Goal: Task Accomplishment & Management: Complete application form

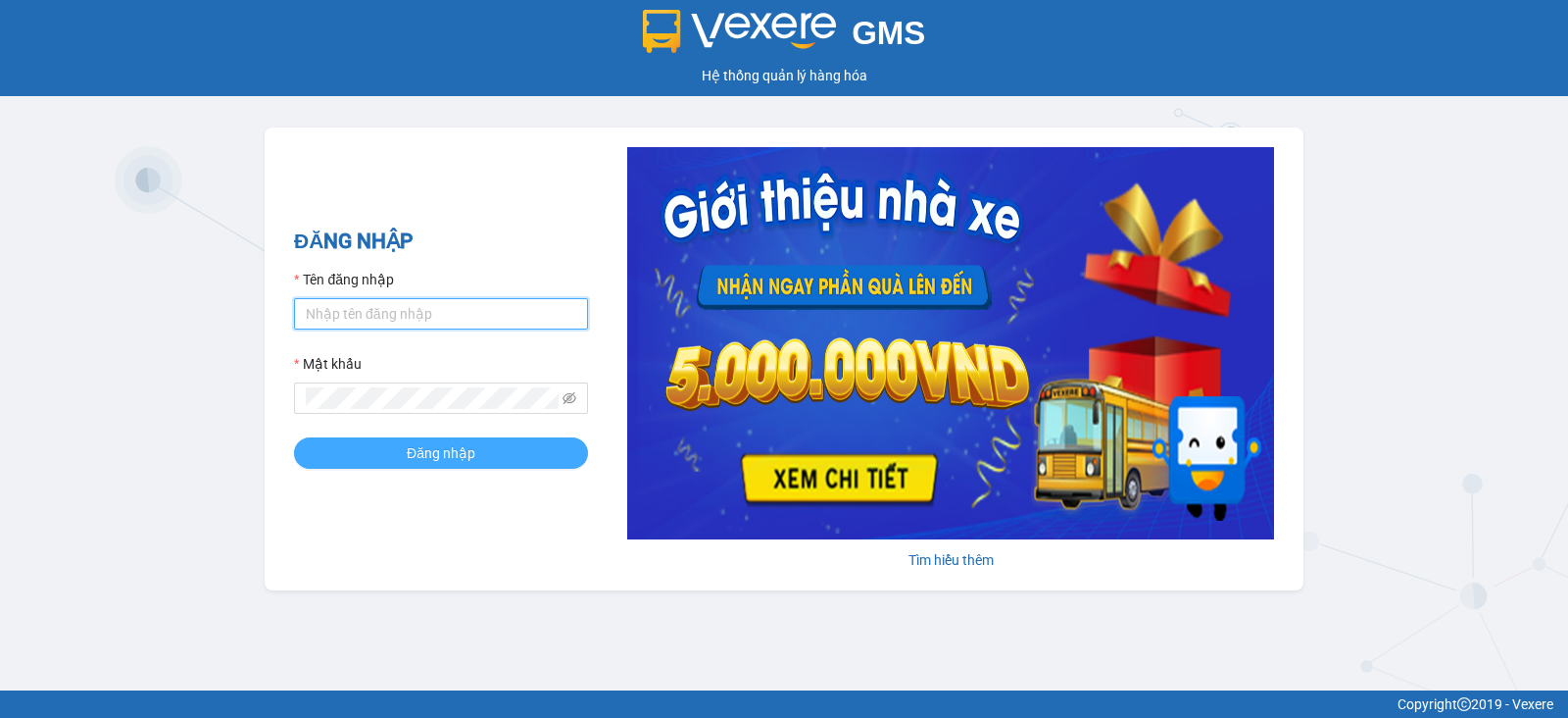
type input "vu.cohai"
click at [459, 447] on span "Đăng nhập" at bounding box center [441, 453] width 69 height 22
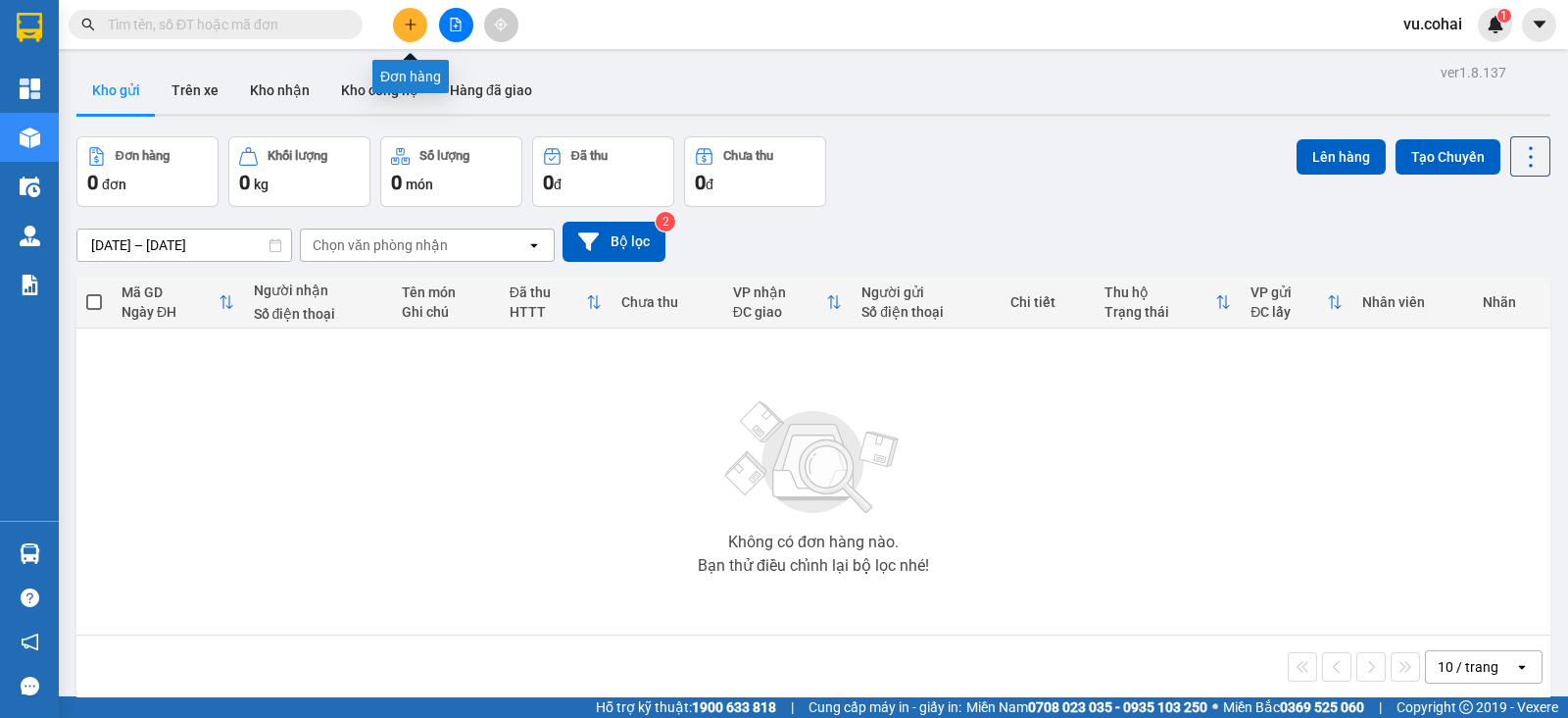
click at [408, 28] on icon "plus" at bounding box center [411, 25] width 14 height 14
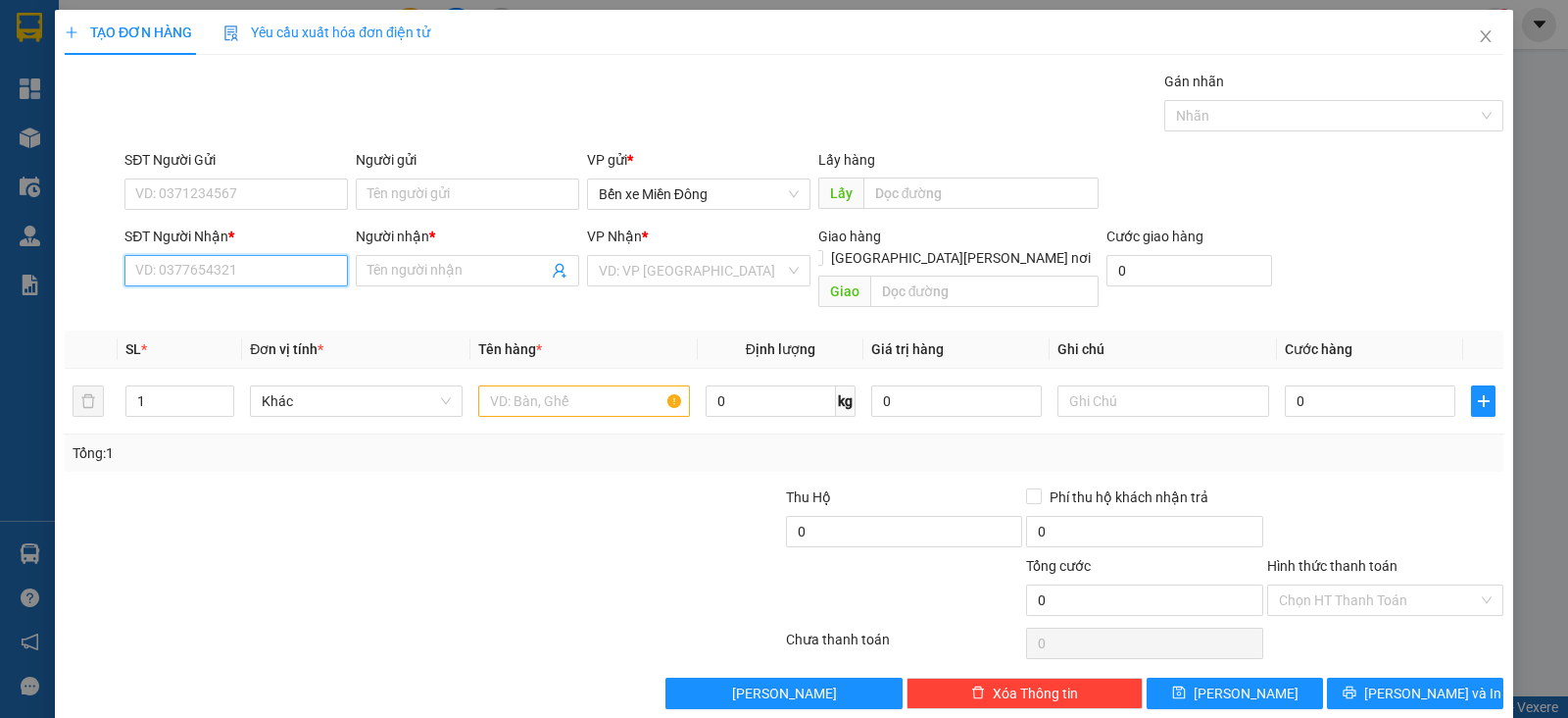
click at [278, 267] on input "SĐT Người Nhận *" at bounding box center [237, 270] width 224 height 31
paste input "0367405022"
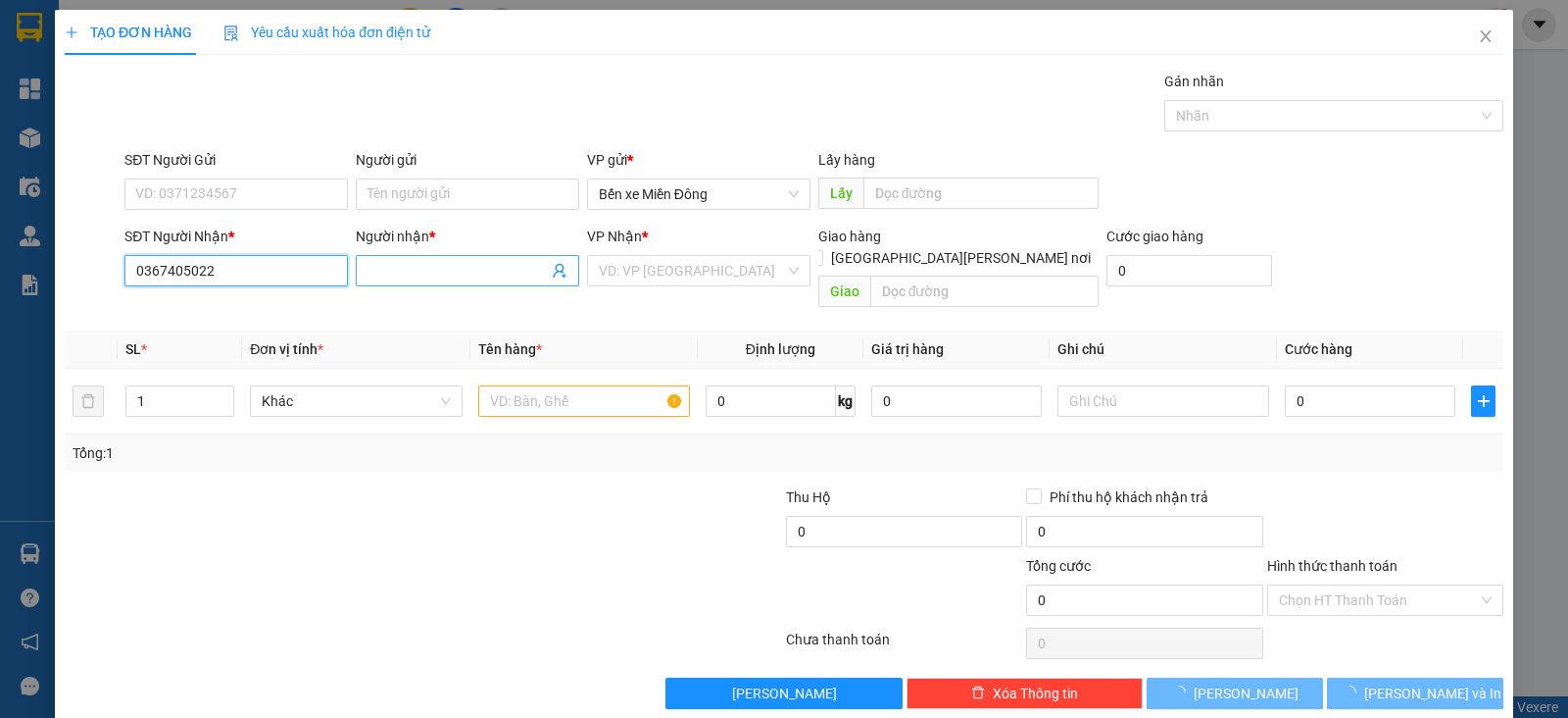
type input "0367405022"
click at [415, 268] on input "Người nhận *" at bounding box center [458, 271] width 180 height 22
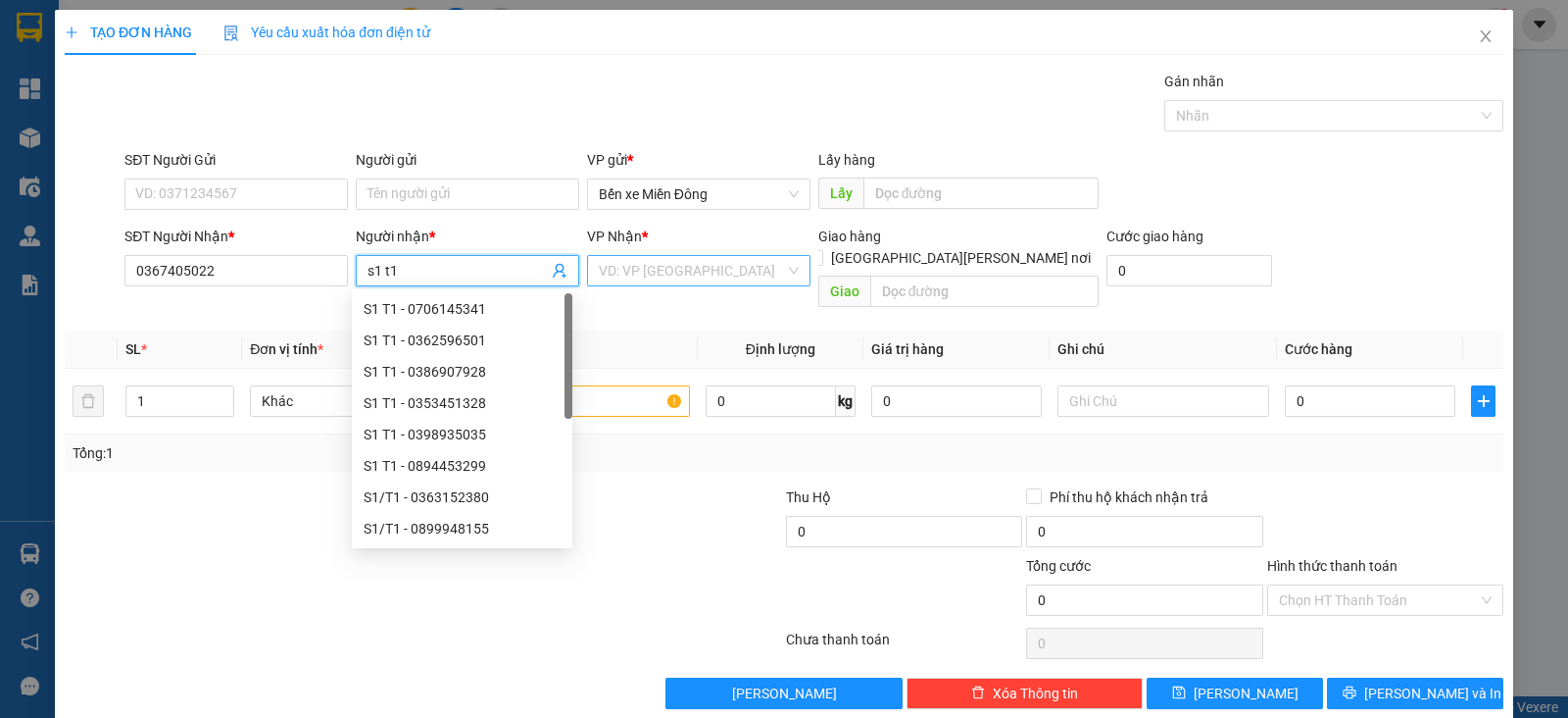
type input "s1 t1"
click at [664, 267] on input "search" at bounding box center [692, 270] width 186 height 29
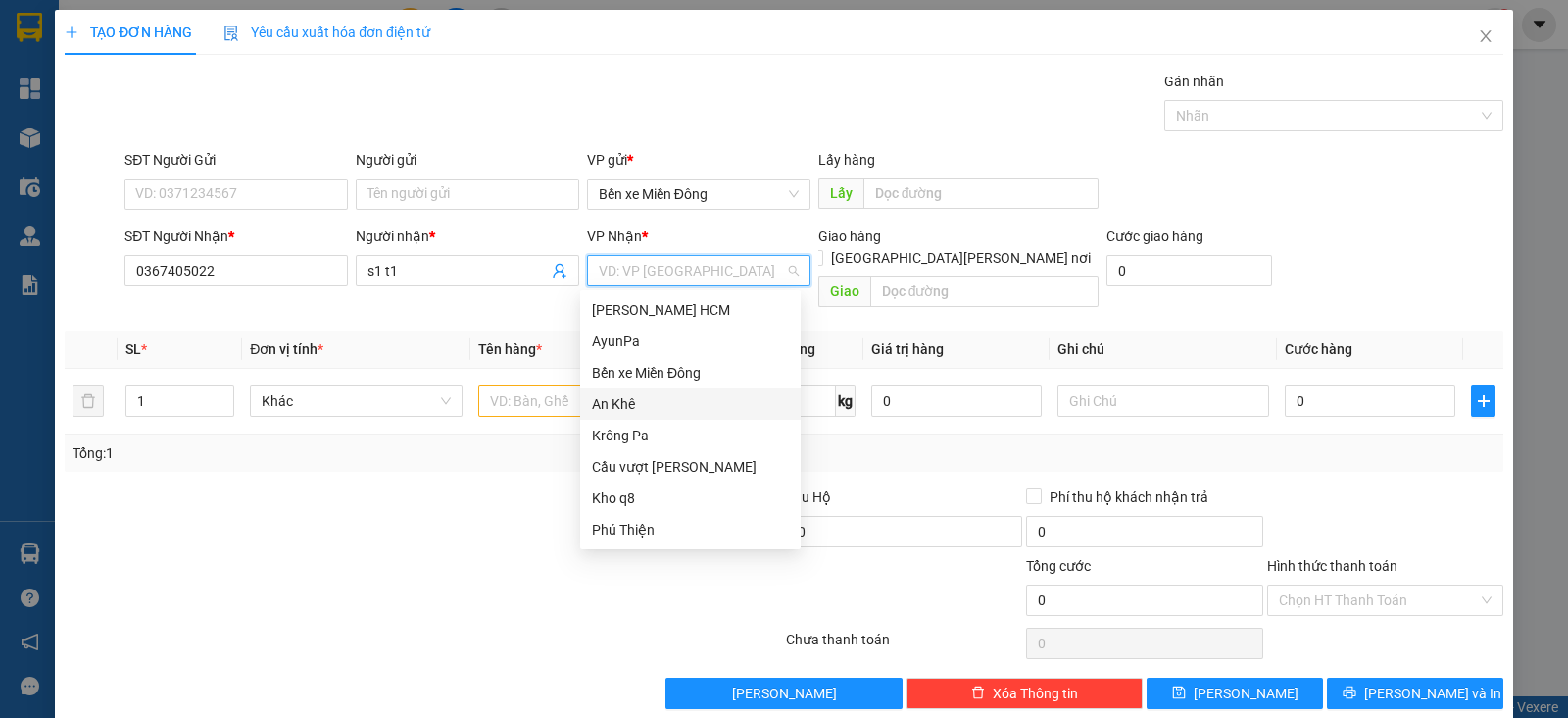
click at [652, 397] on div "An Khê" at bounding box center [690, 404] width 197 height 22
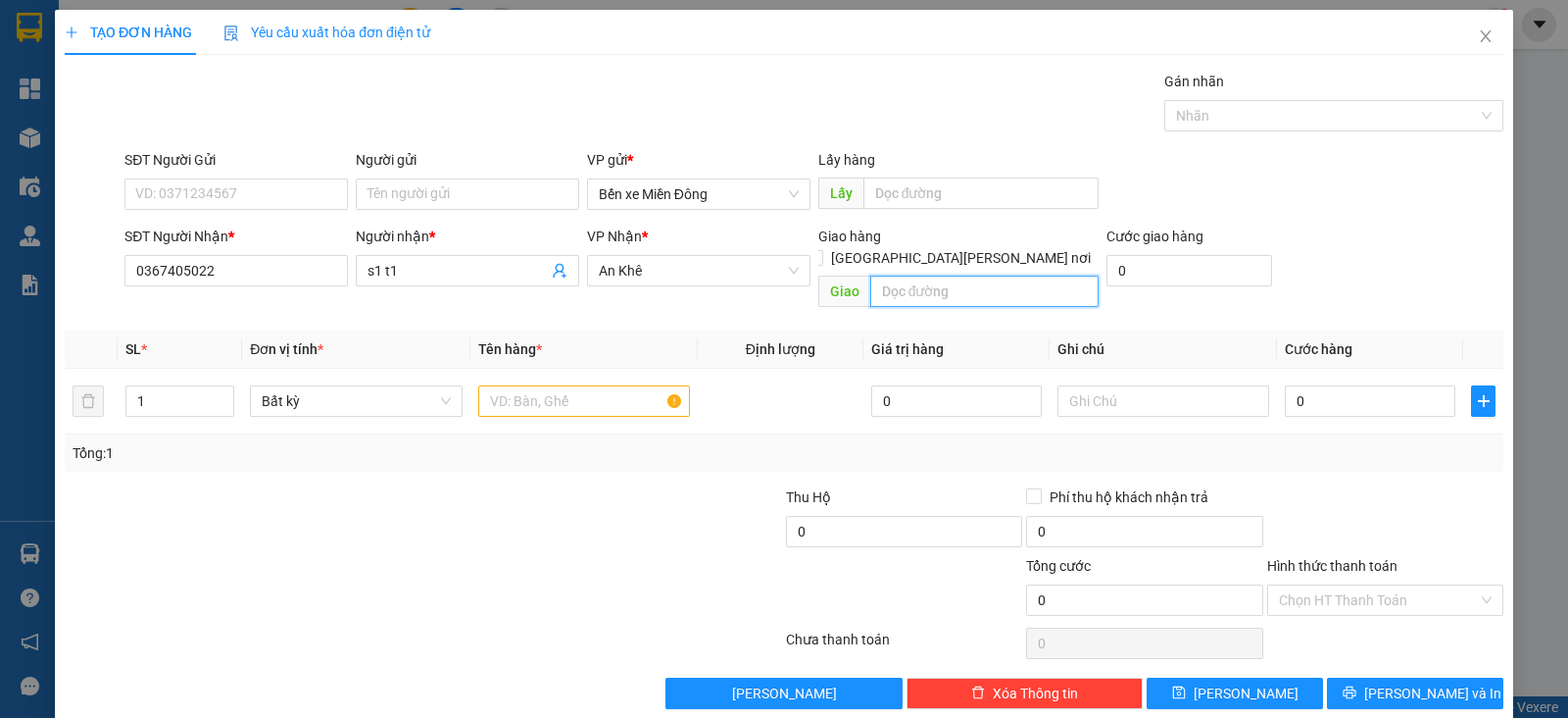
click at [948, 275] on input "text" at bounding box center [984, 290] width 229 height 31
type input "amron"
click at [559, 385] on input "text" at bounding box center [584, 400] width 212 height 31
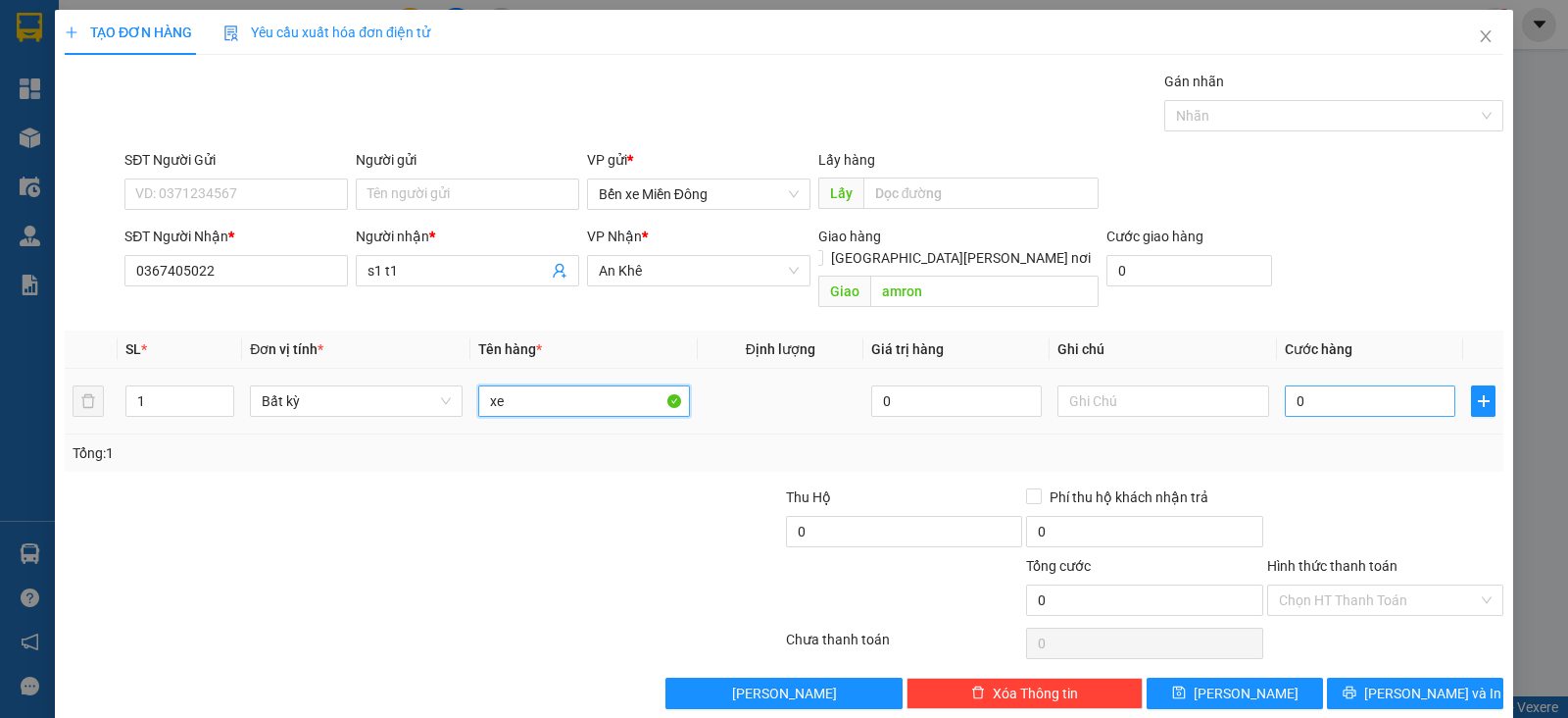
type input "xe"
click at [1300, 385] on input "0" at bounding box center [1369, 400] width 171 height 31
type input "4"
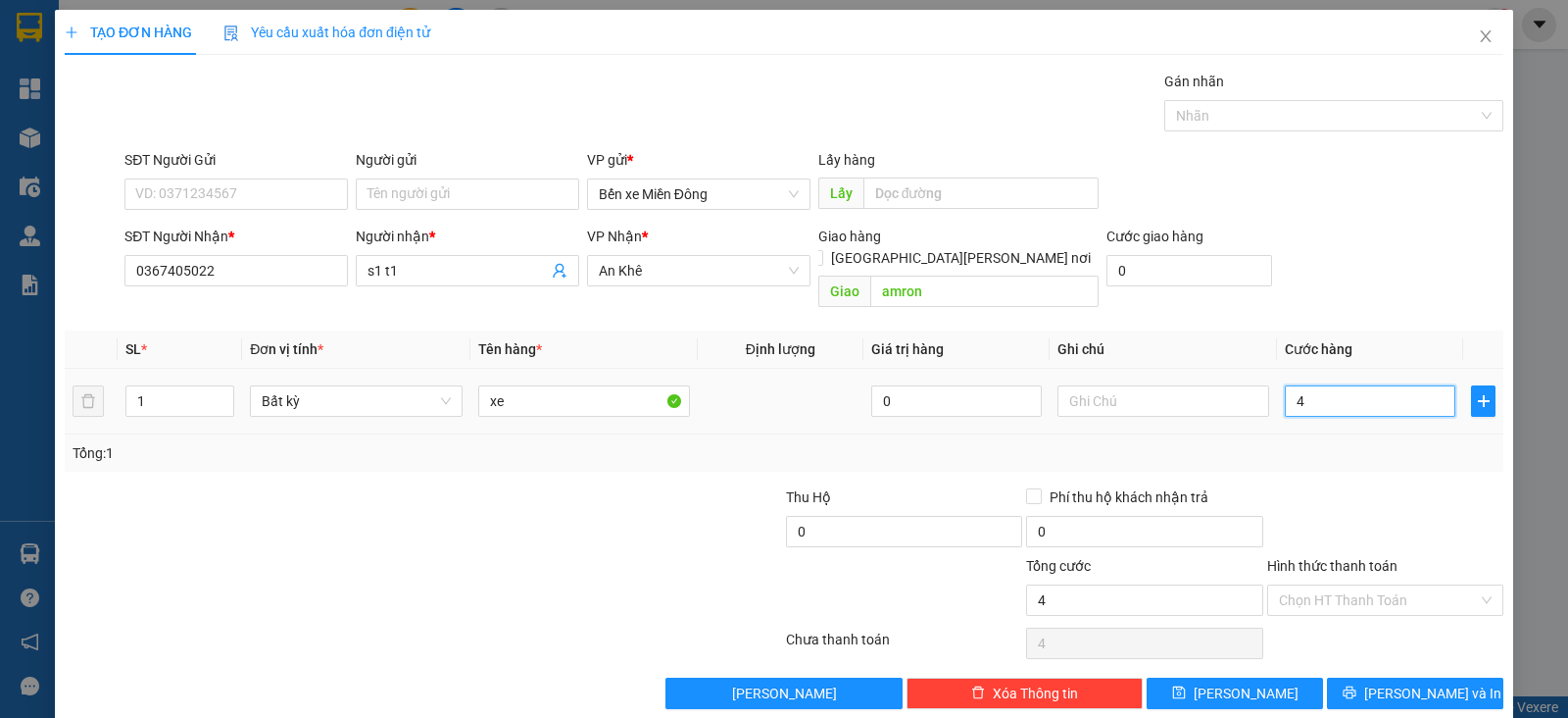
type input "0"
type input "05"
type input "5"
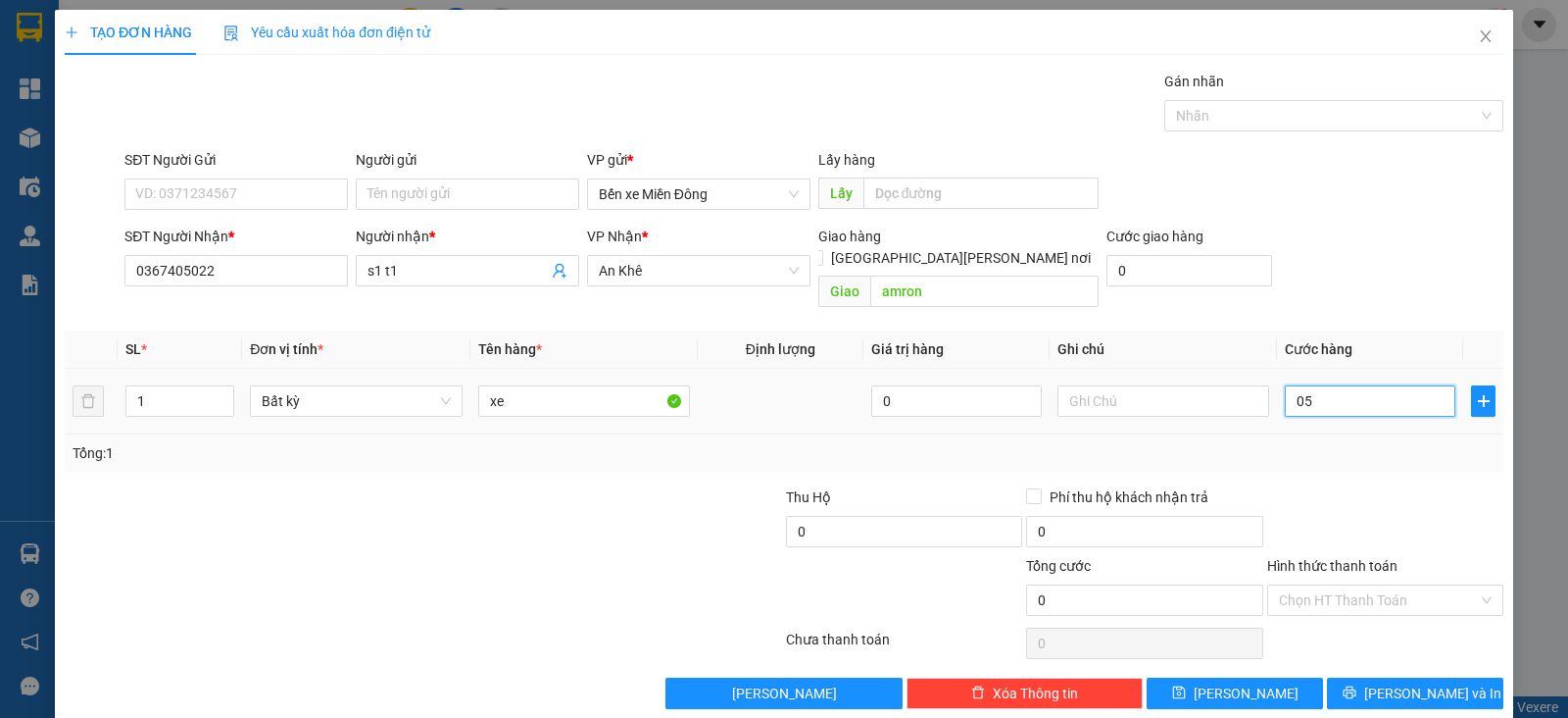
type input "5"
type input "055"
type input "55"
type input "0.550"
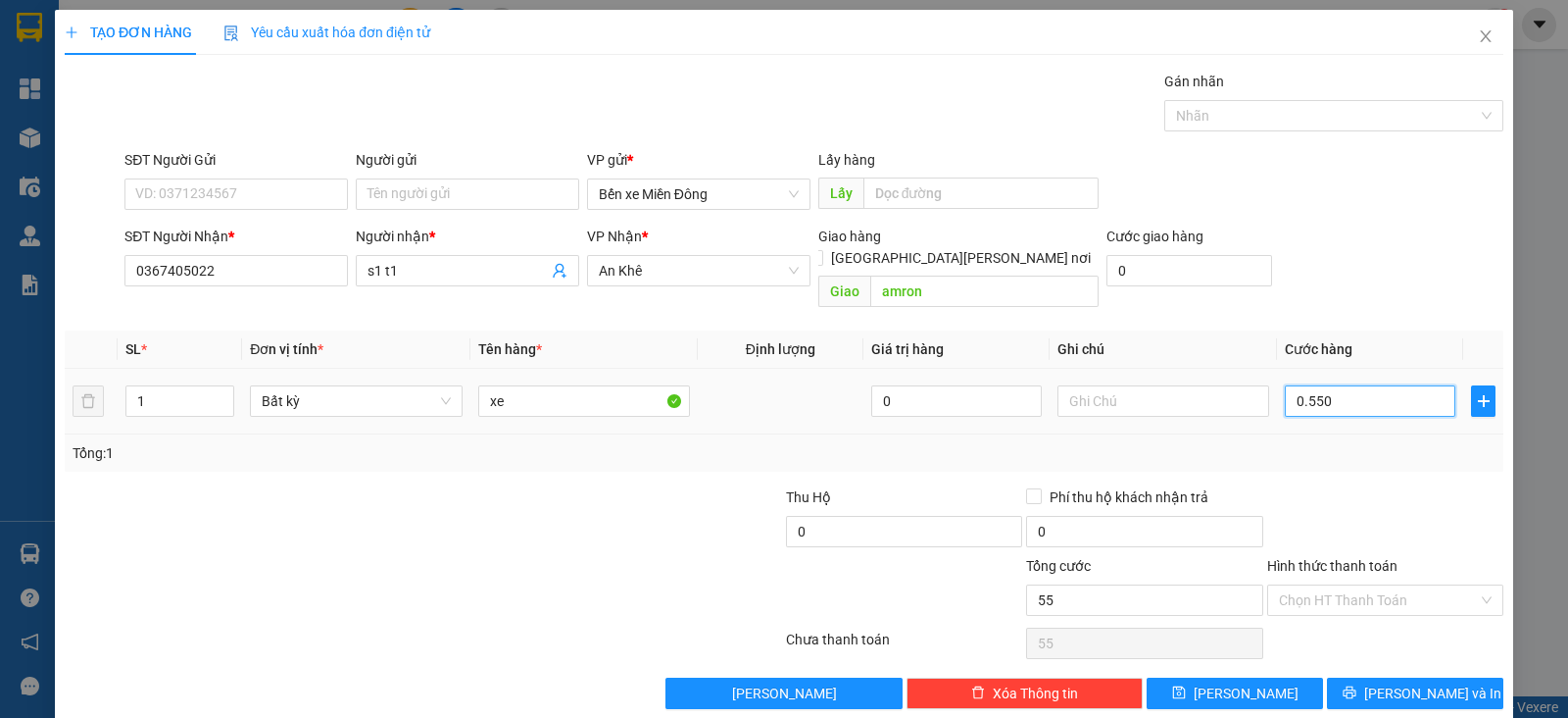
type input "550"
type input "550.000"
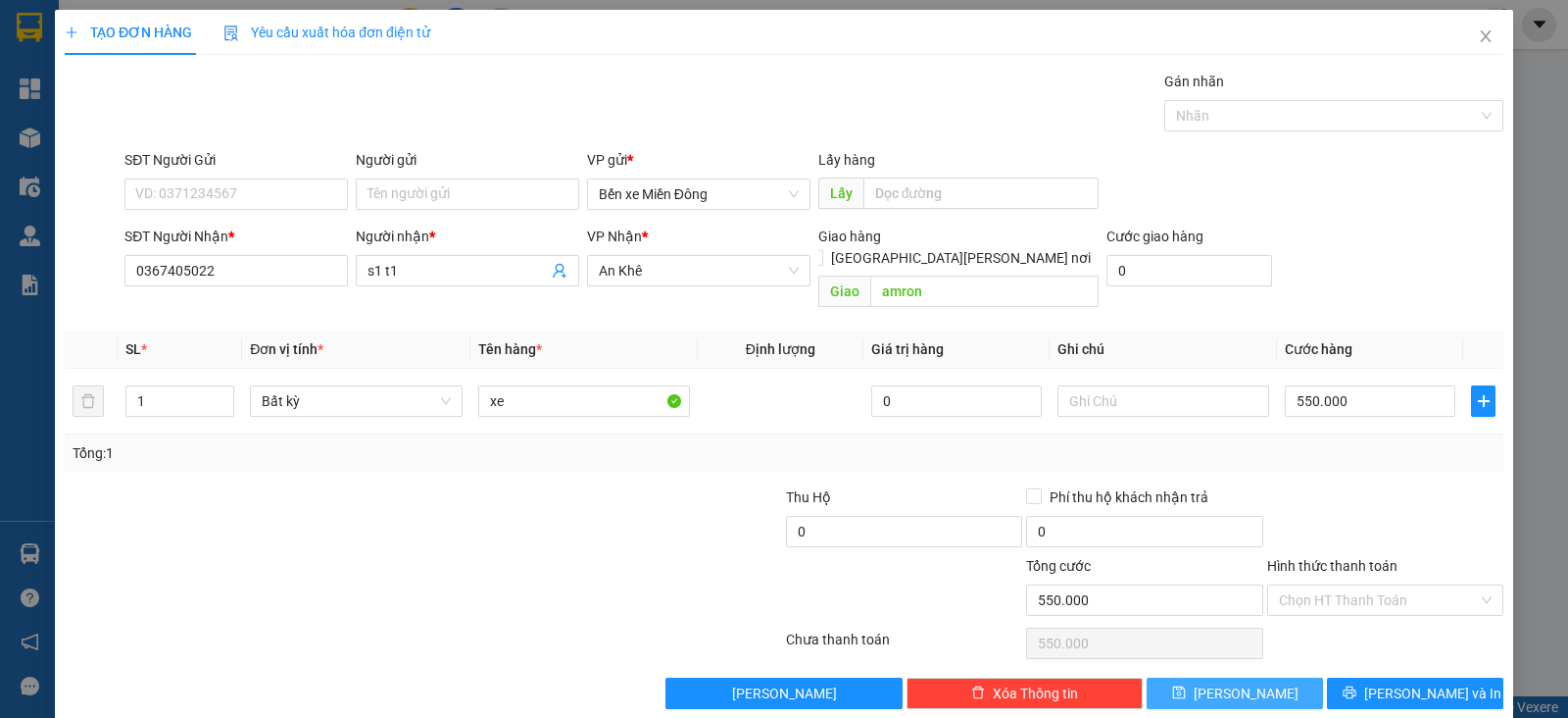
click at [1270, 677] on button "[PERSON_NAME]" at bounding box center [1234, 692] width 176 height 31
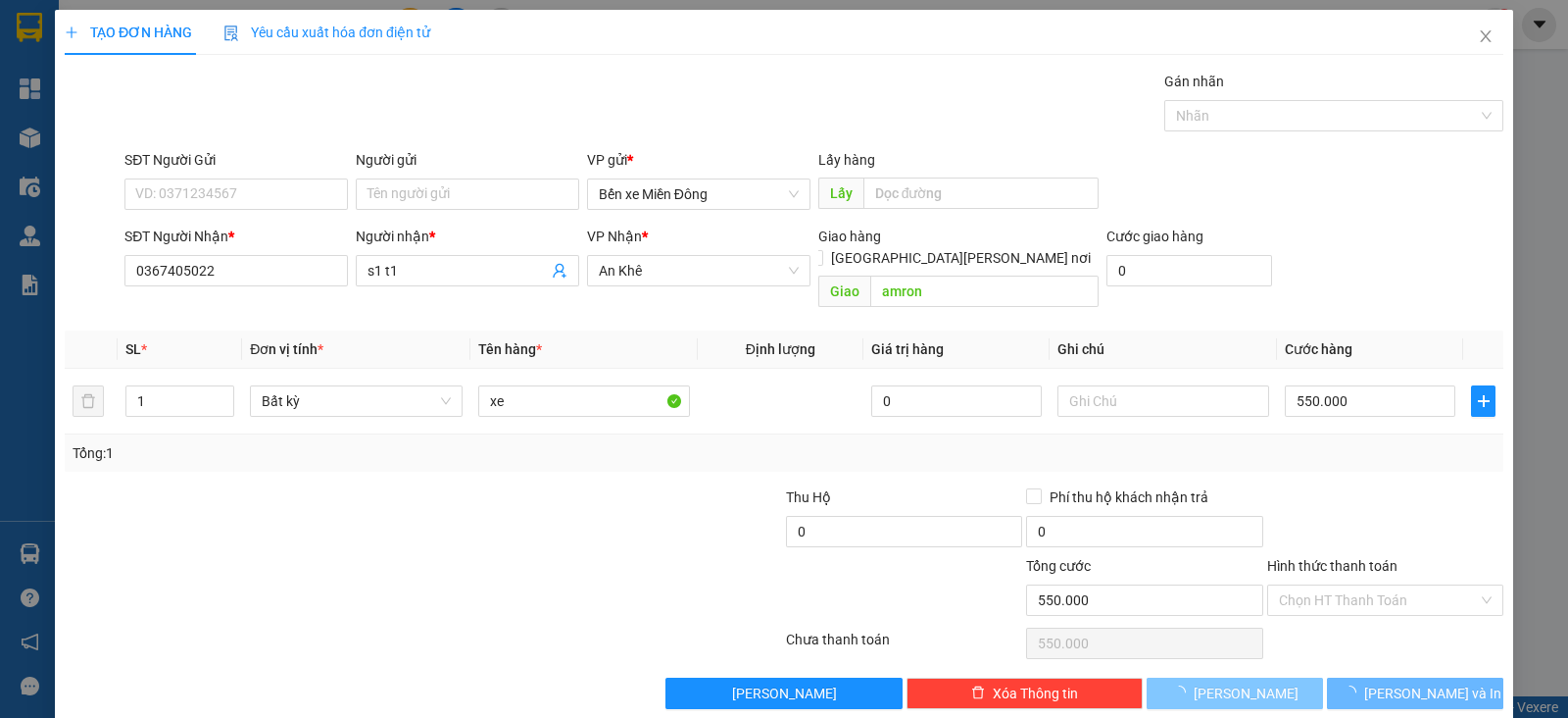
type input "0"
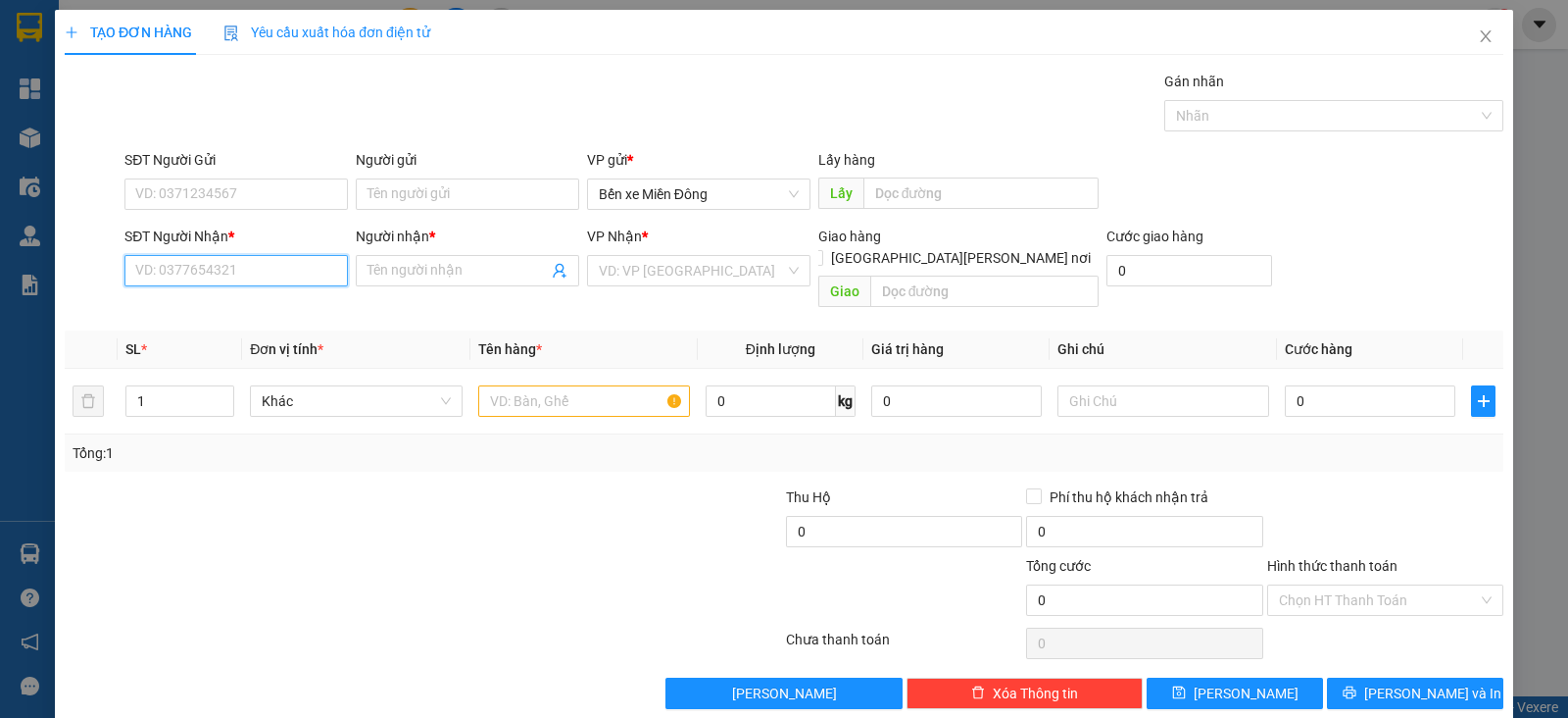
click at [290, 256] on input "SĐT Người Nhận *" at bounding box center [237, 270] width 224 height 31
paste input "0356481273"
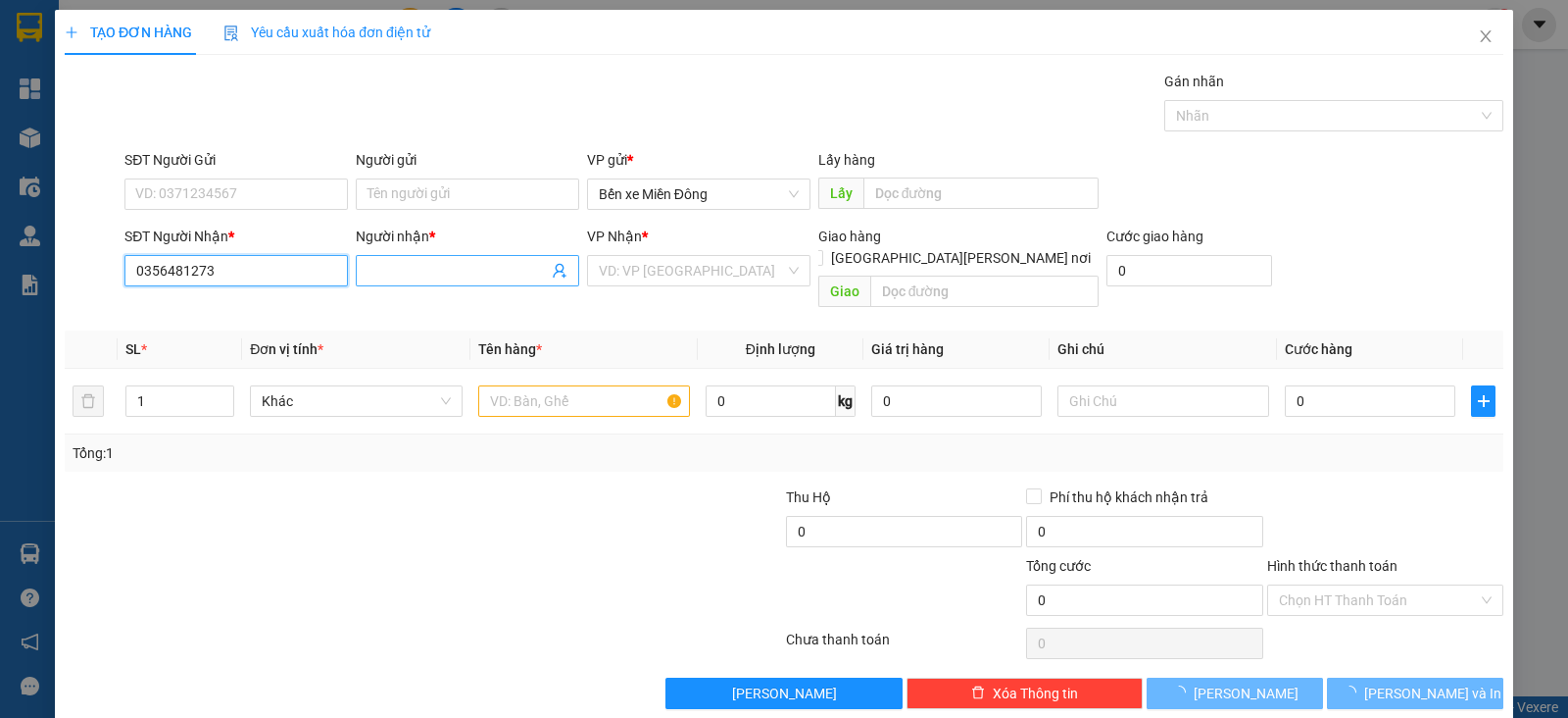
type input "0356481273"
click at [406, 269] on input "Người nhận *" at bounding box center [458, 271] width 180 height 22
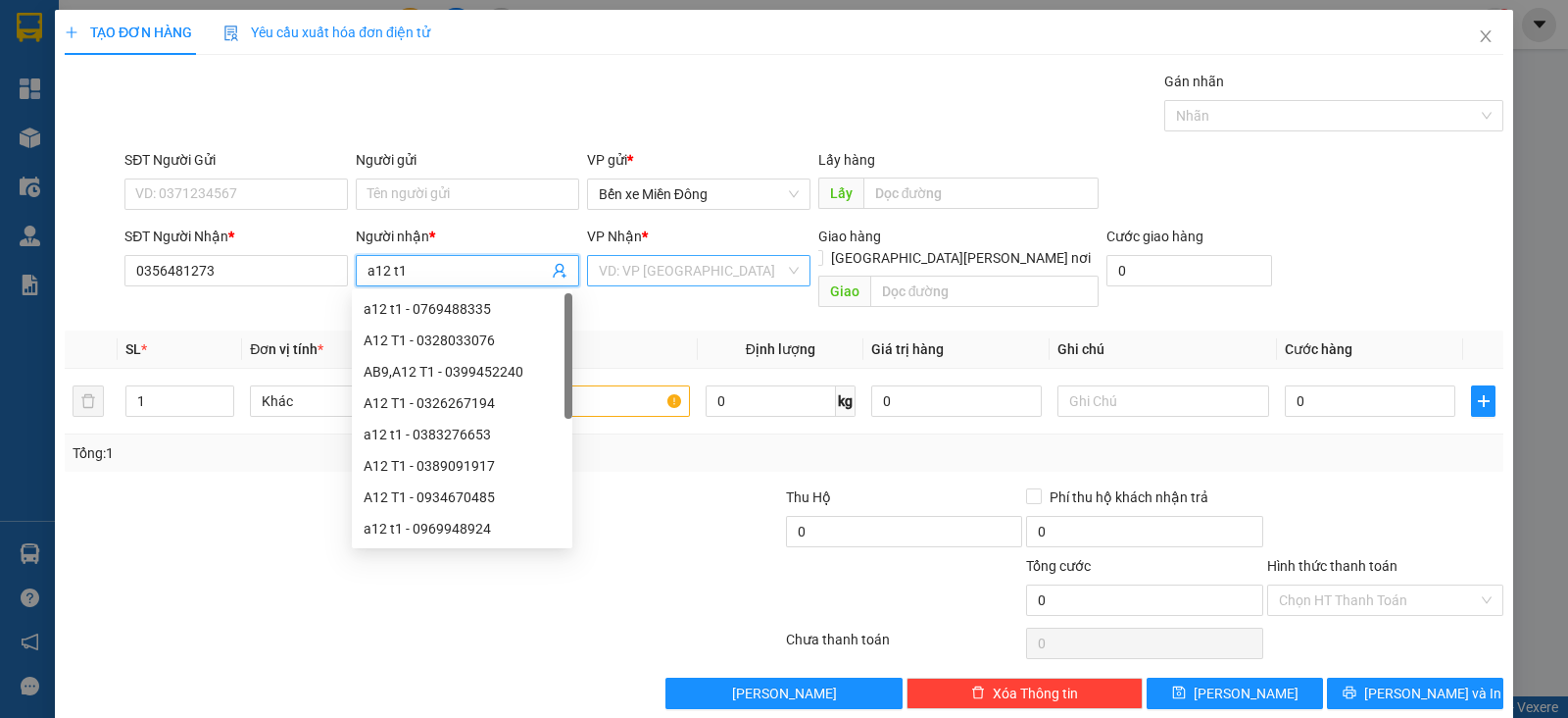
type input "a12 t1"
click at [652, 267] on input "search" at bounding box center [692, 270] width 186 height 29
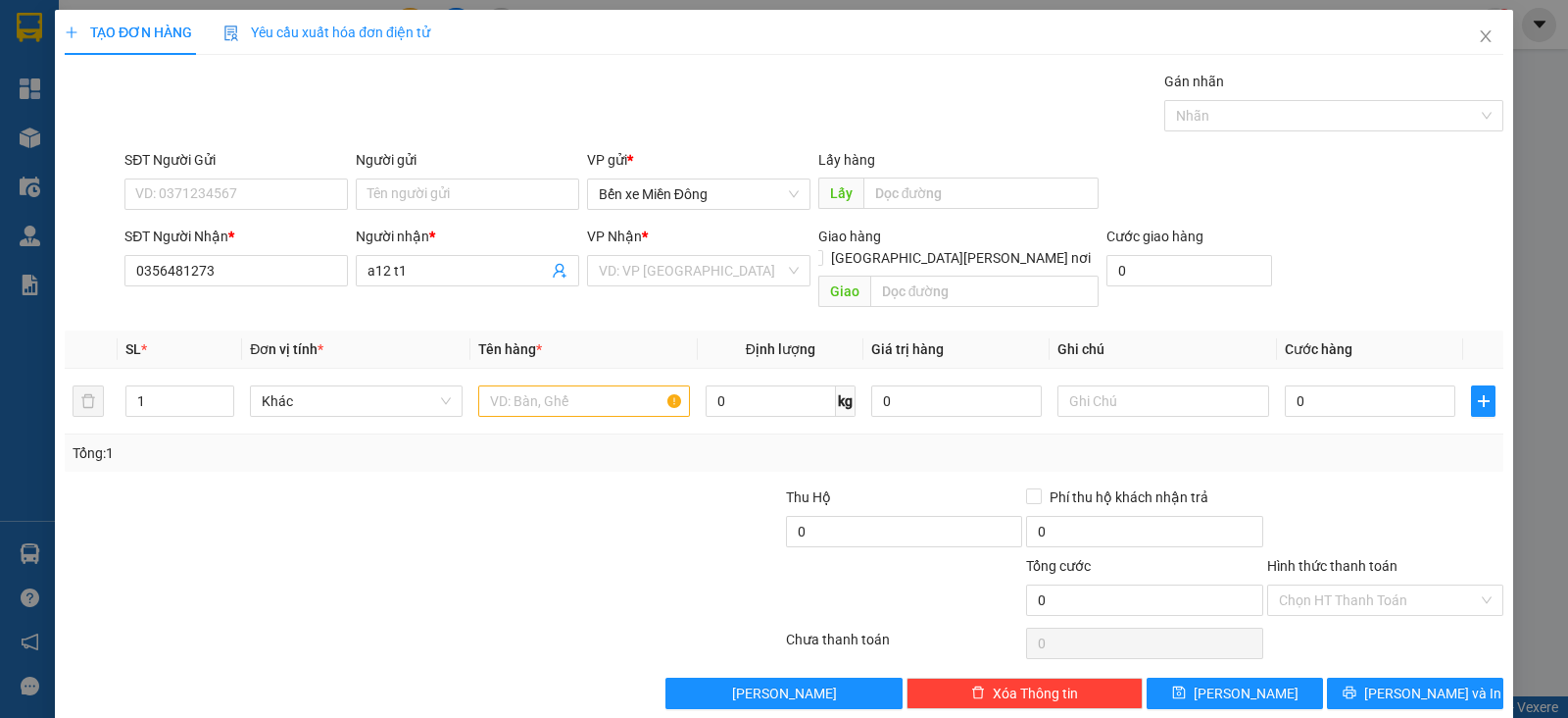
click at [927, 124] on div "Gói vận chuyển * Tiêu chuẩn Gán nhãn Nhãn" at bounding box center [813, 105] width 1386 height 69
click at [676, 268] on input "search" at bounding box center [692, 270] width 186 height 29
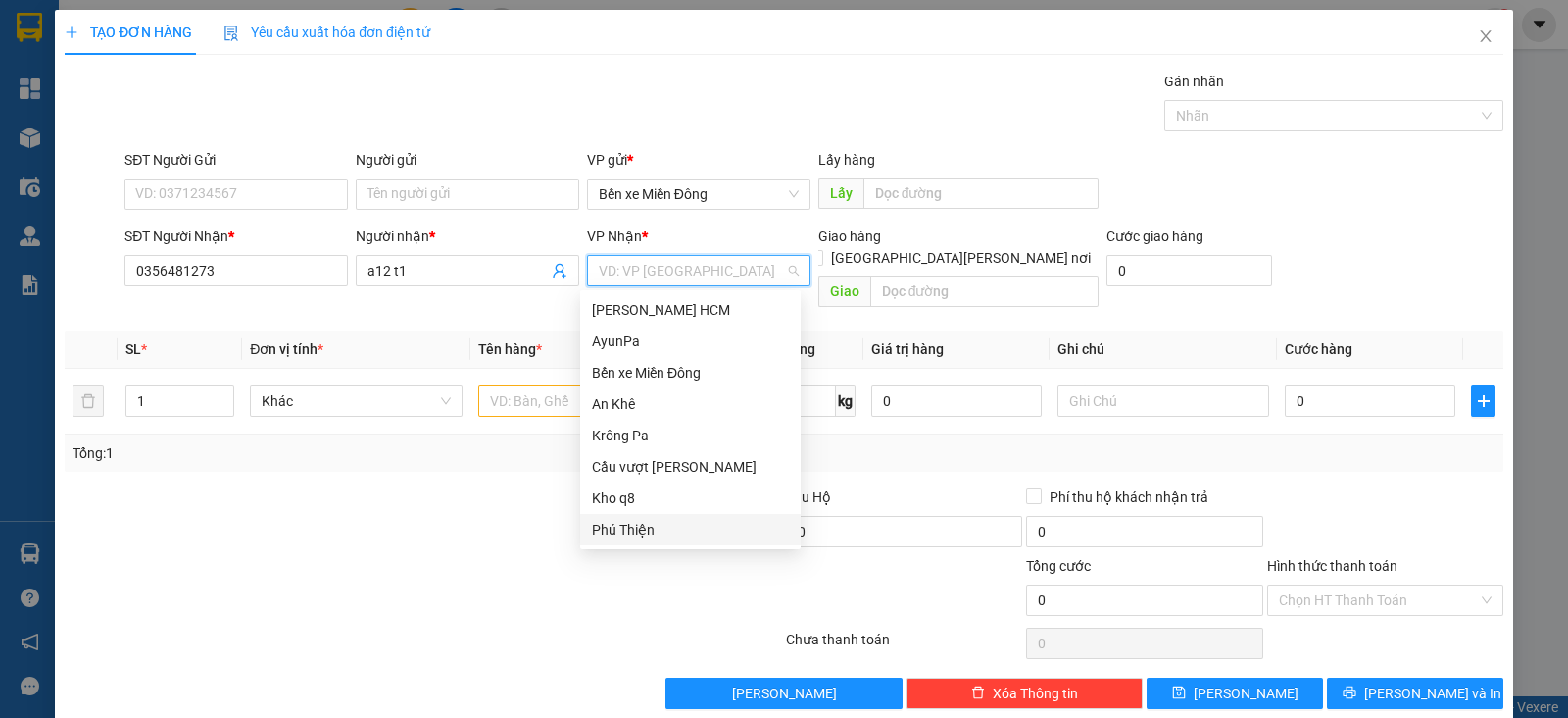
click at [654, 517] on div "Phú Thiện" at bounding box center [690, 529] width 221 height 31
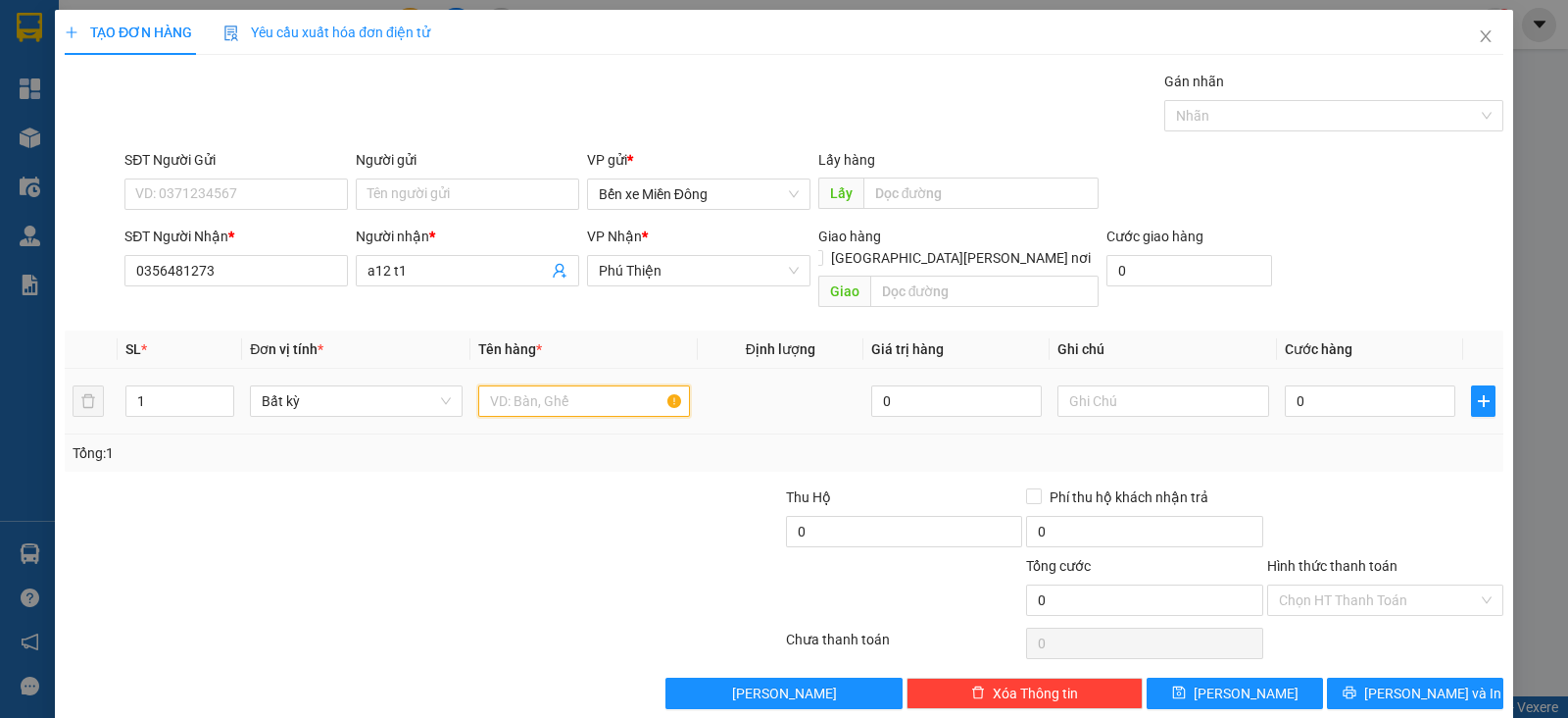
click at [556, 385] on input "text" at bounding box center [584, 400] width 212 height 31
type input "xe"
click at [1316, 385] on input "0" at bounding box center [1369, 400] width 171 height 31
type input "4"
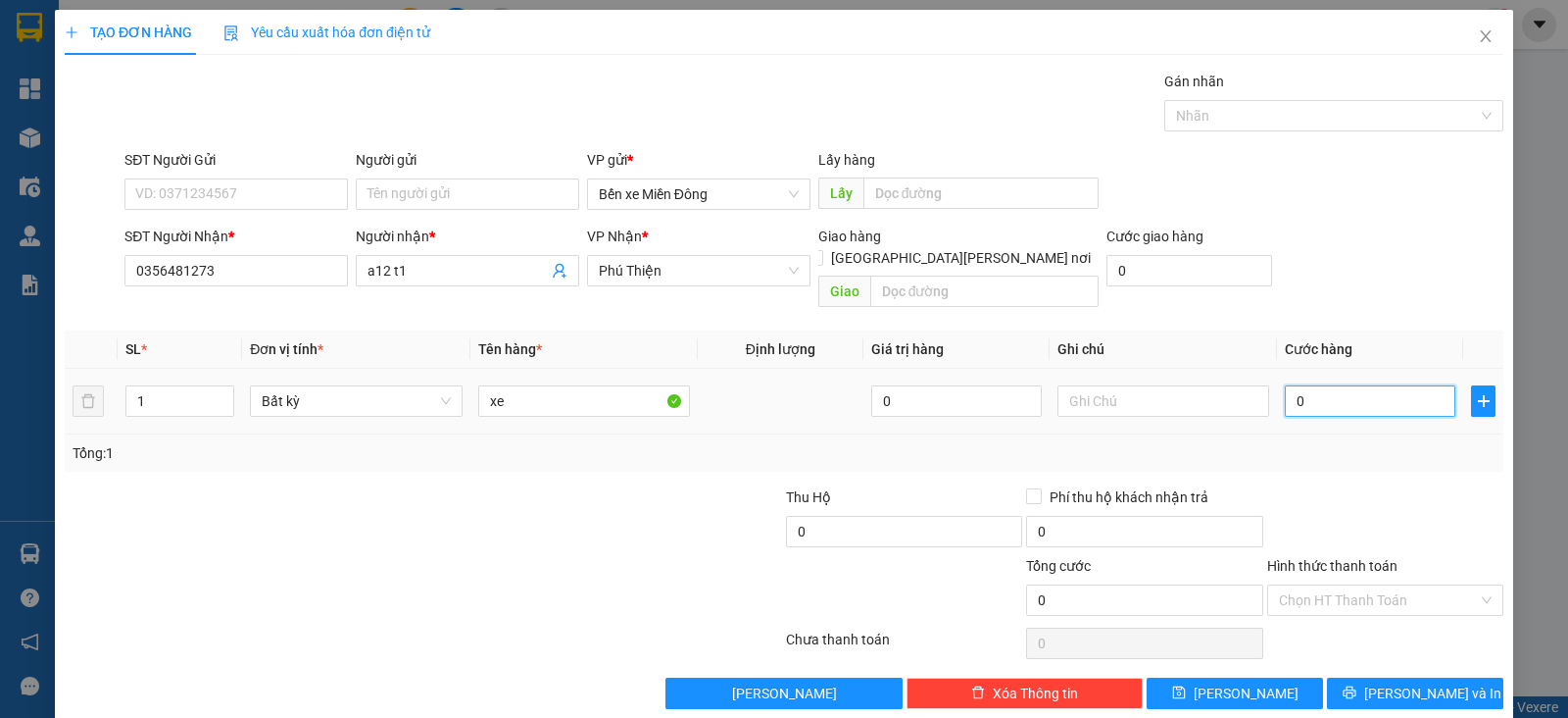
type input "4"
type input "40"
type input "400"
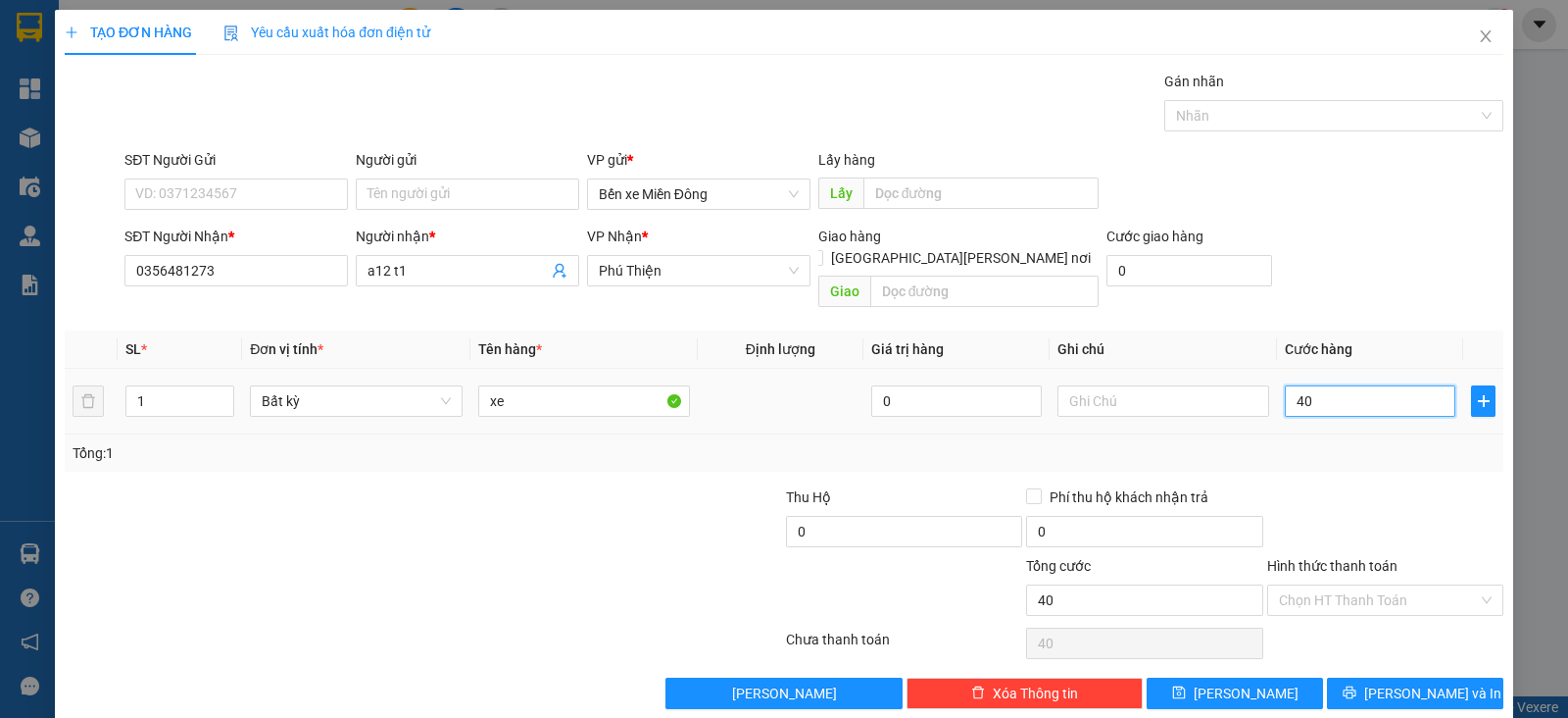
type input "400"
type input "400.000"
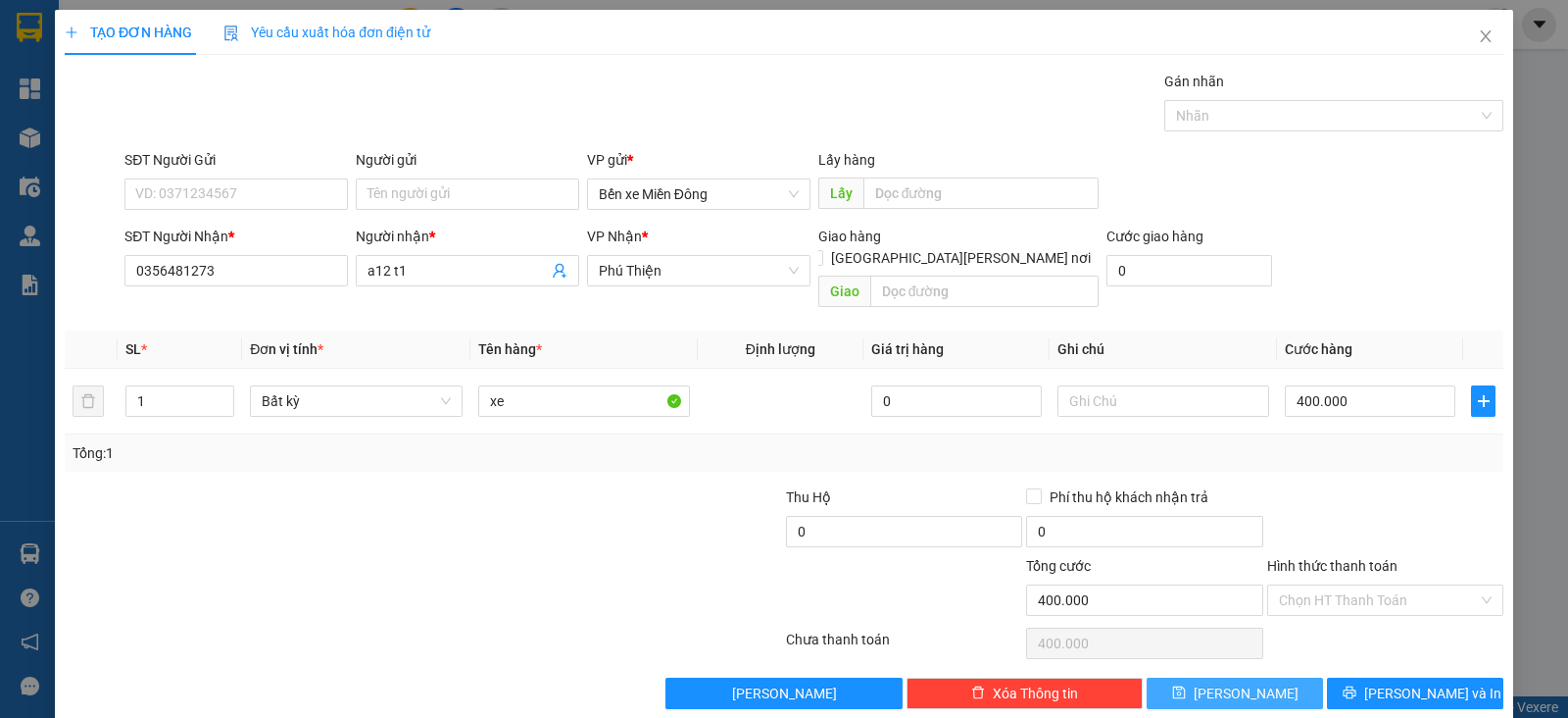
click at [1267, 677] on button "[PERSON_NAME]" at bounding box center [1234, 692] width 176 height 31
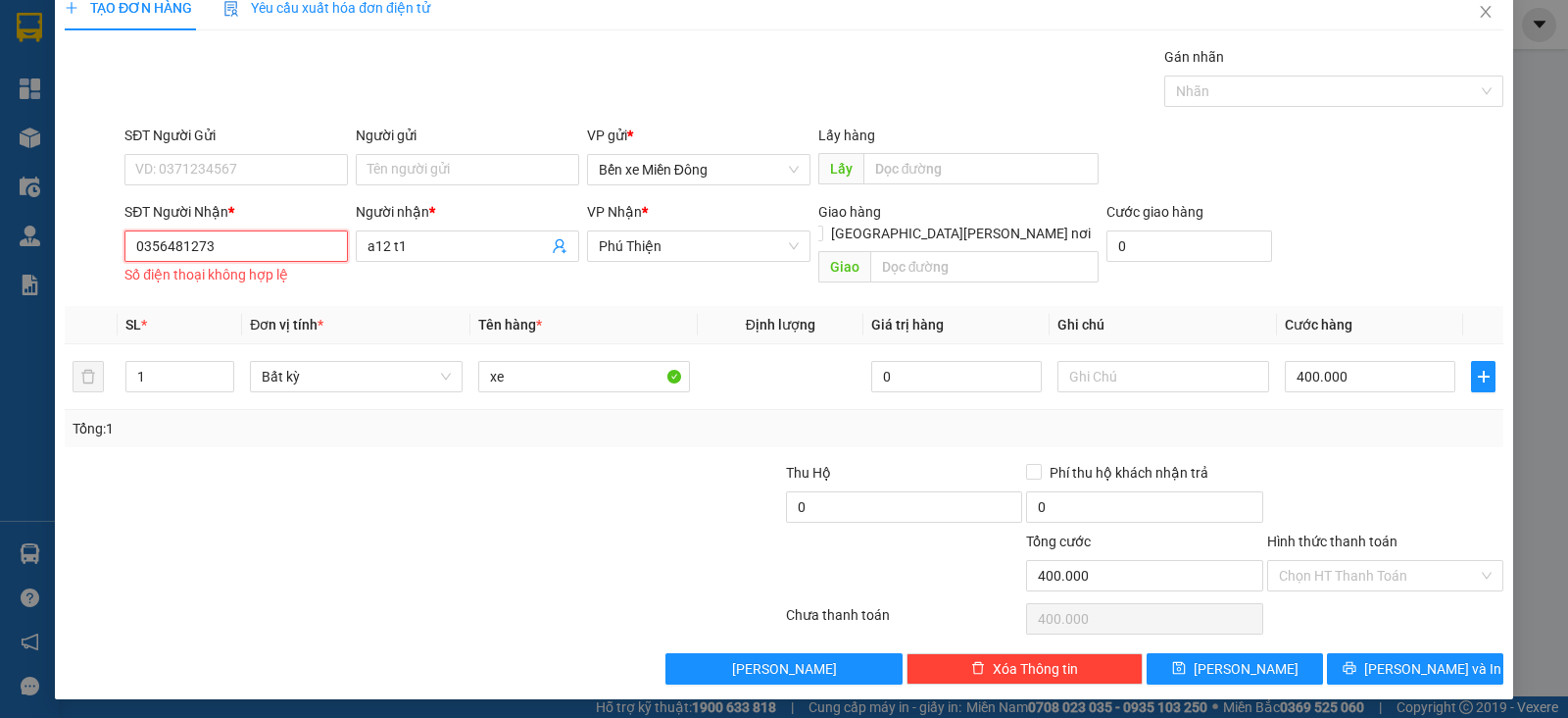
click at [140, 240] on input "0356481273" at bounding box center [237, 245] width 224 height 31
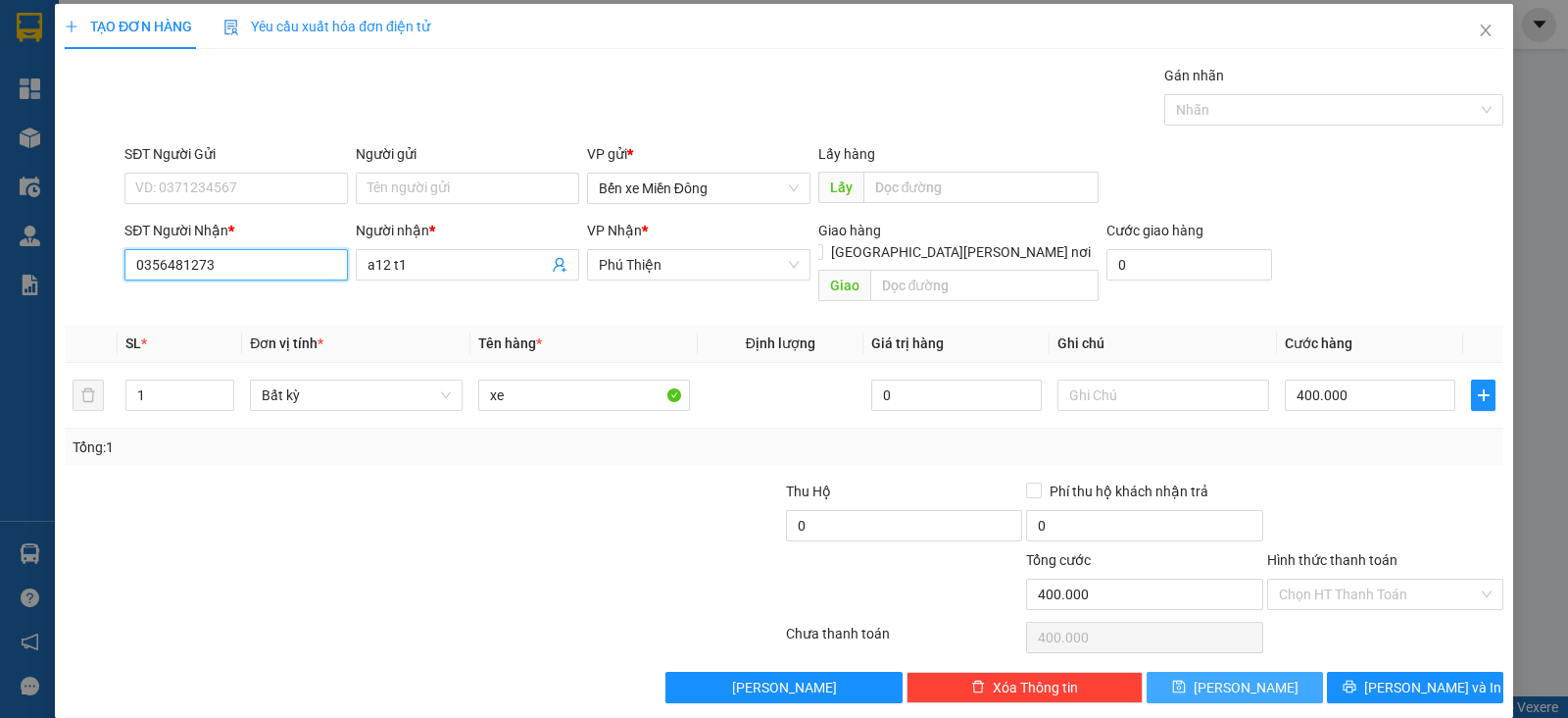
type input "0356481273"
click at [1184, 680] on icon "save" at bounding box center [1178, 686] width 13 height 13
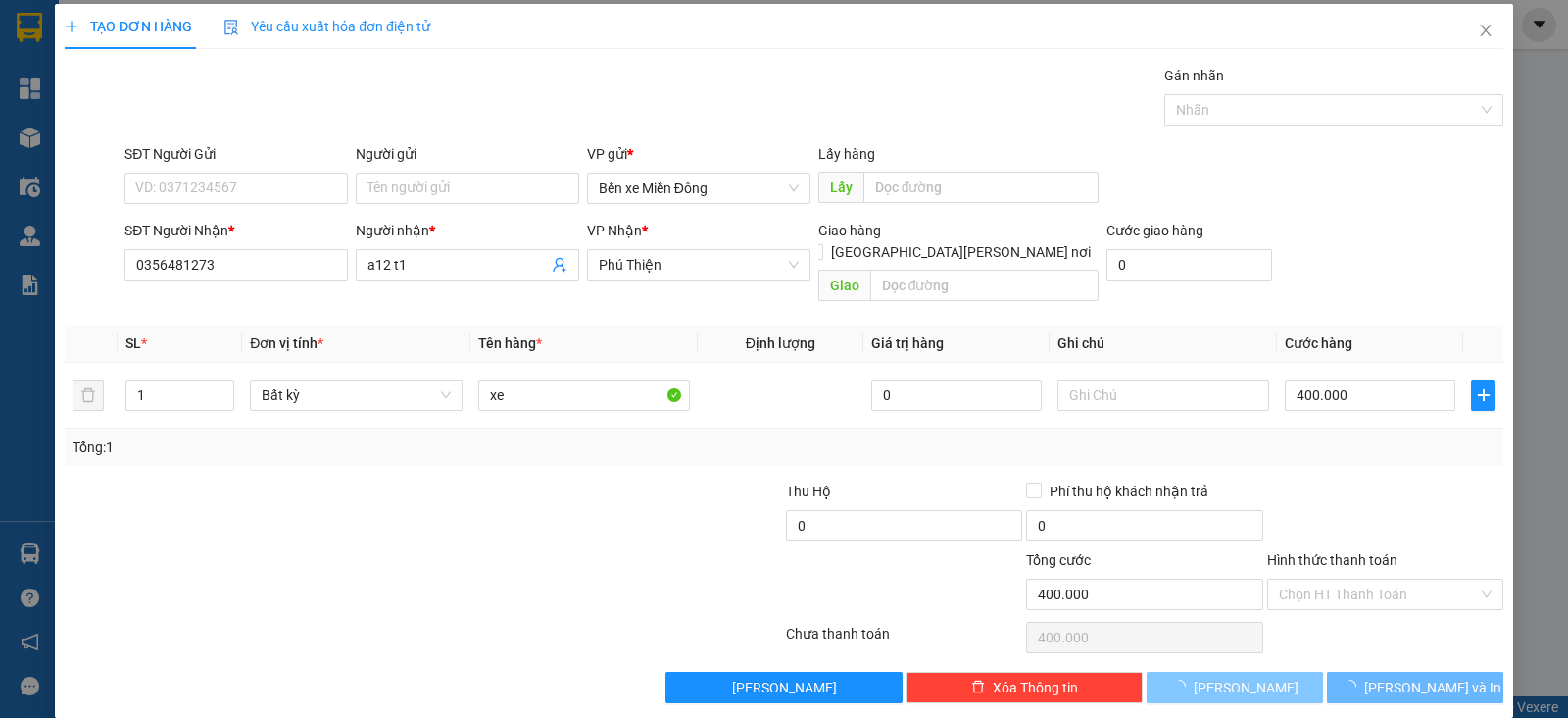
type input "0"
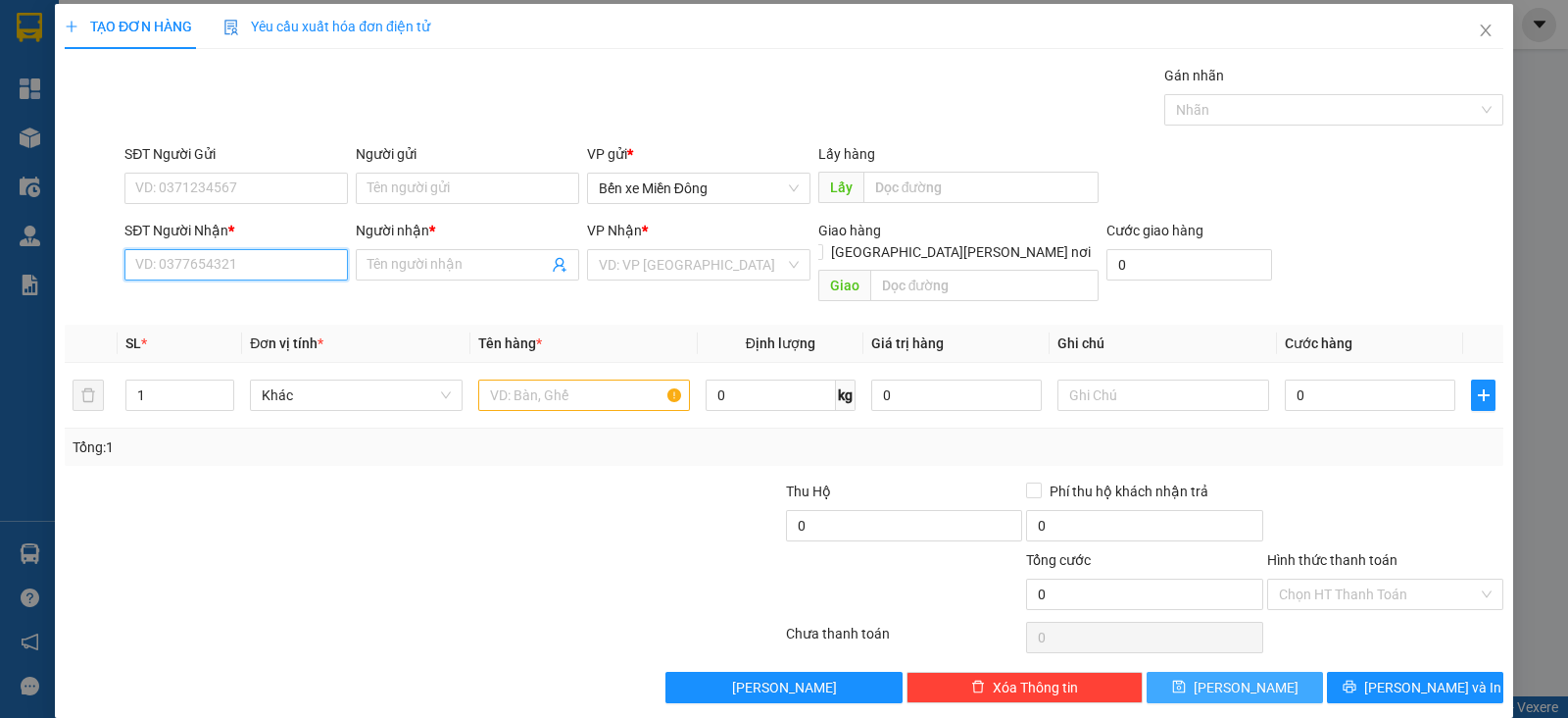
click at [294, 257] on input "SĐT Người Nhận *" at bounding box center [237, 264] width 224 height 31
paste input "0388351593"
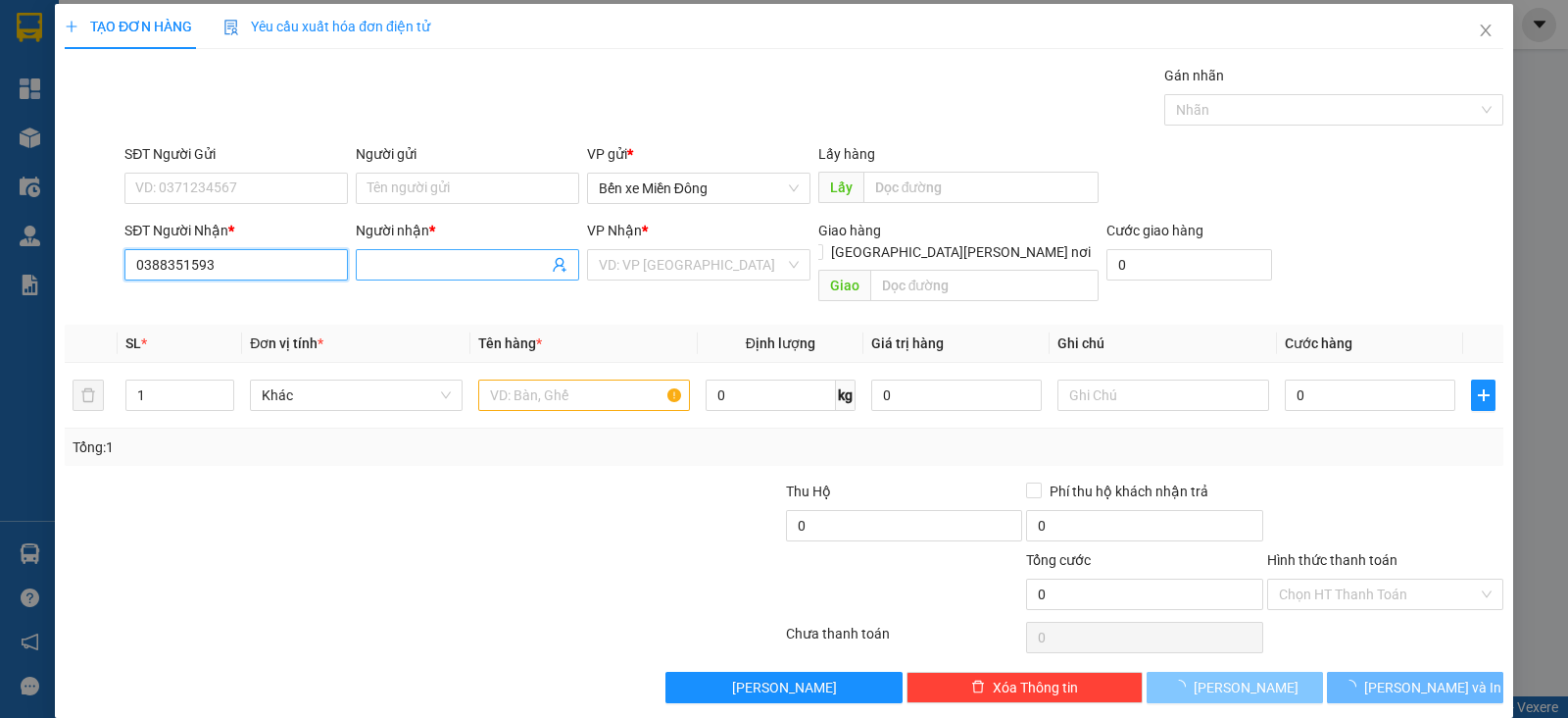
type input "0388351593"
click at [445, 251] on span at bounding box center [468, 264] width 224 height 31
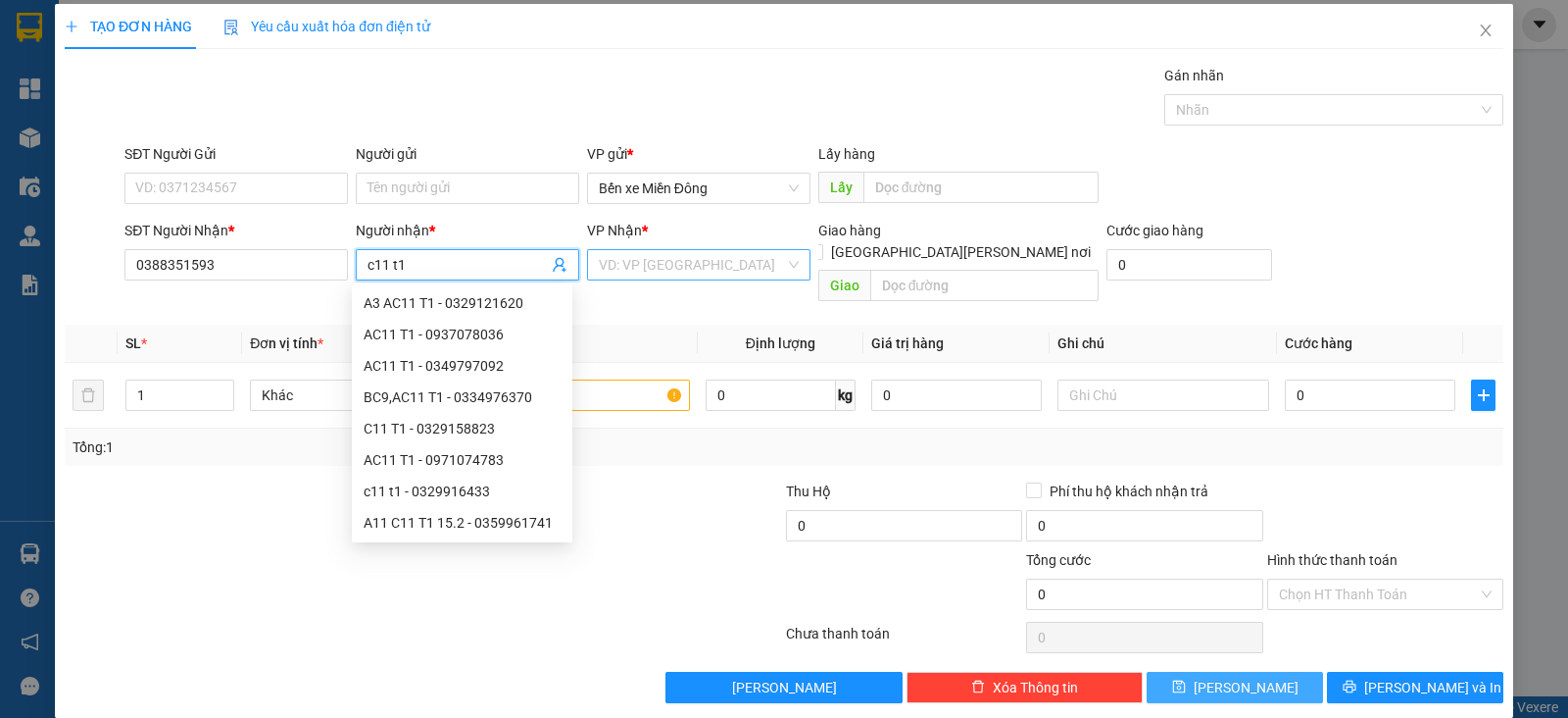
type input "c11 t1"
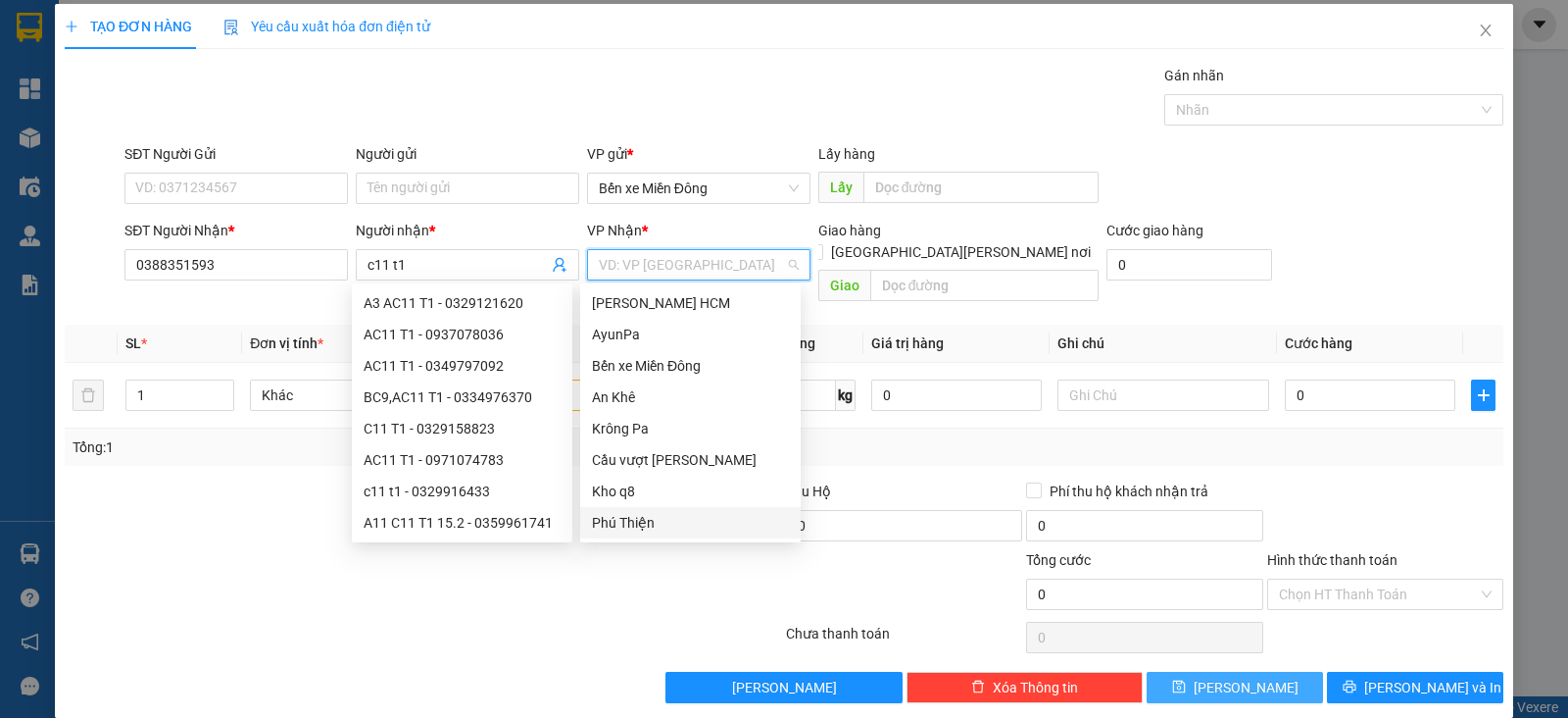
click at [649, 262] on input "search" at bounding box center [692, 264] width 186 height 29
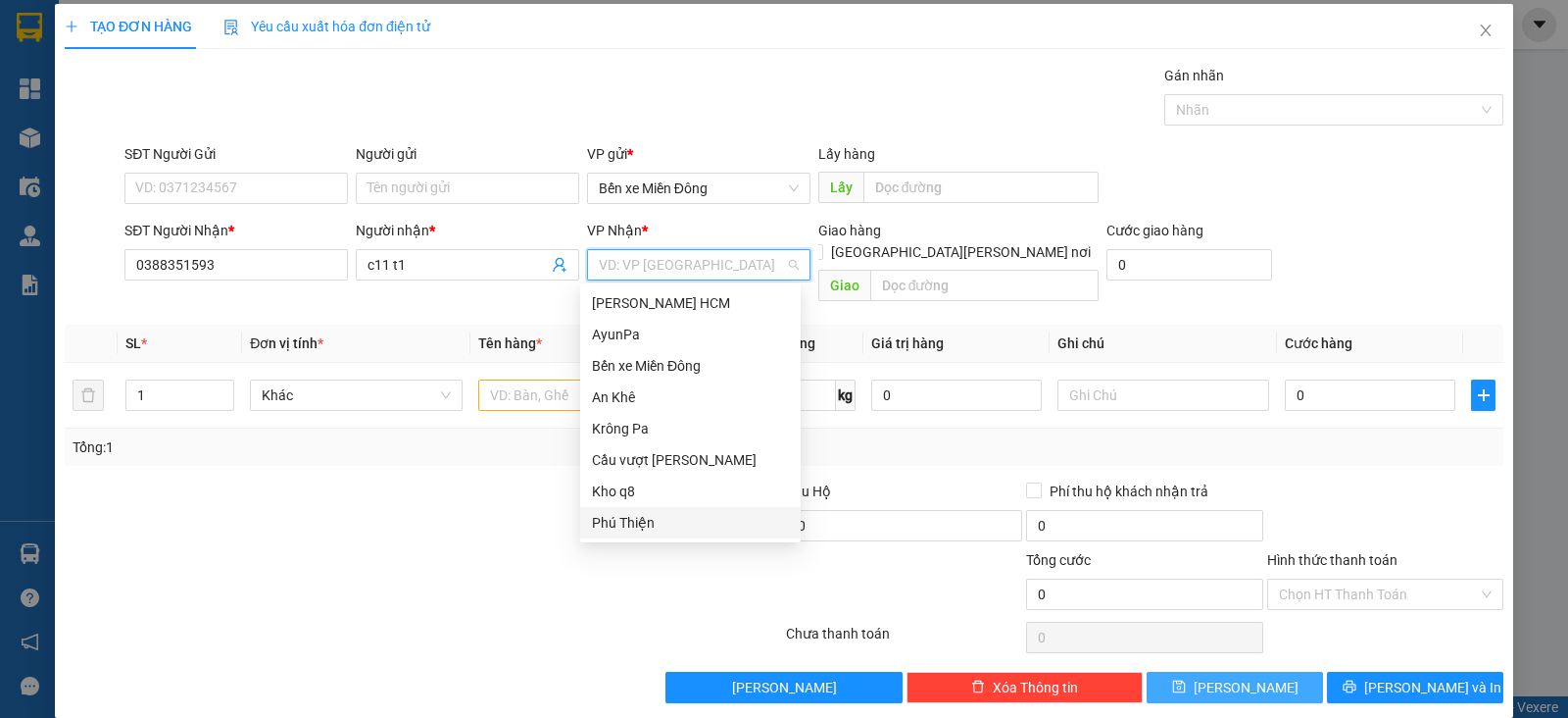
click at [679, 516] on div "Phú Thiện" at bounding box center [690, 523] width 197 height 22
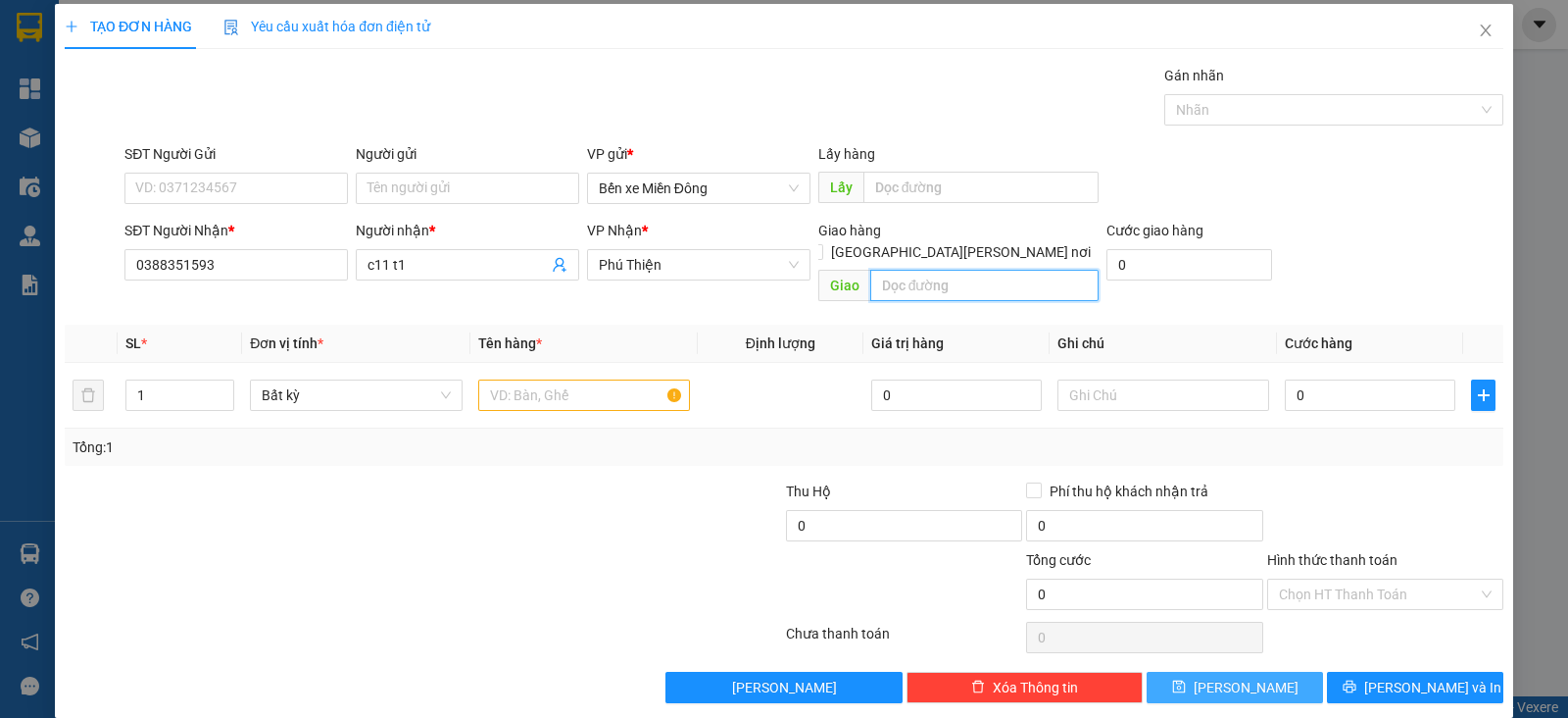
click at [976, 270] on input "text" at bounding box center [984, 285] width 229 height 31
click at [870, 270] on input "hong" at bounding box center [984, 285] width 229 height 31
click at [884, 270] on input "hhong" at bounding box center [984, 285] width 229 height 31
type input "hbong"
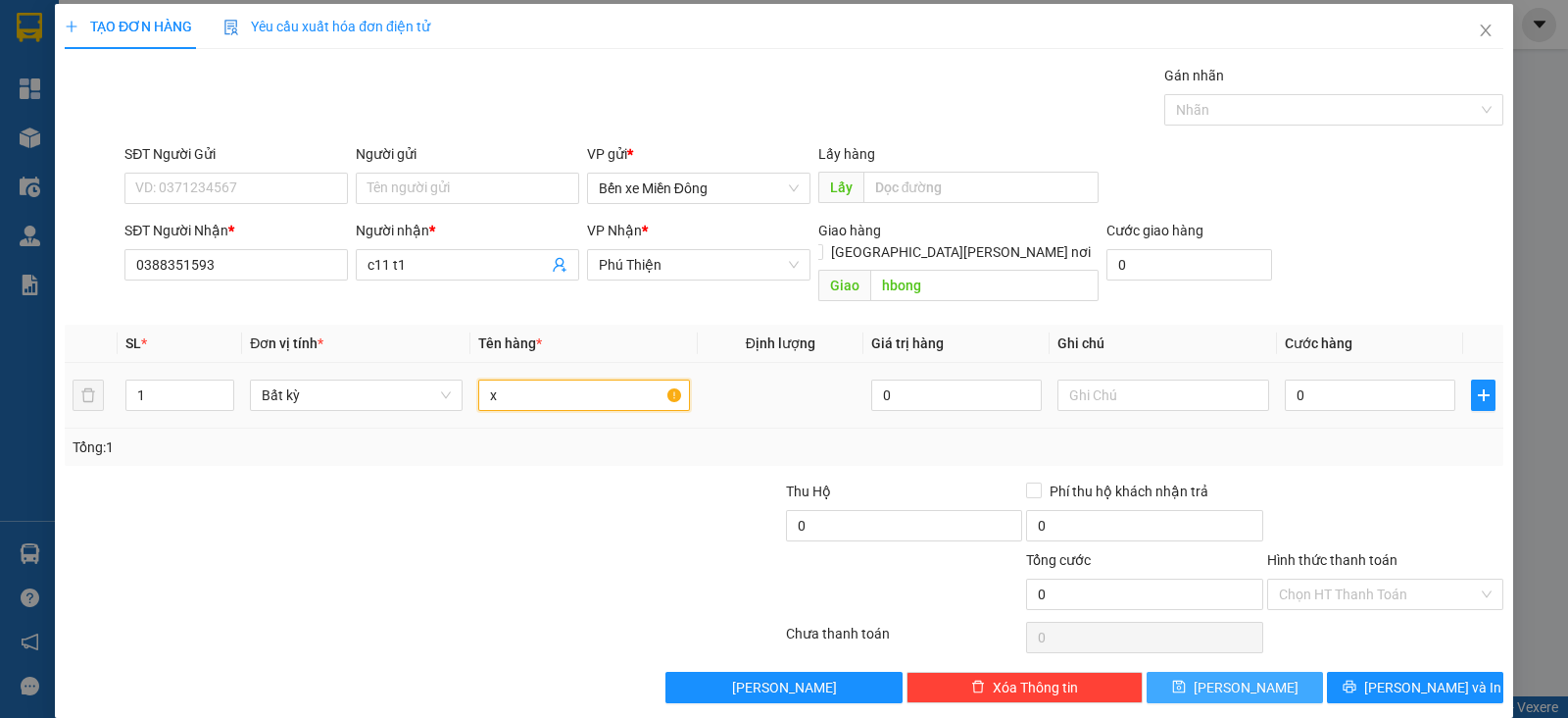
click at [596, 379] on input "x" at bounding box center [584, 394] width 212 height 31
type input "xe"
click at [1290, 379] on input "0" at bounding box center [1369, 394] width 171 height 31
type input "4"
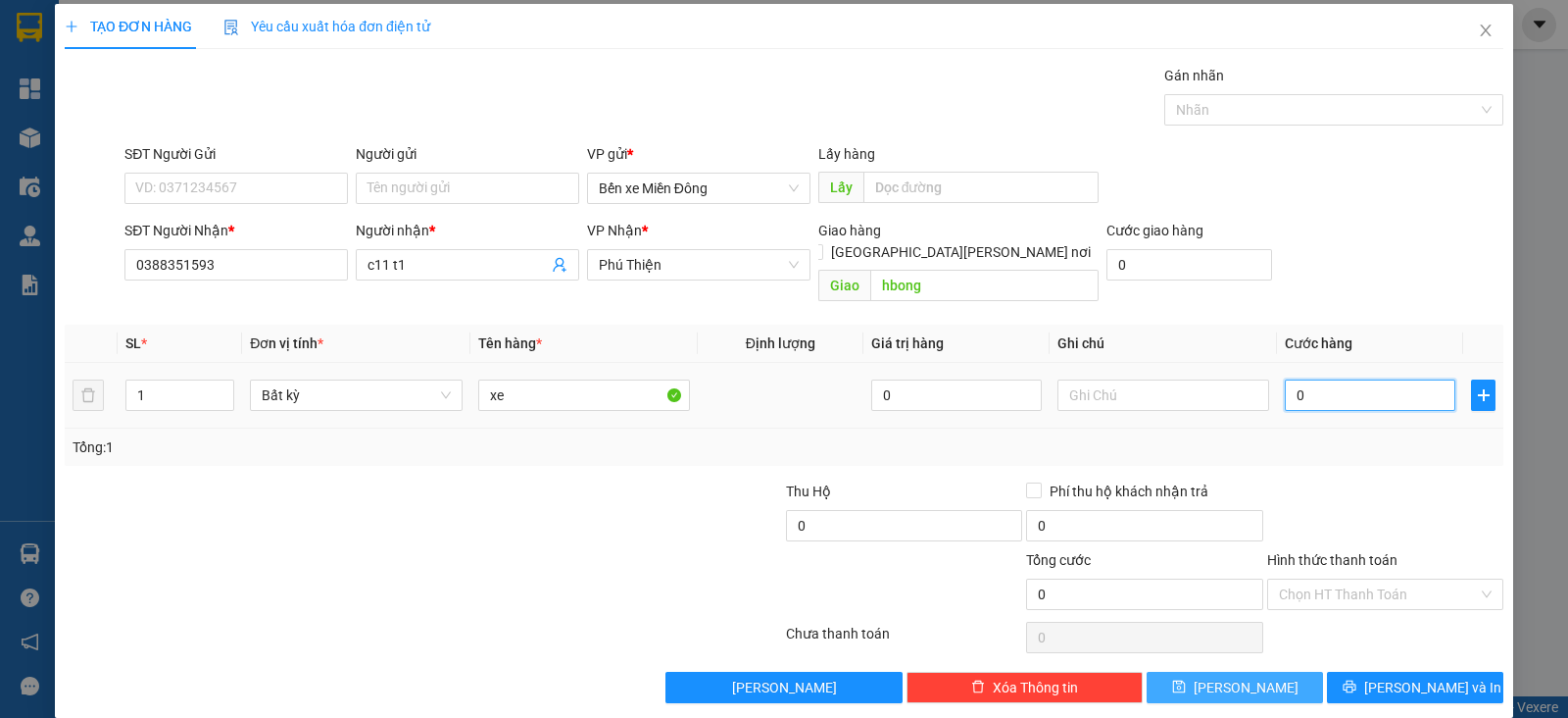
type input "4"
type input "40"
type input "400"
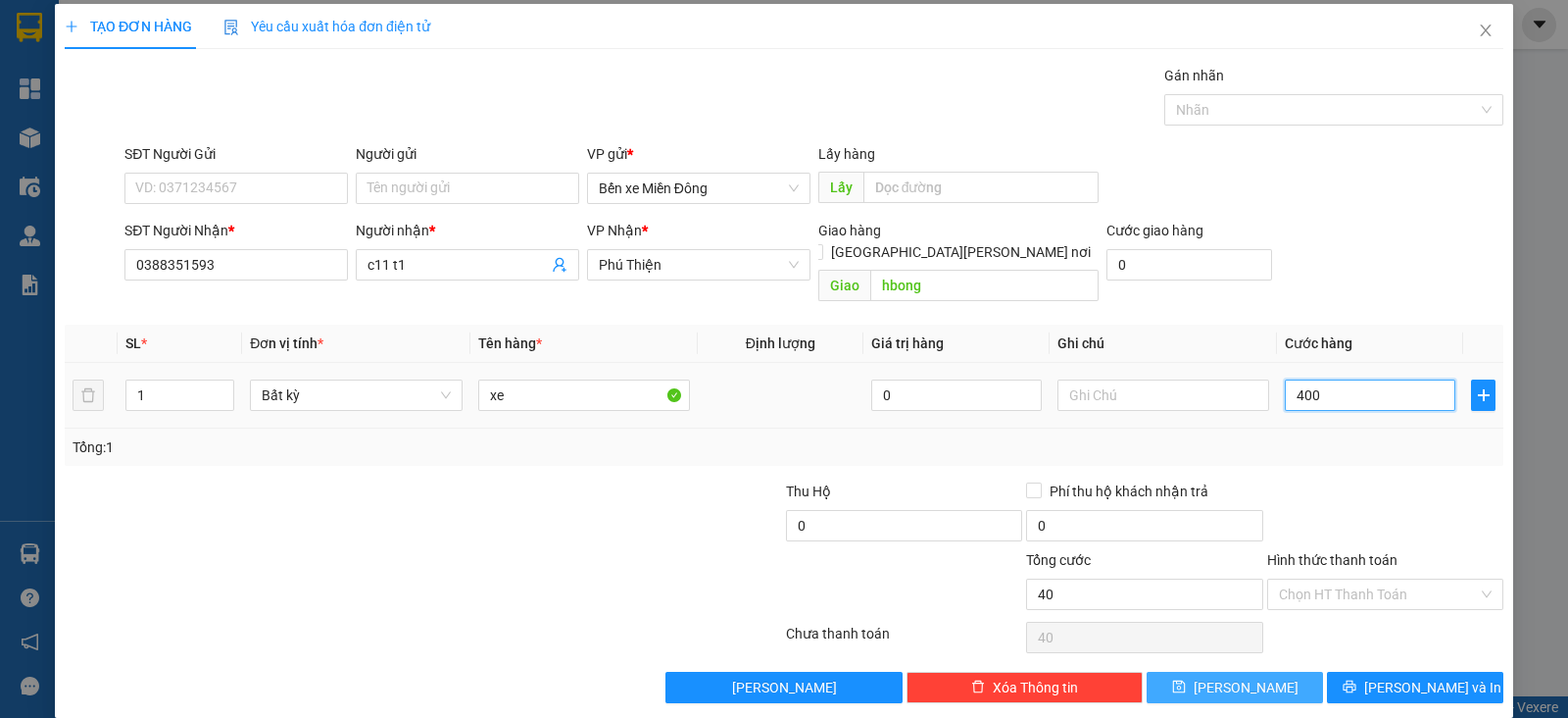
type input "400"
type input "400.000"
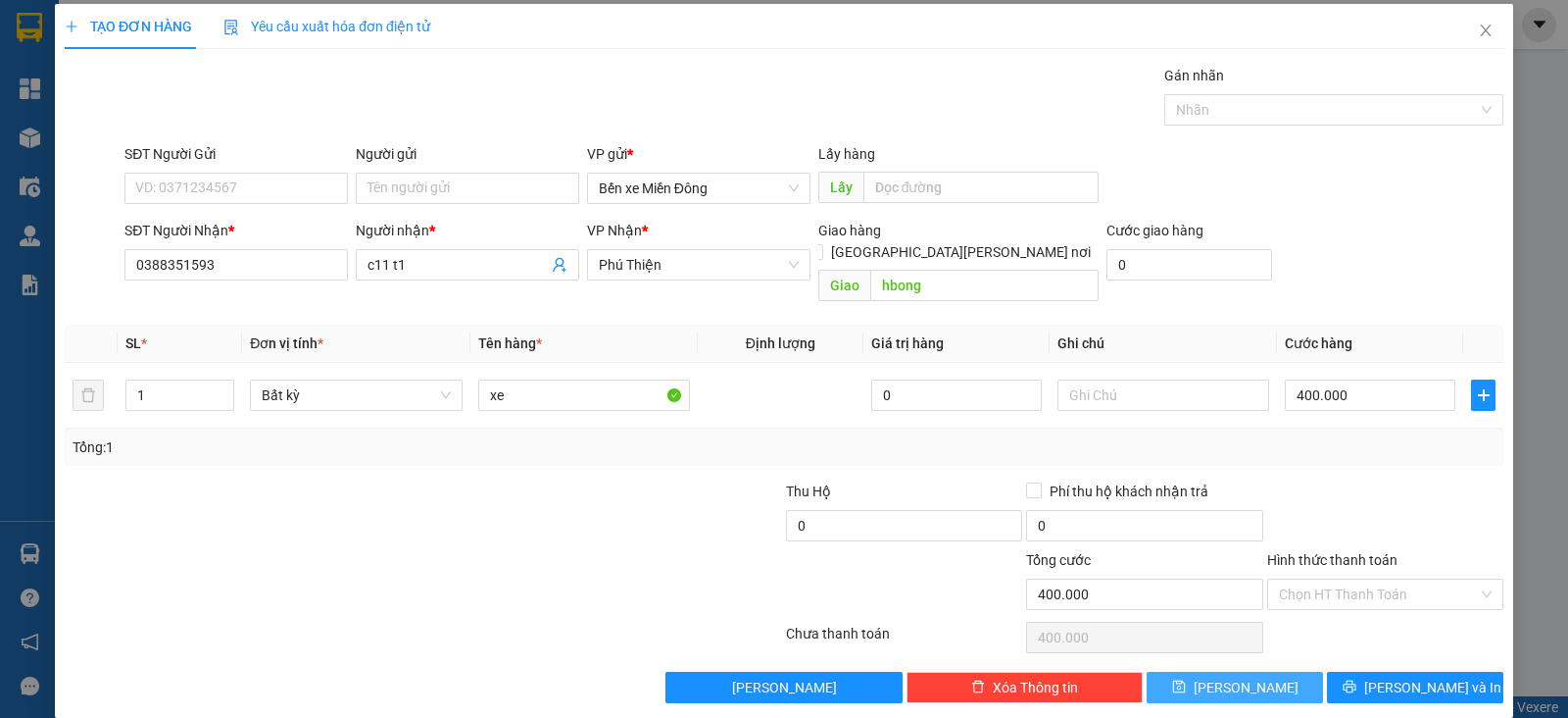
click at [1266, 672] on button "[PERSON_NAME]" at bounding box center [1234, 687] width 176 height 31
type input "0"
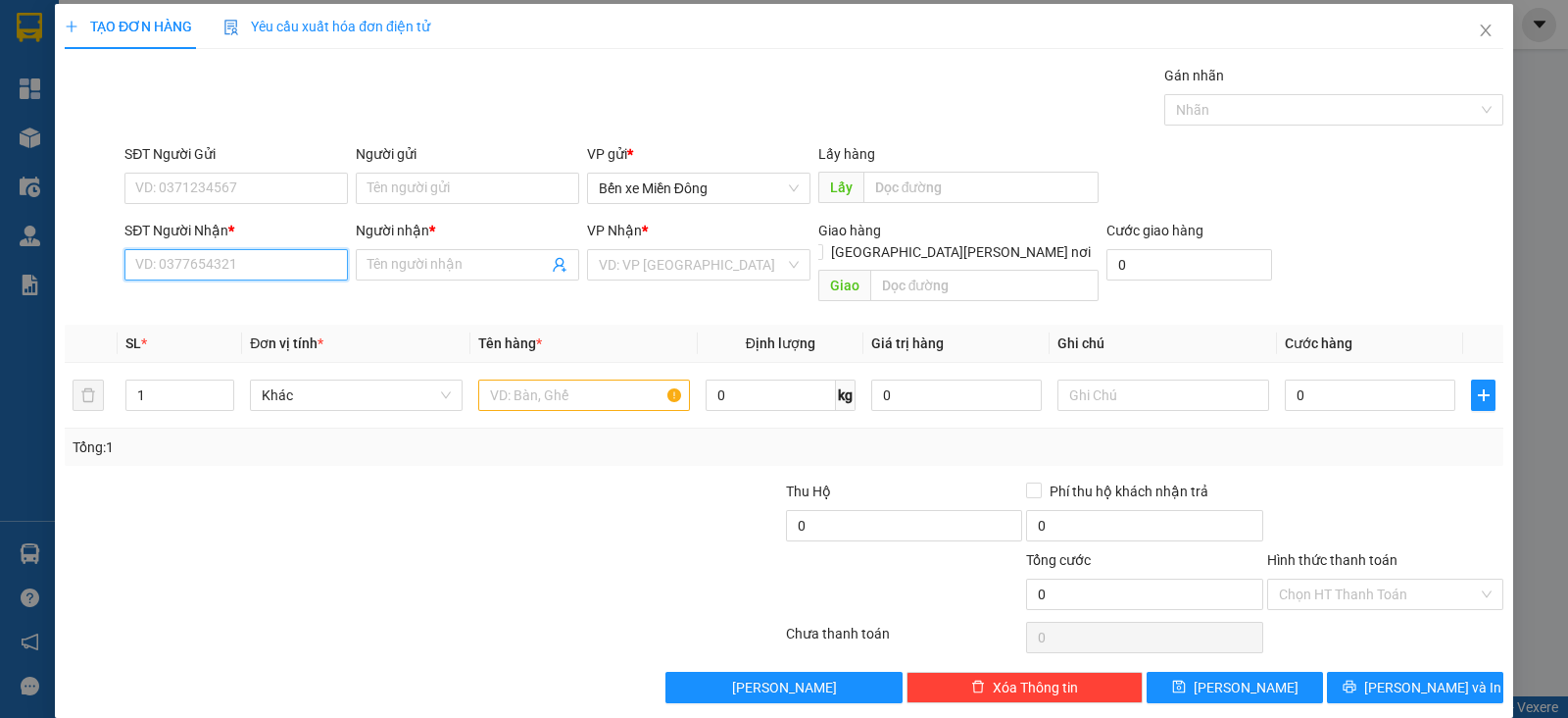
click at [293, 266] on input "SĐT Người Nhận *" at bounding box center [237, 264] width 224 height 31
paste input "0387078984"
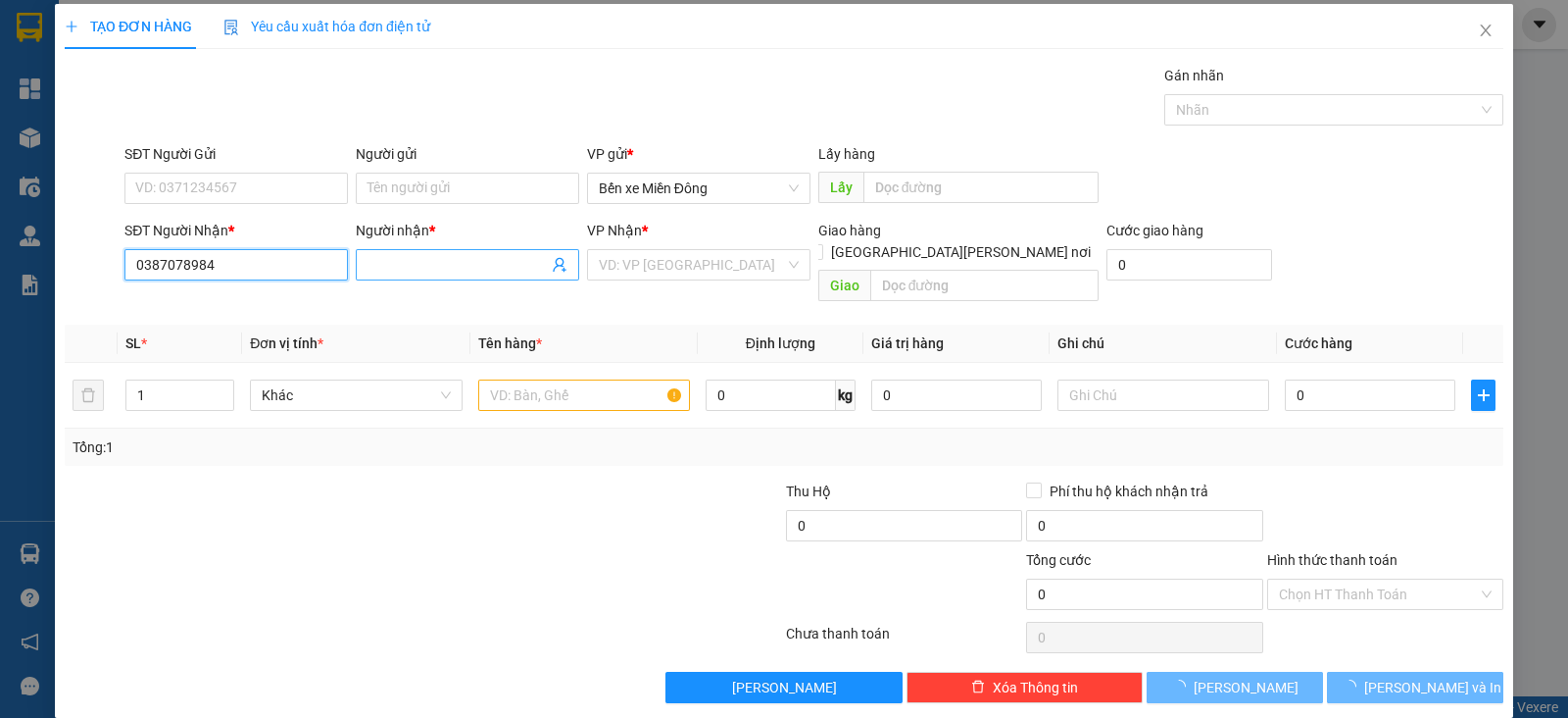
type input "0387078984"
click at [417, 258] on input "Người nhận *" at bounding box center [458, 265] width 180 height 22
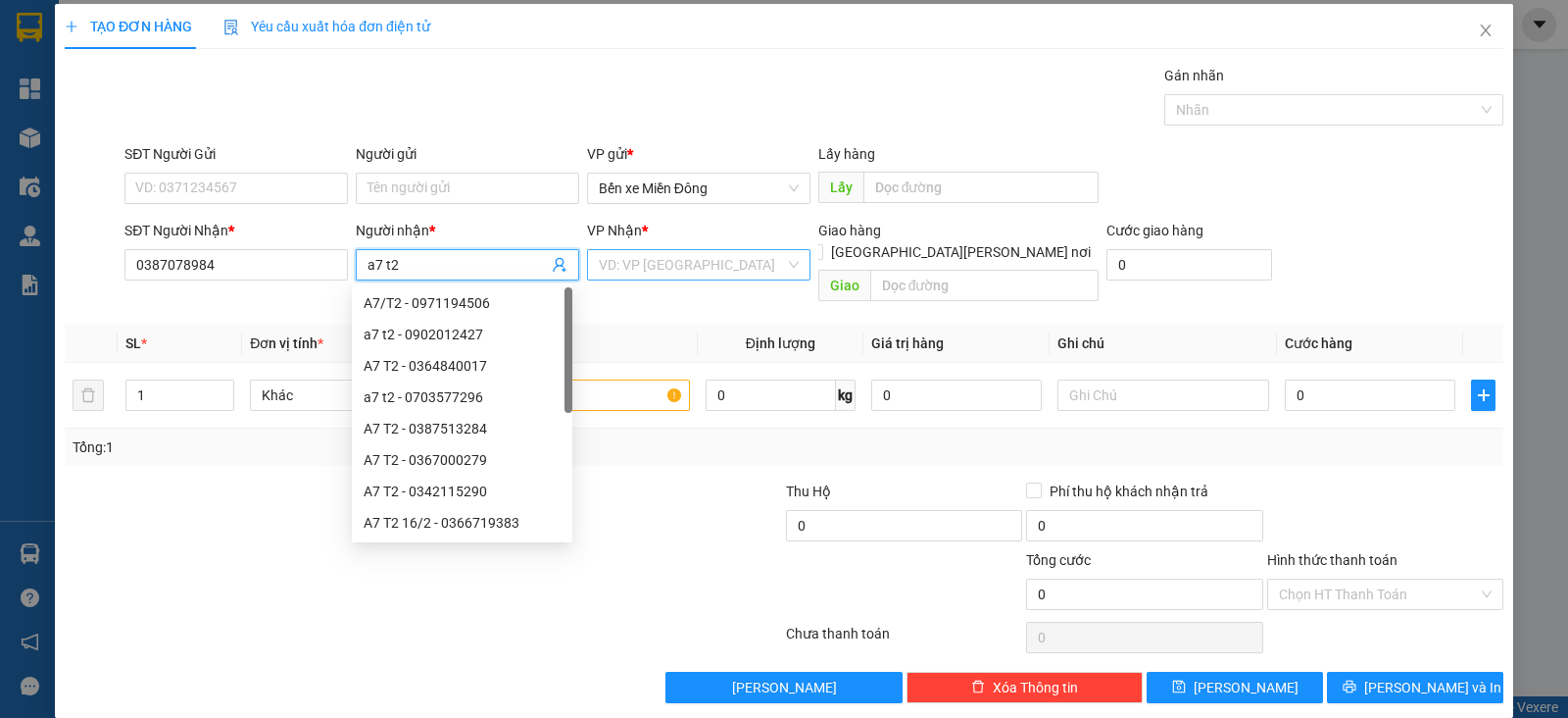
type input "a7 t2"
click at [630, 261] on input "search" at bounding box center [692, 264] width 186 height 29
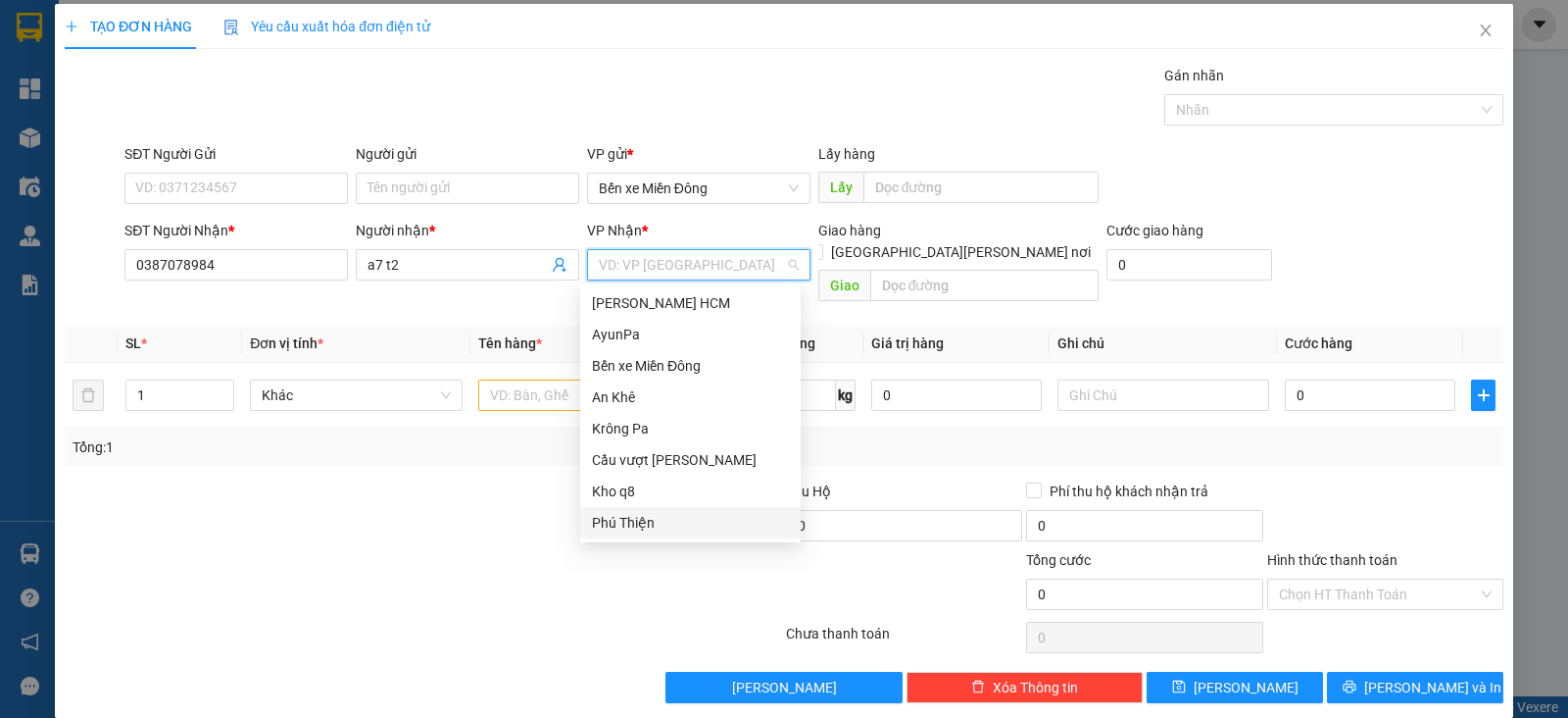
click at [625, 521] on div "Phú Thiện" at bounding box center [690, 523] width 197 height 22
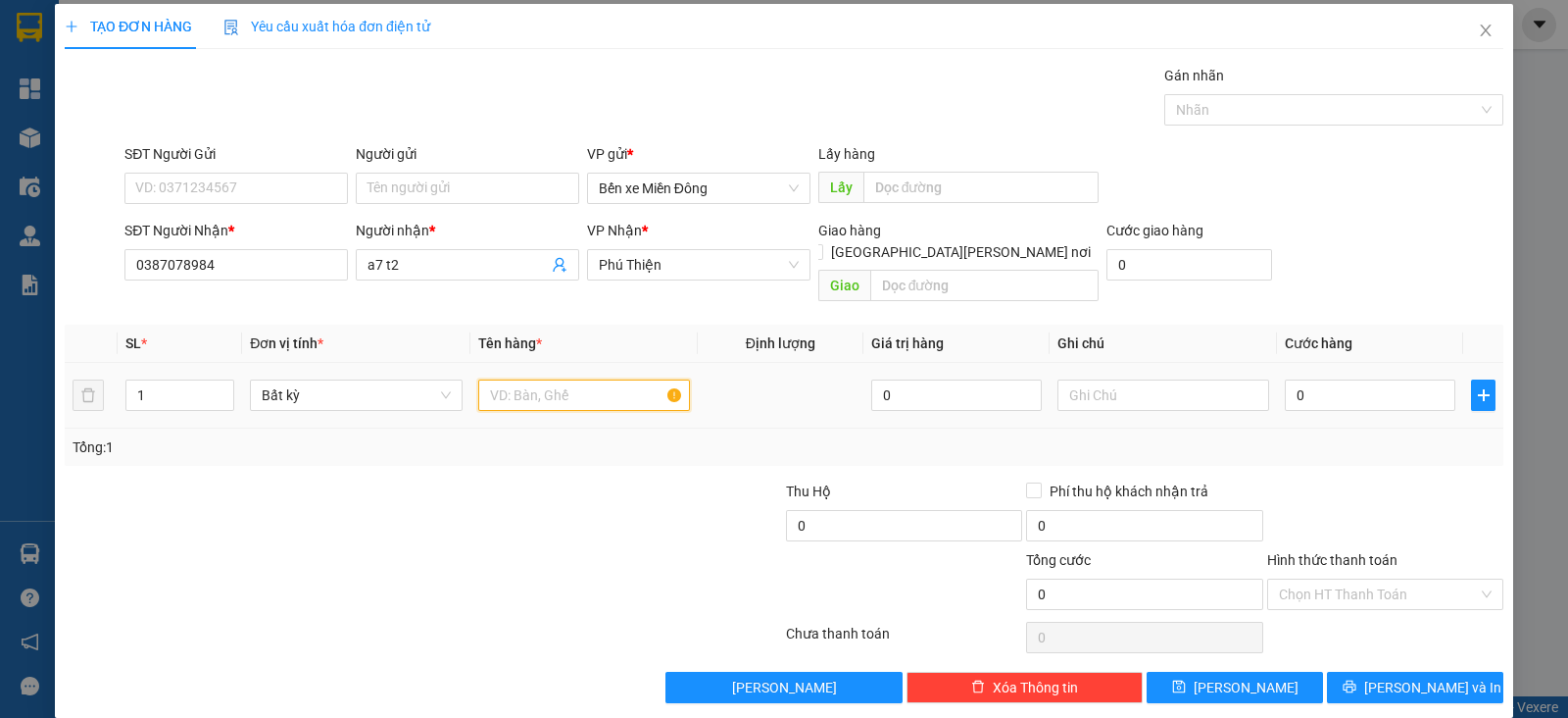
click at [543, 379] on input "text" at bounding box center [584, 394] width 212 height 31
type input "xe"
click at [1316, 379] on input "0" at bounding box center [1369, 394] width 171 height 31
type input "4"
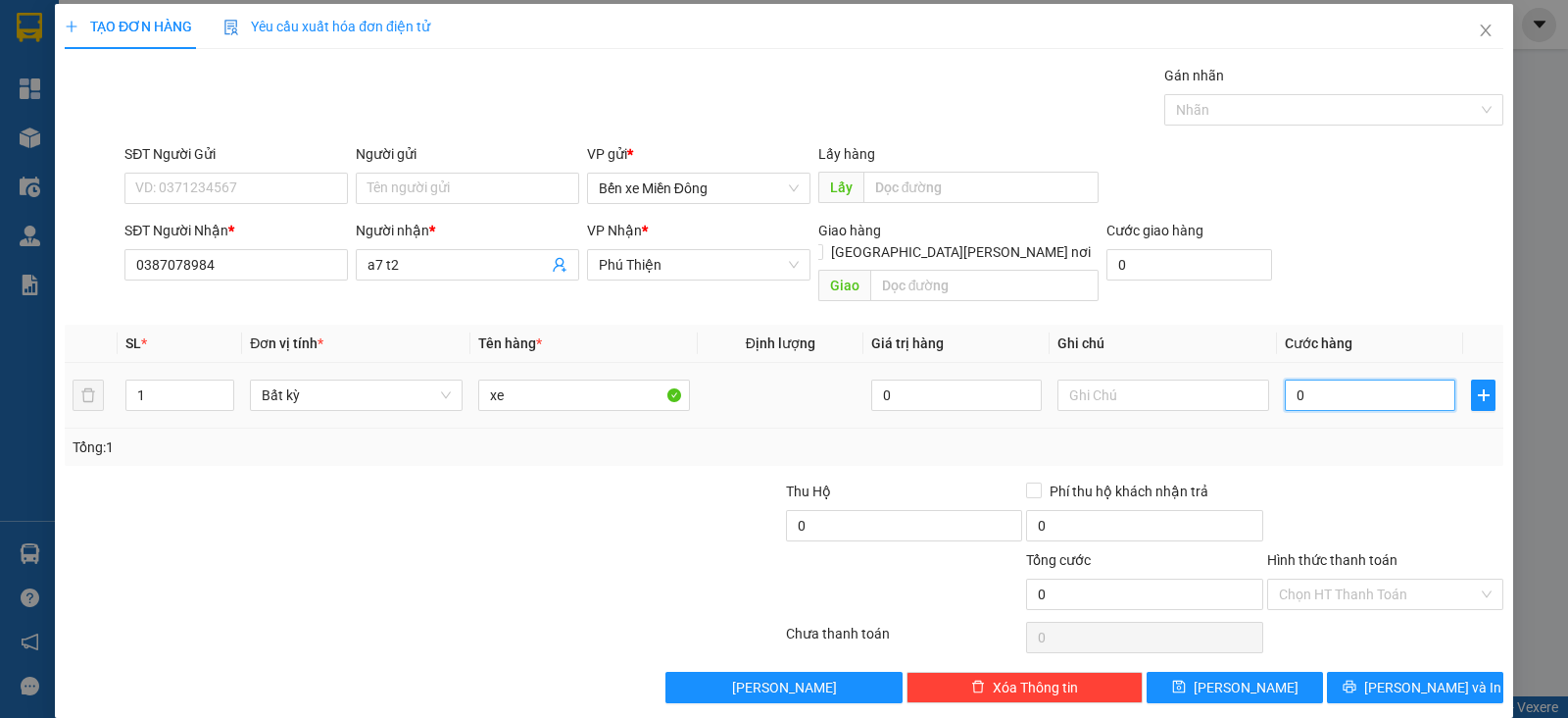
type input "4"
type input "40"
type input "400"
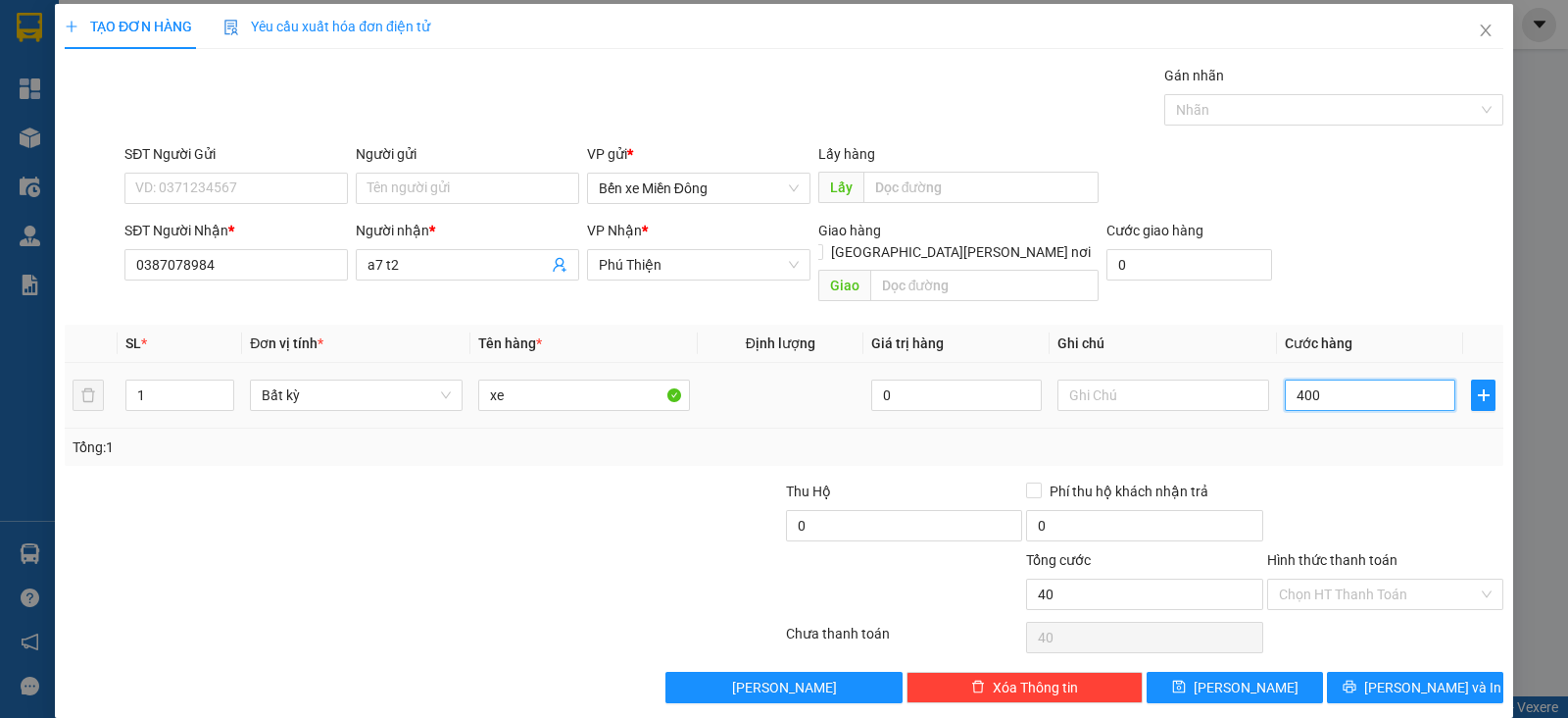
type input "400"
type input "400.000"
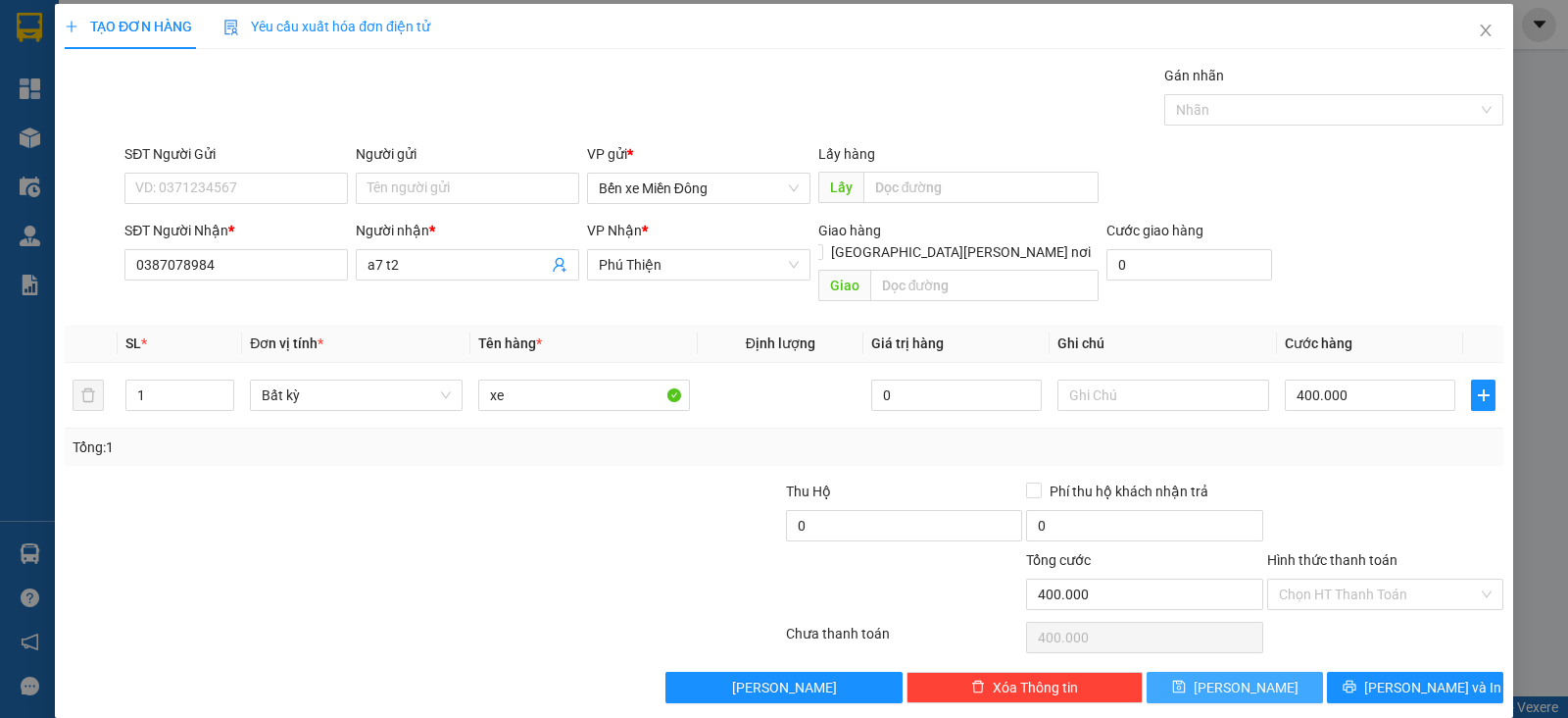
click at [1239, 676] on span "[PERSON_NAME]" at bounding box center [1245, 687] width 105 height 22
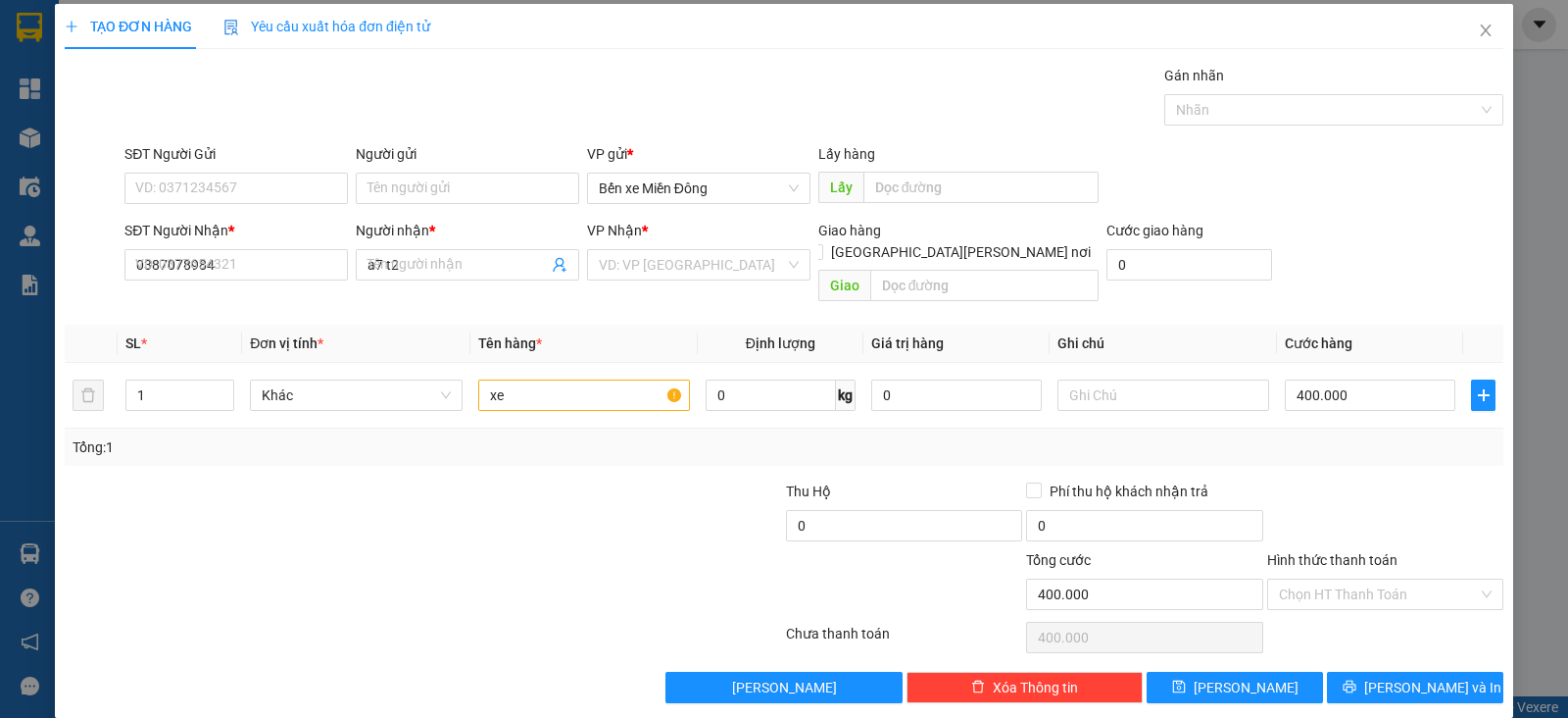
type input "0"
click at [275, 250] on input "SĐT Người Nhận *" at bounding box center [237, 264] width 224 height 31
paste input "0399132096"
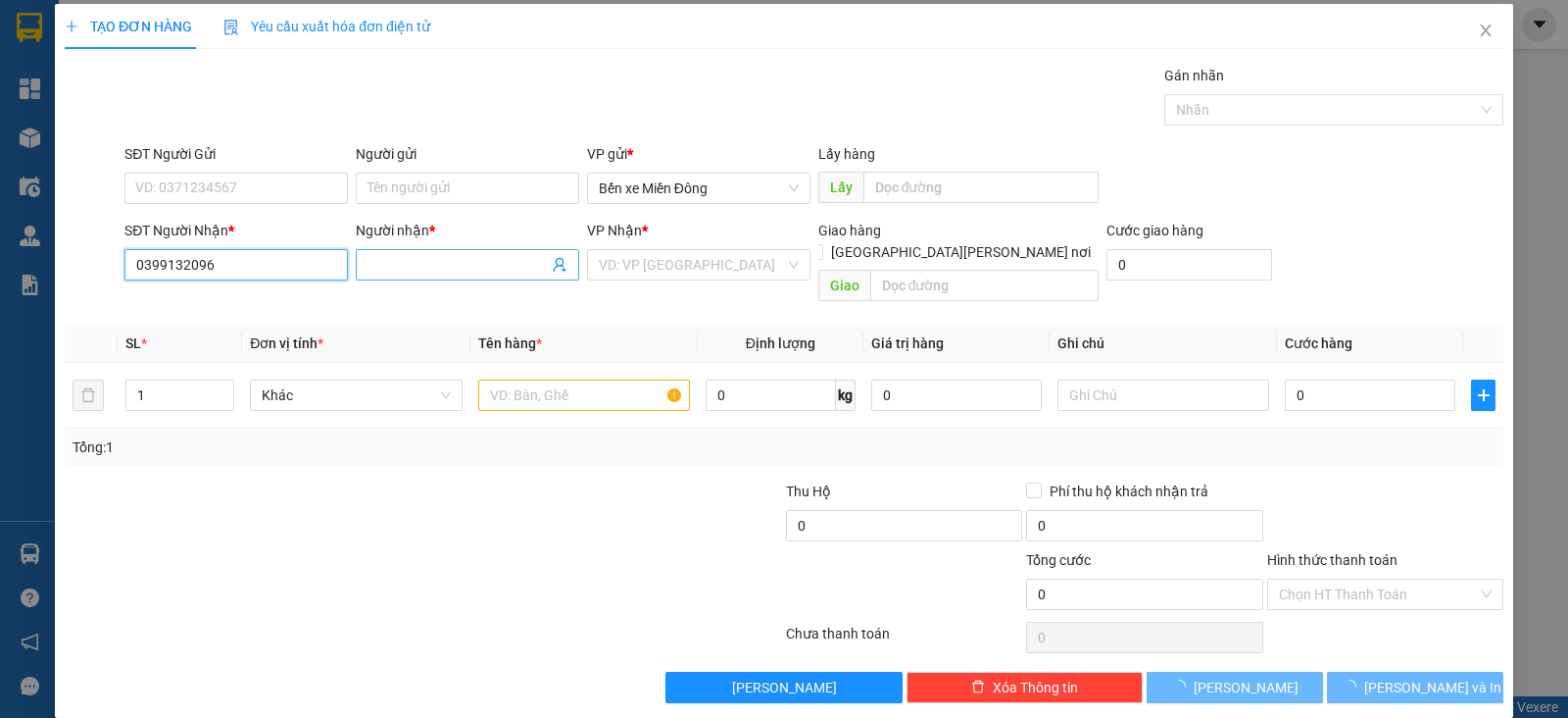
type input "0399132096"
click at [442, 265] on input "Người nhận *" at bounding box center [458, 265] width 180 height 22
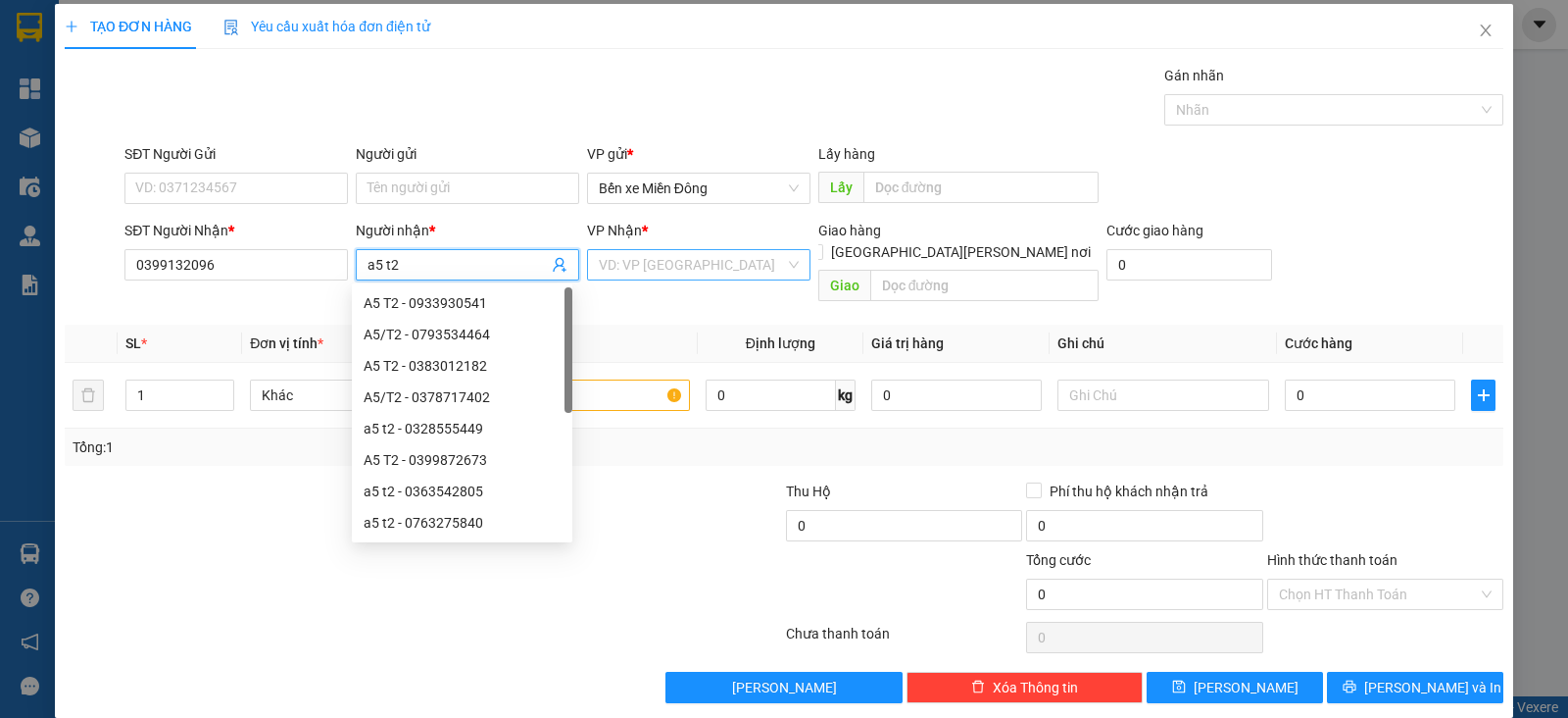
type input "a5 t2"
click at [647, 261] on input "search" at bounding box center [692, 264] width 186 height 29
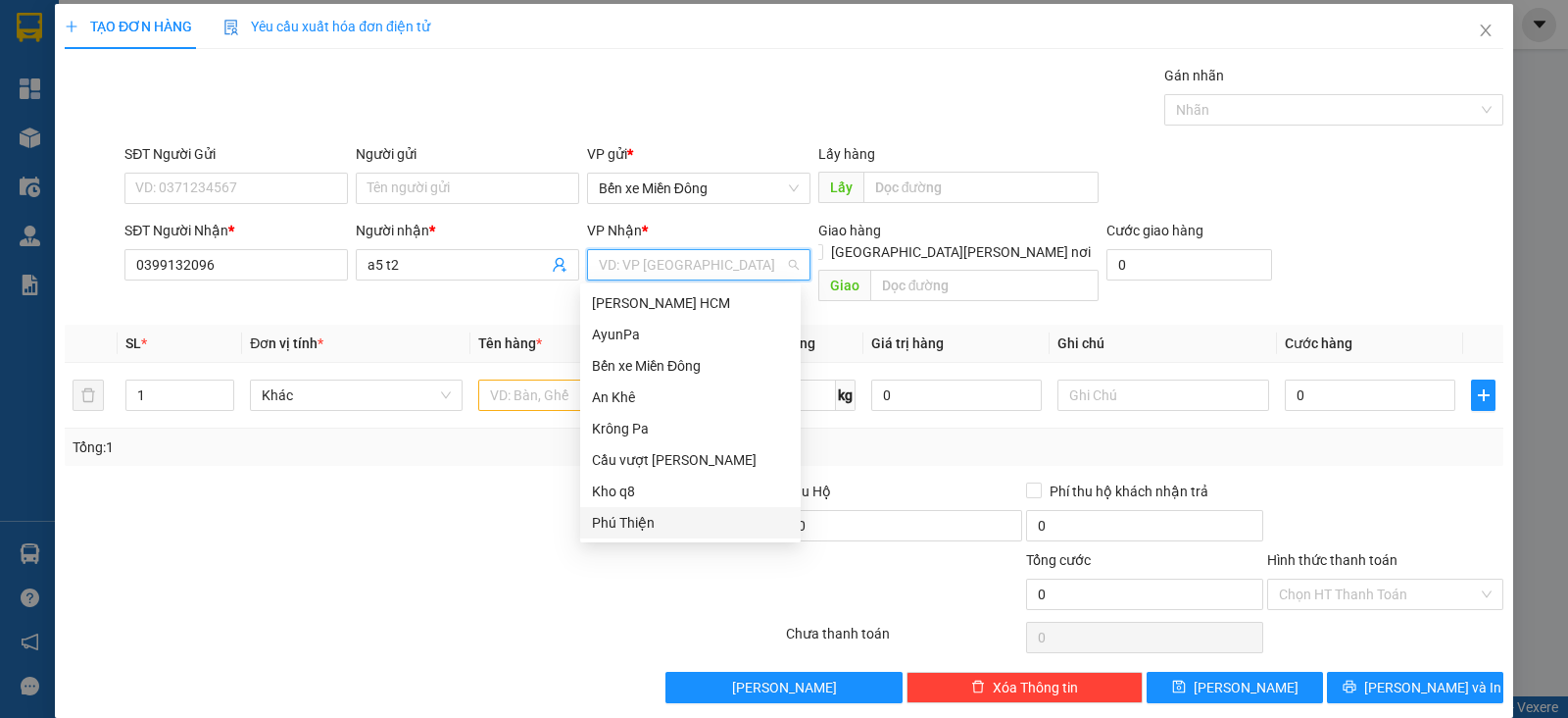
click at [634, 522] on div "Phú Thiện" at bounding box center [690, 523] width 197 height 22
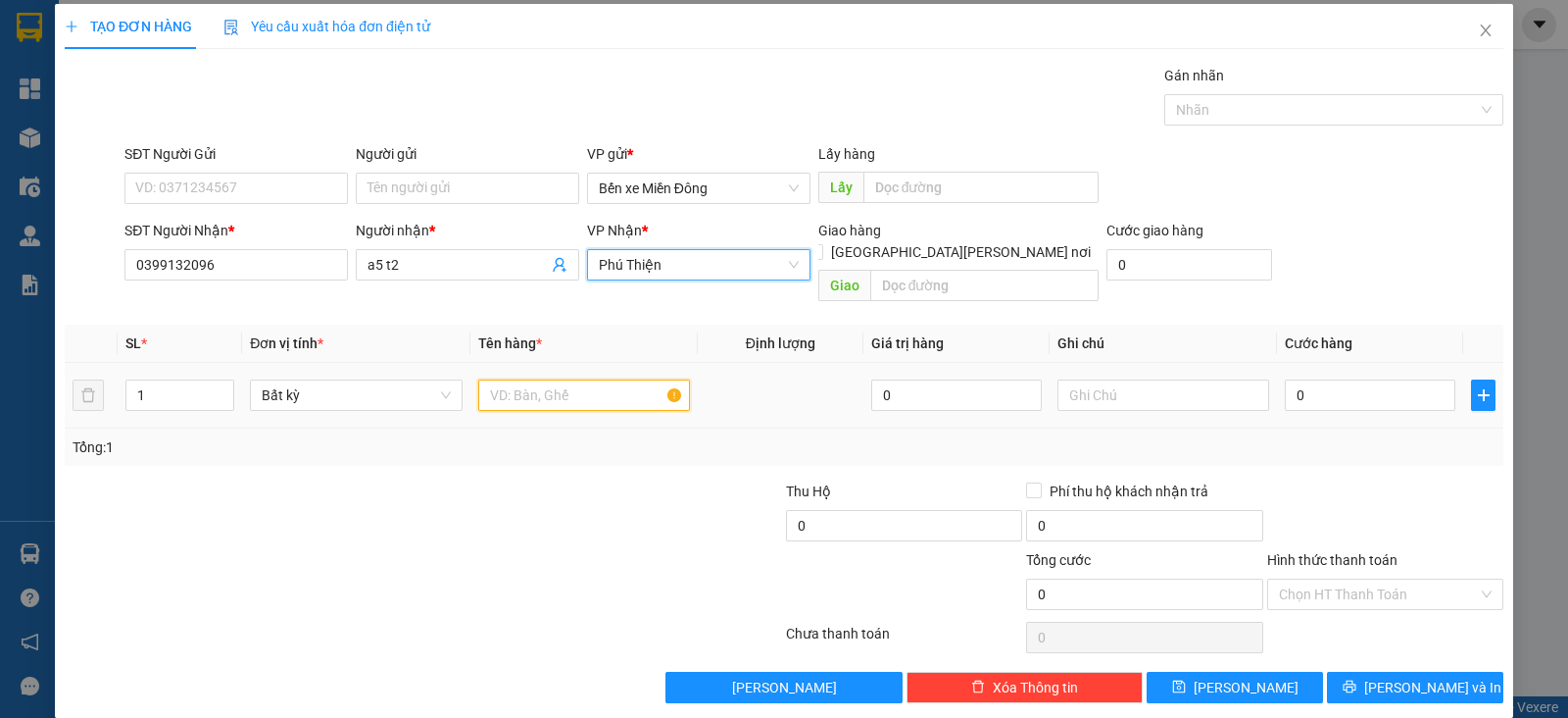
click at [560, 379] on input "text" at bounding box center [584, 394] width 212 height 31
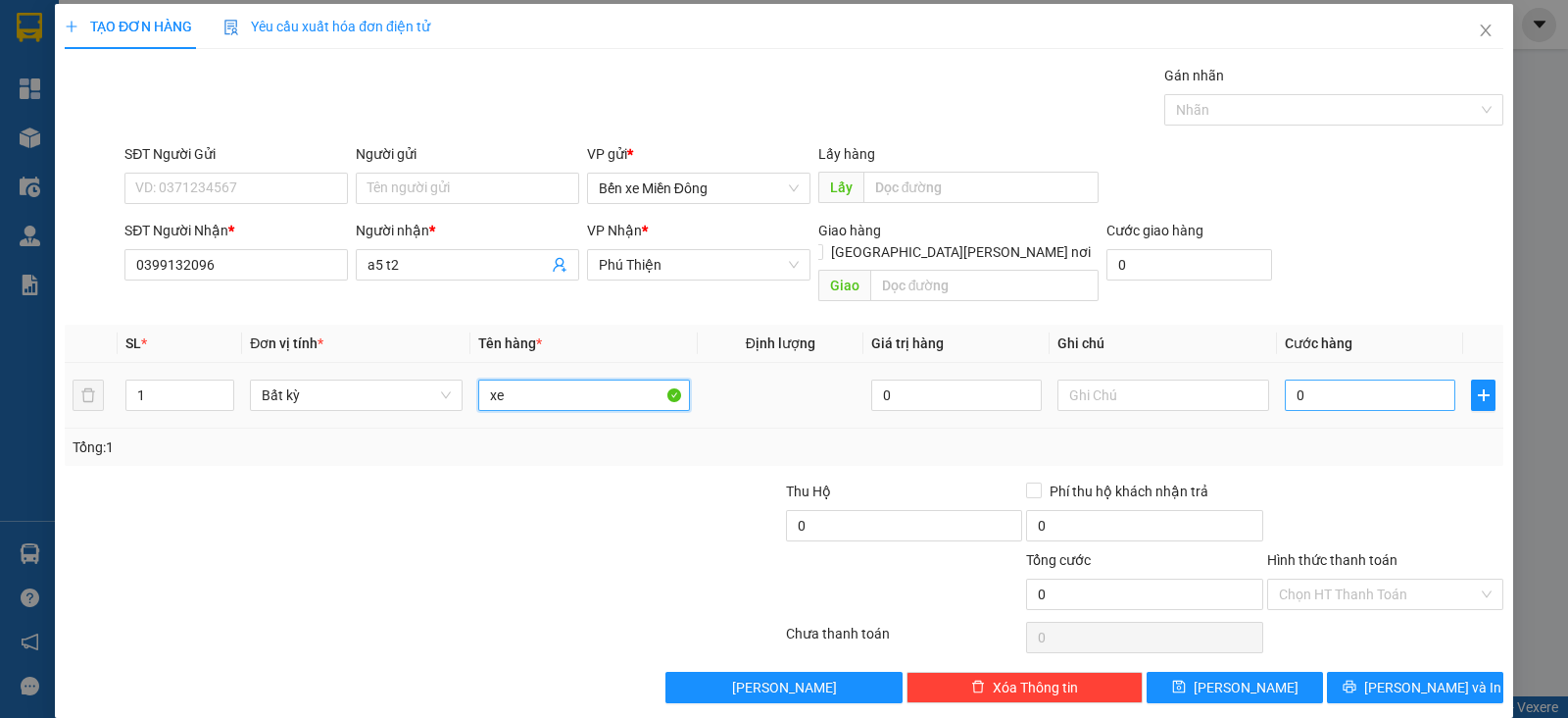
type input "xe"
click at [1293, 379] on input "0" at bounding box center [1369, 394] width 171 height 31
type input "4"
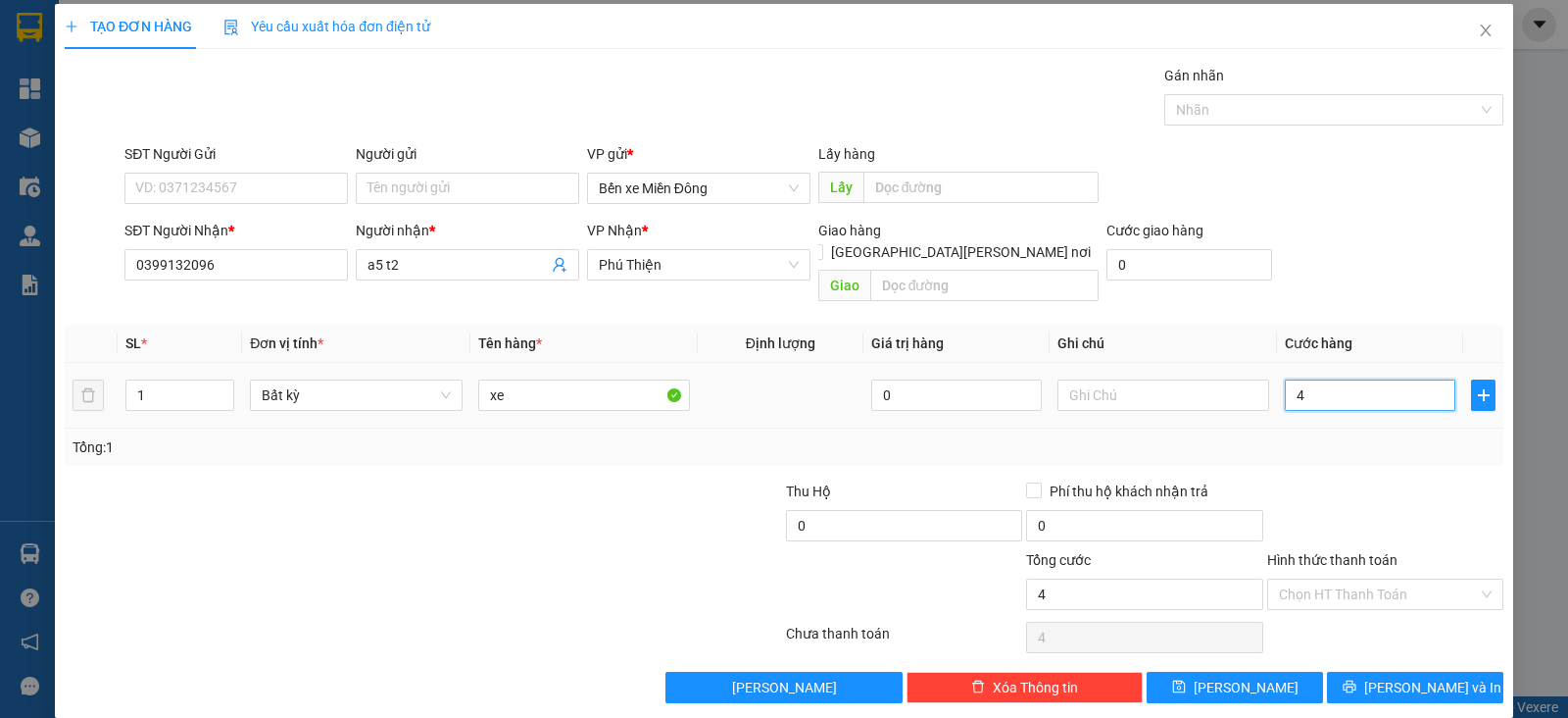
type input "40"
type input "400"
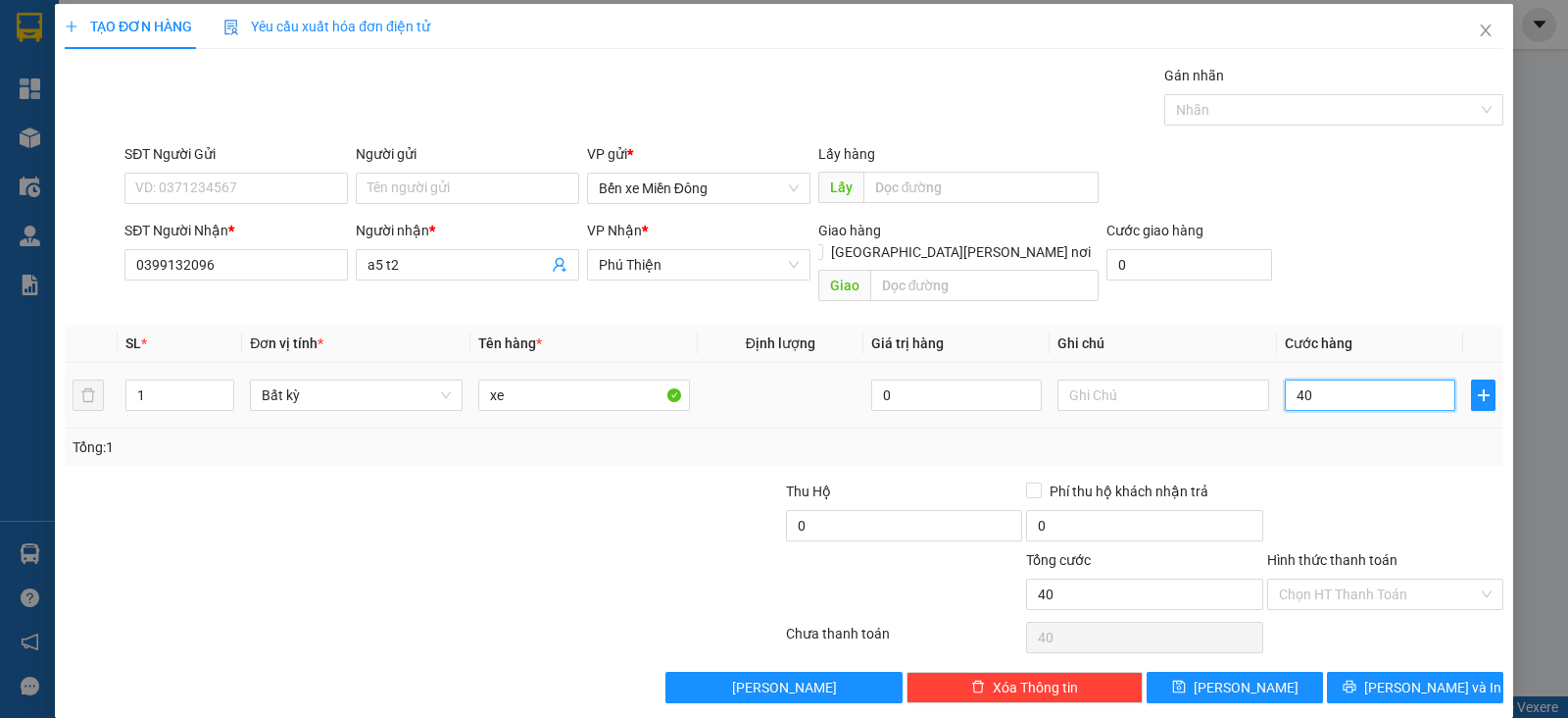
type input "400"
type input "400.000"
click at [1238, 676] on span "[PERSON_NAME]" at bounding box center [1245, 687] width 105 height 22
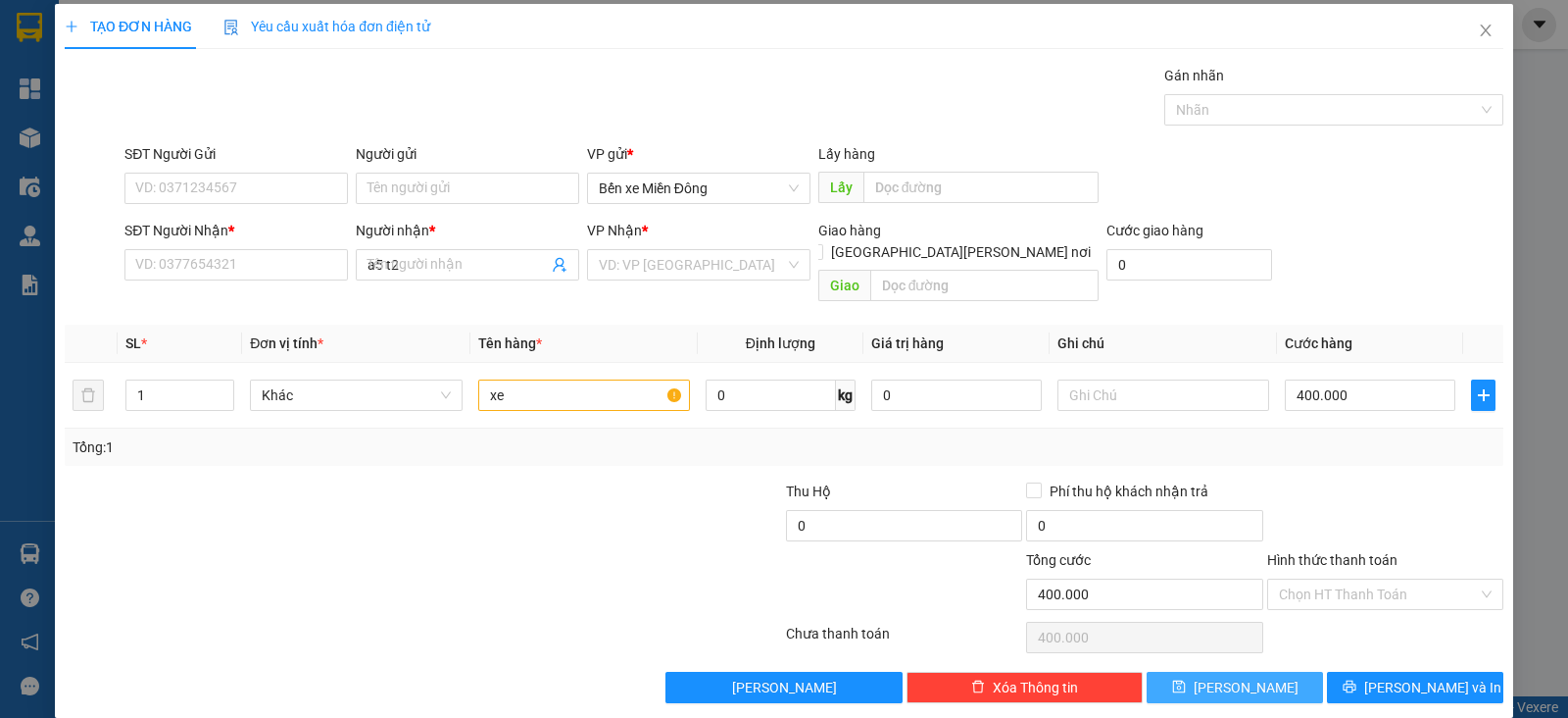
type input "0"
click at [299, 260] on input "SĐT Người Nhận *" at bounding box center [237, 264] width 224 height 31
paste input "0375685254"
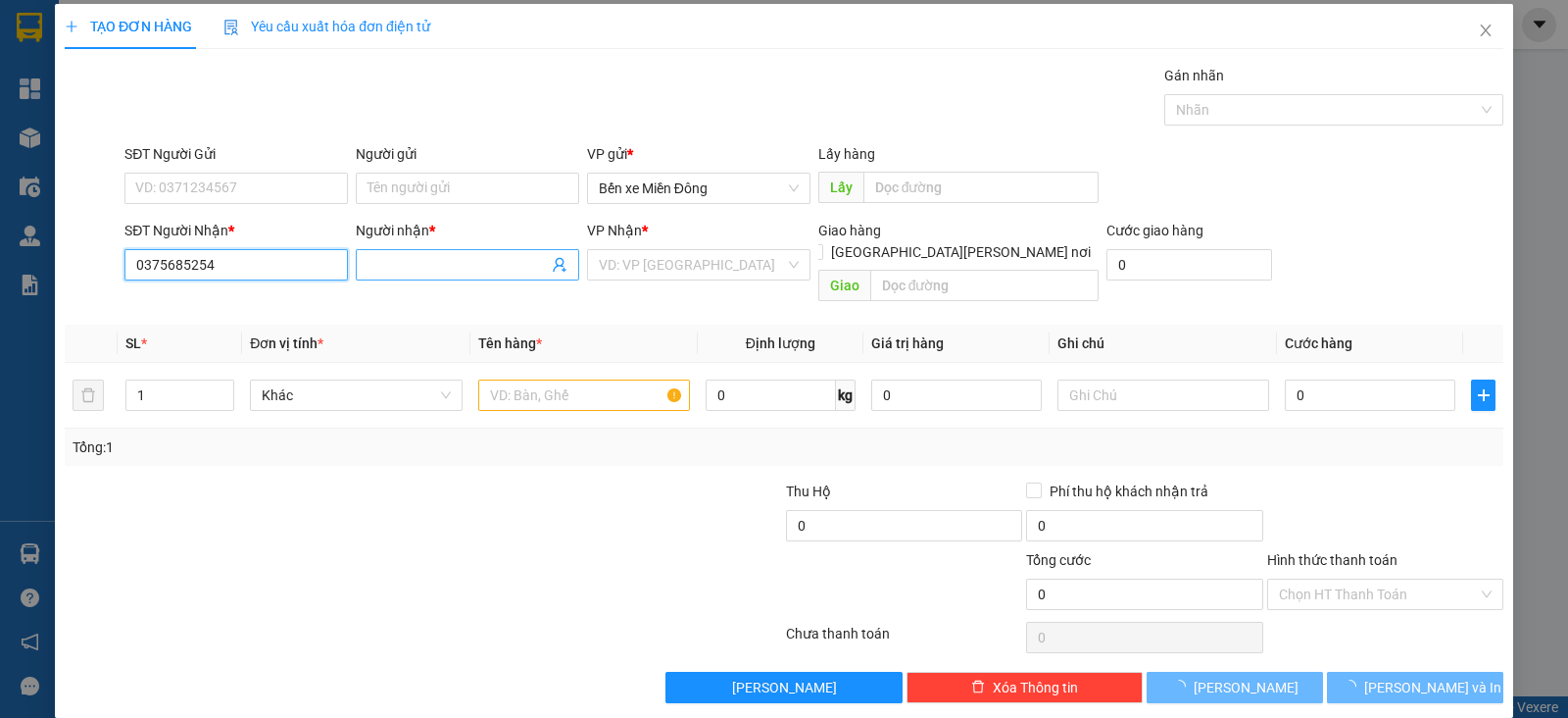
type input "0375685254"
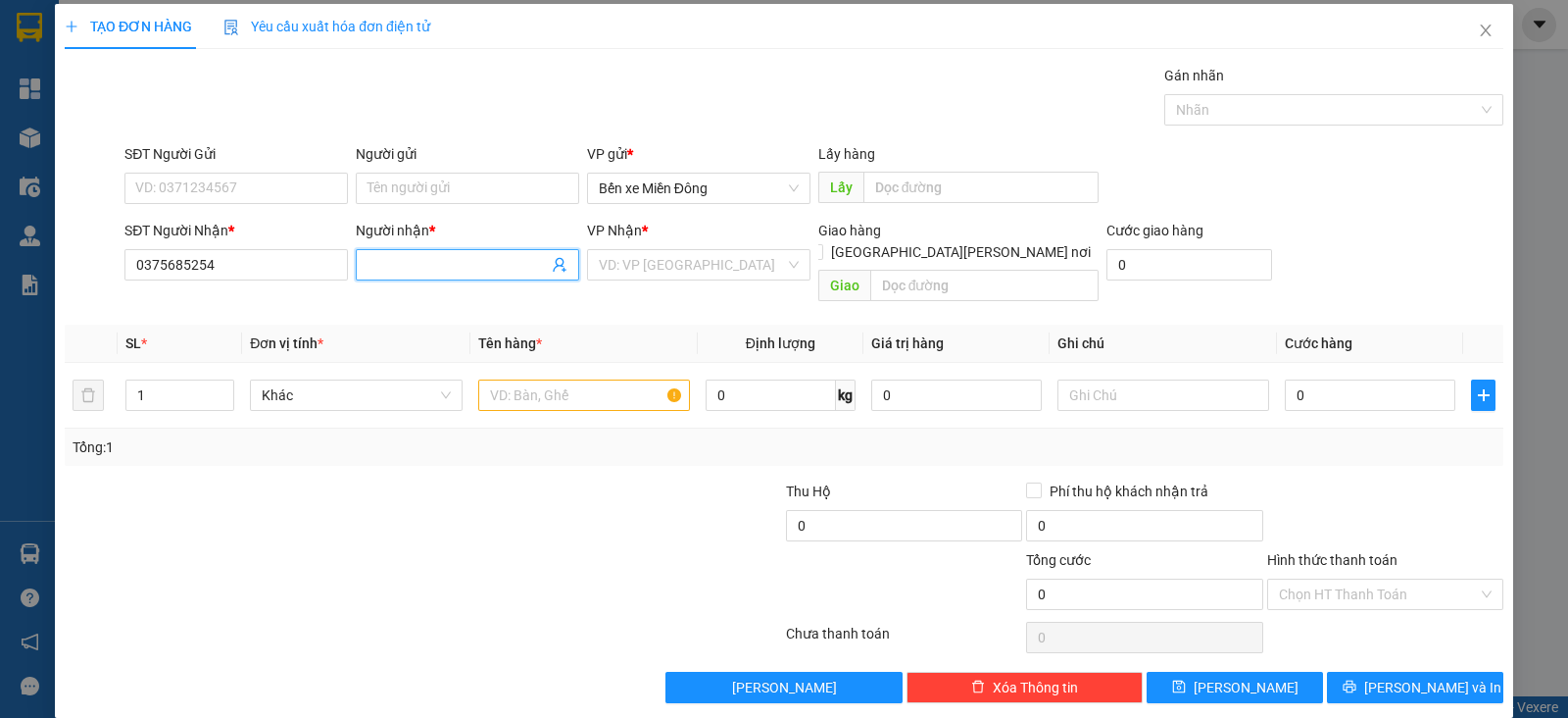
click at [422, 268] on input "Người nhận *" at bounding box center [458, 265] width 180 height 22
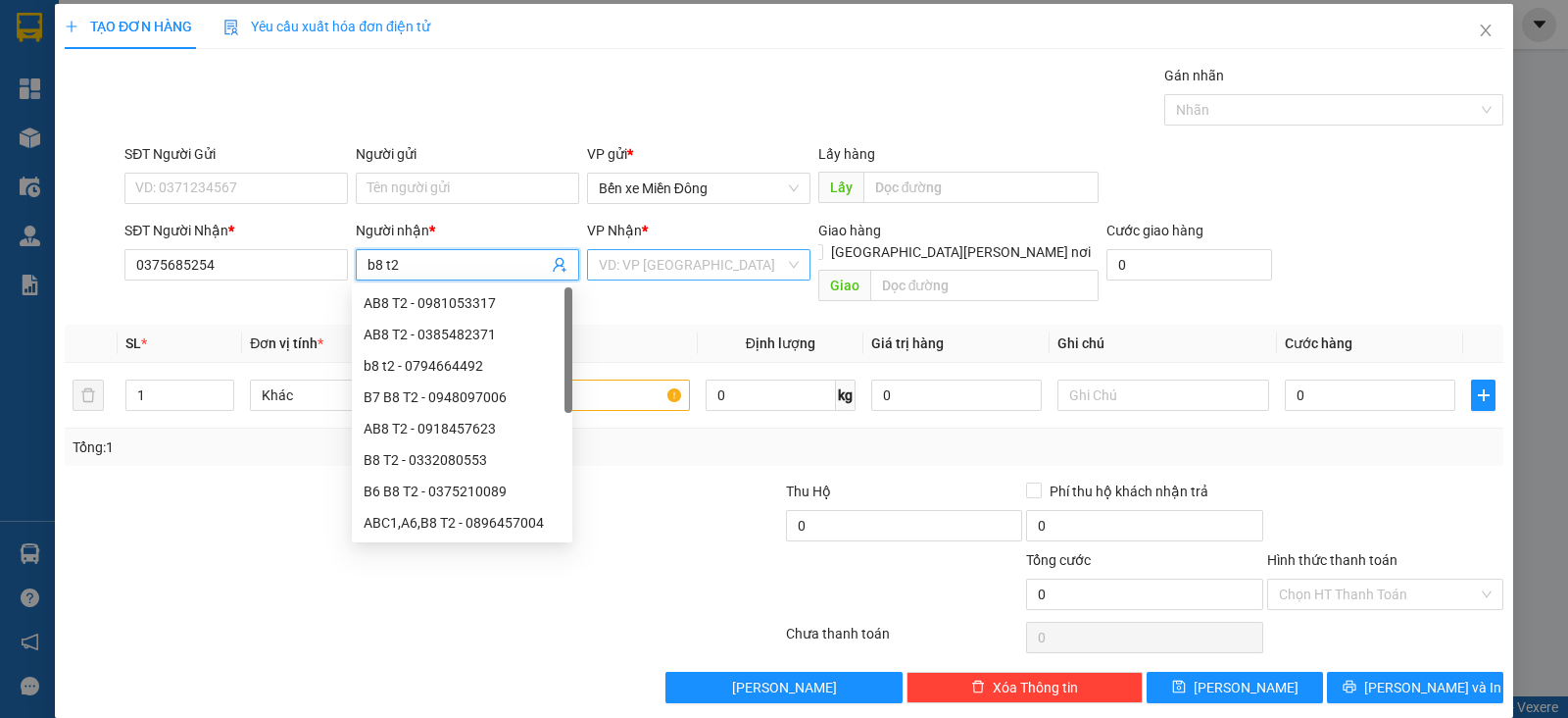
type input "b8 t2"
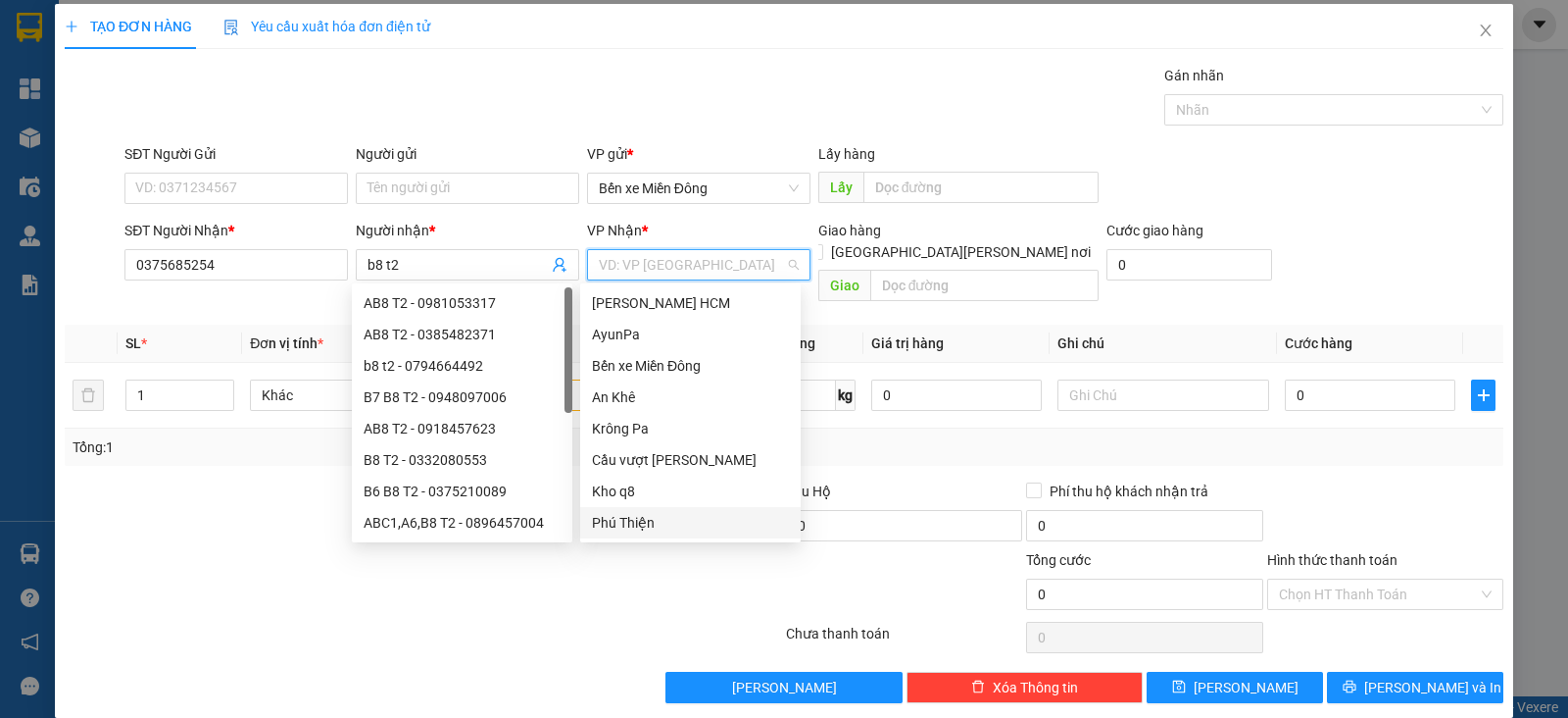
click at [623, 255] on input "search" at bounding box center [692, 264] width 186 height 29
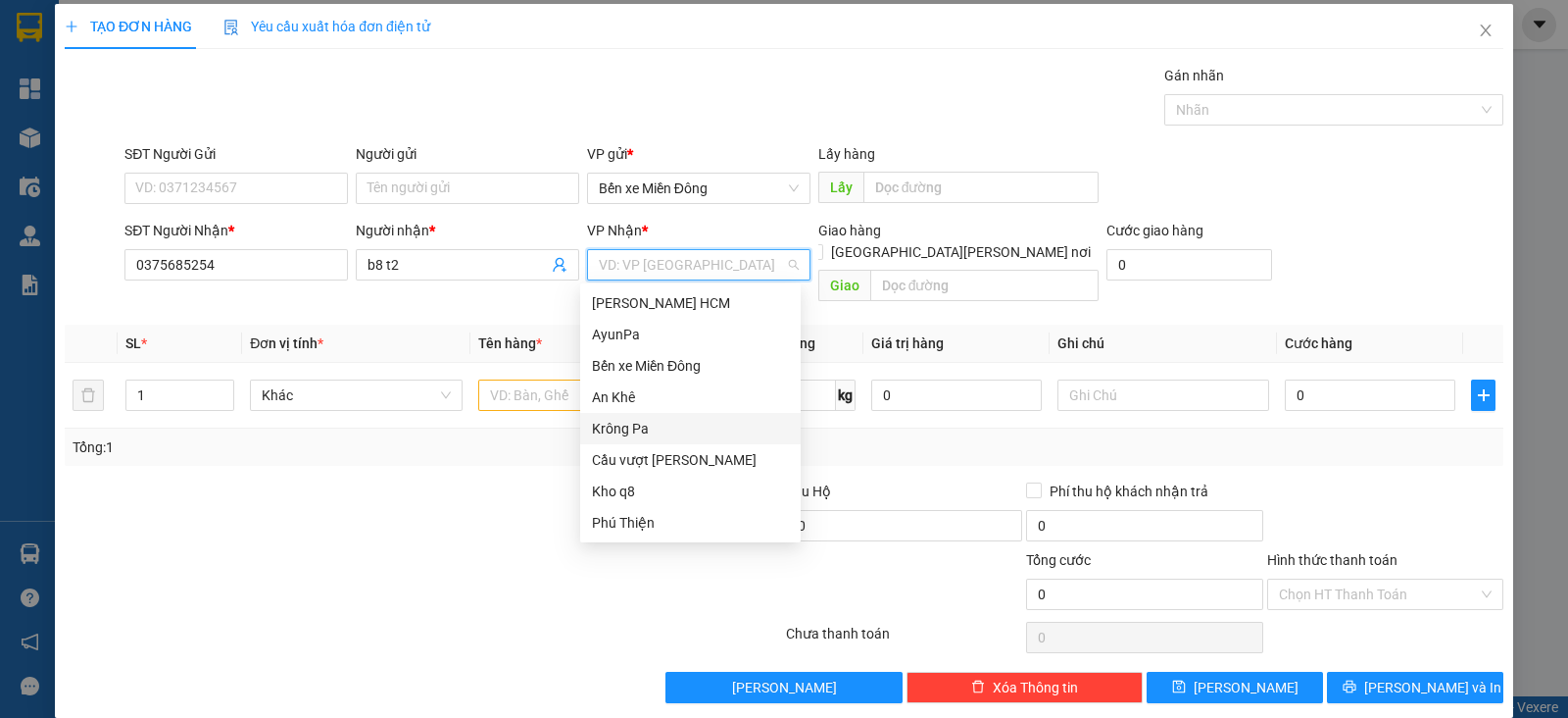
click at [631, 416] on div "Krông Pa" at bounding box center [690, 428] width 221 height 31
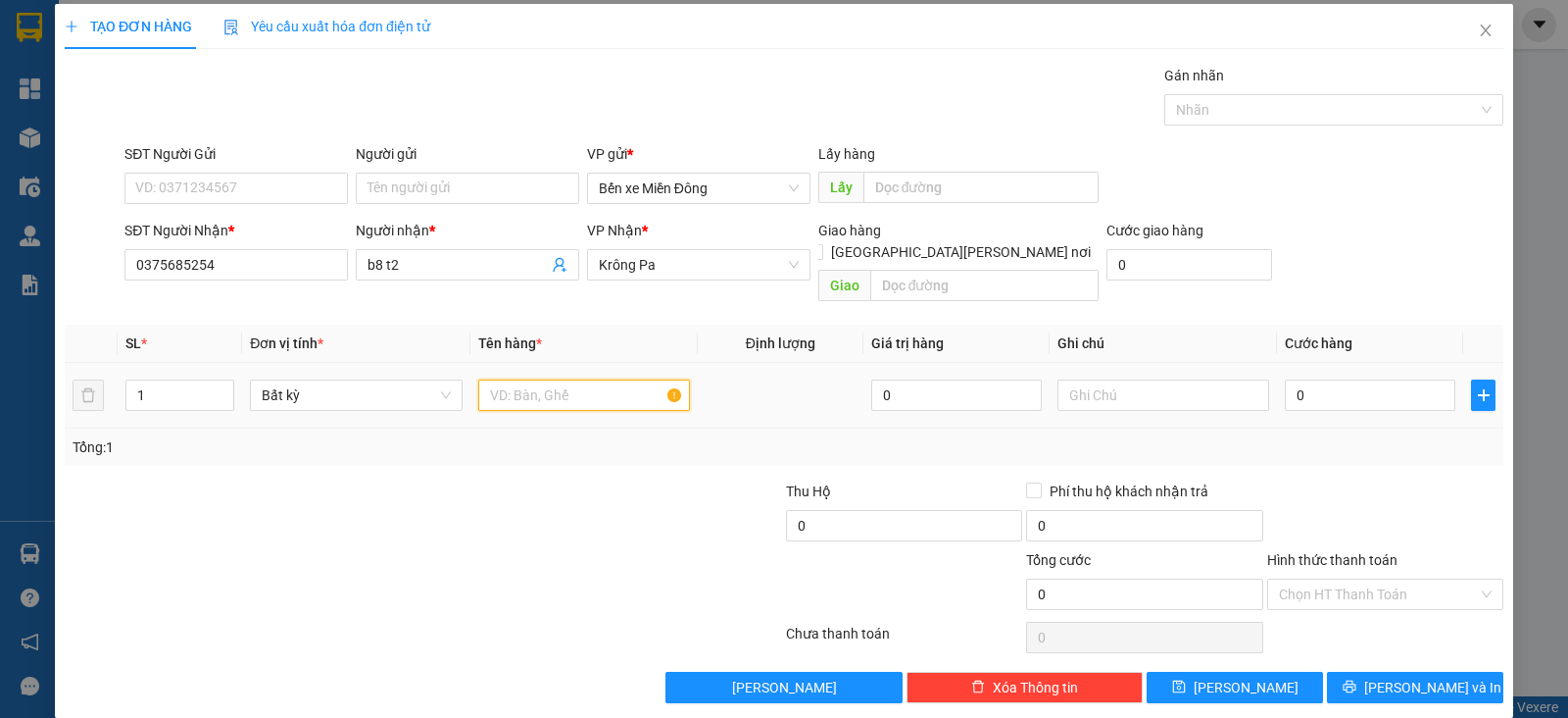
click at [533, 379] on input "text" at bounding box center [584, 394] width 212 height 31
type input "xe"
click at [1308, 379] on input "0" at bounding box center [1369, 394] width 171 height 31
type input "4"
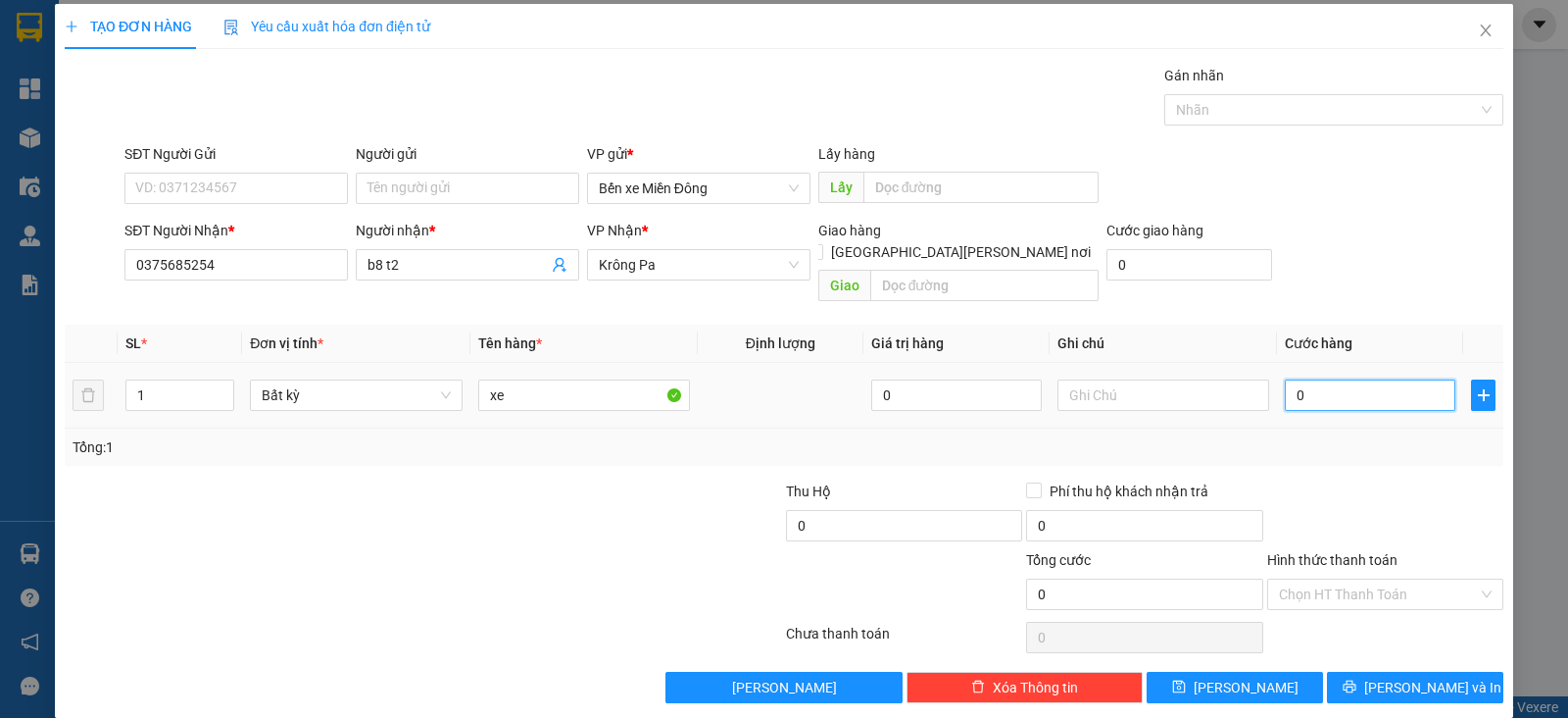
type input "4"
type input "40"
type input "400"
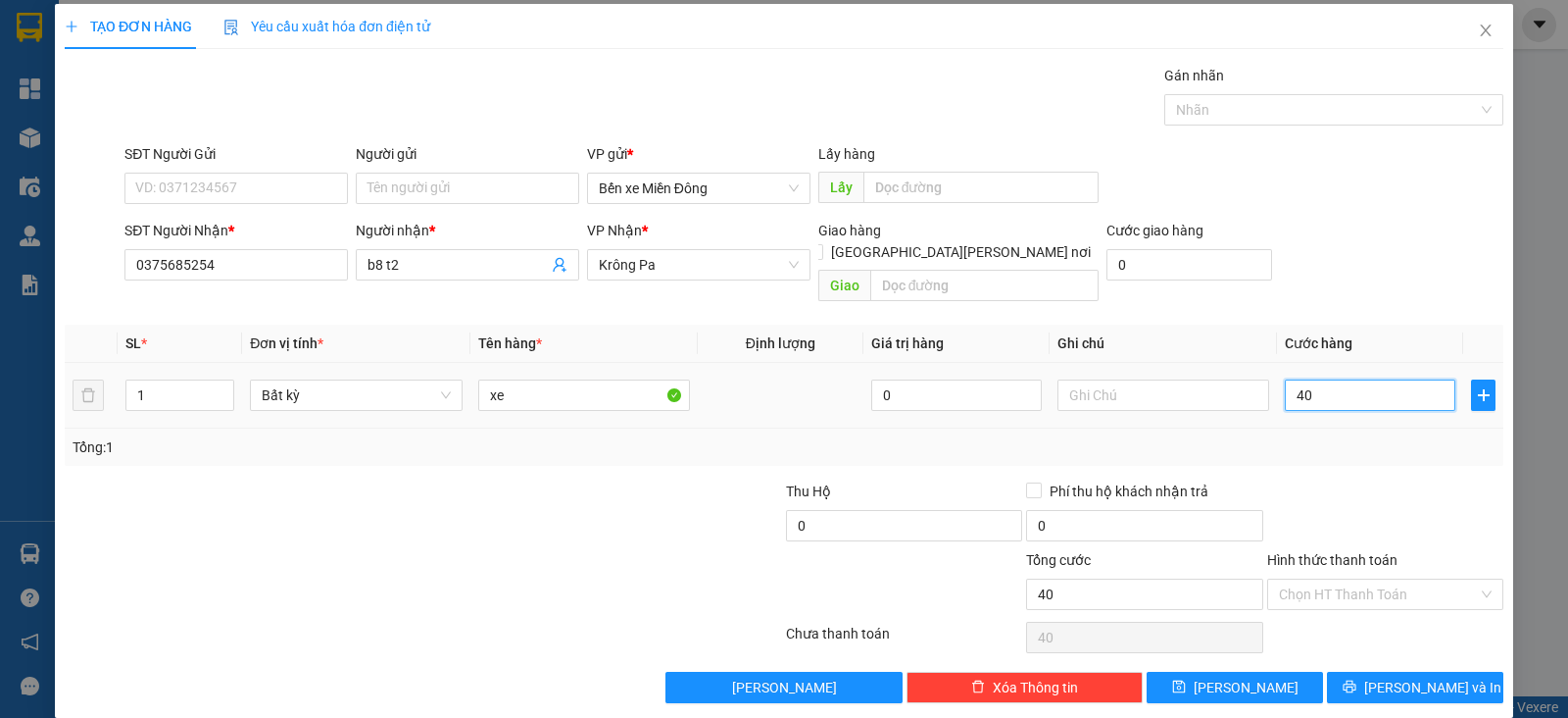
type input "400"
type input "400.000"
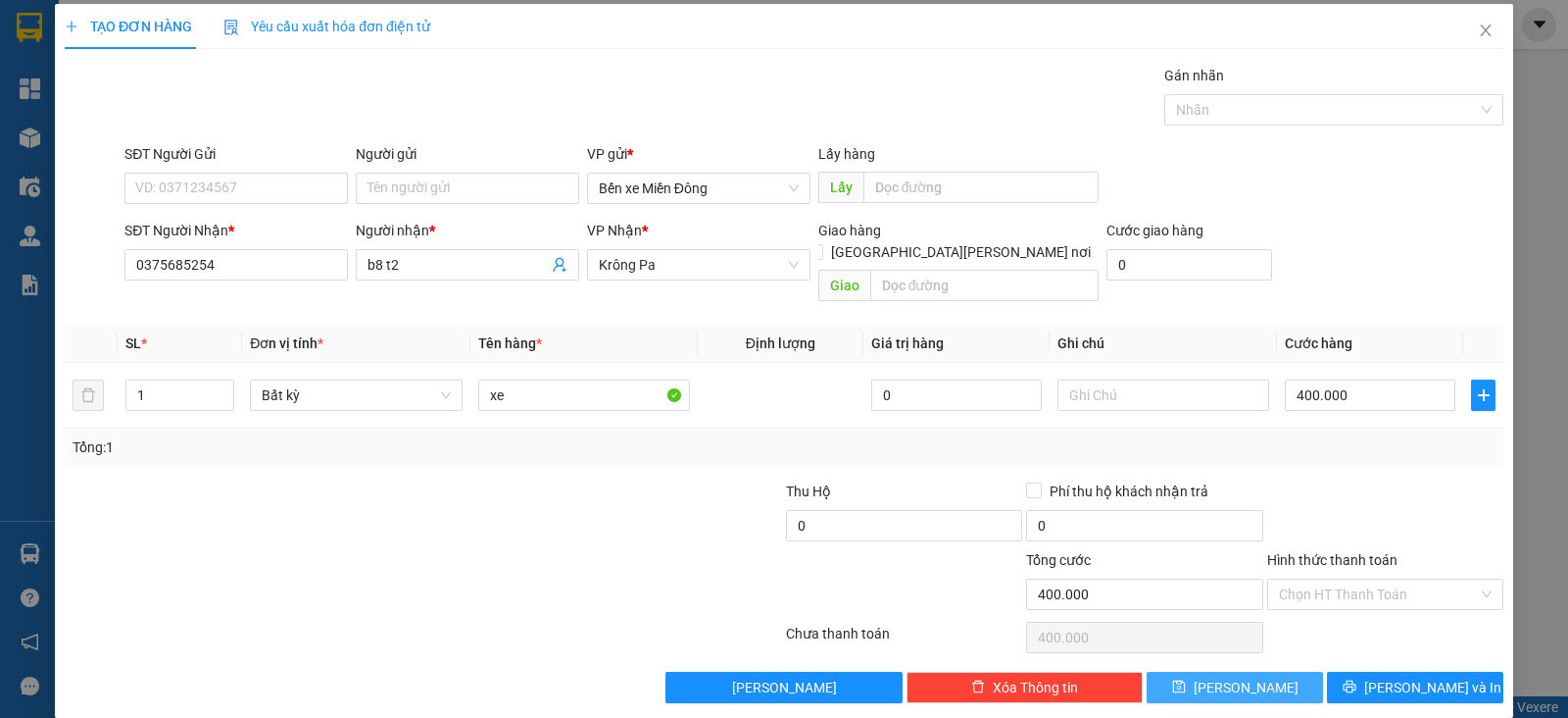
click at [1238, 676] on span "[PERSON_NAME]" at bounding box center [1245, 687] width 105 height 22
type input "0"
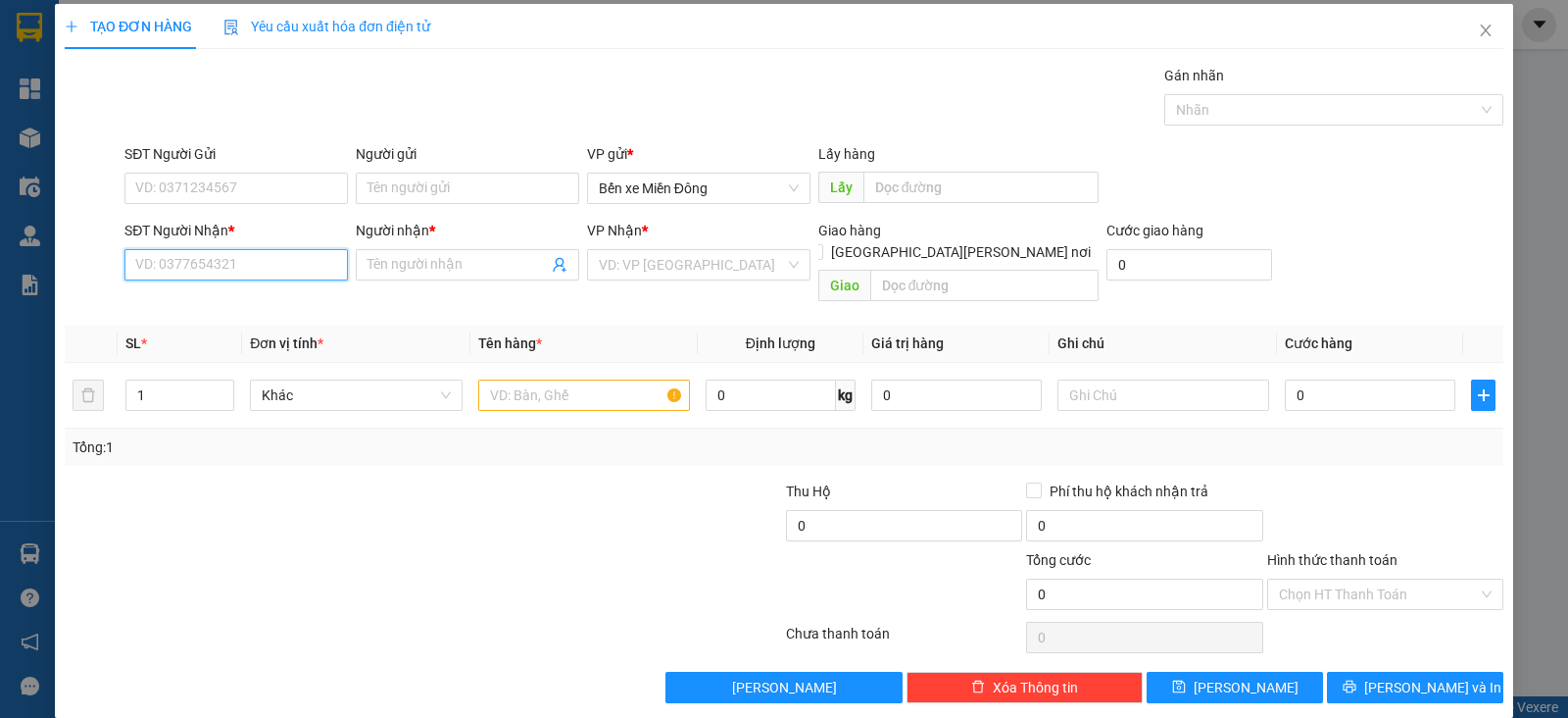
click at [276, 268] on input "SĐT Người Nhận *" at bounding box center [237, 264] width 224 height 31
paste input "0355260608"
type input "0355260608"
click at [464, 265] on input "Người nhận *" at bounding box center [458, 265] width 180 height 22
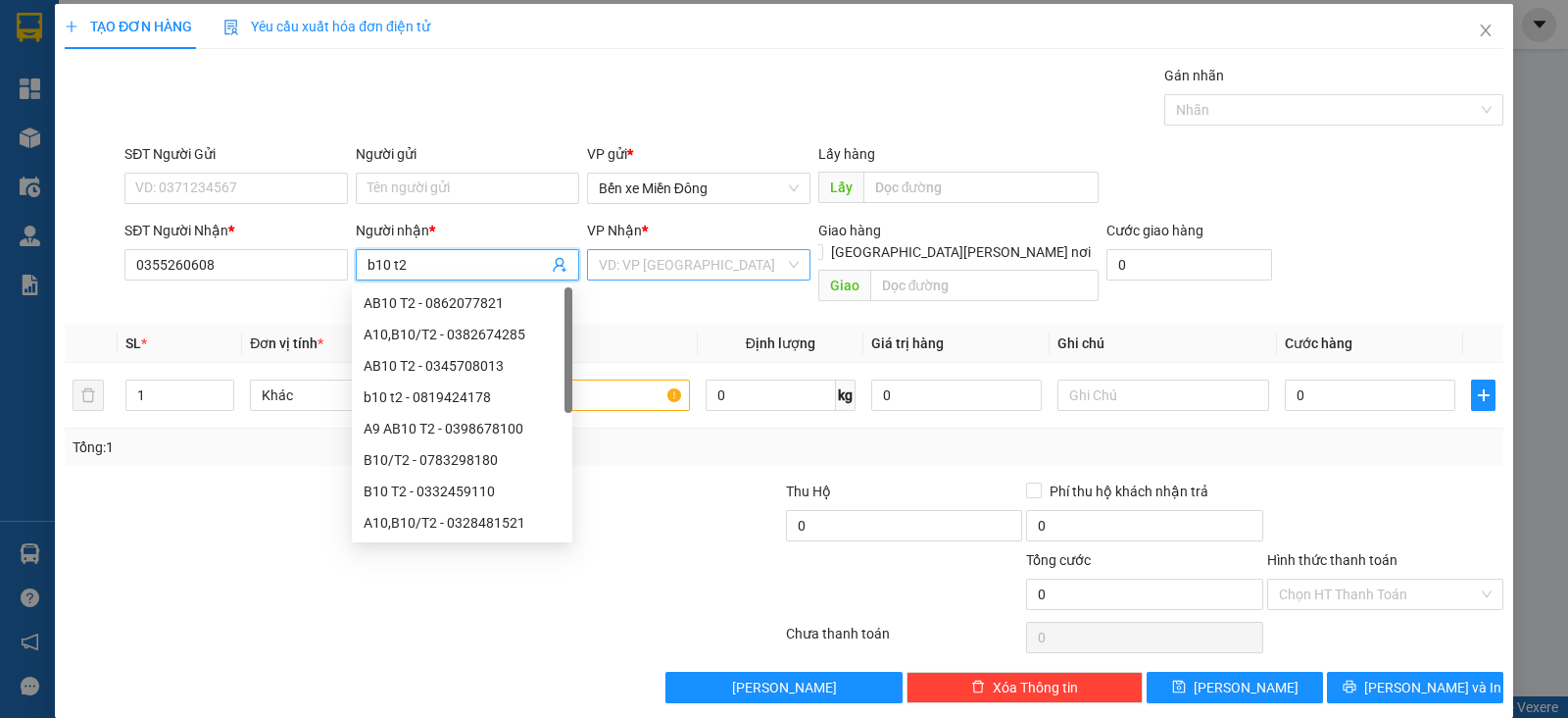
type input "b10 t2"
click at [620, 270] on input "search" at bounding box center [692, 264] width 186 height 29
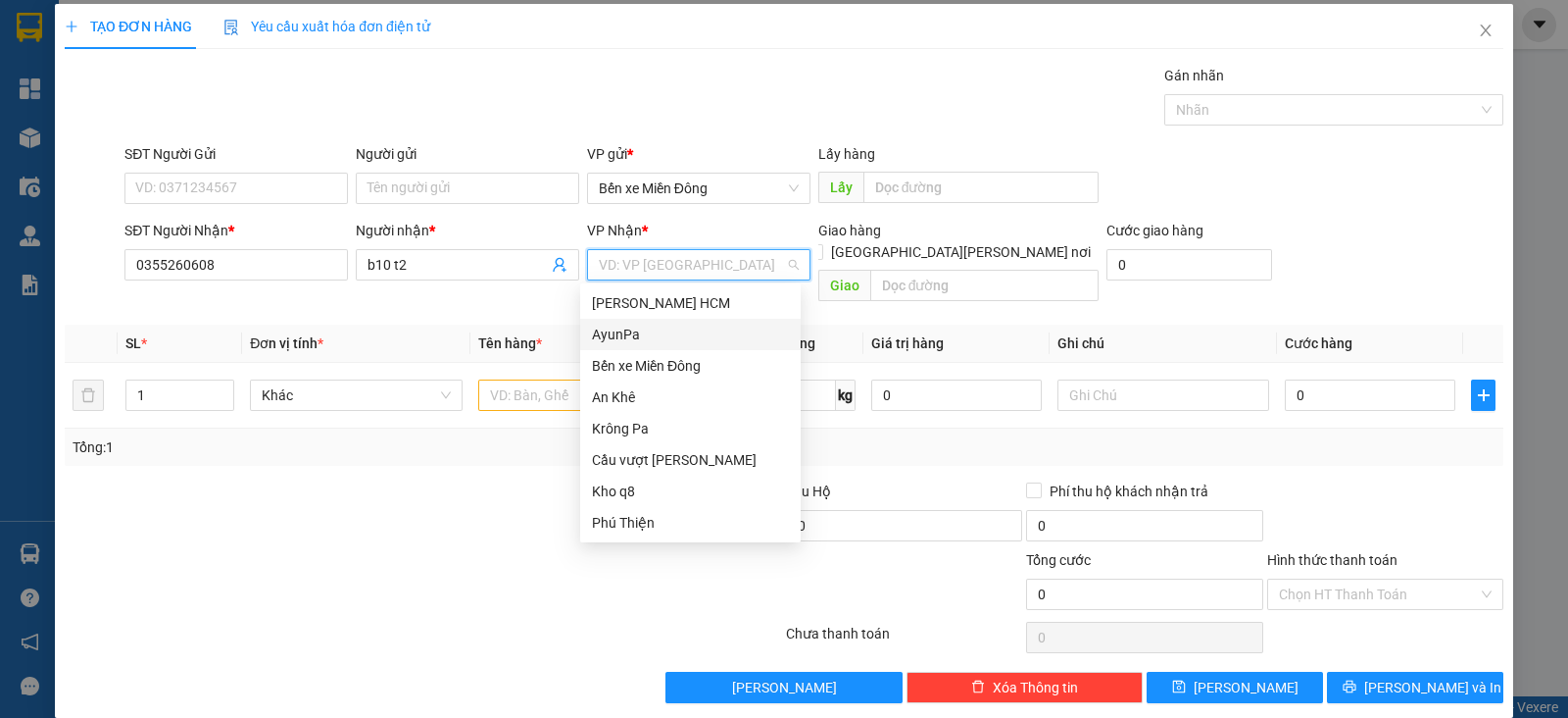
click at [618, 330] on div "AyunPa" at bounding box center [690, 335] width 197 height 22
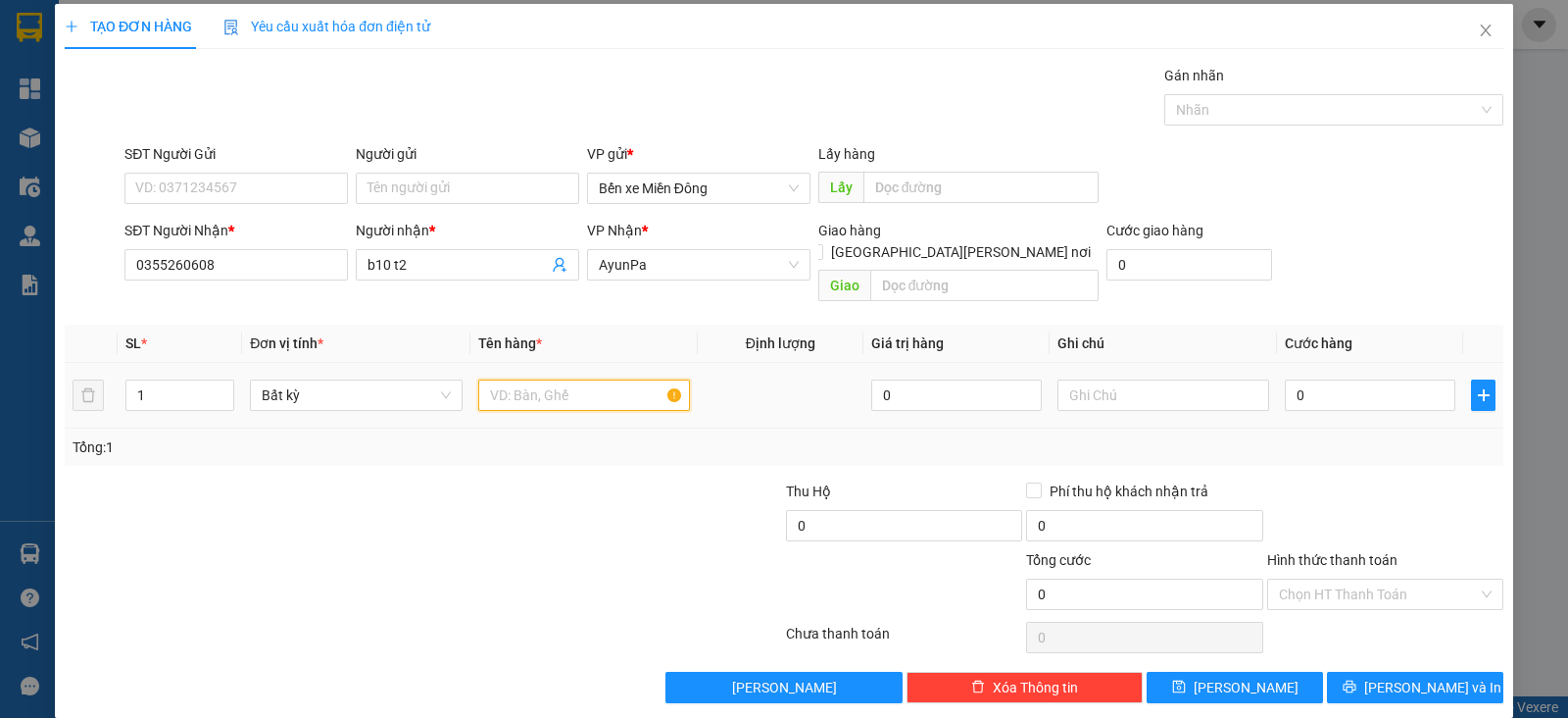
click at [538, 379] on input "text" at bounding box center [584, 394] width 212 height 31
type input "1"
type input "2"
click at [222, 387] on icon "up" at bounding box center [224, 390] width 7 height 7
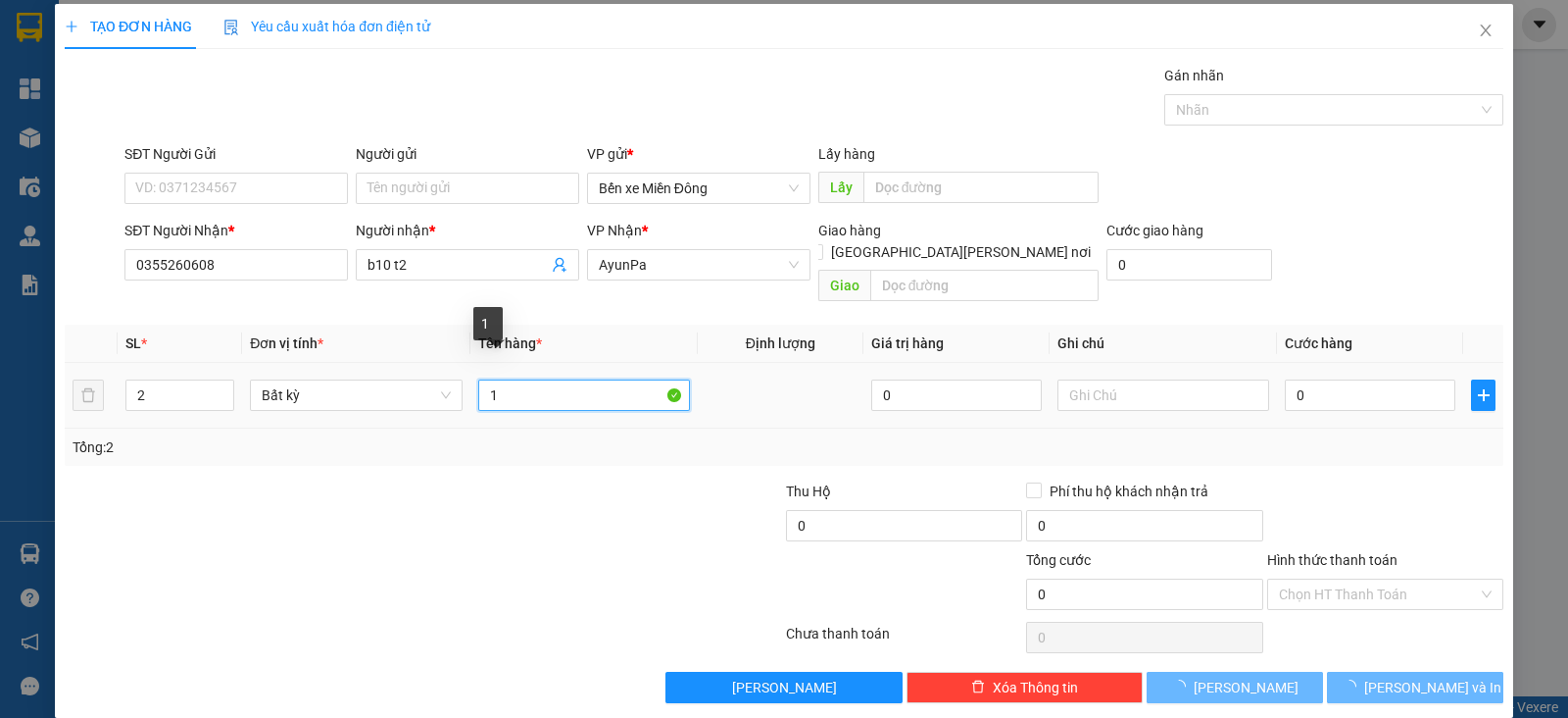
click at [502, 379] on input "1" at bounding box center [584, 394] width 212 height 31
type input "1"
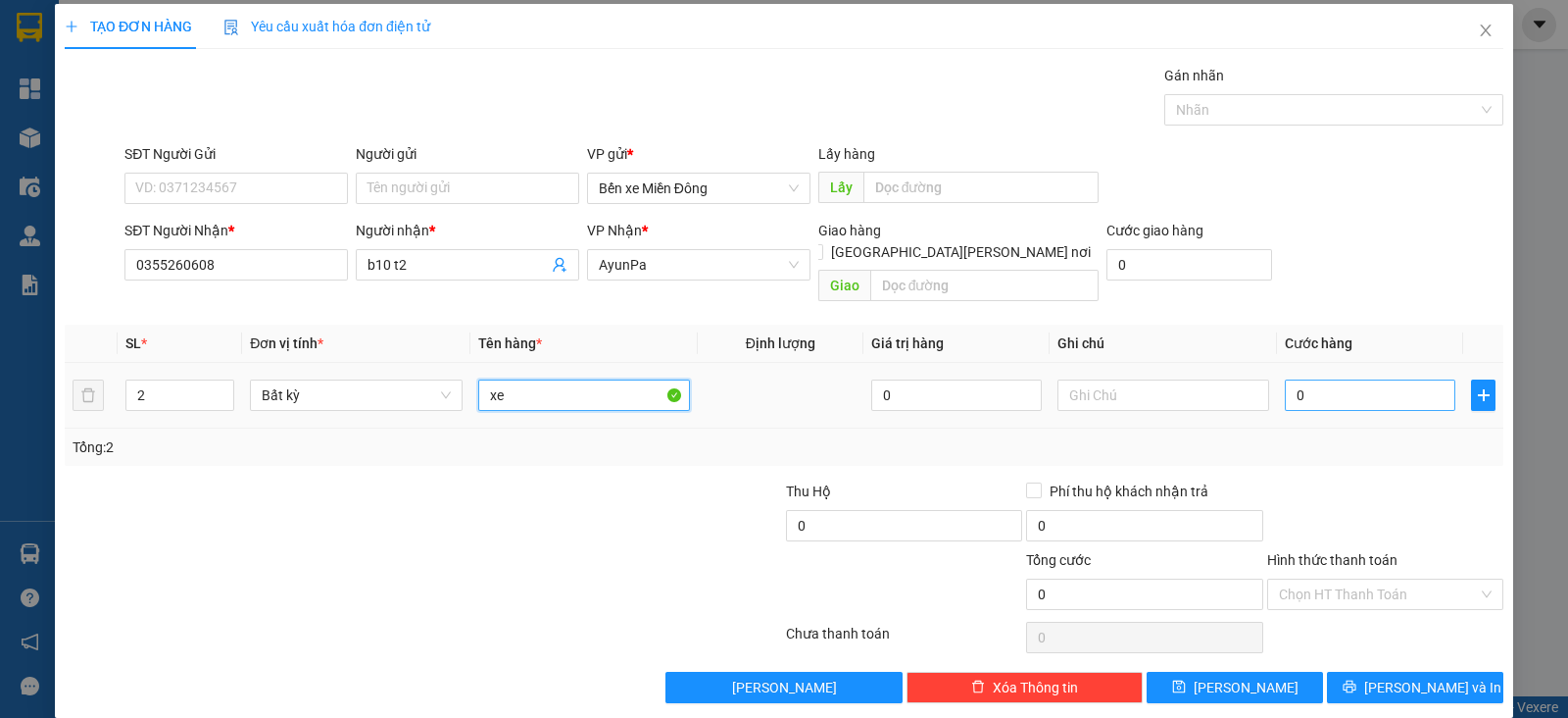
type input "xe"
click at [1292, 379] on input "0" at bounding box center [1369, 394] width 171 height 31
type input "9"
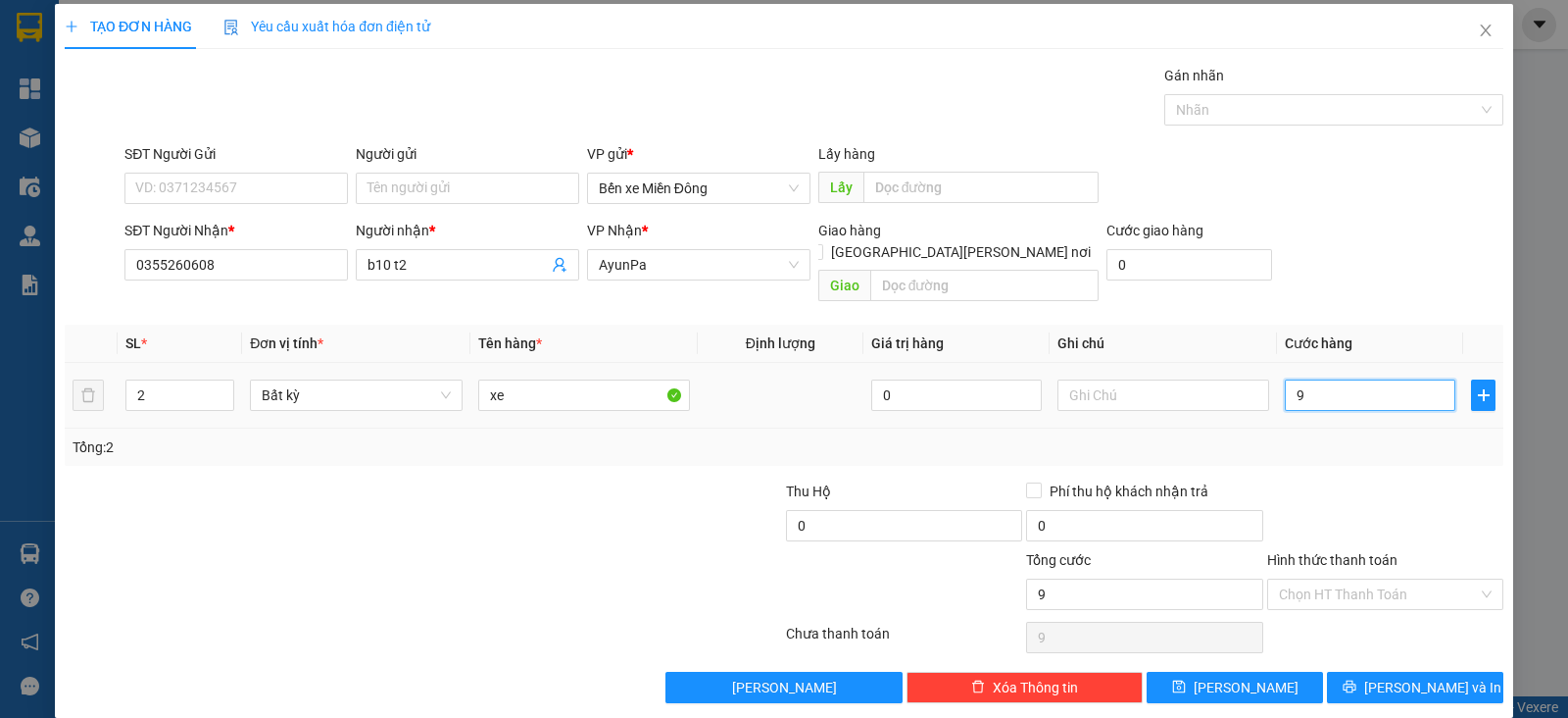
type input "90"
type input "900"
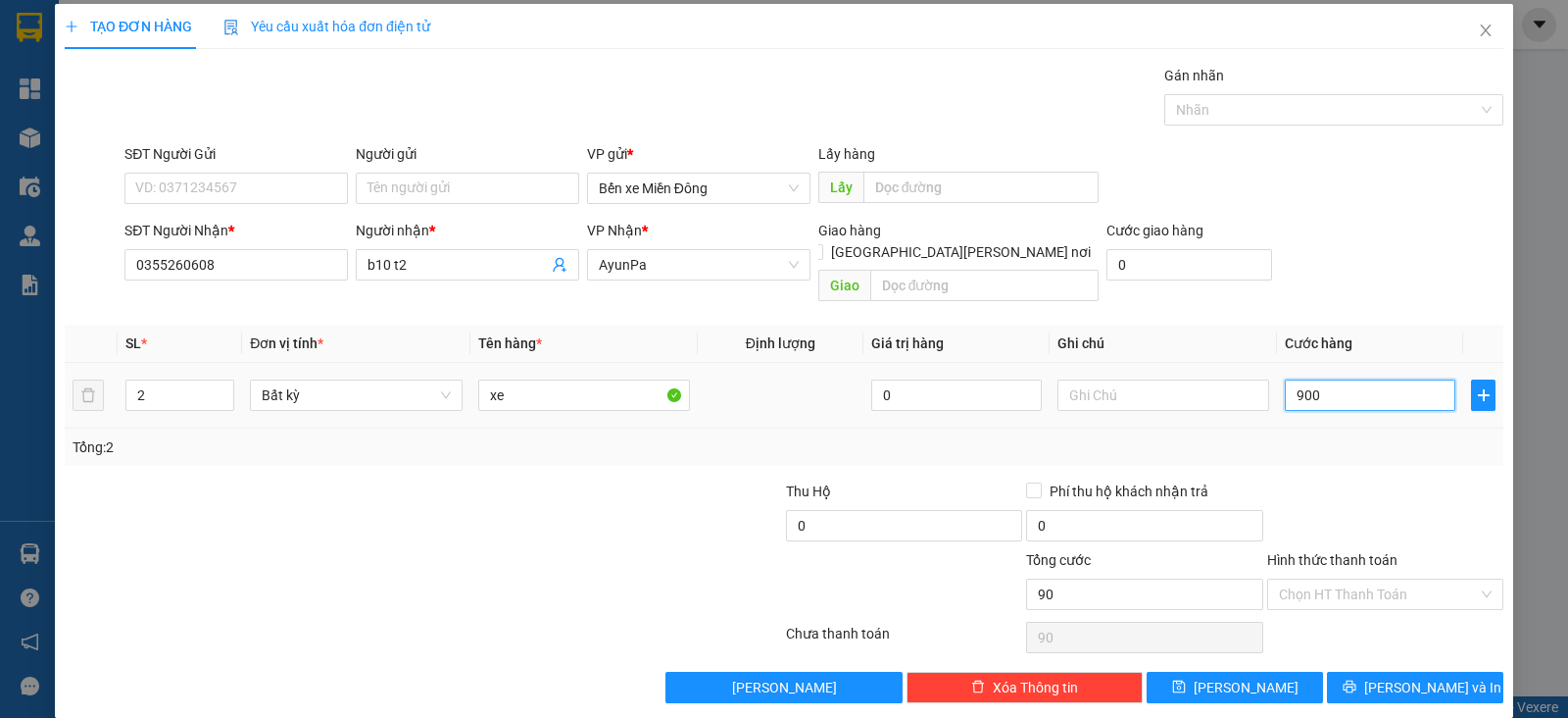
type input "900"
type input "900.000"
click at [1229, 676] on span "[PERSON_NAME]" at bounding box center [1245, 687] width 105 height 22
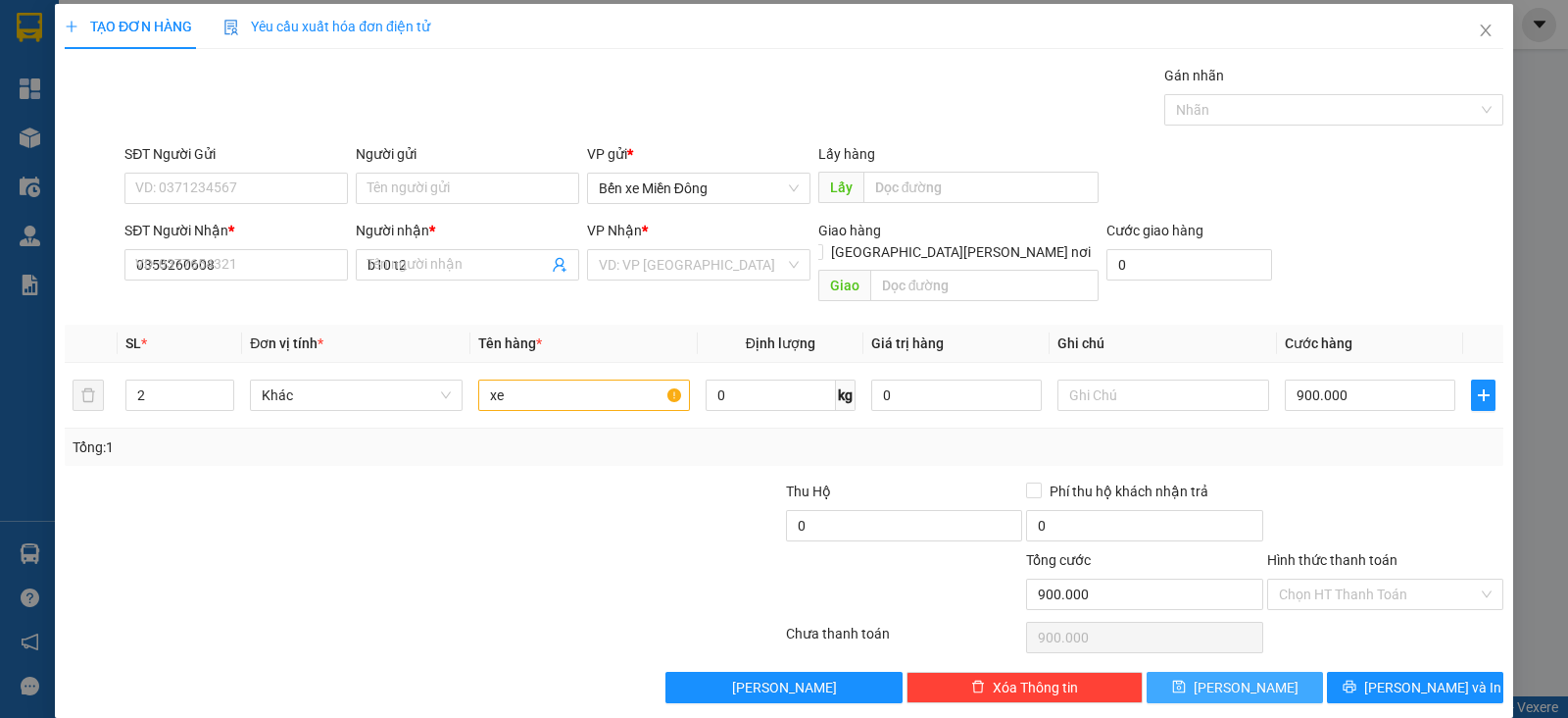
type input "1"
type input "0"
click at [286, 258] on input "SĐT Người Nhận *" at bounding box center [237, 264] width 224 height 31
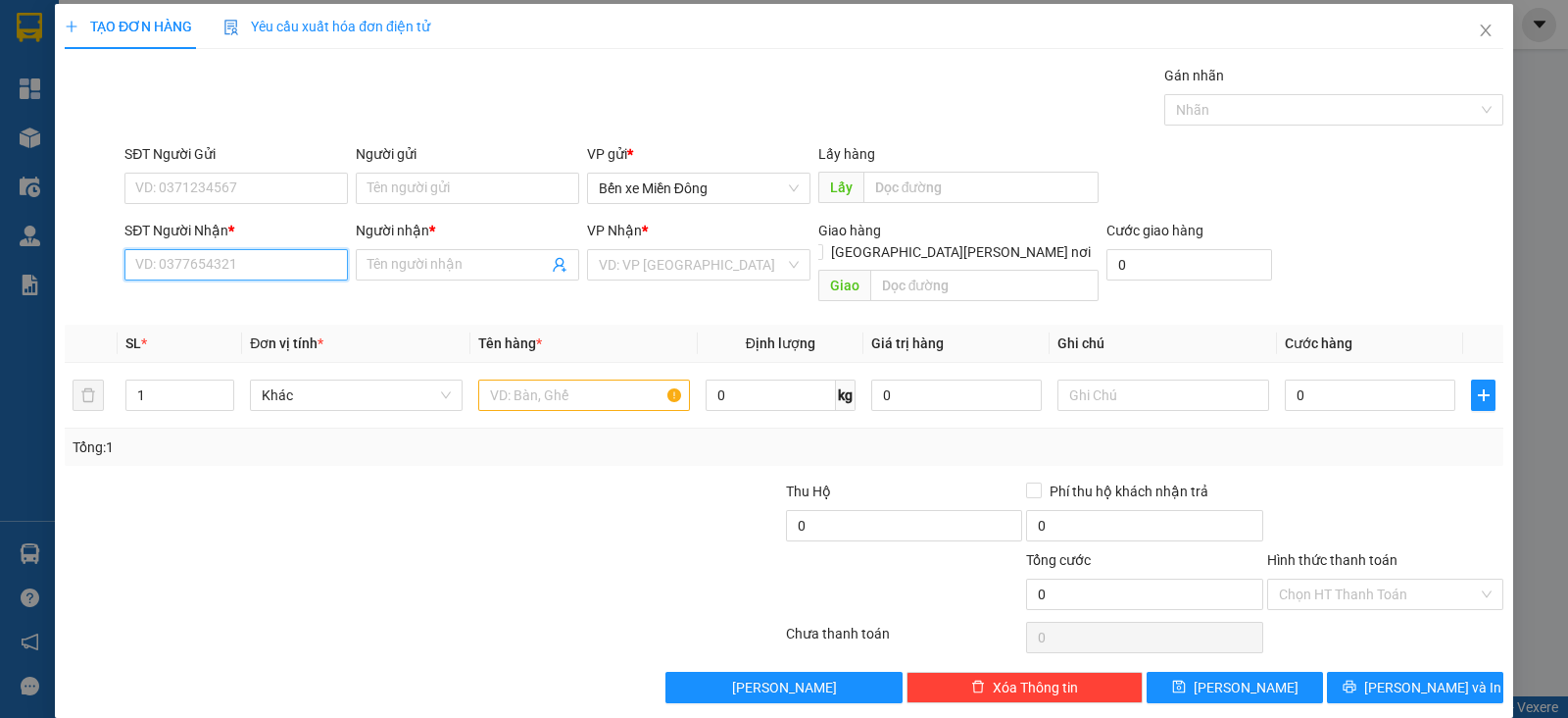
paste input "0989012748"
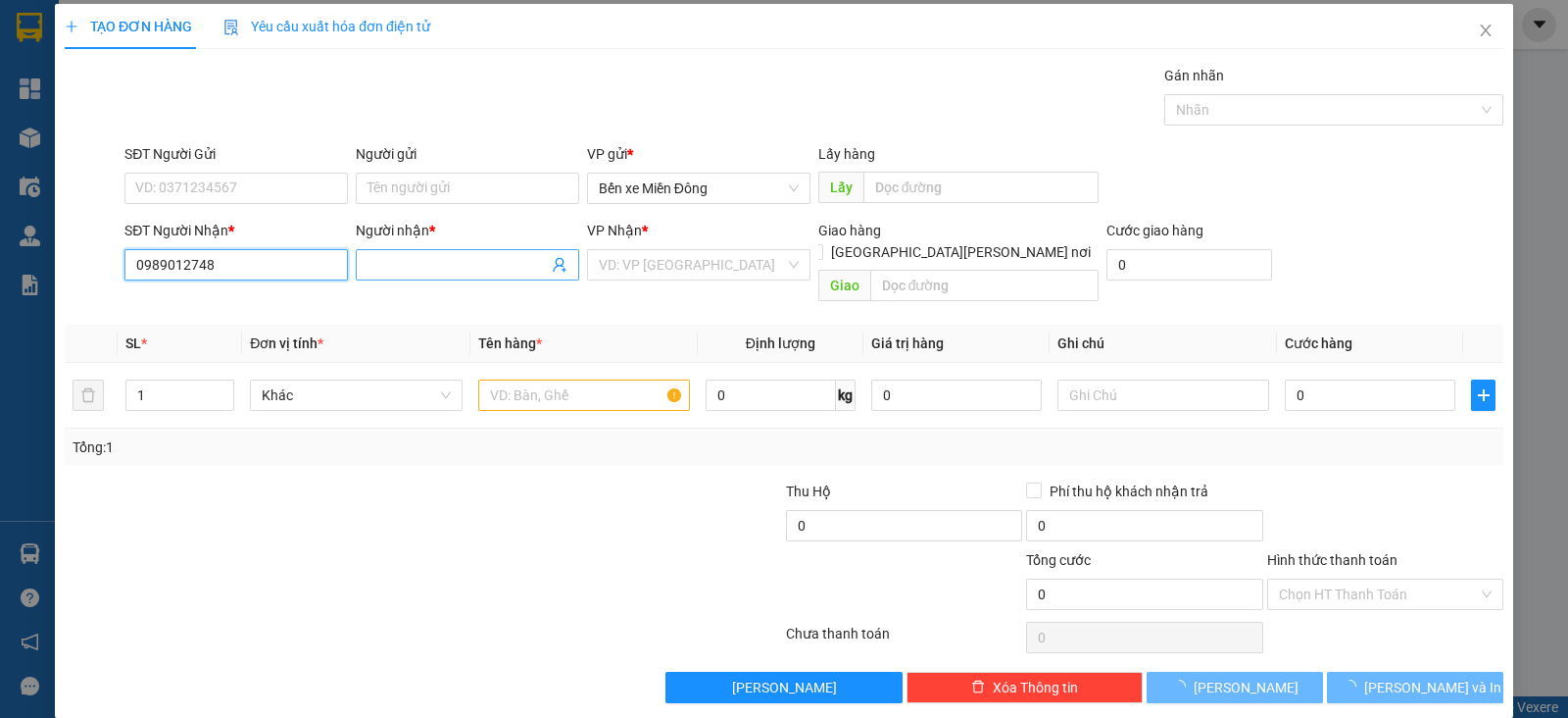
type input "0989012748"
click at [446, 256] on input "Người nhận *" at bounding box center [458, 265] width 180 height 22
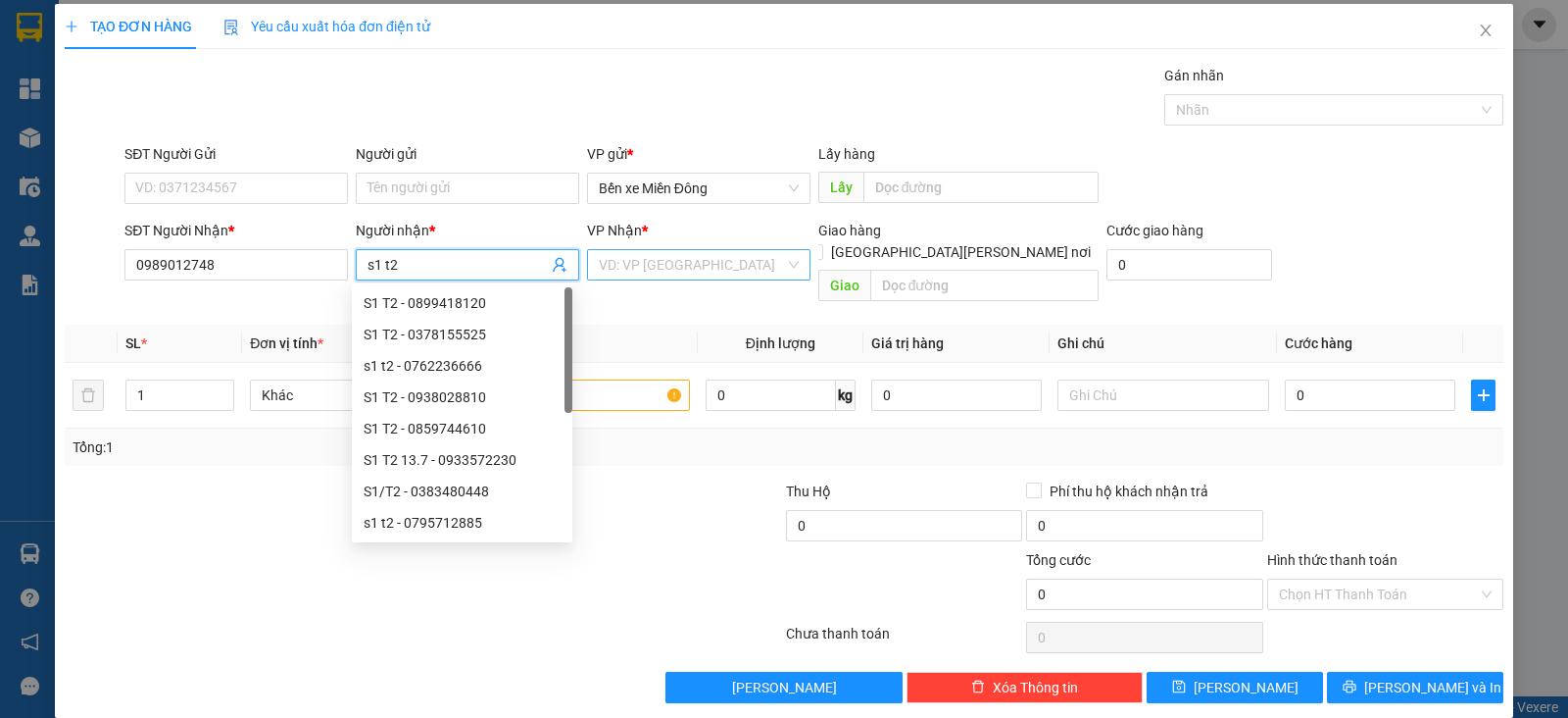
type input "s1 t2"
click at [612, 270] on input "search" at bounding box center [692, 264] width 186 height 29
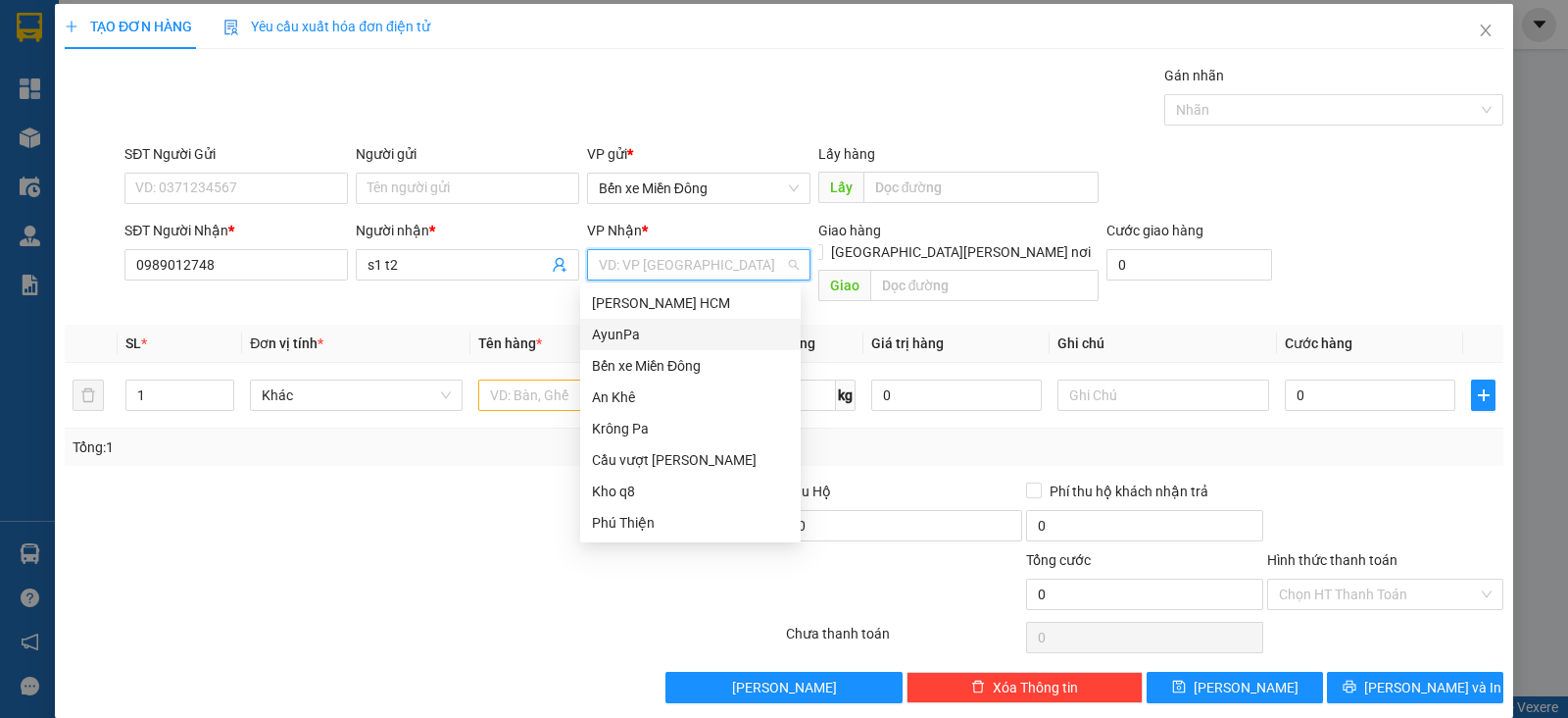
click at [641, 333] on div "AyunPa" at bounding box center [690, 335] width 197 height 22
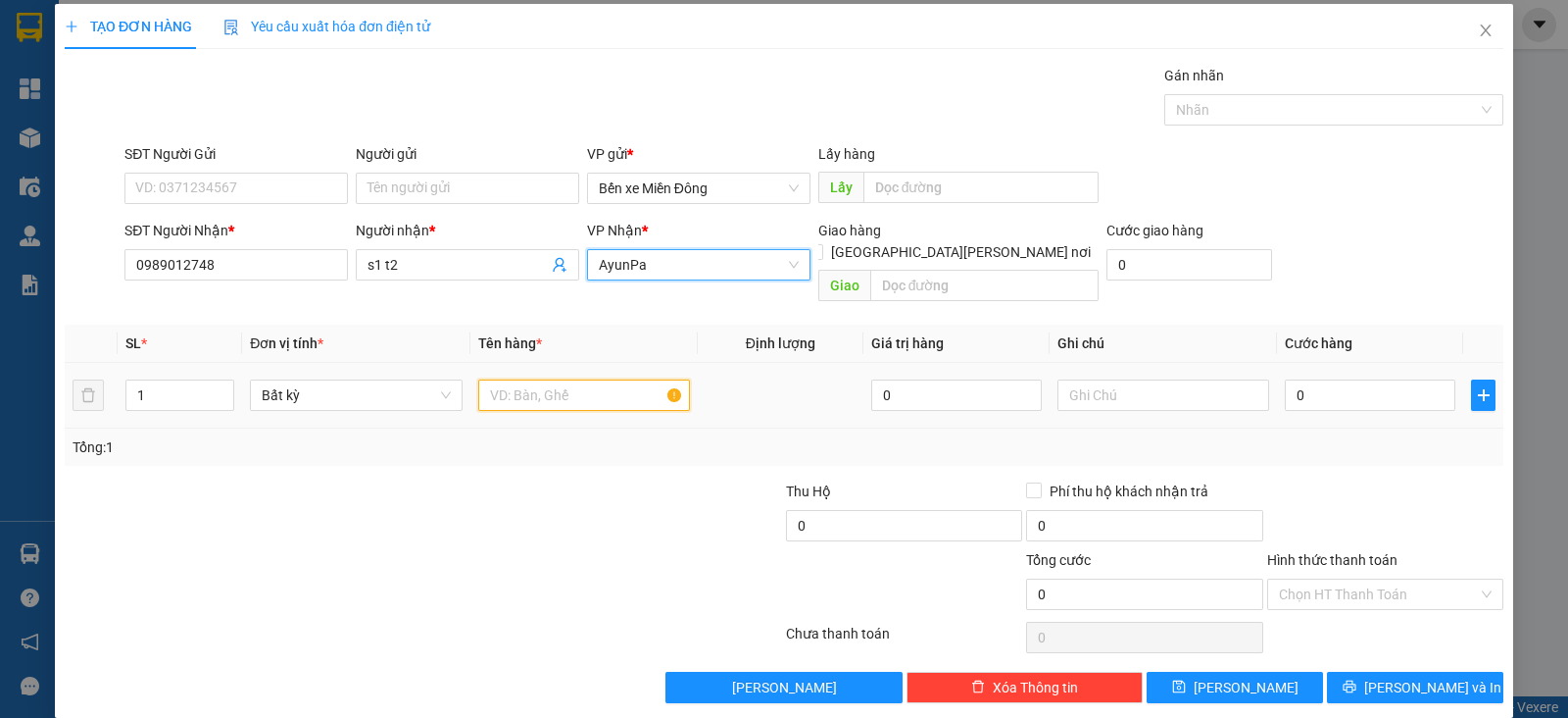
click at [569, 379] on input "text" at bounding box center [584, 394] width 212 height 31
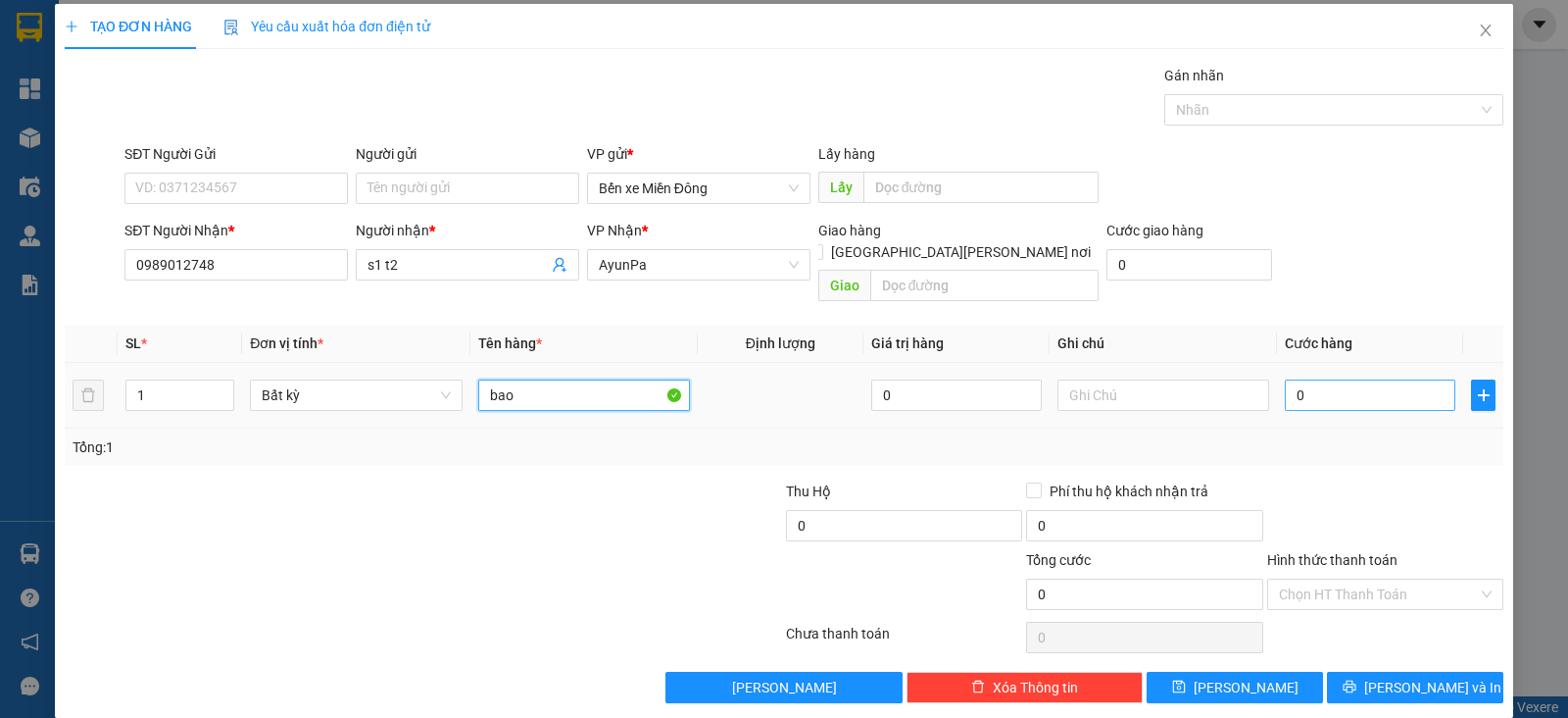
type input "bao"
click at [1326, 379] on input "0" at bounding box center [1369, 394] width 171 height 31
type input "01"
type input "1"
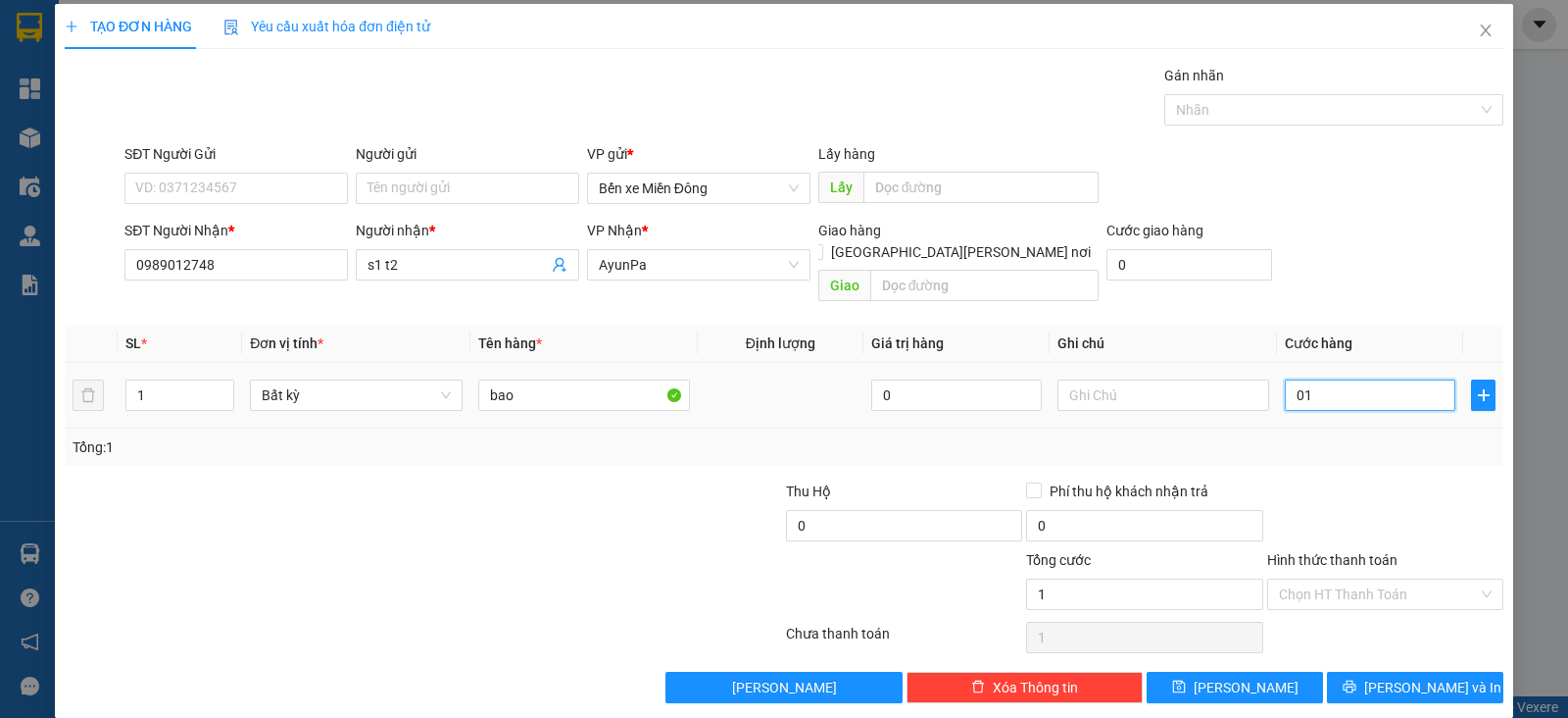
type input "010"
type input "10"
type input "10.000"
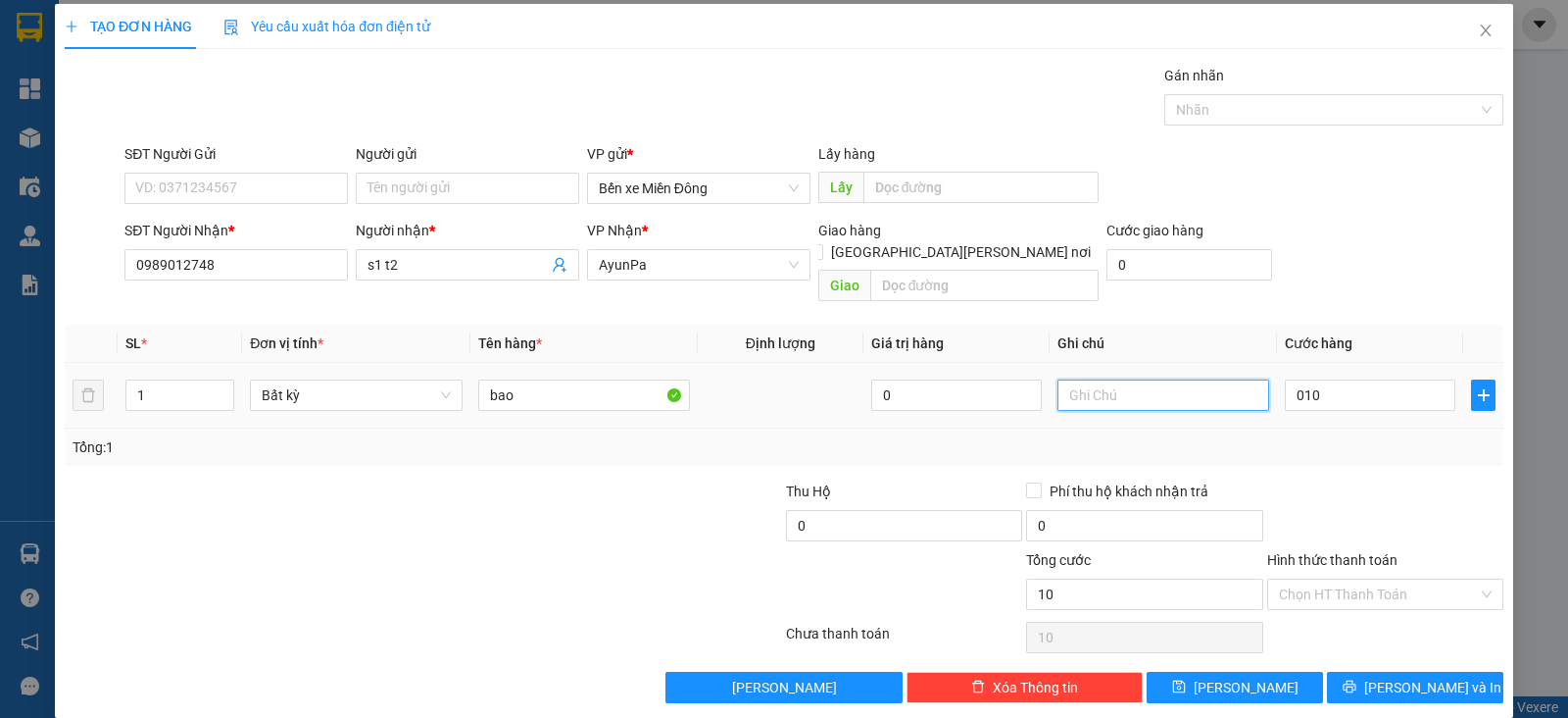
type input "10.000"
click at [1169, 379] on input "text" at bounding box center [1163, 394] width 212 height 31
type input "tx bao gia"
click at [1255, 672] on button "[PERSON_NAME]" at bounding box center [1234, 687] width 176 height 31
click at [138, 265] on input "0989012748" at bounding box center [237, 264] width 224 height 31
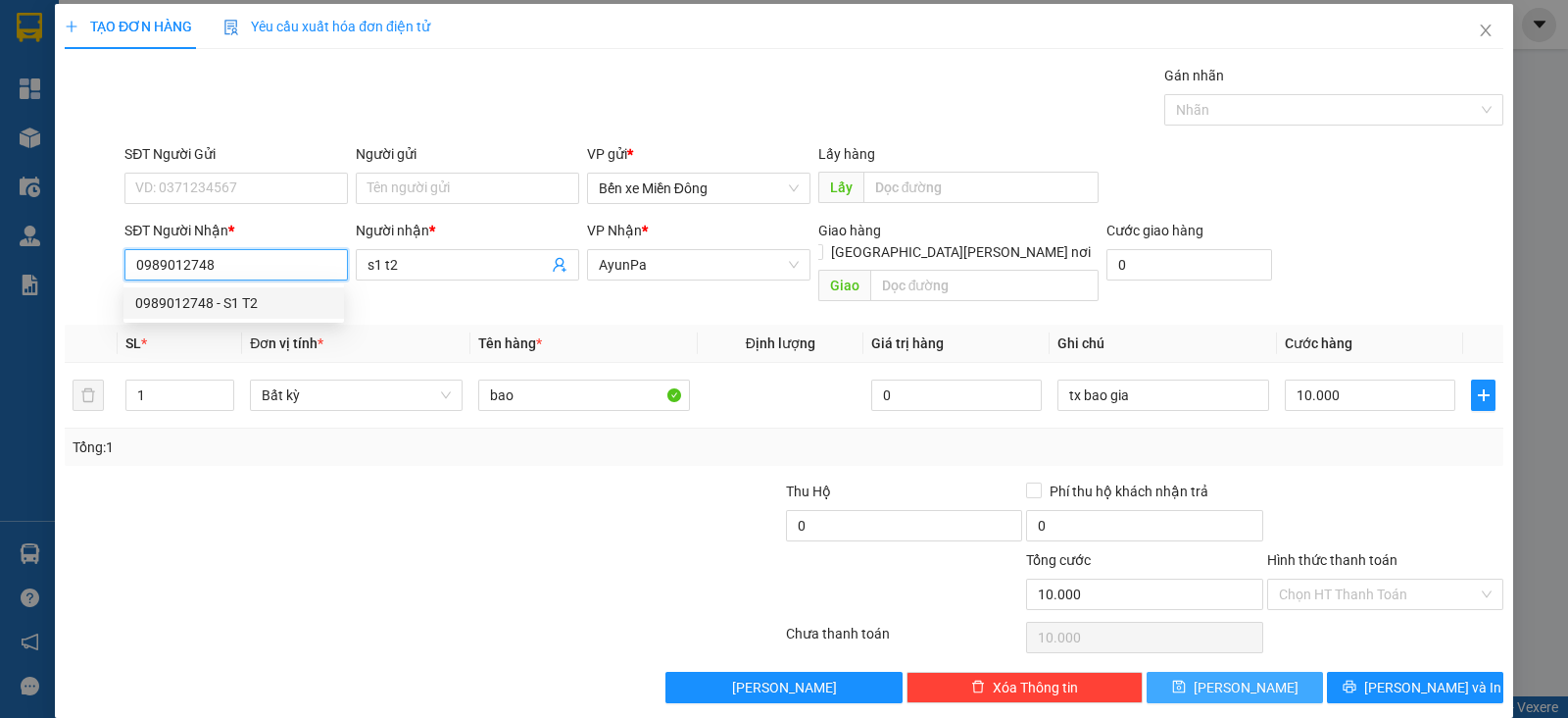
type input "0989012748"
click at [1184, 680] on icon "save" at bounding box center [1178, 686] width 13 height 13
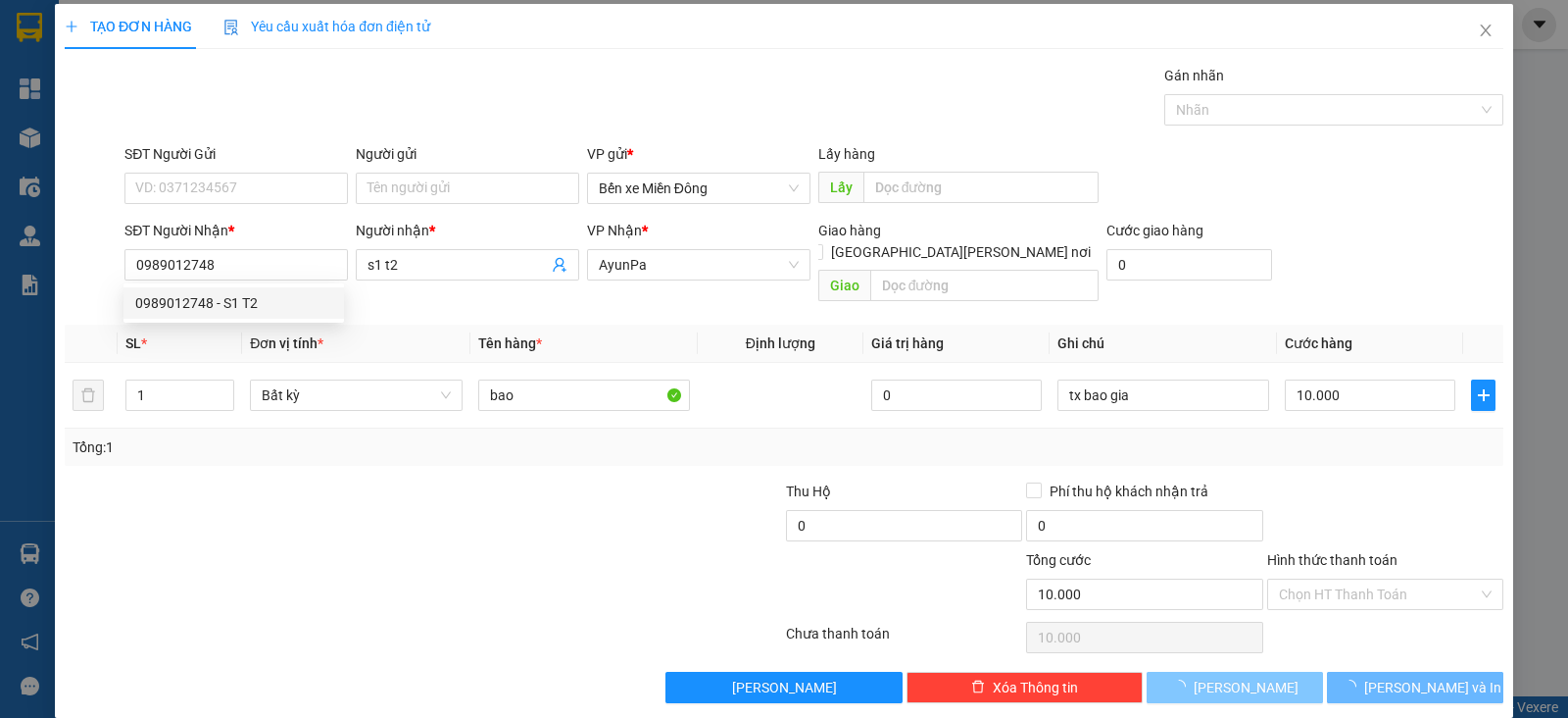
type input "0"
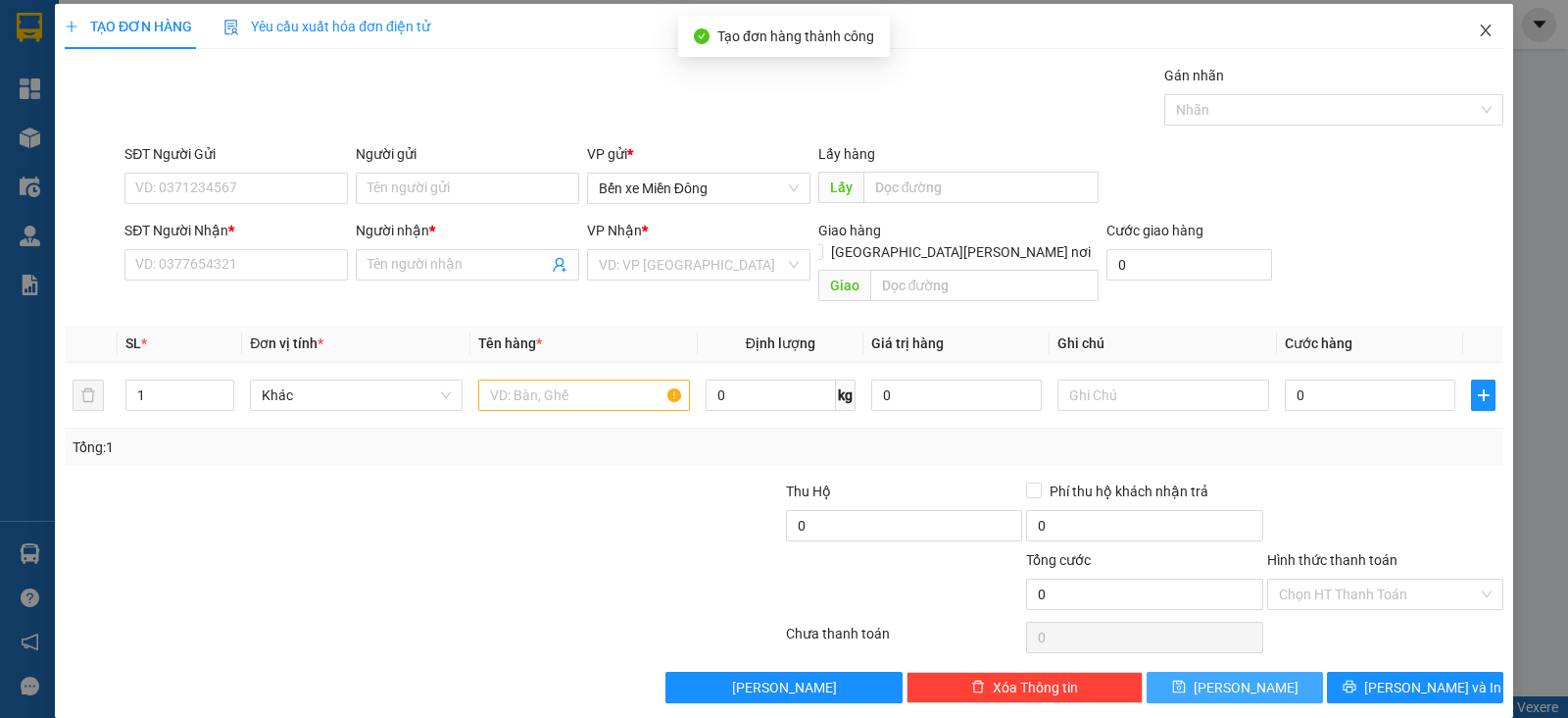
click at [1475, 31] on span "Close" at bounding box center [1485, 31] width 55 height 55
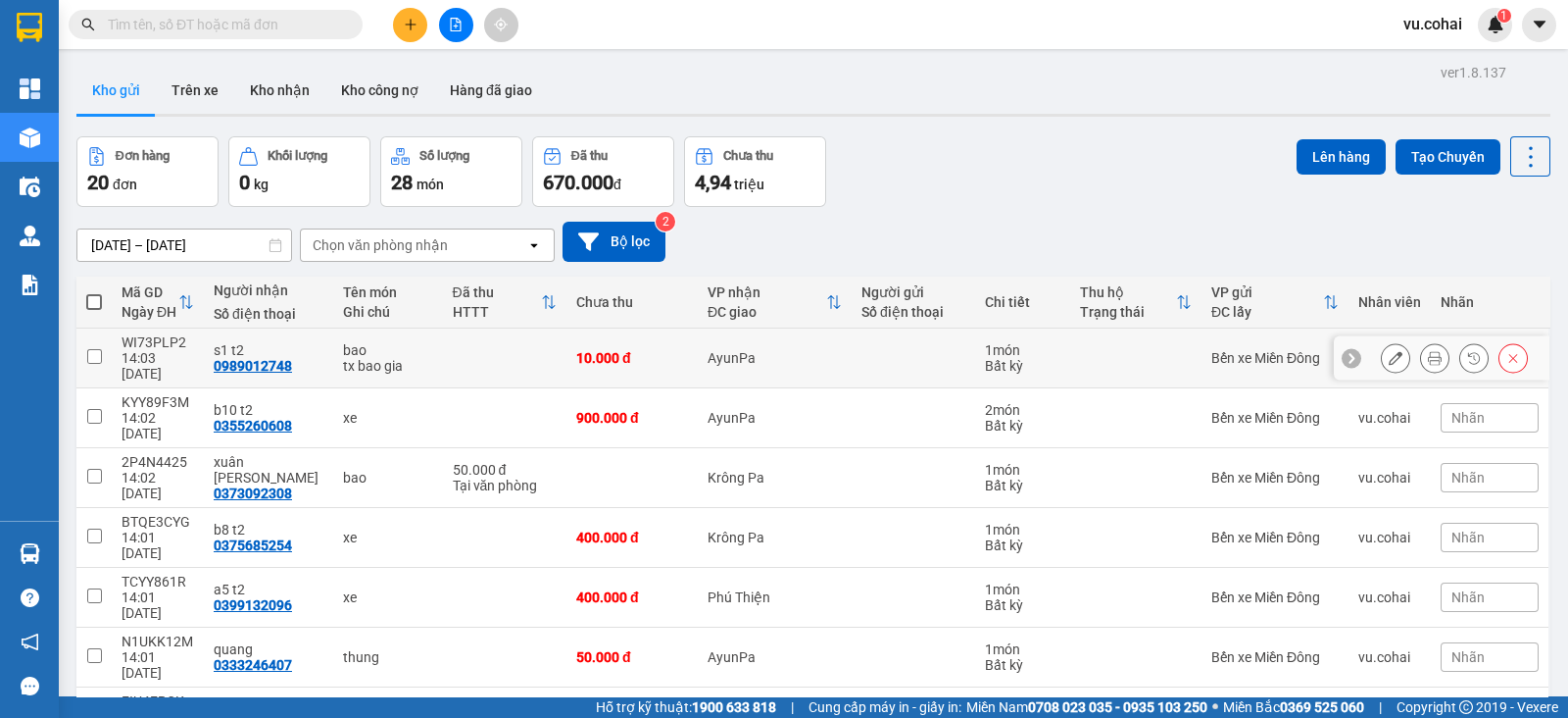
click at [94, 349] on input "checkbox" at bounding box center [94, 356] width 15 height 15
checkbox input "true"
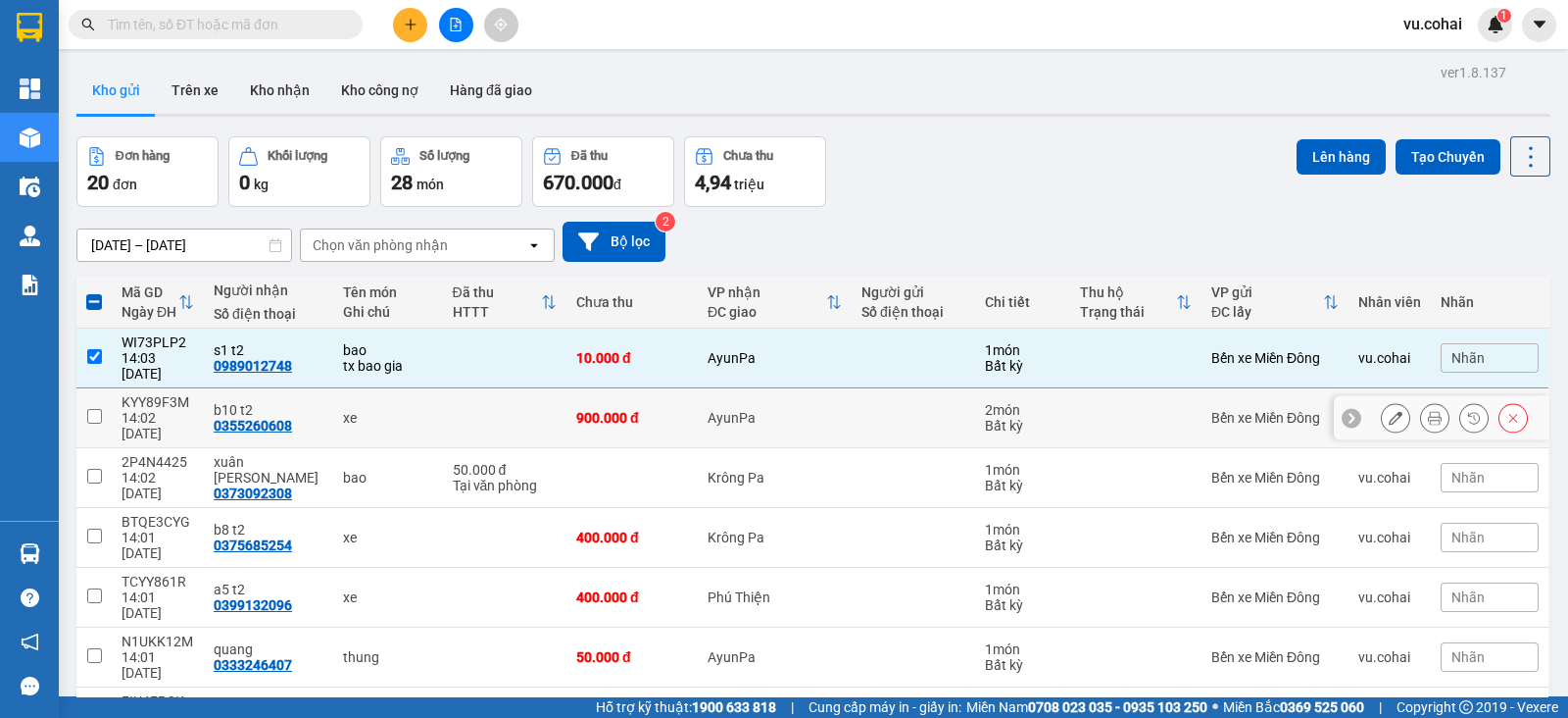
click at [95, 409] on input "checkbox" at bounding box center [94, 416] width 15 height 15
checkbox input "true"
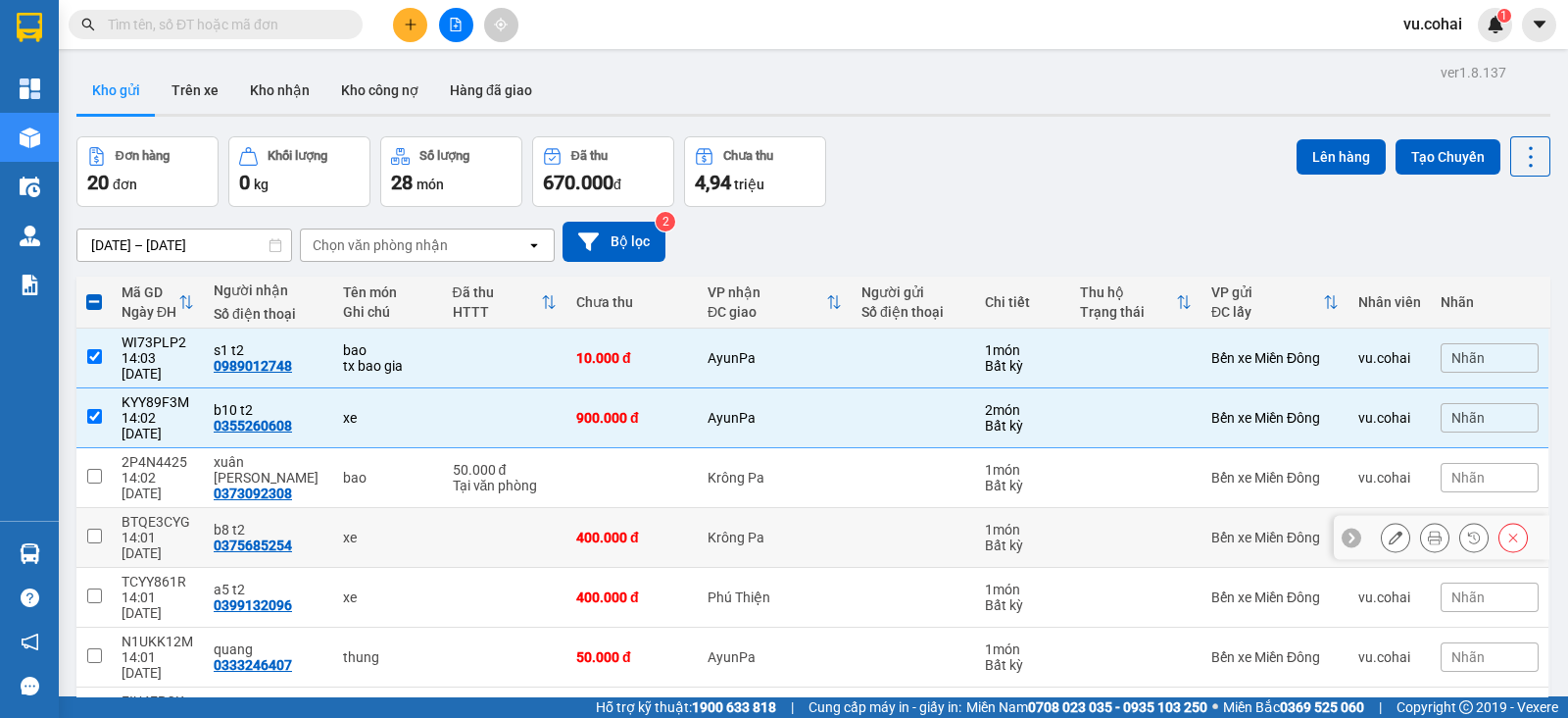
click at [96, 528] on input "checkbox" at bounding box center [94, 535] width 15 height 15
checkbox input "true"
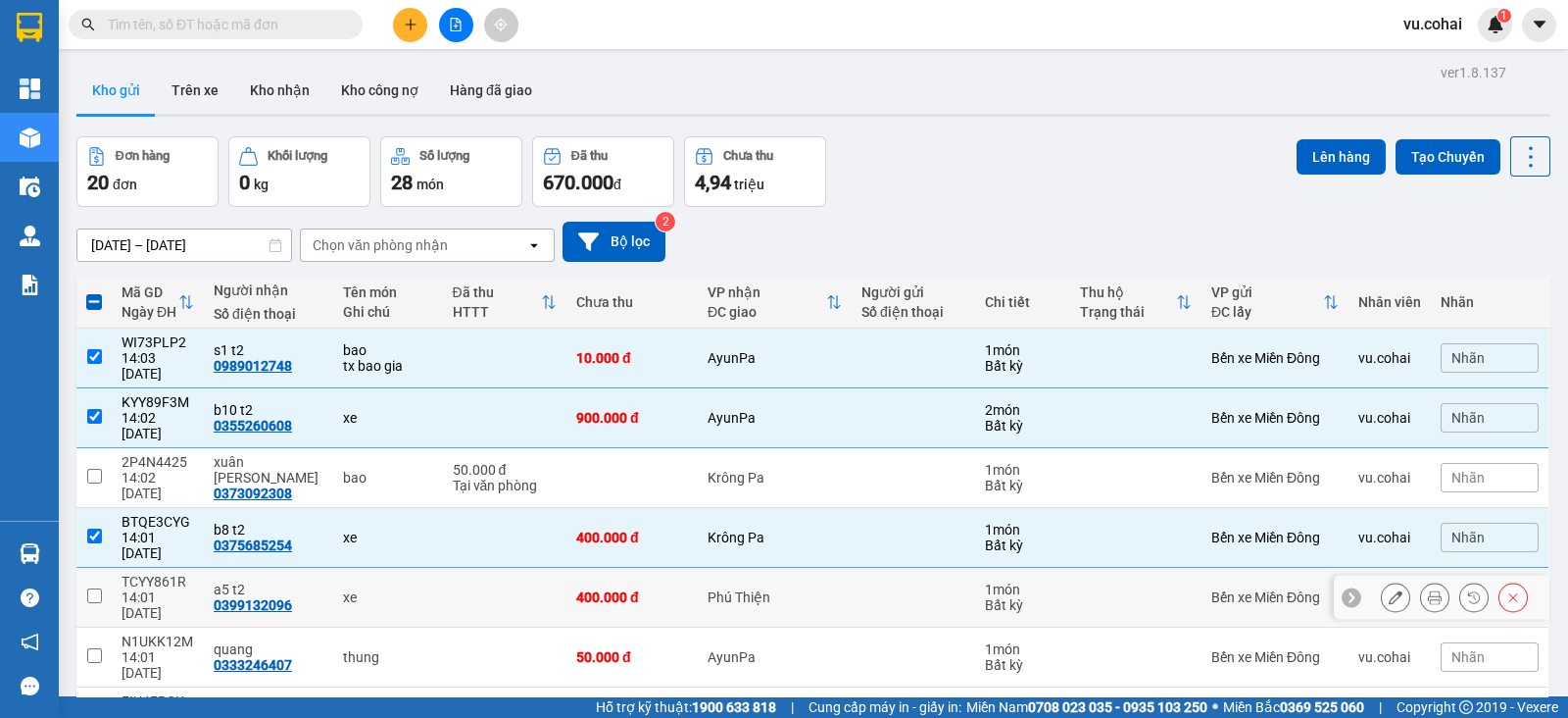
click at [91, 588] on input "checkbox" at bounding box center [94, 595] width 15 height 15
checkbox input "true"
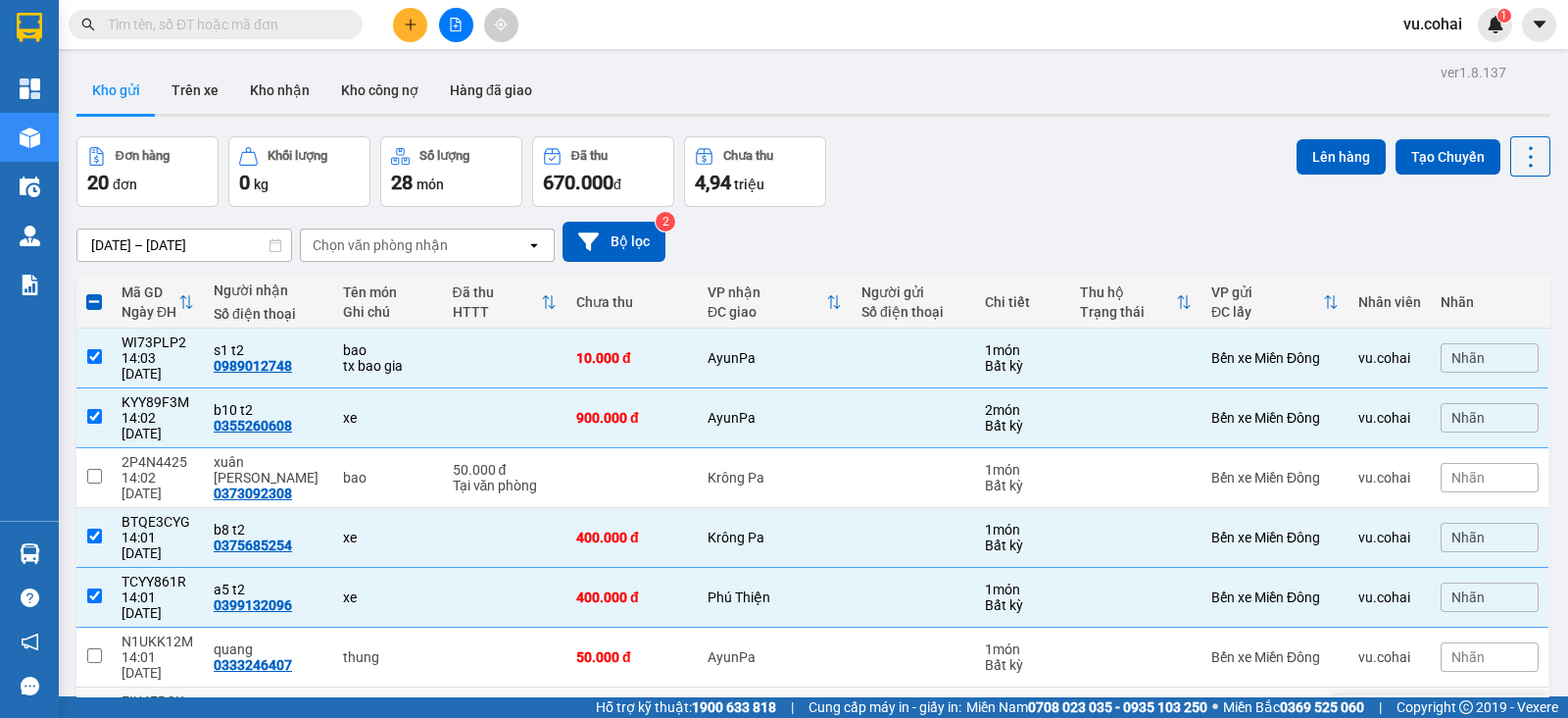
click at [91, 687] on td at bounding box center [93, 717] width 35 height 60
checkbox input "true"
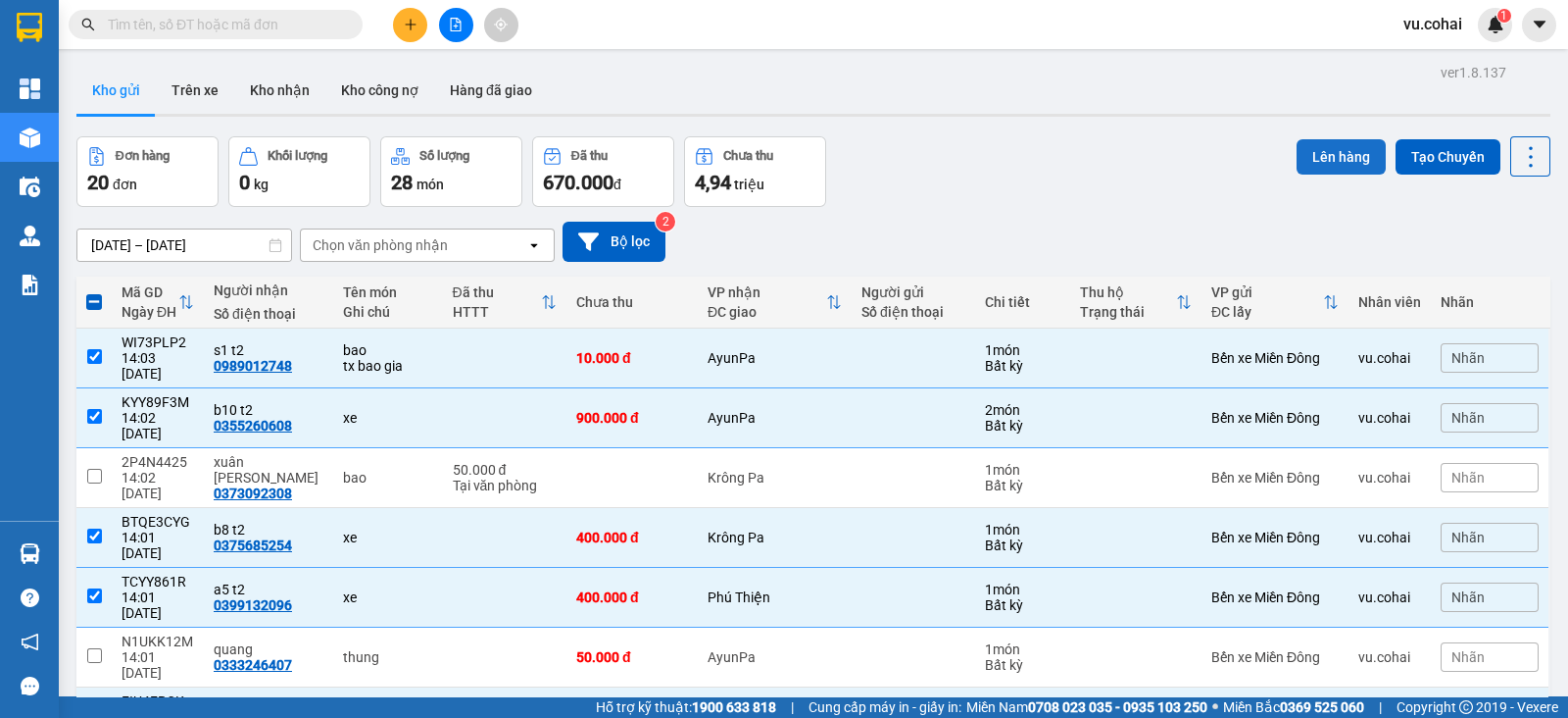
click at [1328, 148] on button "Lên hàng" at bounding box center [1340, 156] width 89 height 35
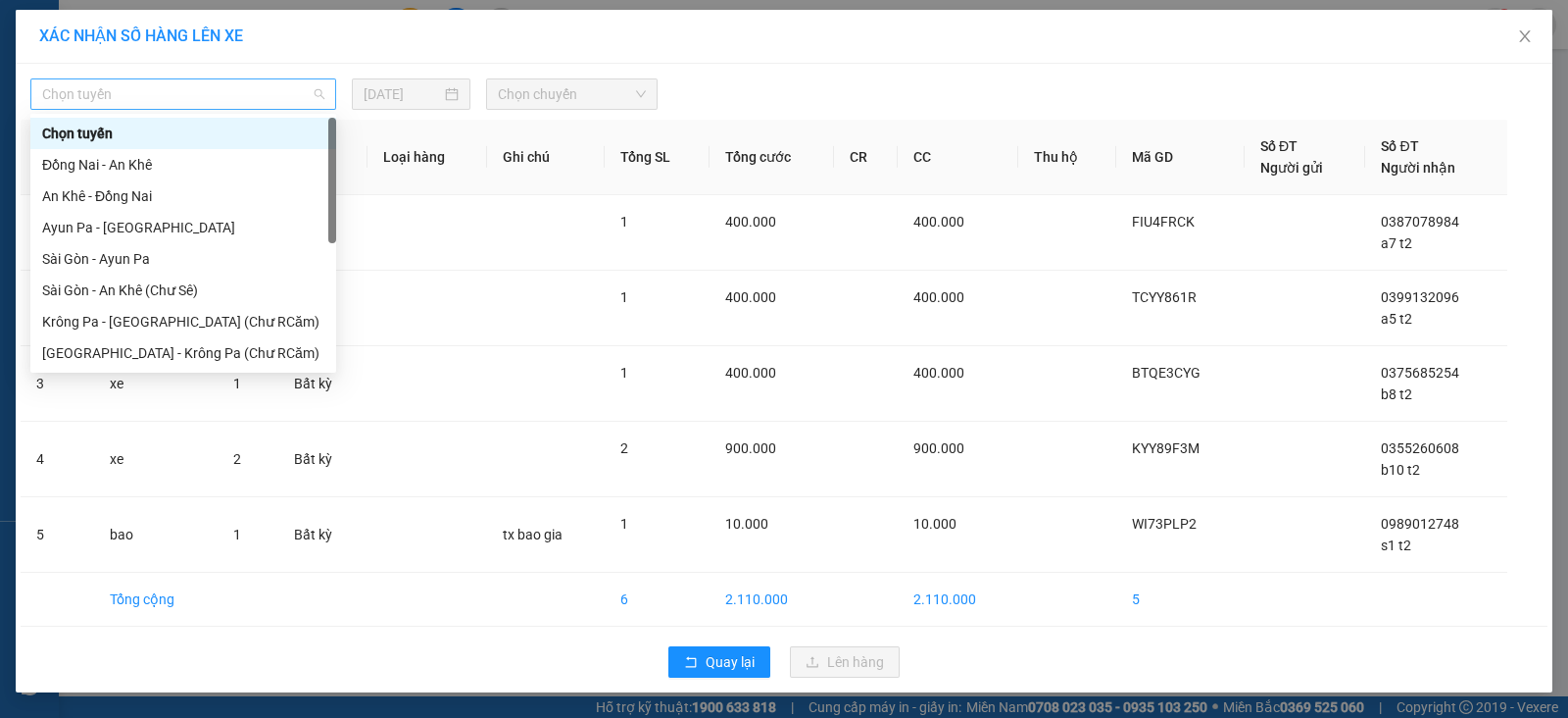
click at [235, 98] on span "Chọn tuyến" at bounding box center [183, 93] width 282 height 29
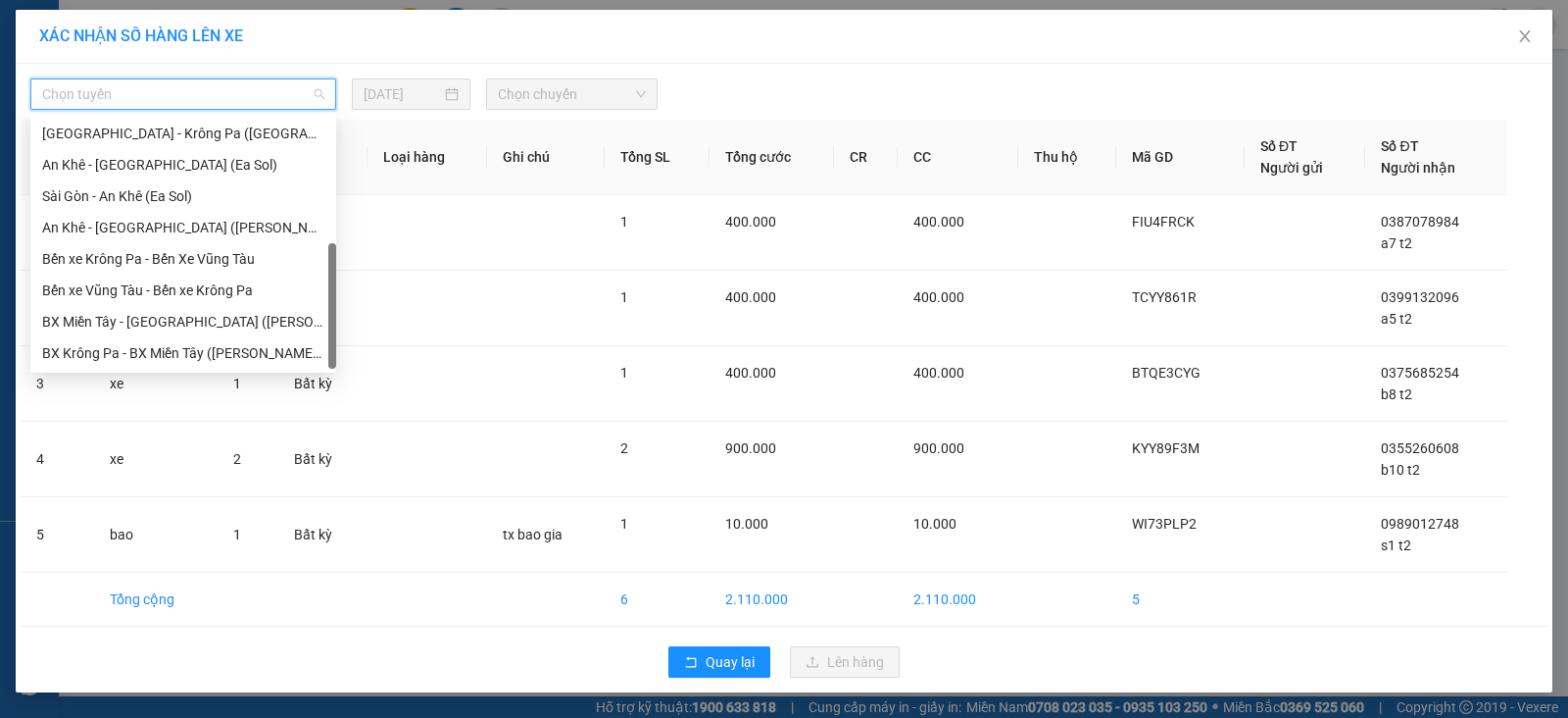
scroll to position [282, 0]
drag, startPoint x: 331, startPoint y: 136, endPoint x: 333, endPoint y: 271, distance: 135.0
click at [333, 271] on div at bounding box center [332, 305] width 8 height 125
click at [240, 287] on div "Bến xe Vũng Tàu - Bến xe Krông Pa" at bounding box center [183, 290] width 282 height 22
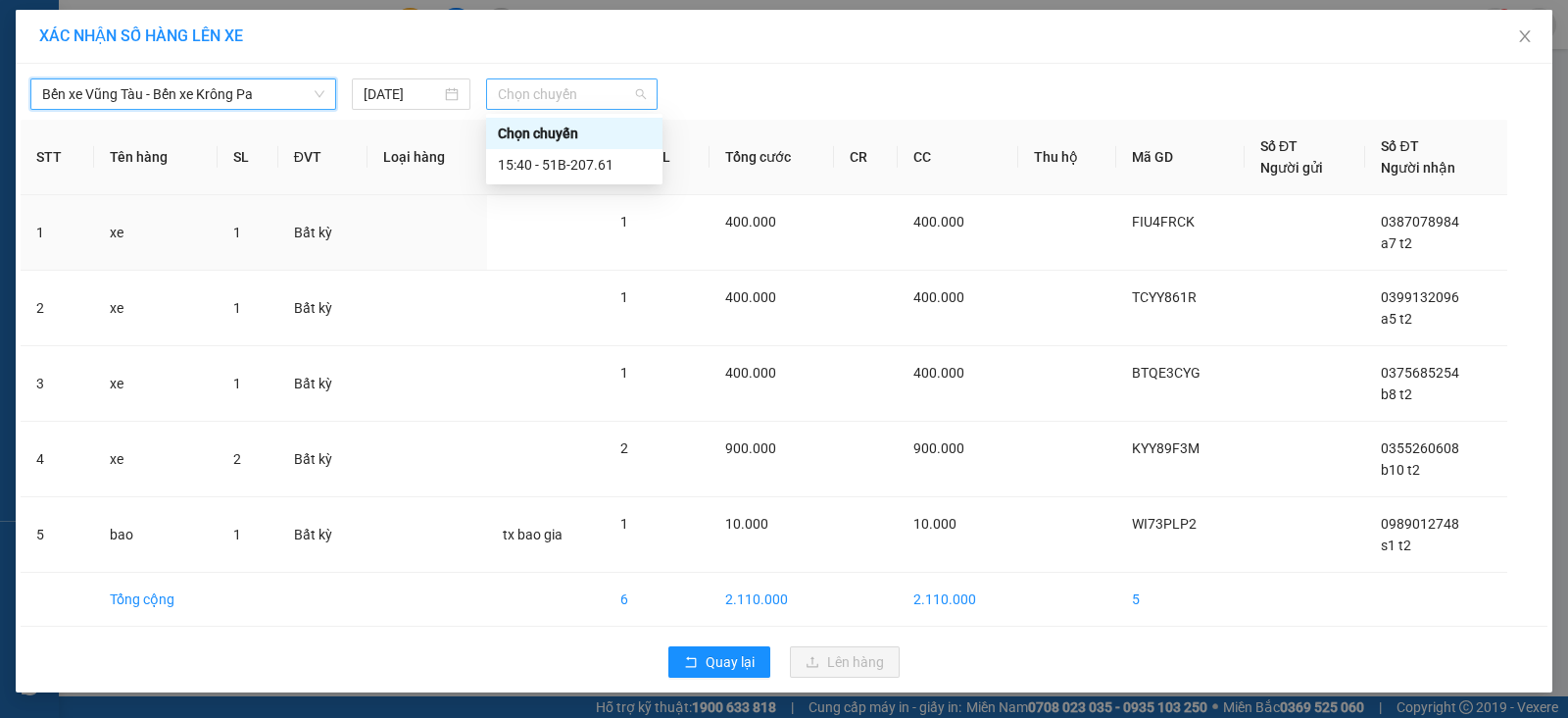
click at [603, 87] on span "Chọn chuyến" at bounding box center [572, 93] width 148 height 29
click at [604, 158] on div "15:40 - 51B-207.61" at bounding box center [574, 165] width 153 height 22
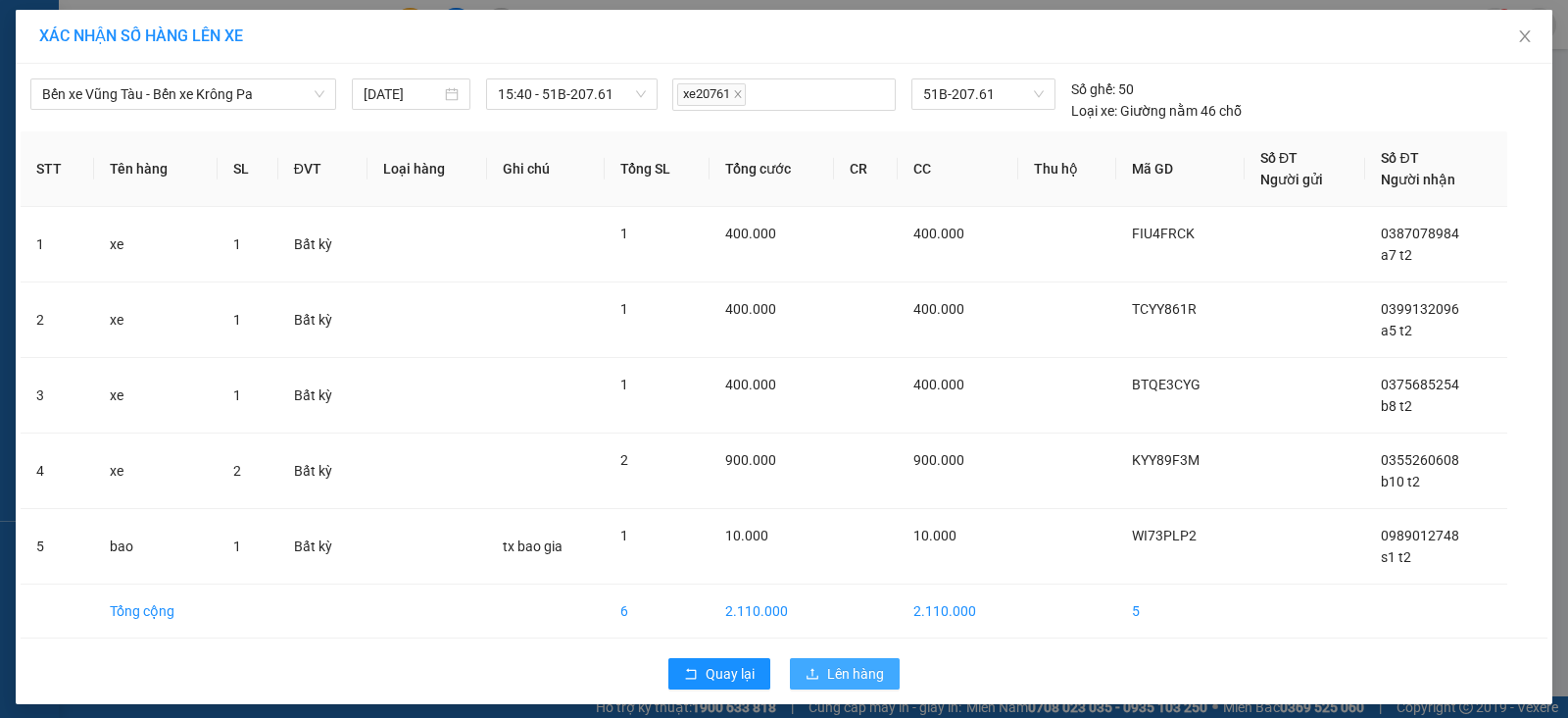
click at [835, 665] on span "Lên hàng" at bounding box center [854, 674] width 57 height 22
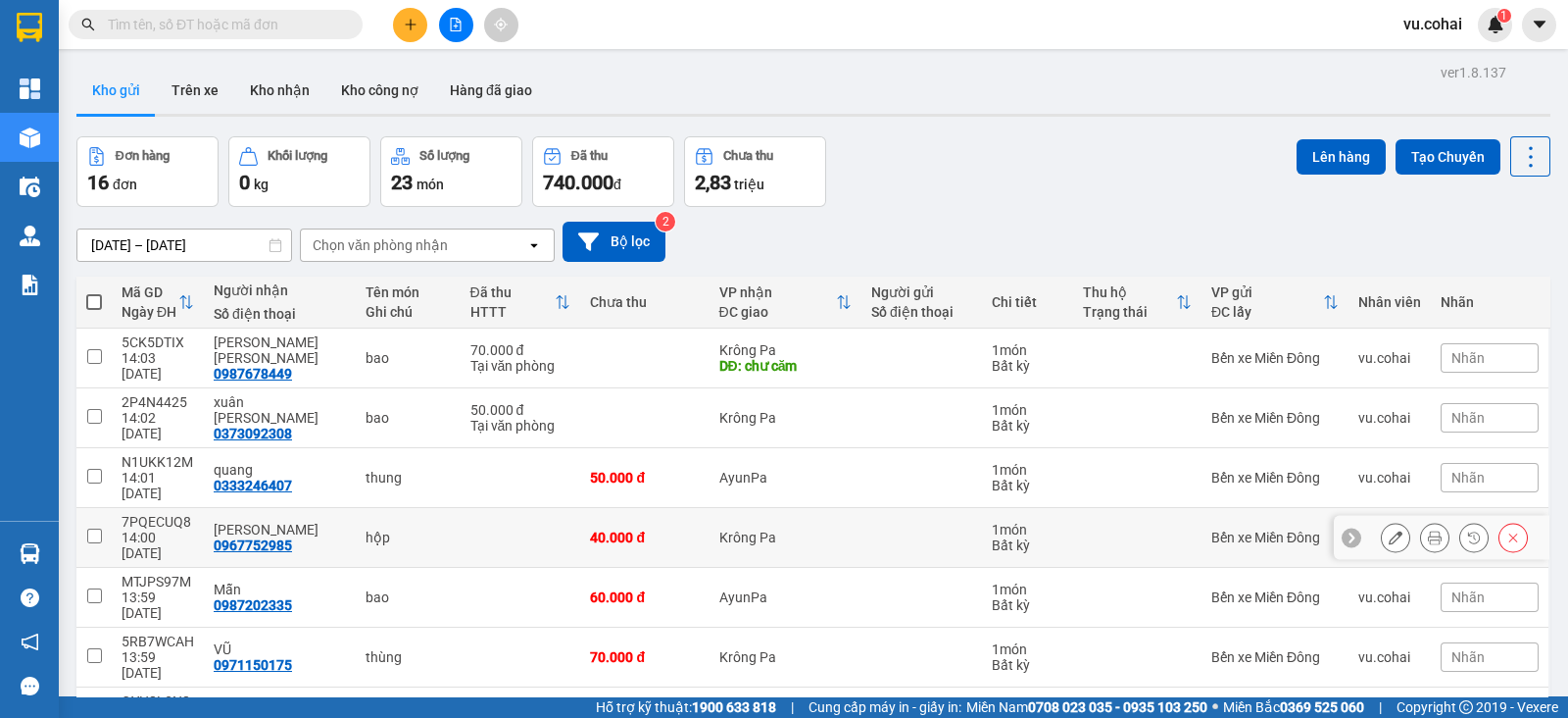
click at [205, 508] on td "[PERSON_NAME] 0967752985" at bounding box center [280, 538] width 152 height 60
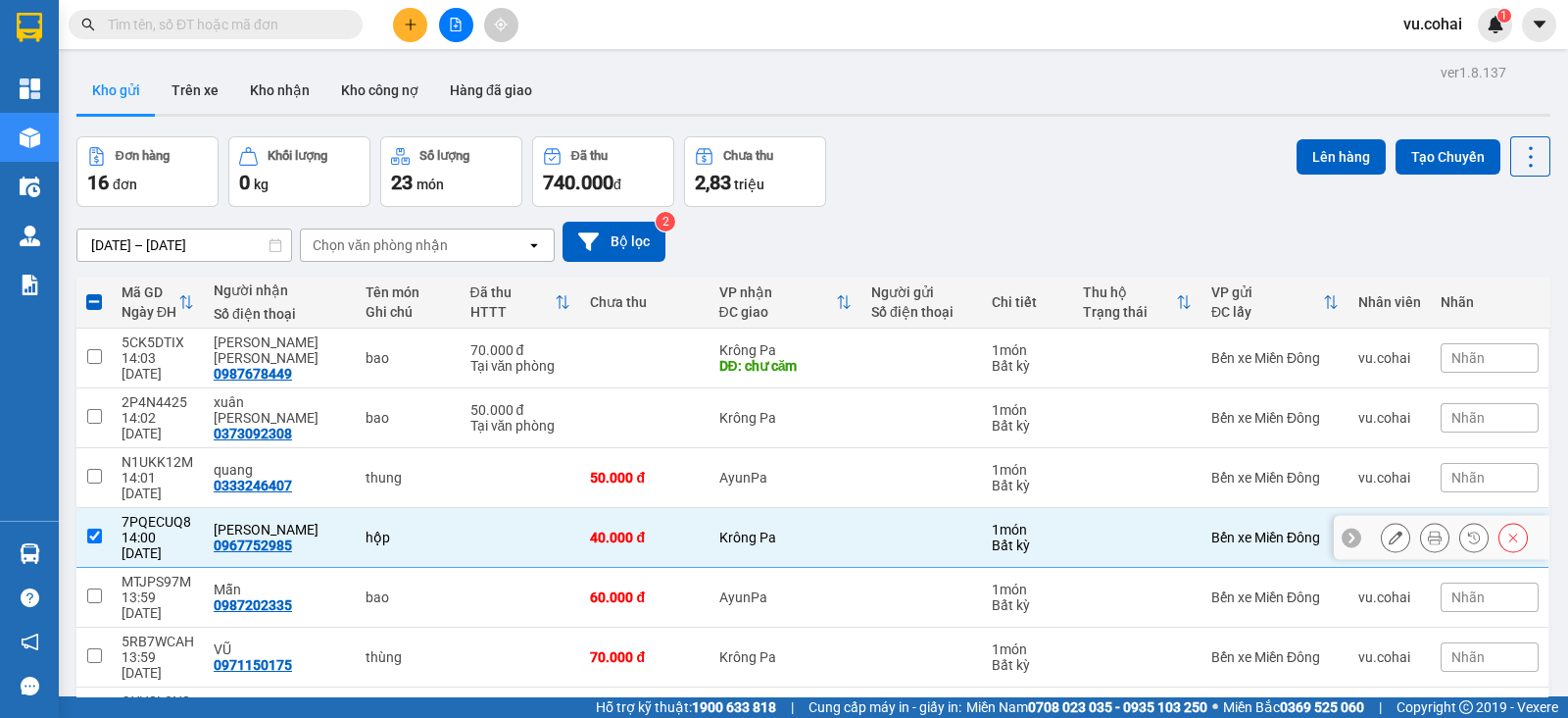
click at [100, 528] on input "checkbox" at bounding box center [94, 535] width 15 height 15
checkbox input "false"
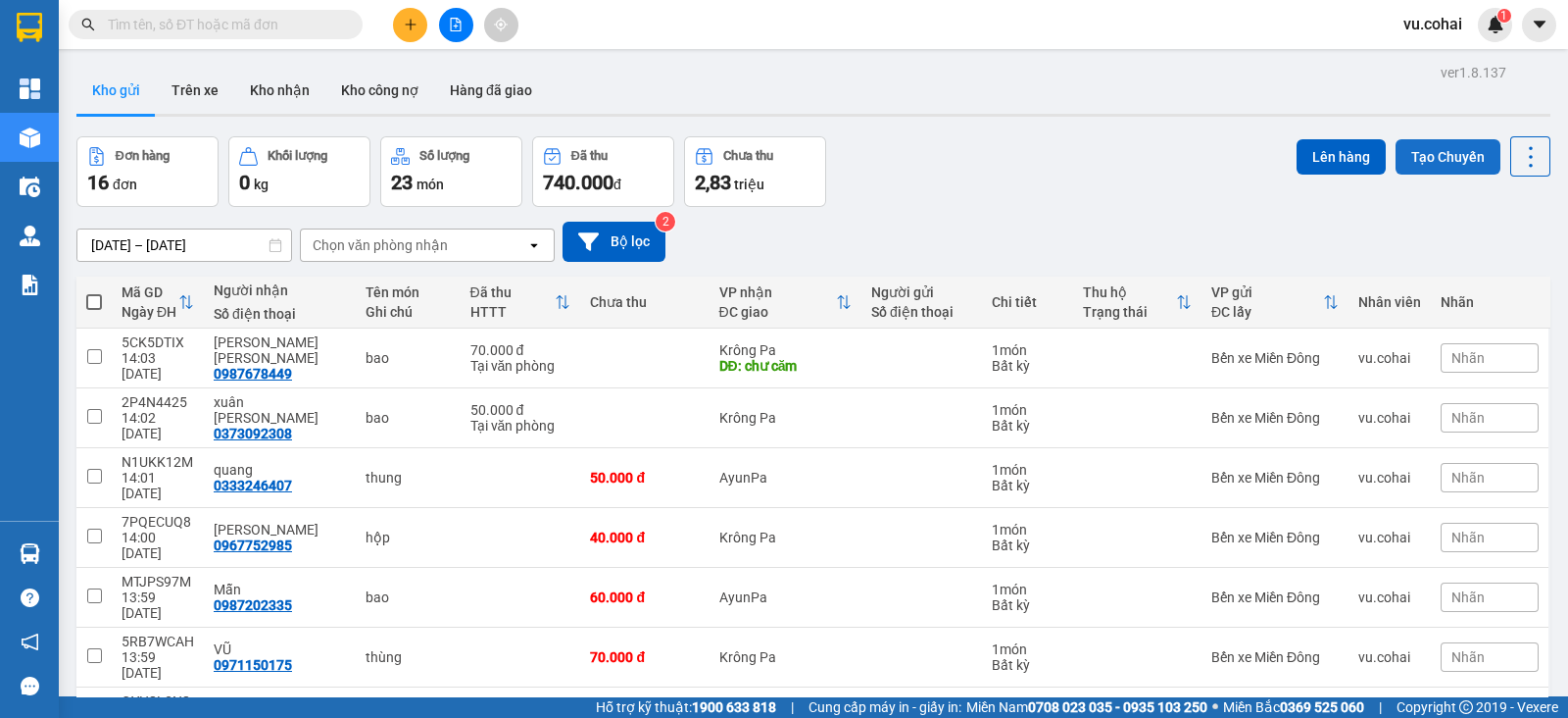
click at [1429, 170] on button "Tạo Chuyến" at bounding box center [1447, 156] width 105 height 35
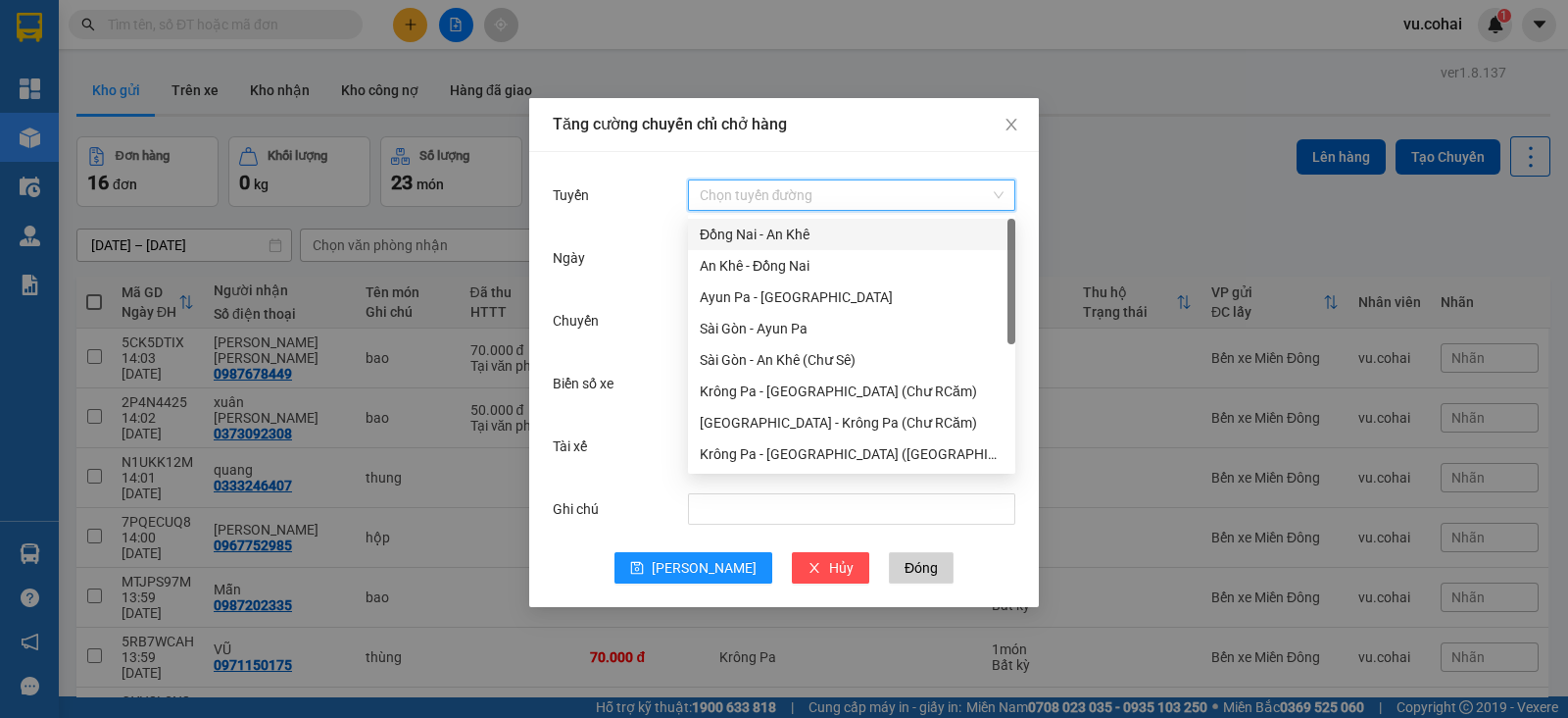
click at [863, 188] on input "Tuyến" at bounding box center [844, 194] width 290 height 29
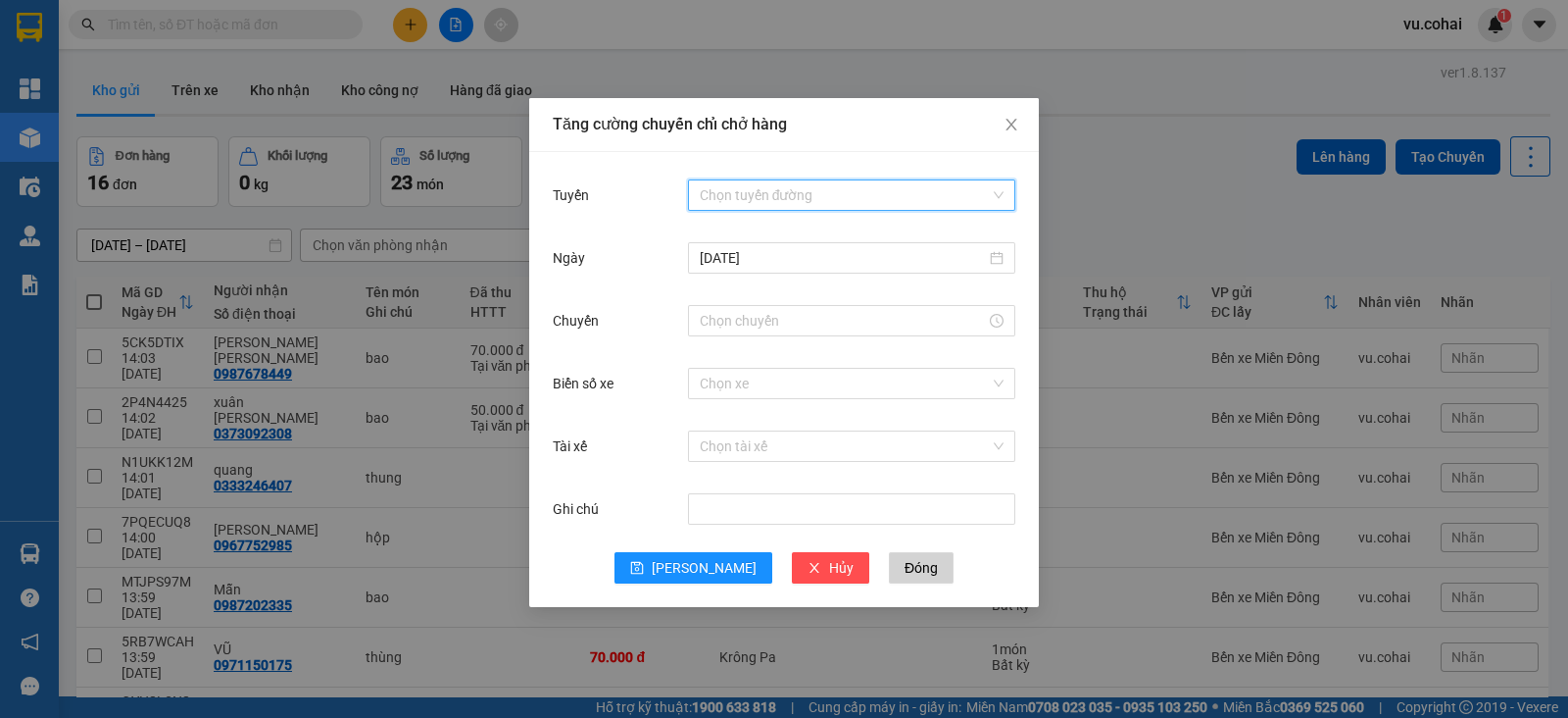
click at [996, 184] on div "Chọn tuyến đường" at bounding box center [850, 194] width 327 height 31
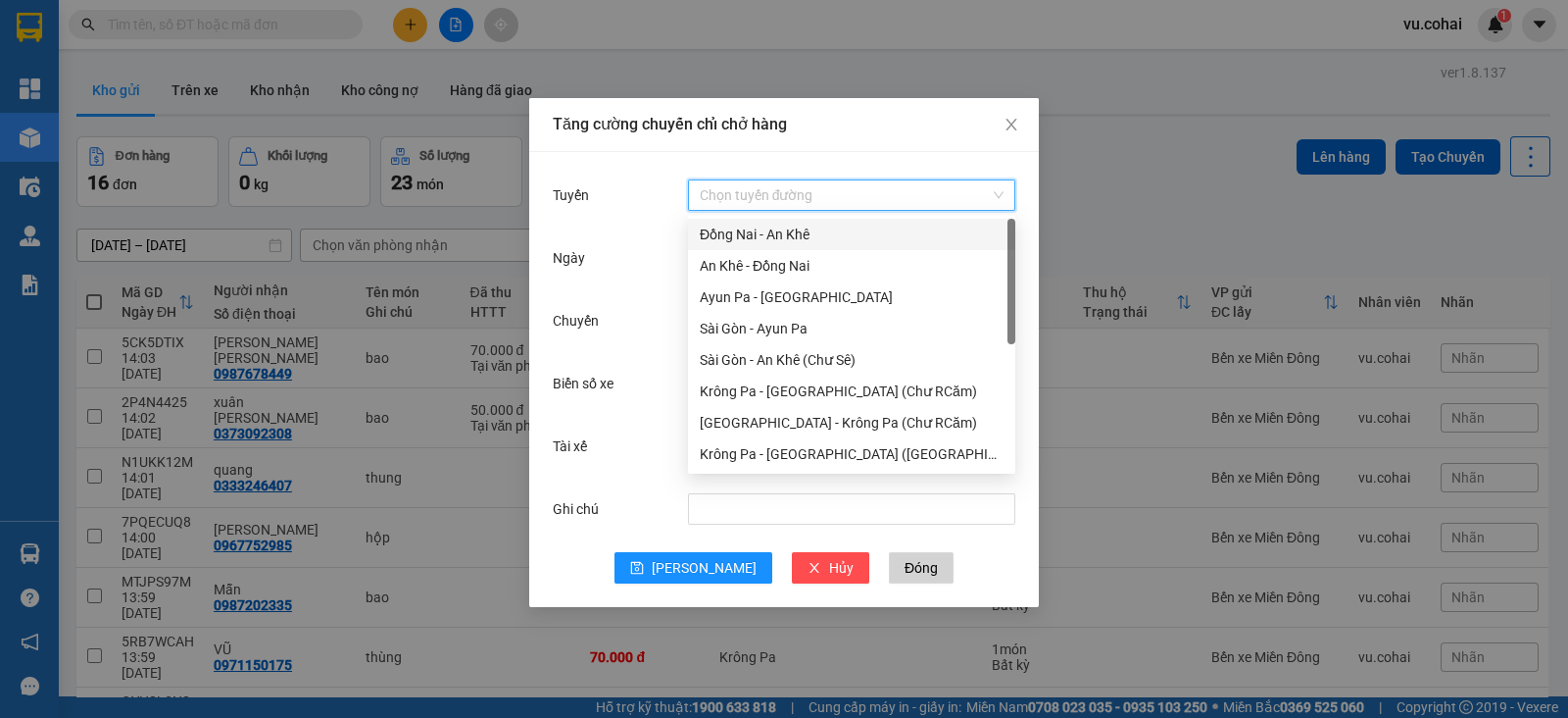
click at [996, 184] on div "Chọn tuyến đường" at bounding box center [850, 194] width 327 height 31
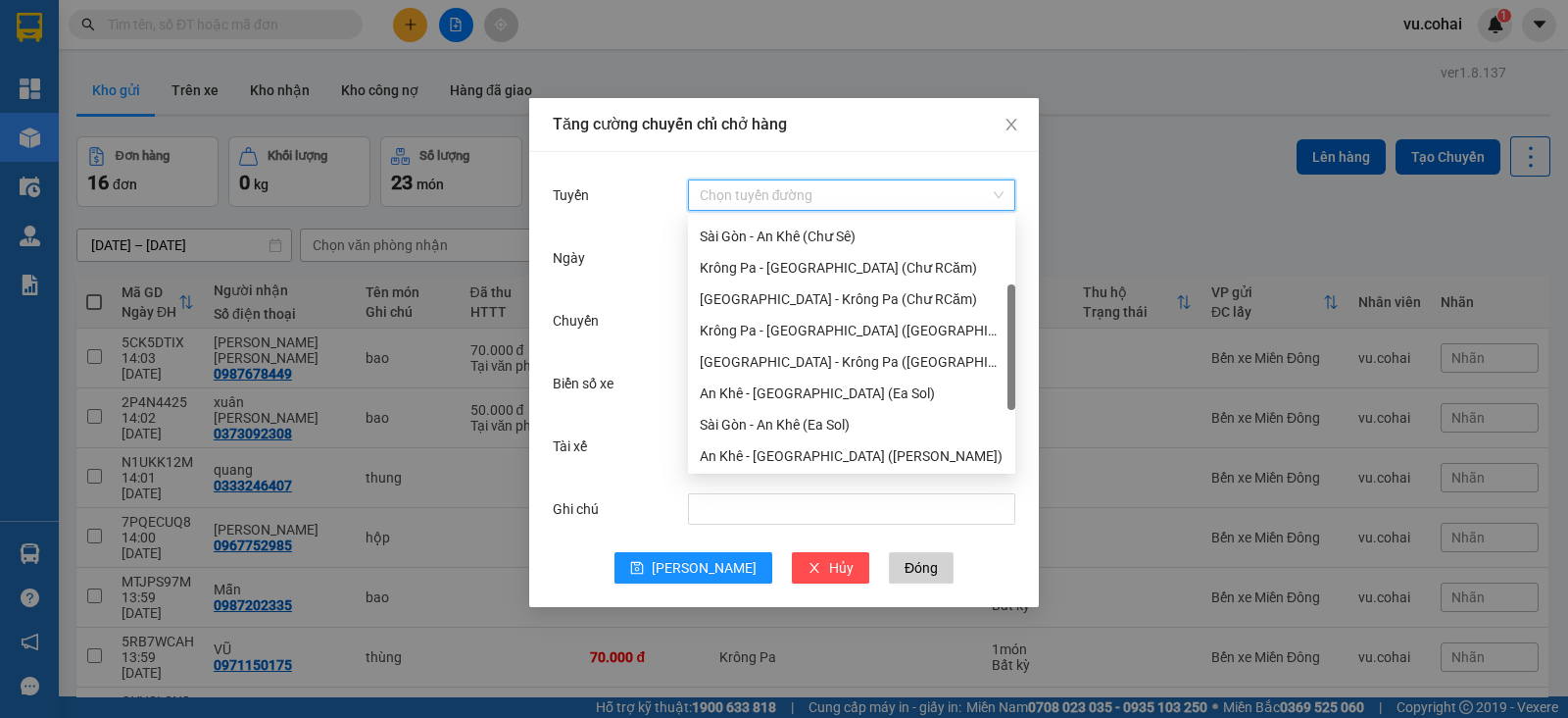
scroll to position [143, 0]
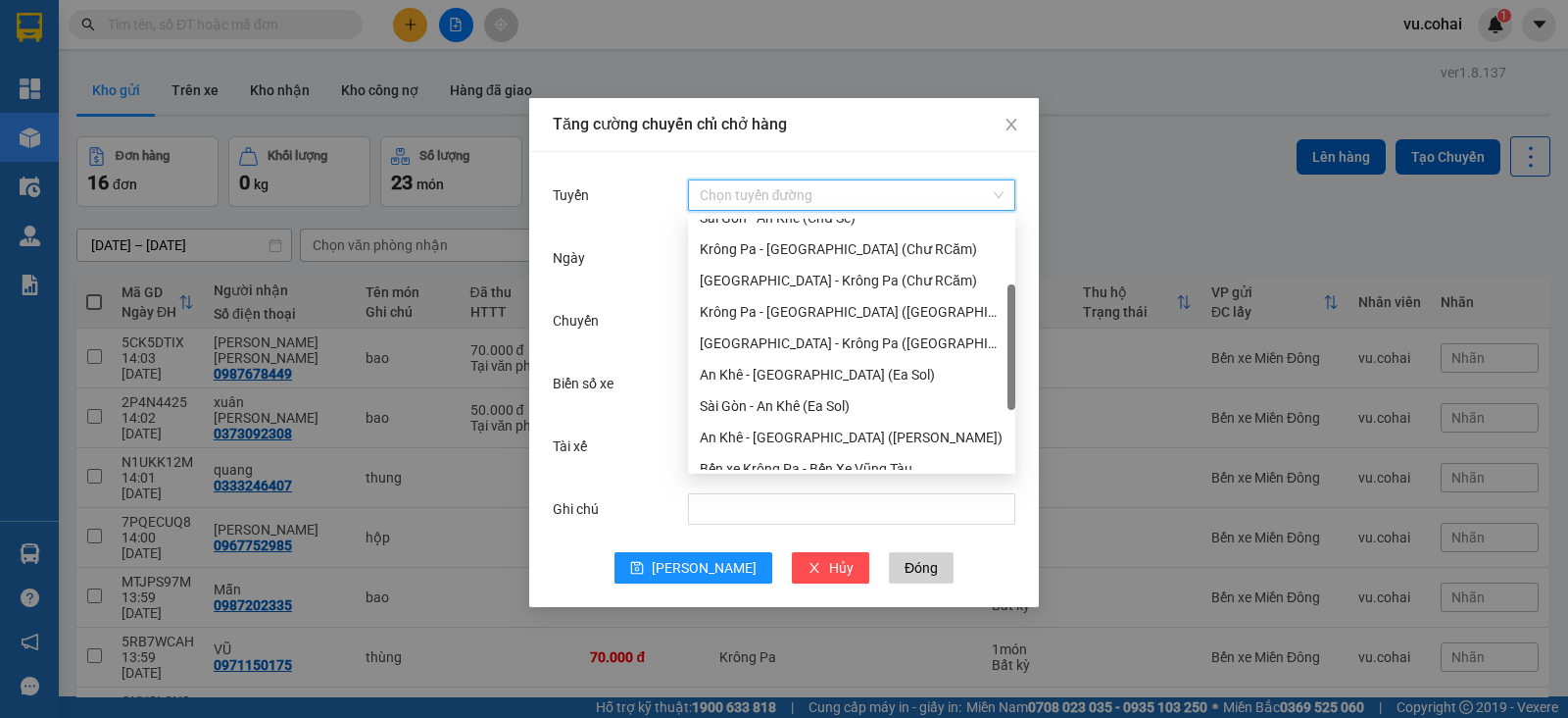
drag, startPoint x: 1011, startPoint y: 227, endPoint x: 1013, endPoint y: 304, distance: 77.0
click at [1013, 304] on div at bounding box center [1011, 346] width 8 height 125
click at [820, 347] on div "[GEOGRAPHIC_DATA] - Krông Pa ([GEOGRAPHIC_DATA])" at bounding box center [851, 342] width 304 height 22
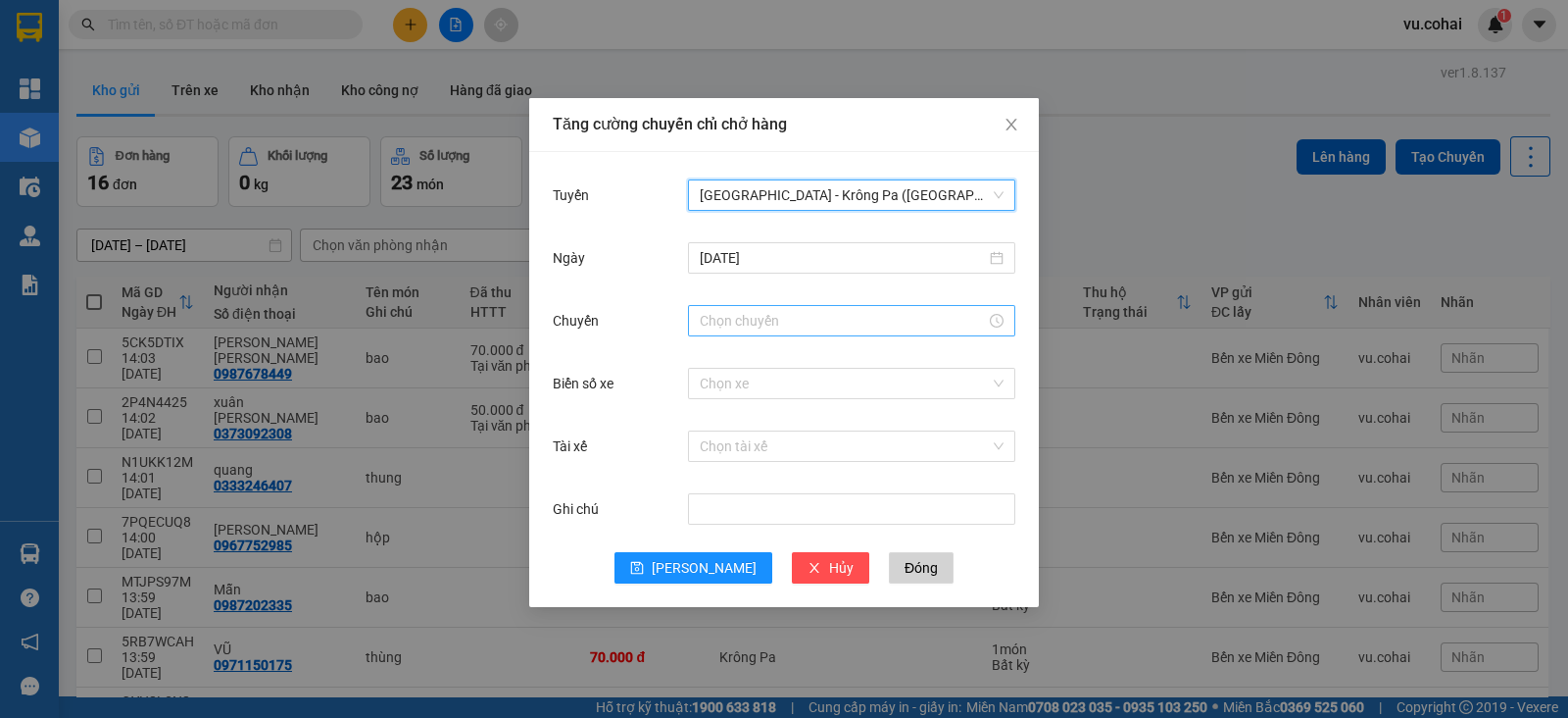
click at [743, 320] on input "Chuyến" at bounding box center [842, 321] width 286 height 22
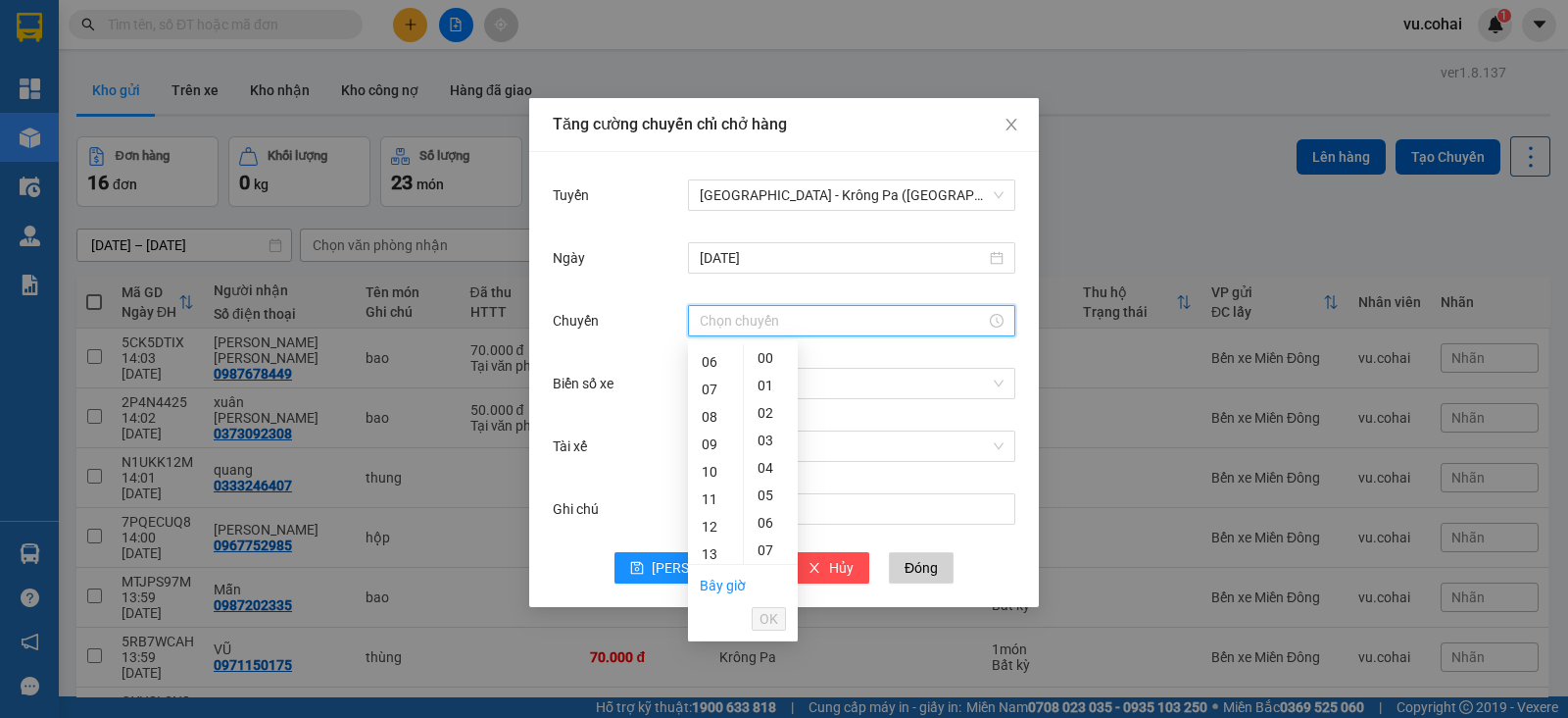
scroll to position [176, 0]
click at [714, 475] on div "11" at bounding box center [715, 483] width 55 height 27
click at [709, 544] on div "18" at bounding box center [715, 549] width 55 height 27
type input "18:00"
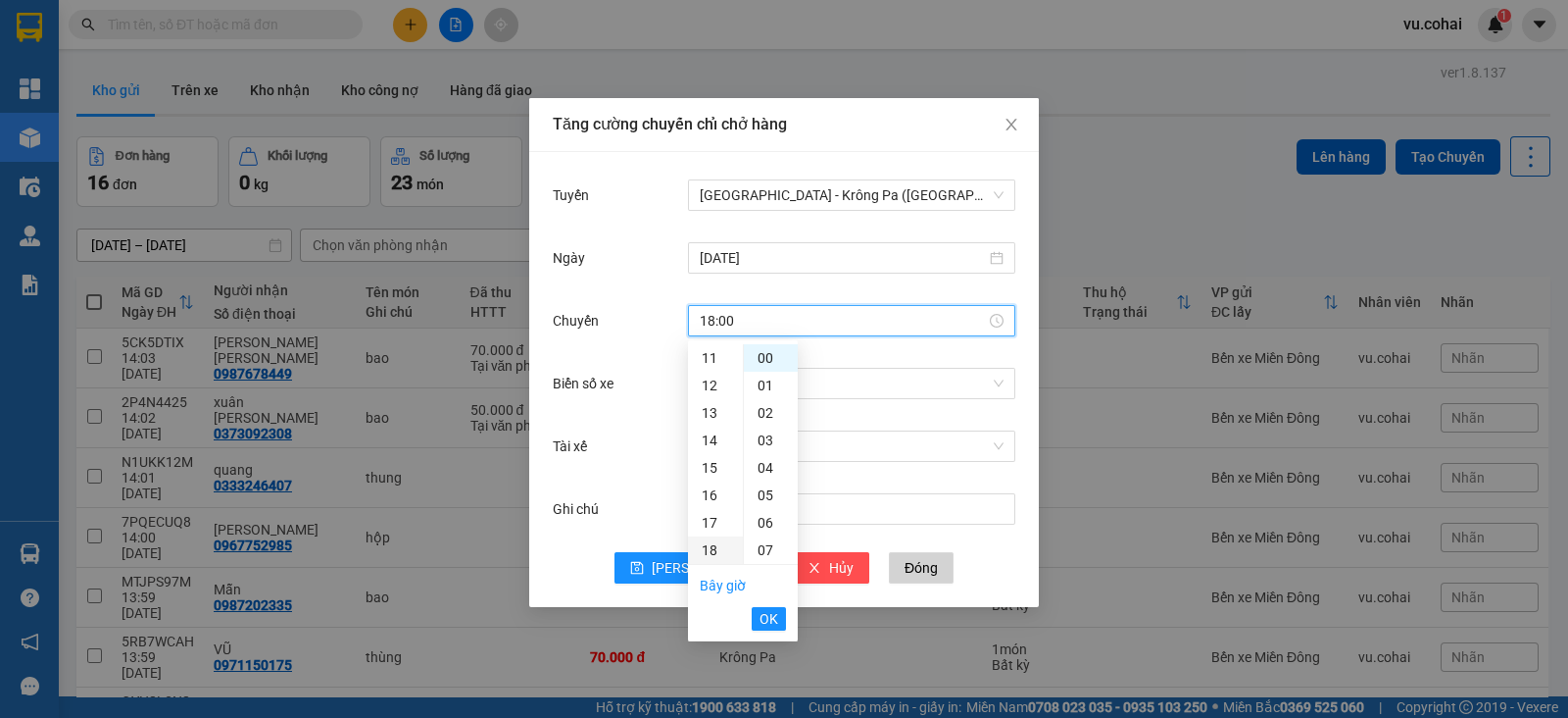
scroll to position [494, 0]
click at [769, 614] on span "OK" at bounding box center [769, 619] width 19 height 22
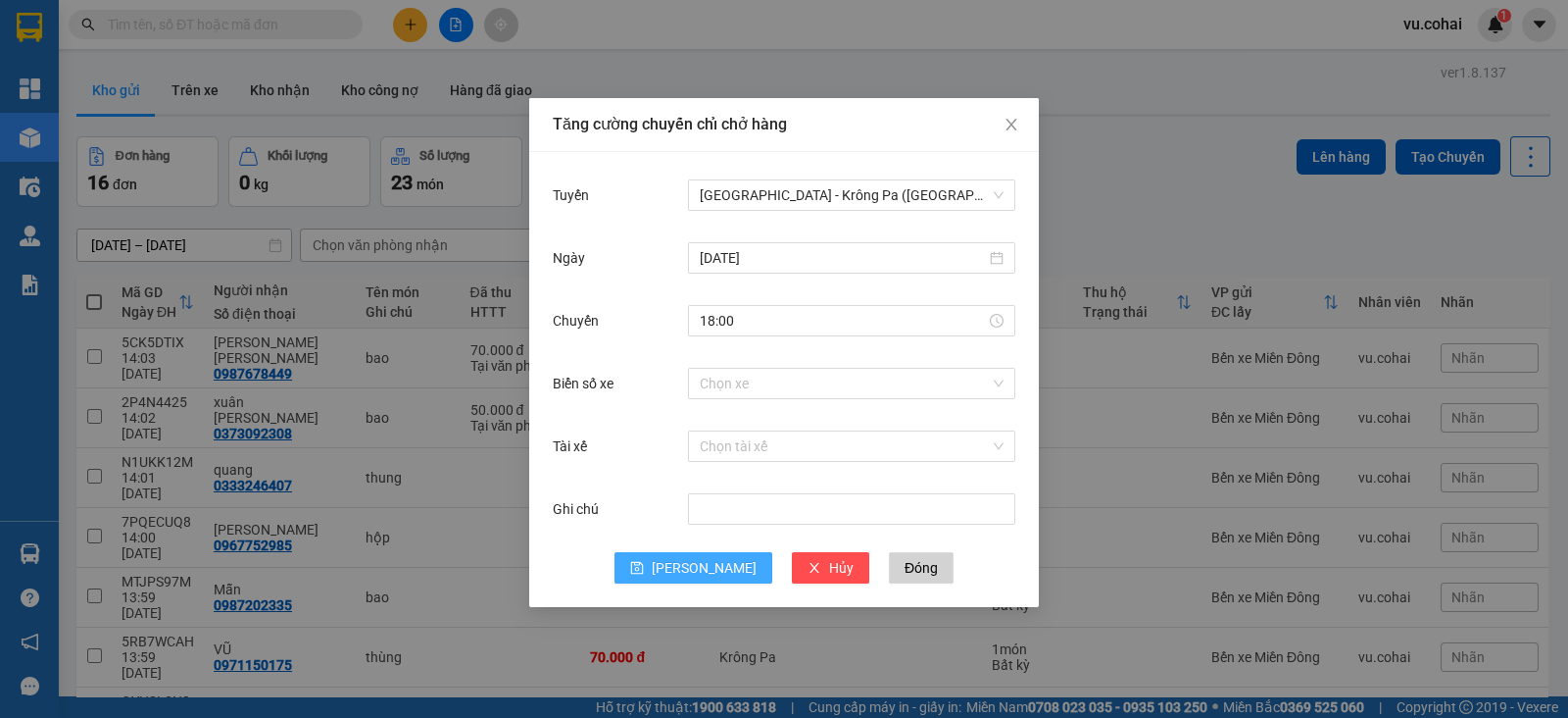
click at [703, 559] on span "[PERSON_NAME]" at bounding box center [704, 568] width 105 height 22
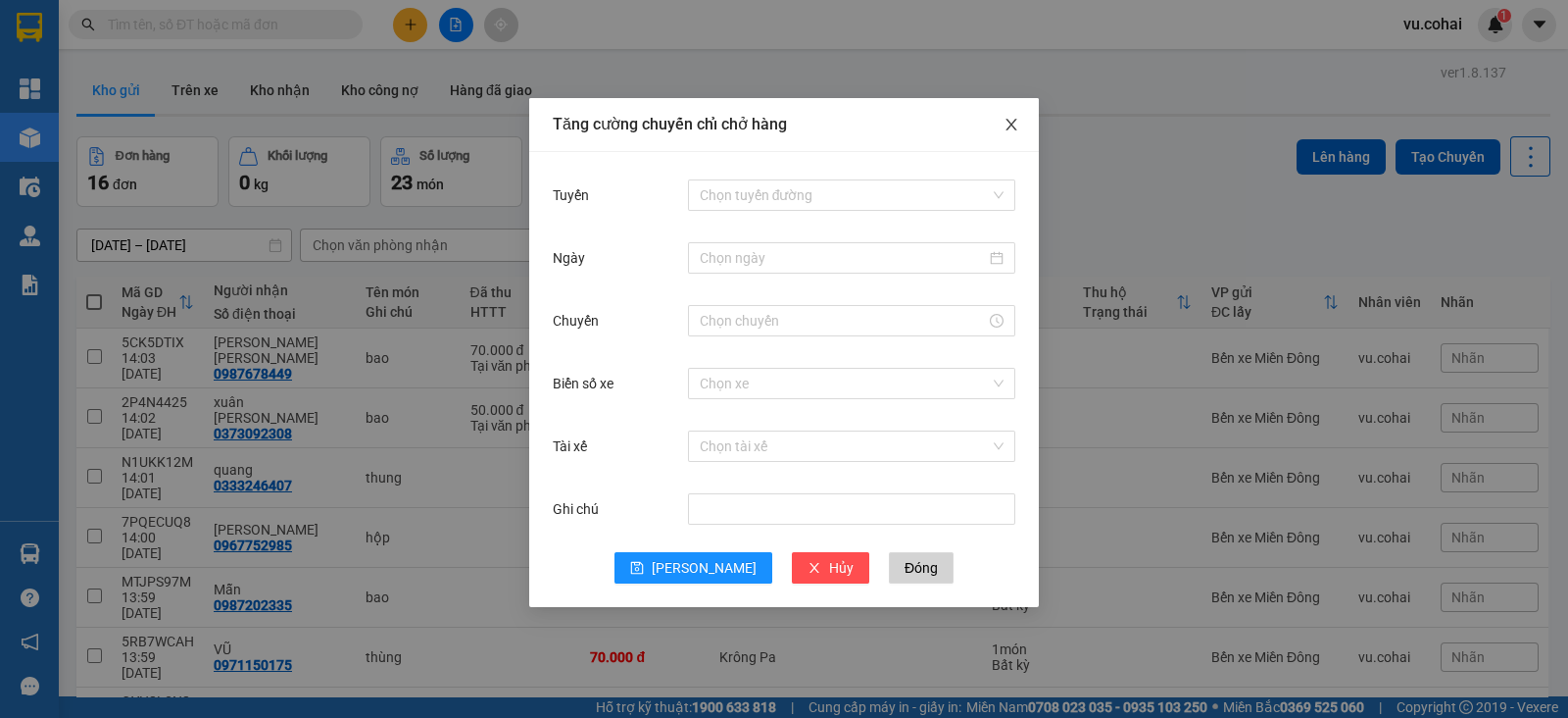
click at [1007, 125] on icon "close" at bounding box center [1011, 125] width 16 height 16
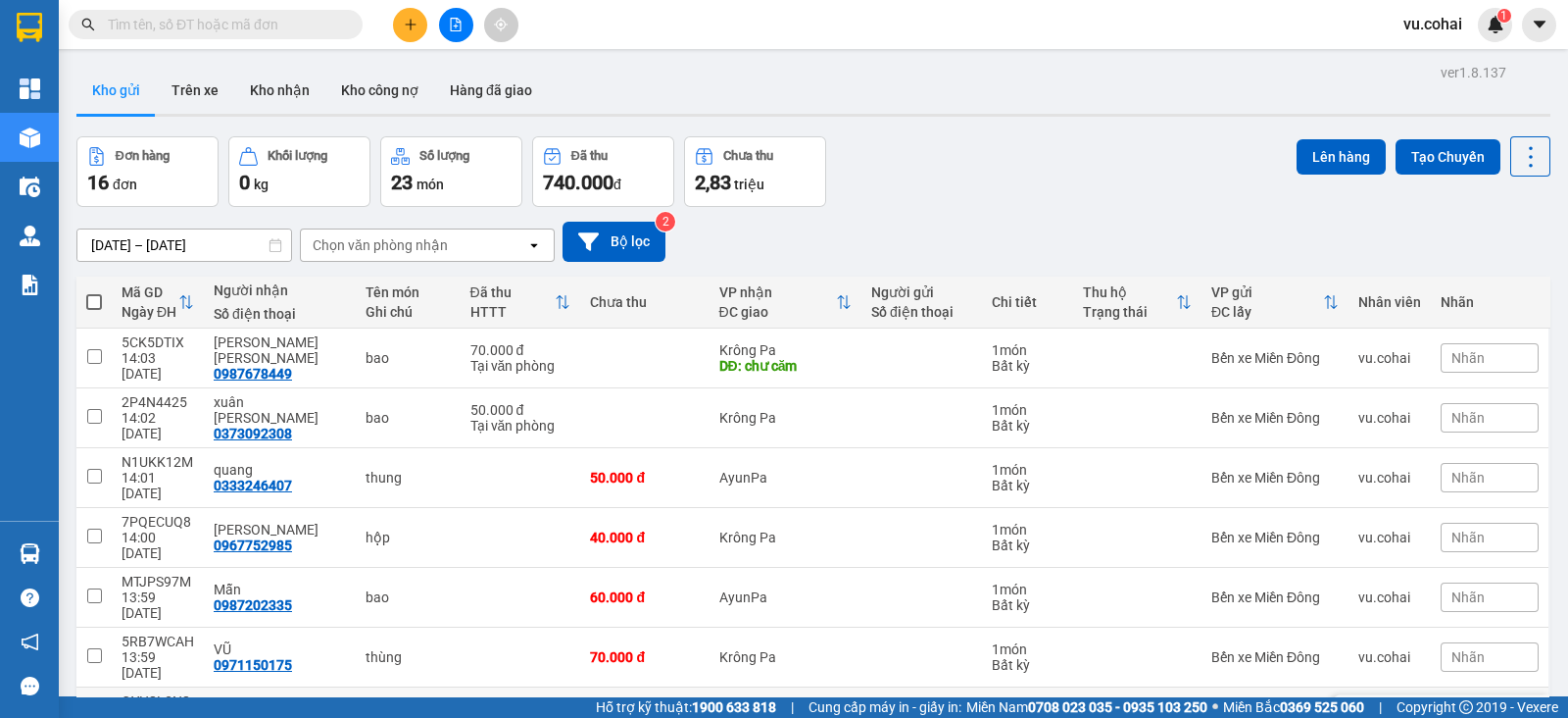
click at [93, 687] on td at bounding box center [93, 717] width 35 height 60
checkbox input "true"
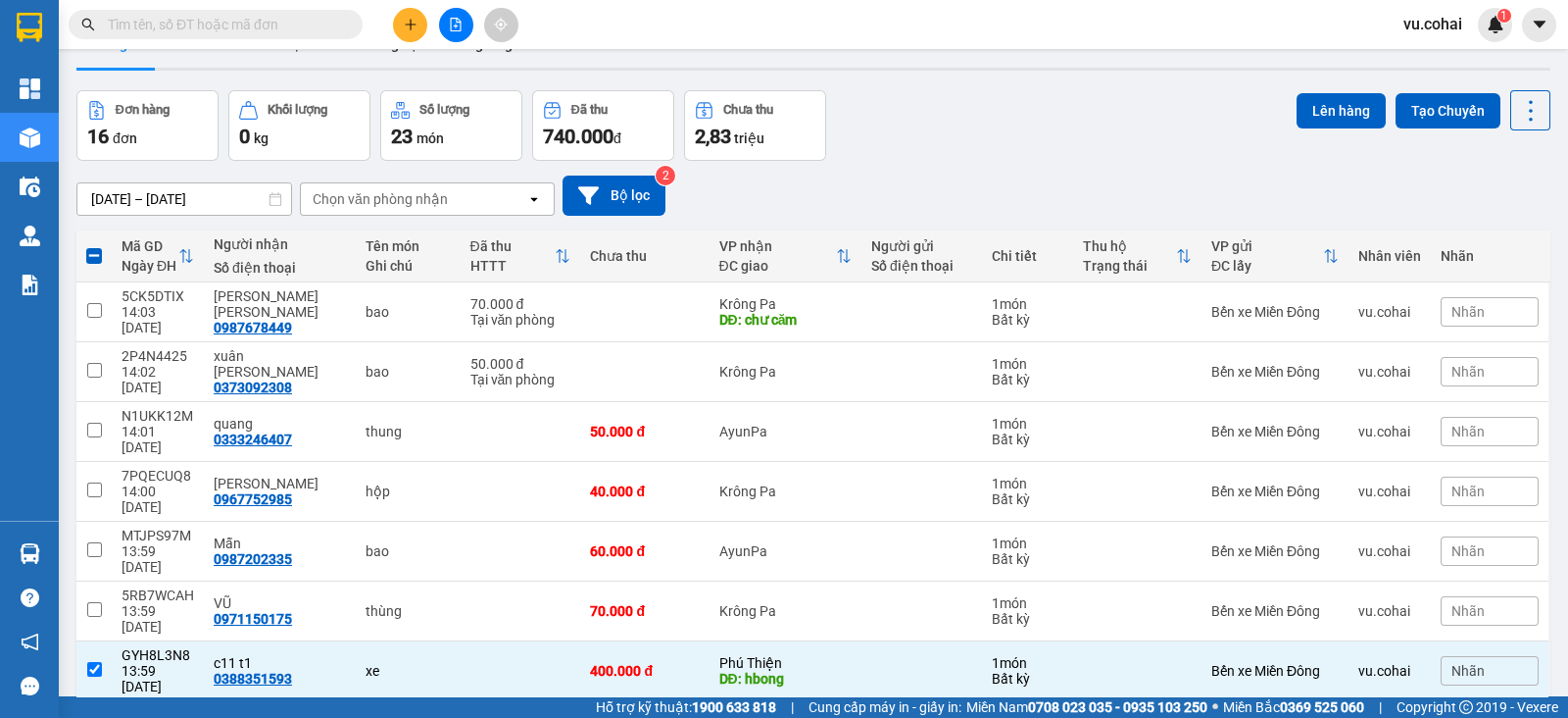
scroll to position [0, 0]
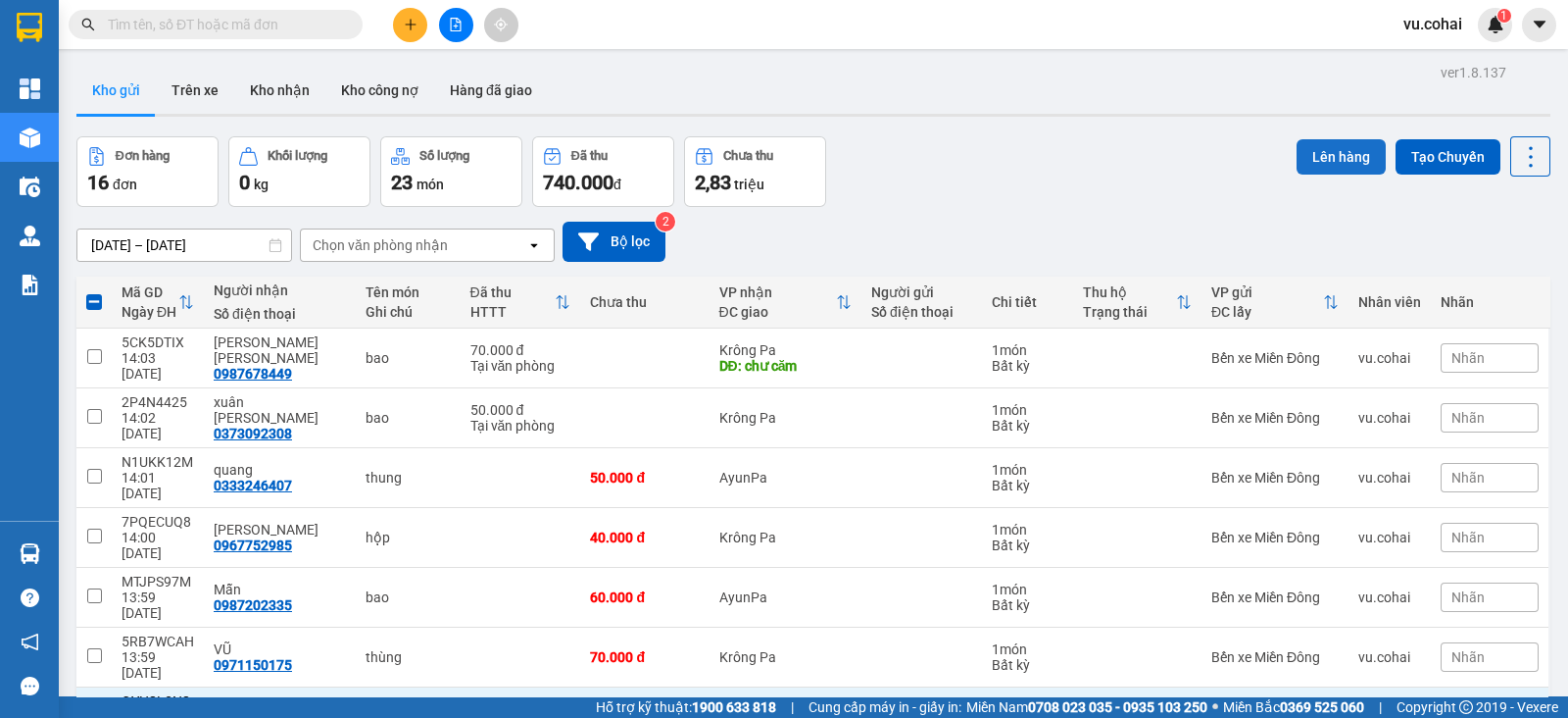
click at [1326, 149] on button "Lên hàng" at bounding box center [1340, 156] width 89 height 35
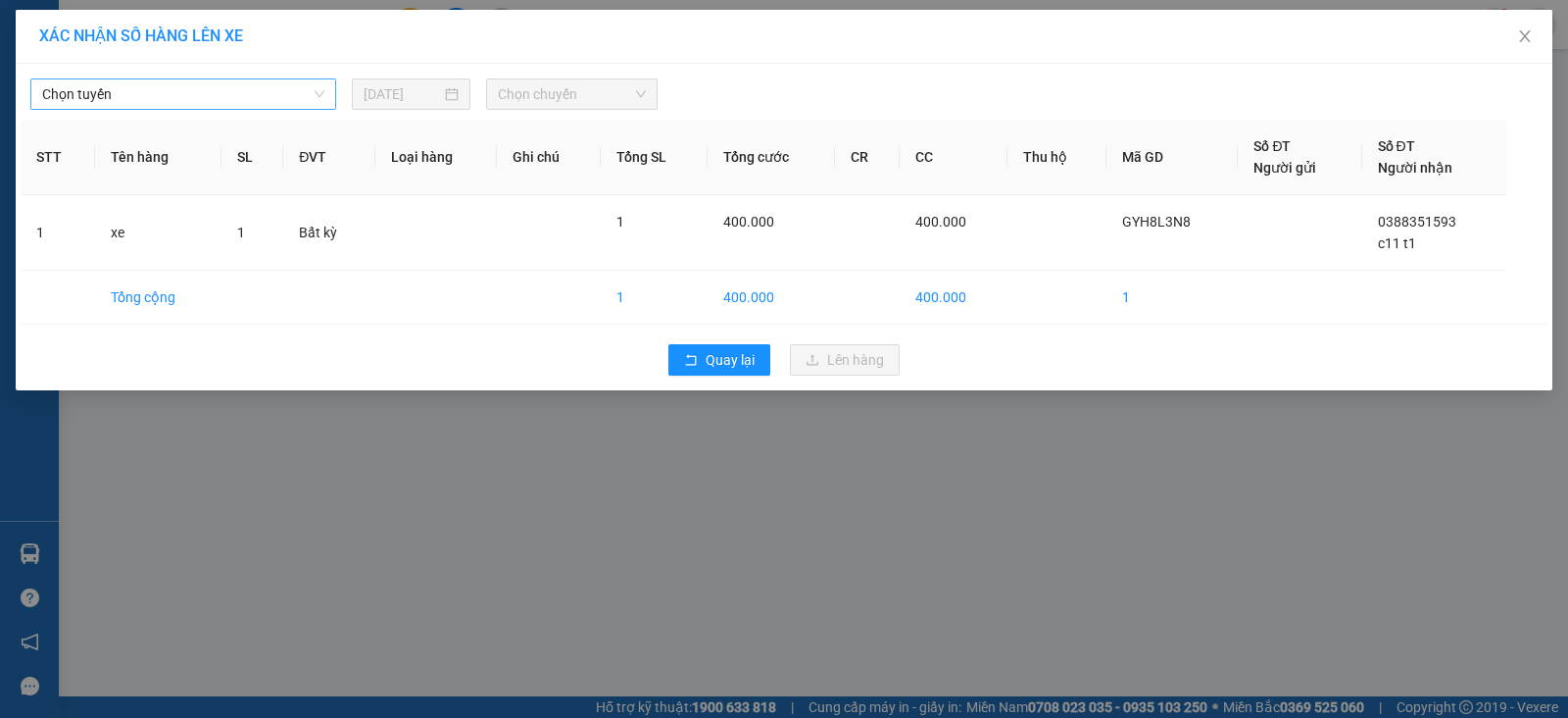
click at [256, 91] on span "Chọn tuyến" at bounding box center [183, 93] width 282 height 29
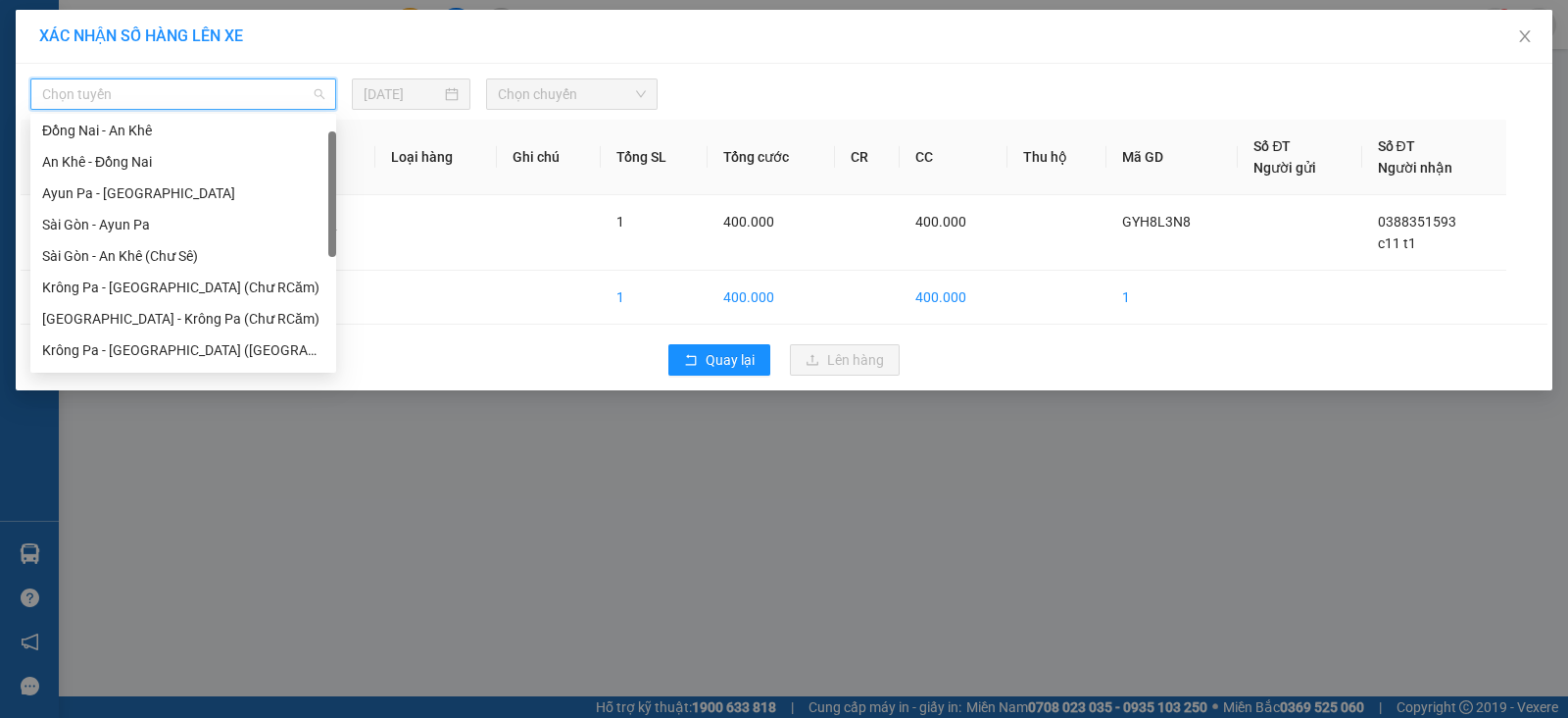
scroll to position [25, 0]
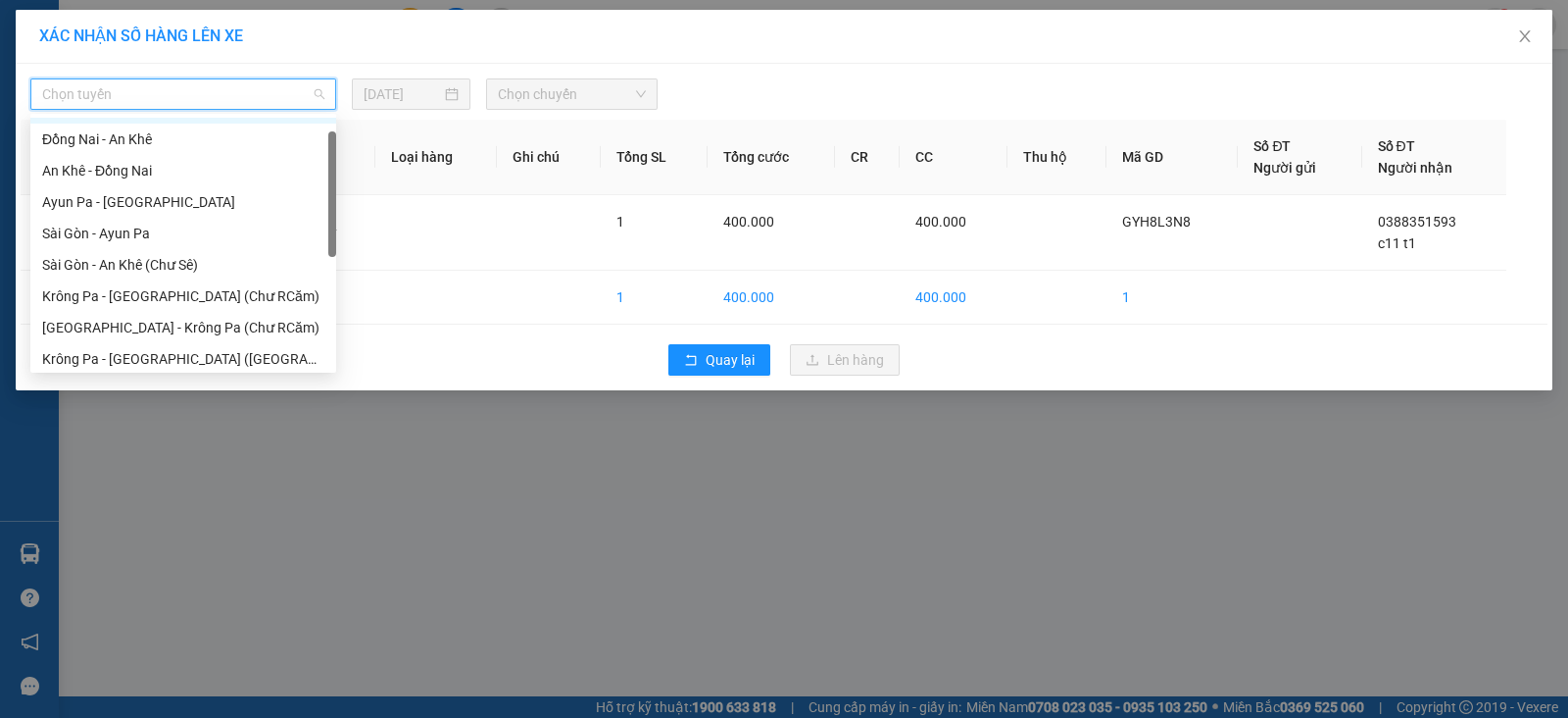
drag, startPoint x: 329, startPoint y: 144, endPoint x: 329, endPoint y: 156, distance: 12.0
click at [329, 156] on div at bounding box center [332, 193] width 8 height 125
click at [201, 142] on div "Đồng Nai - An Khê" at bounding box center [183, 139] width 282 height 22
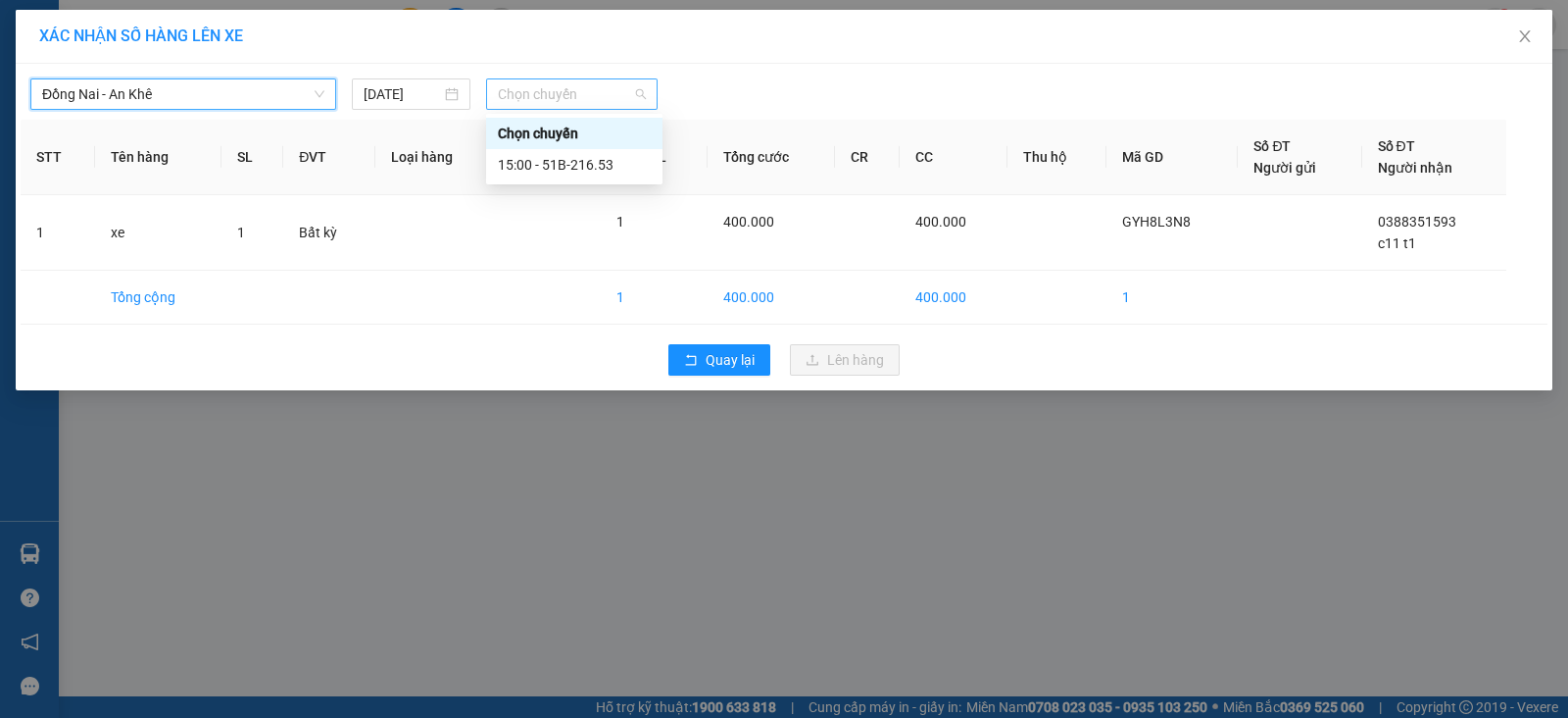
click at [556, 101] on span "Chọn chuyến" at bounding box center [572, 93] width 148 height 29
click at [626, 159] on div "15:00 - 51B-216.53" at bounding box center [574, 165] width 153 height 22
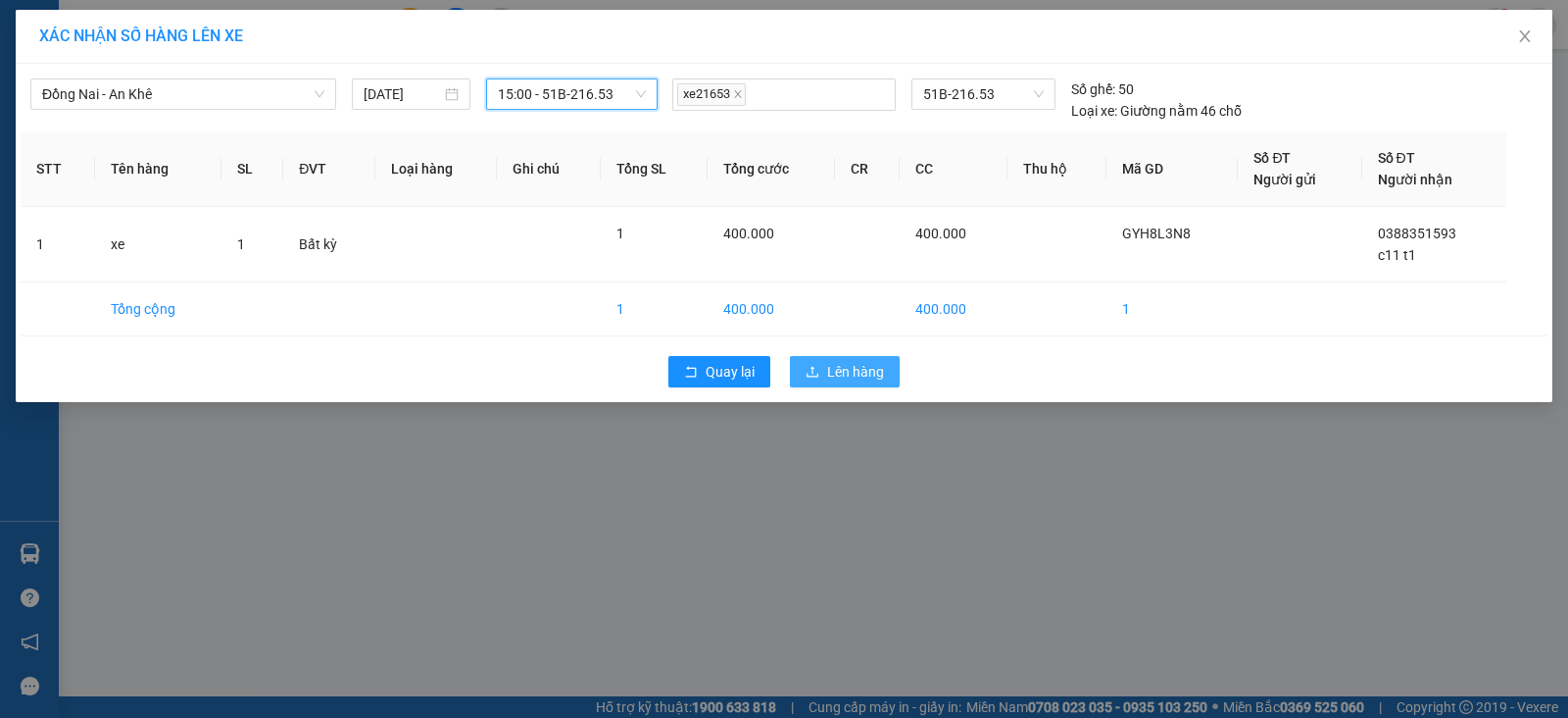
click at [842, 373] on span "Lên hàng" at bounding box center [854, 372] width 57 height 22
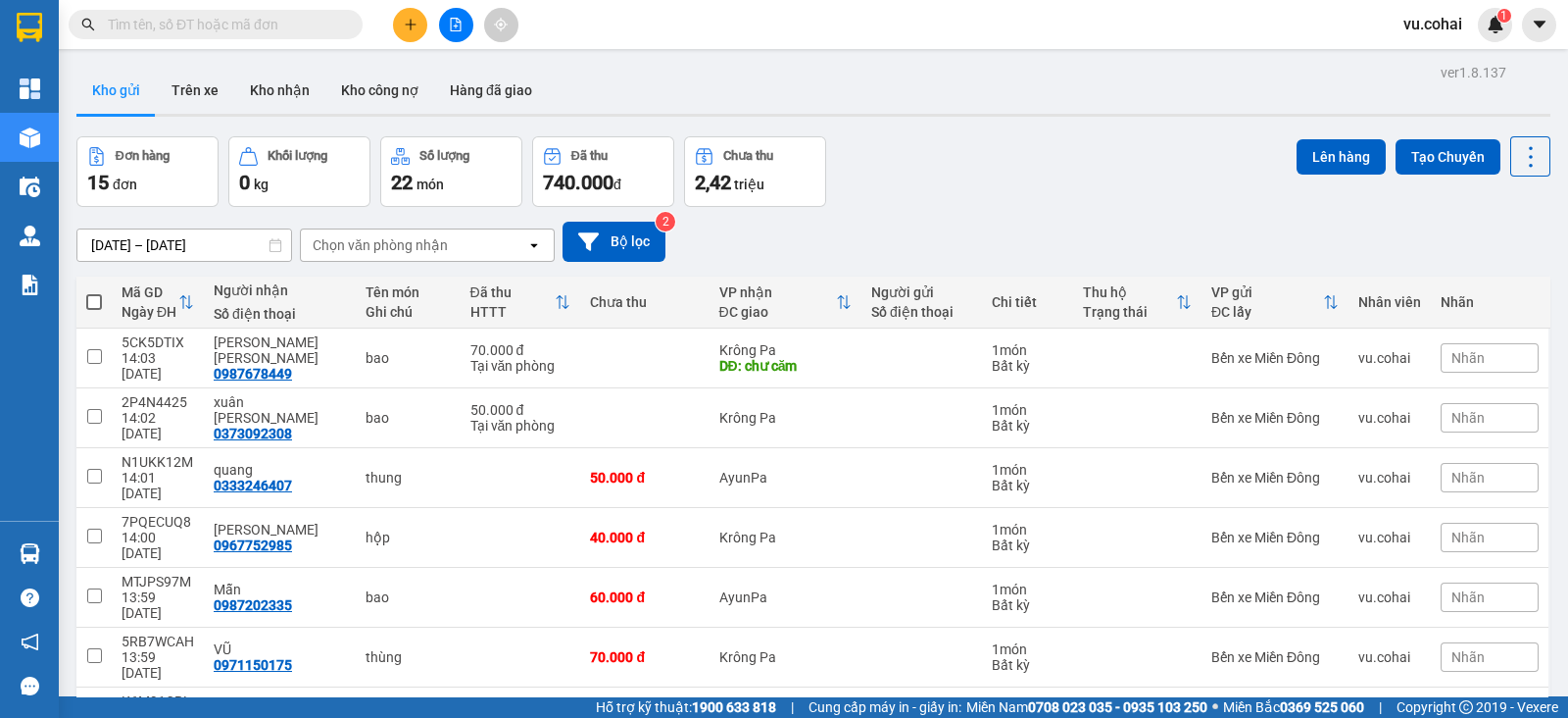
scroll to position [151, 0]
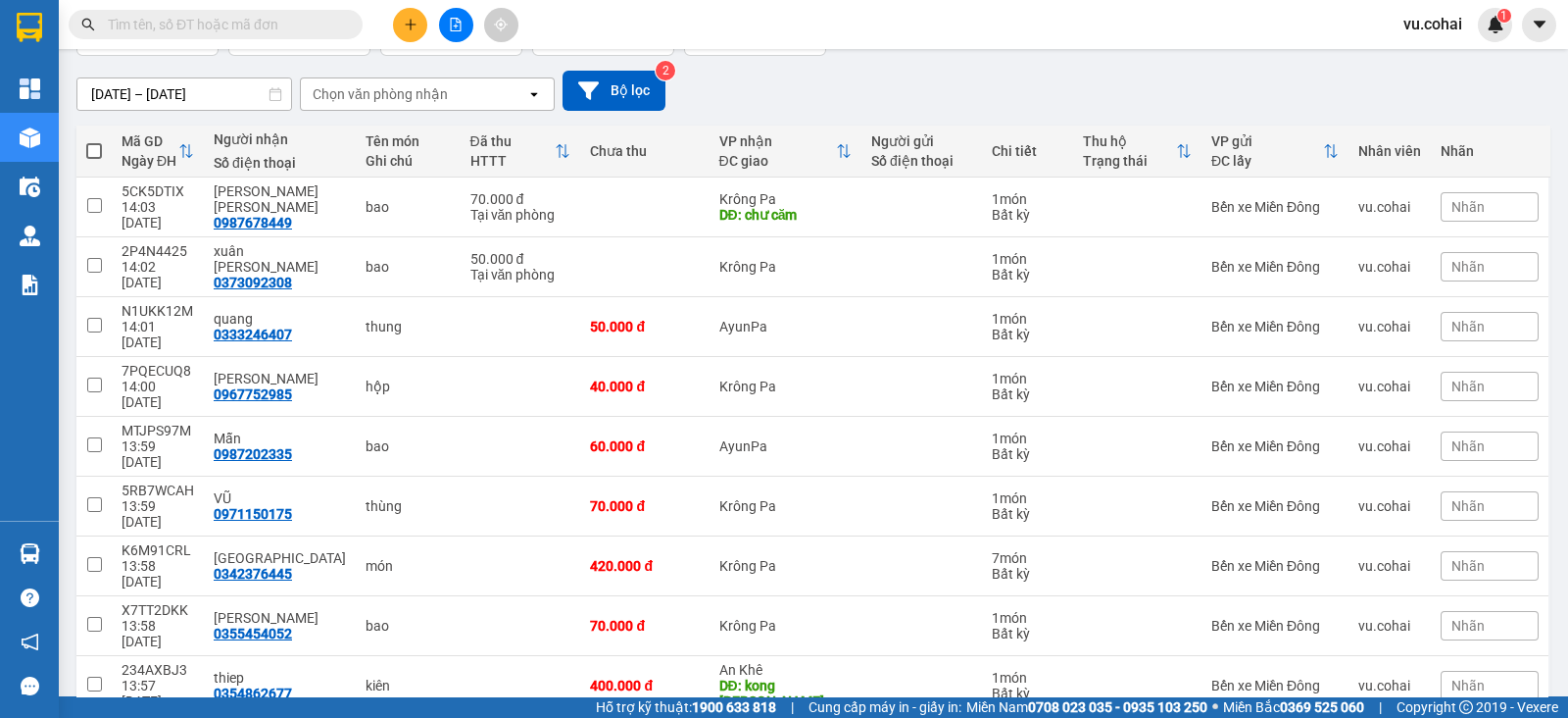
checkbox input "true"
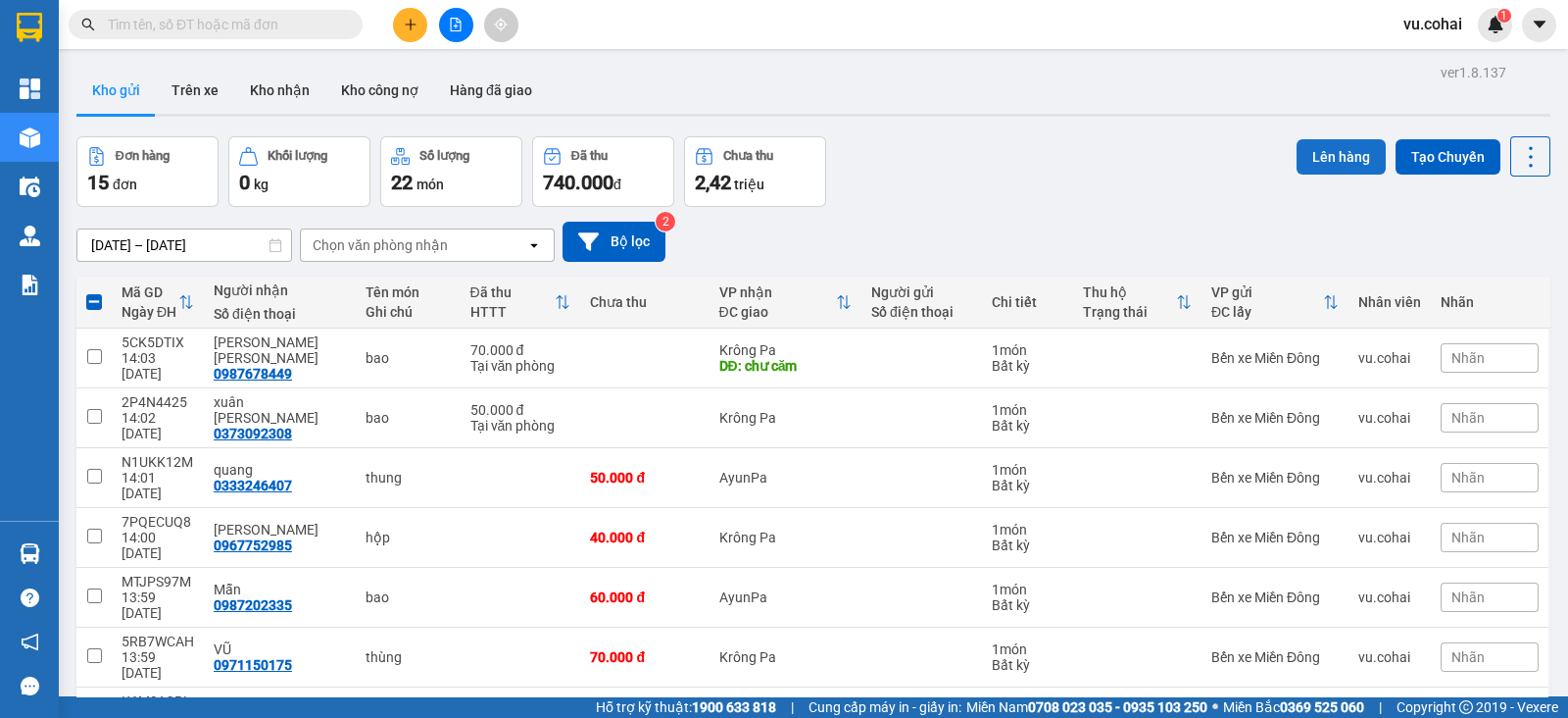
click at [1316, 159] on button "Lên hàng" at bounding box center [1340, 156] width 89 height 35
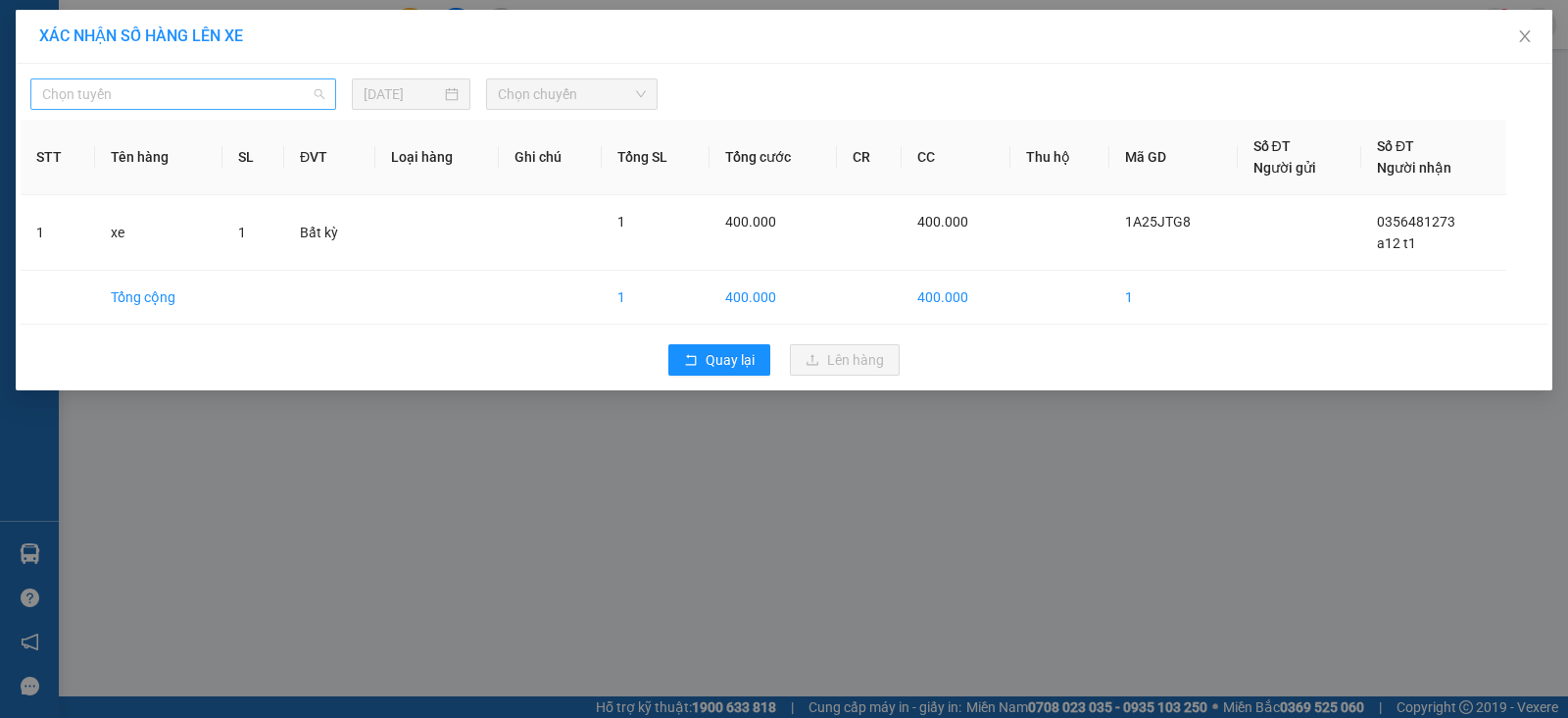
click at [294, 90] on span "Chọn tuyến" at bounding box center [183, 93] width 282 height 29
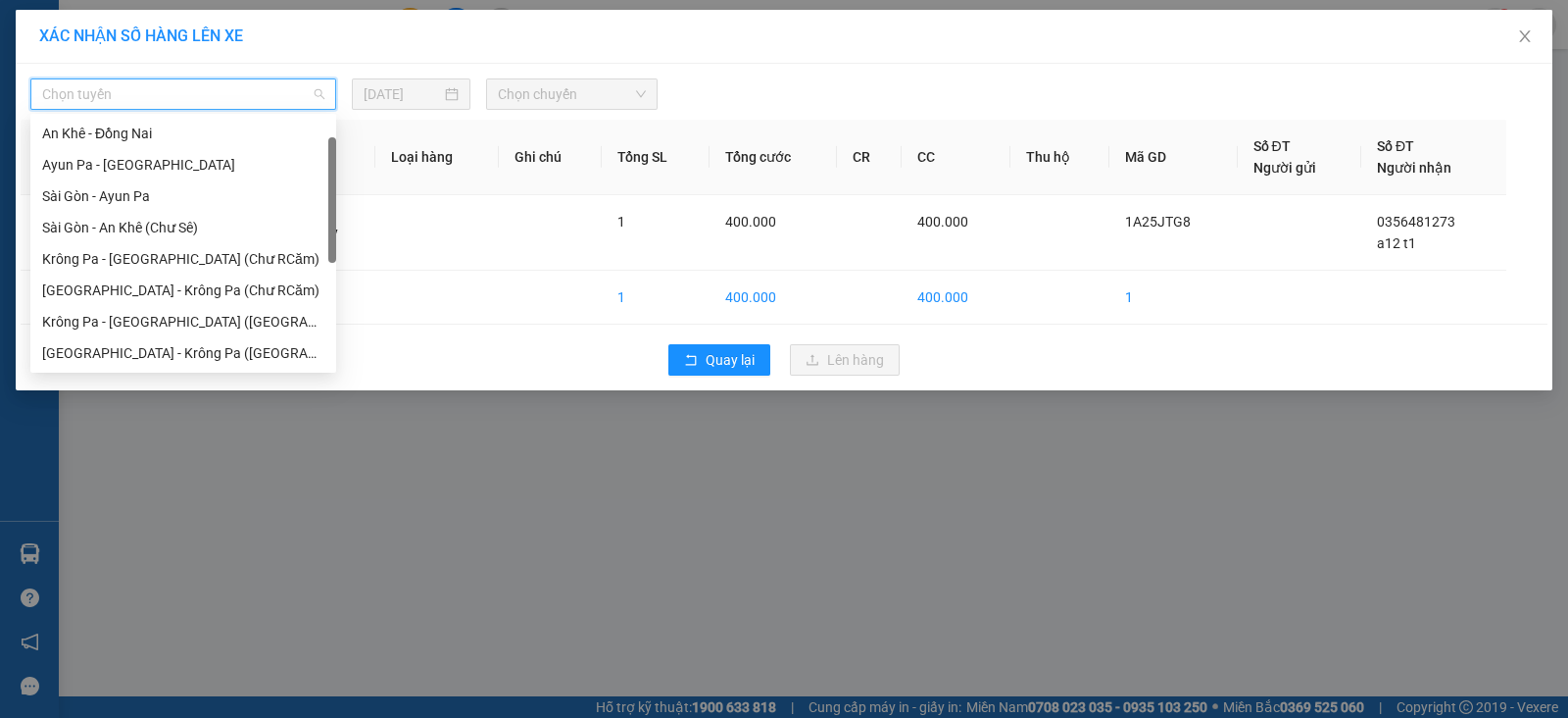
scroll to position [39, 0]
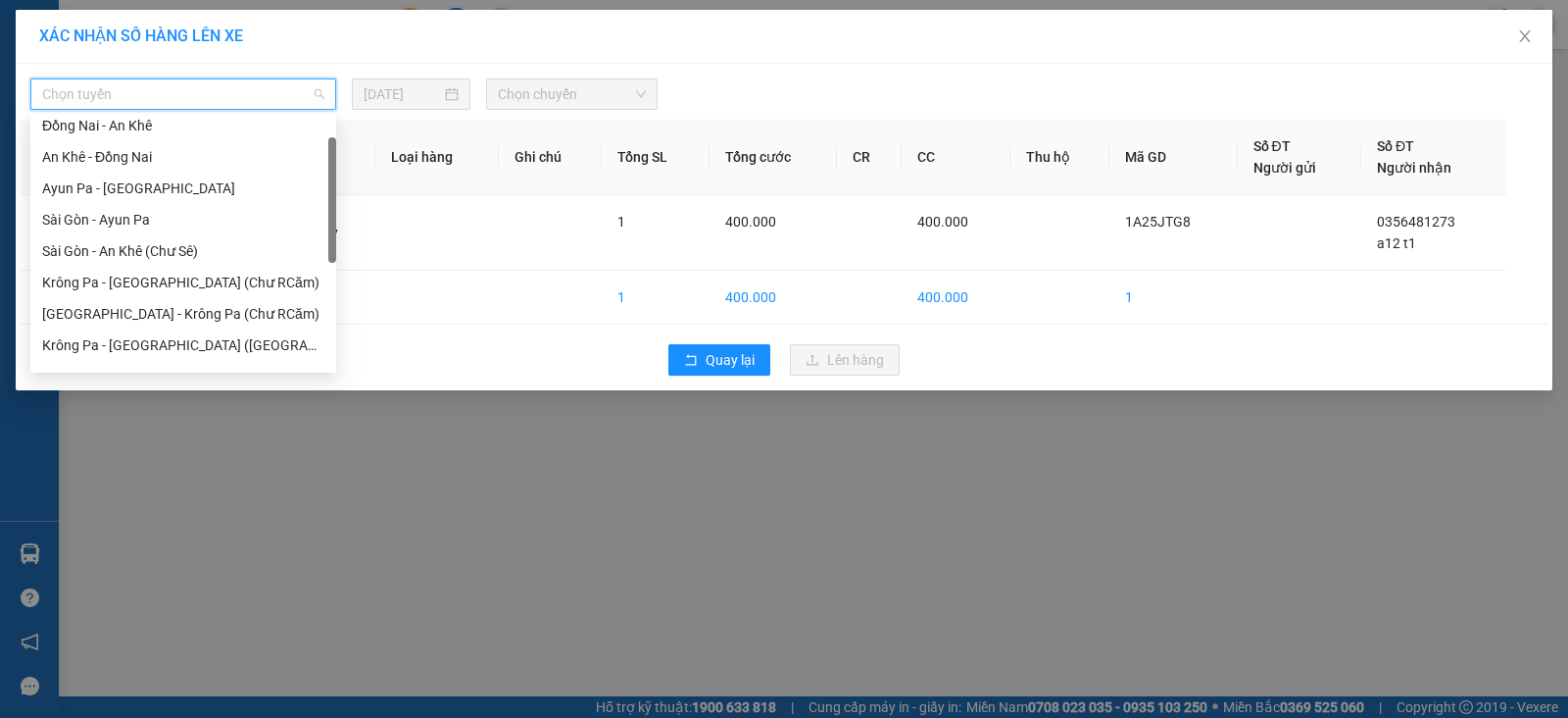
drag, startPoint x: 331, startPoint y: 139, endPoint x: 333, endPoint y: 157, distance: 18.1
click at [333, 157] on div at bounding box center [332, 199] width 8 height 125
click at [208, 133] on div "Đồng Nai - An Khê" at bounding box center [183, 126] width 282 height 22
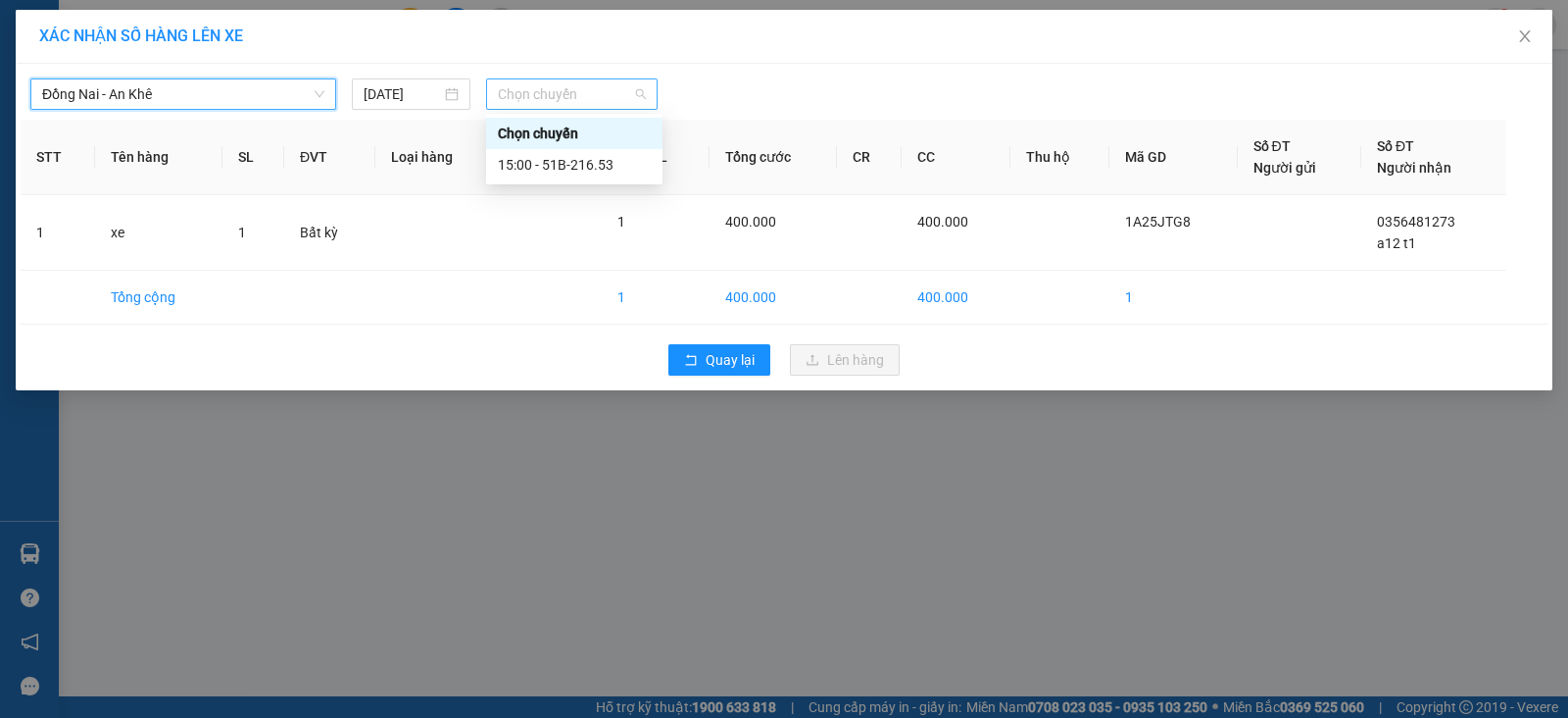
click at [590, 87] on span "Chọn chuyến" at bounding box center [572, 93] width 148 height 29
click at [628, 164] on div "15:00 - 51B-216.53" at bounding box center [574, 165] width 153 height 22
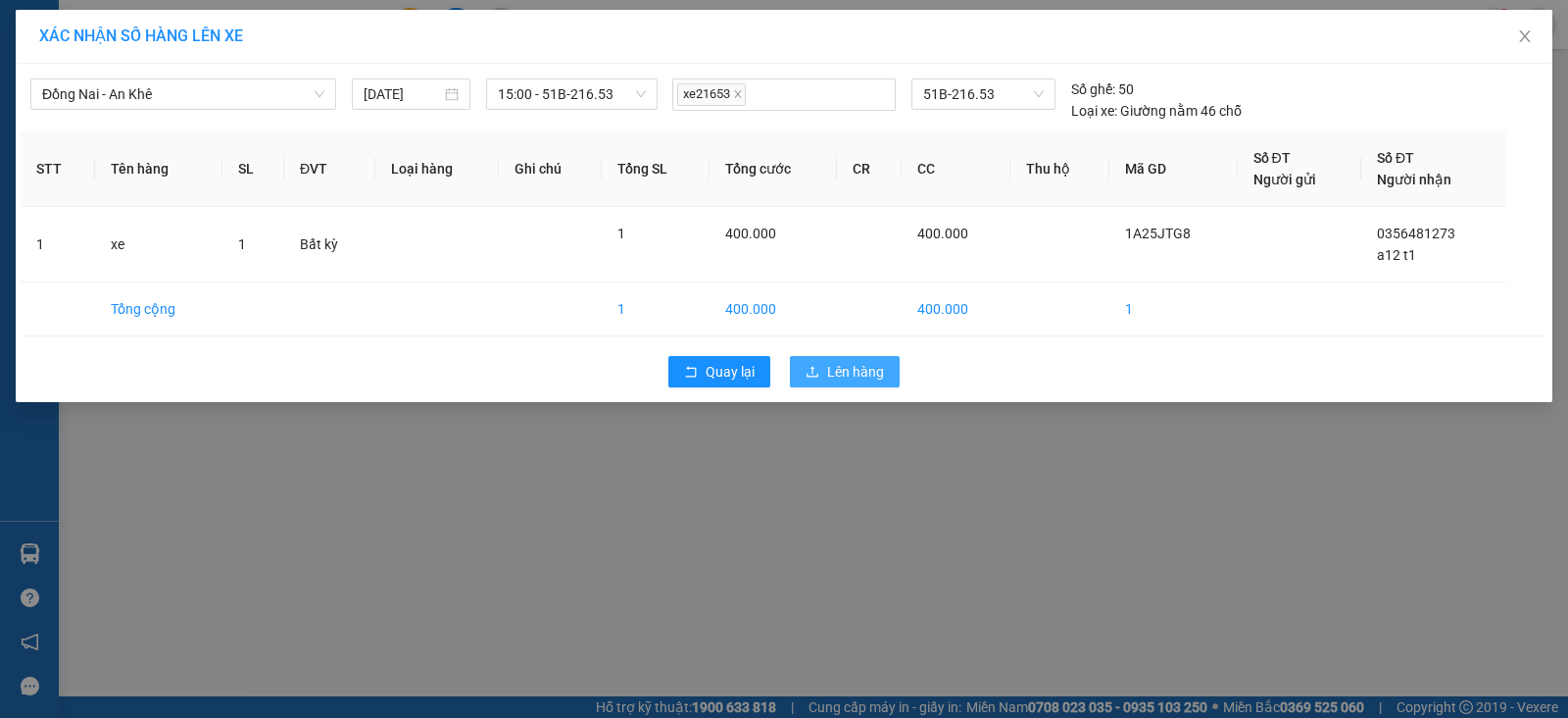
click at [843, 378] on span "Lên hàng" at bounding box center [854, 372] width 57 height 22
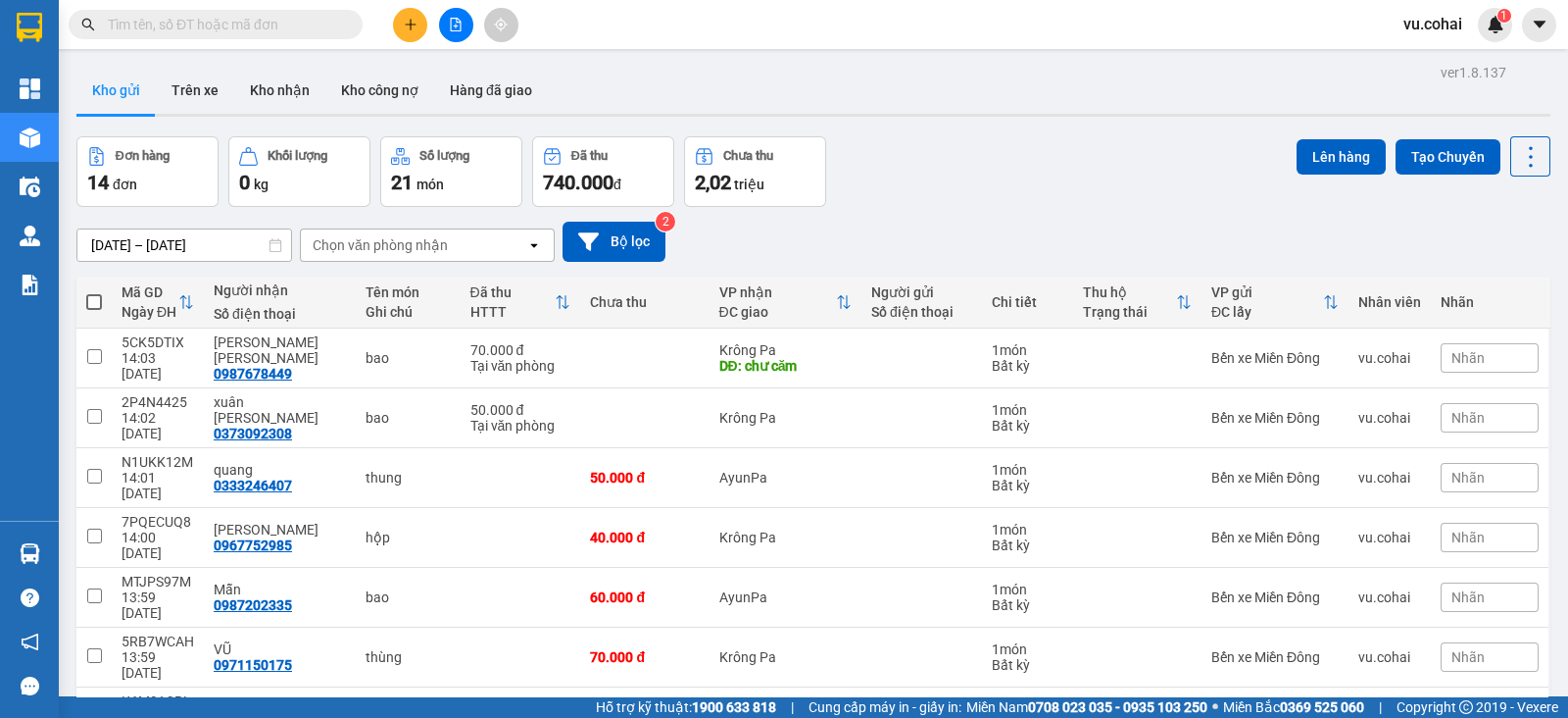
scroll to position [151, 0]
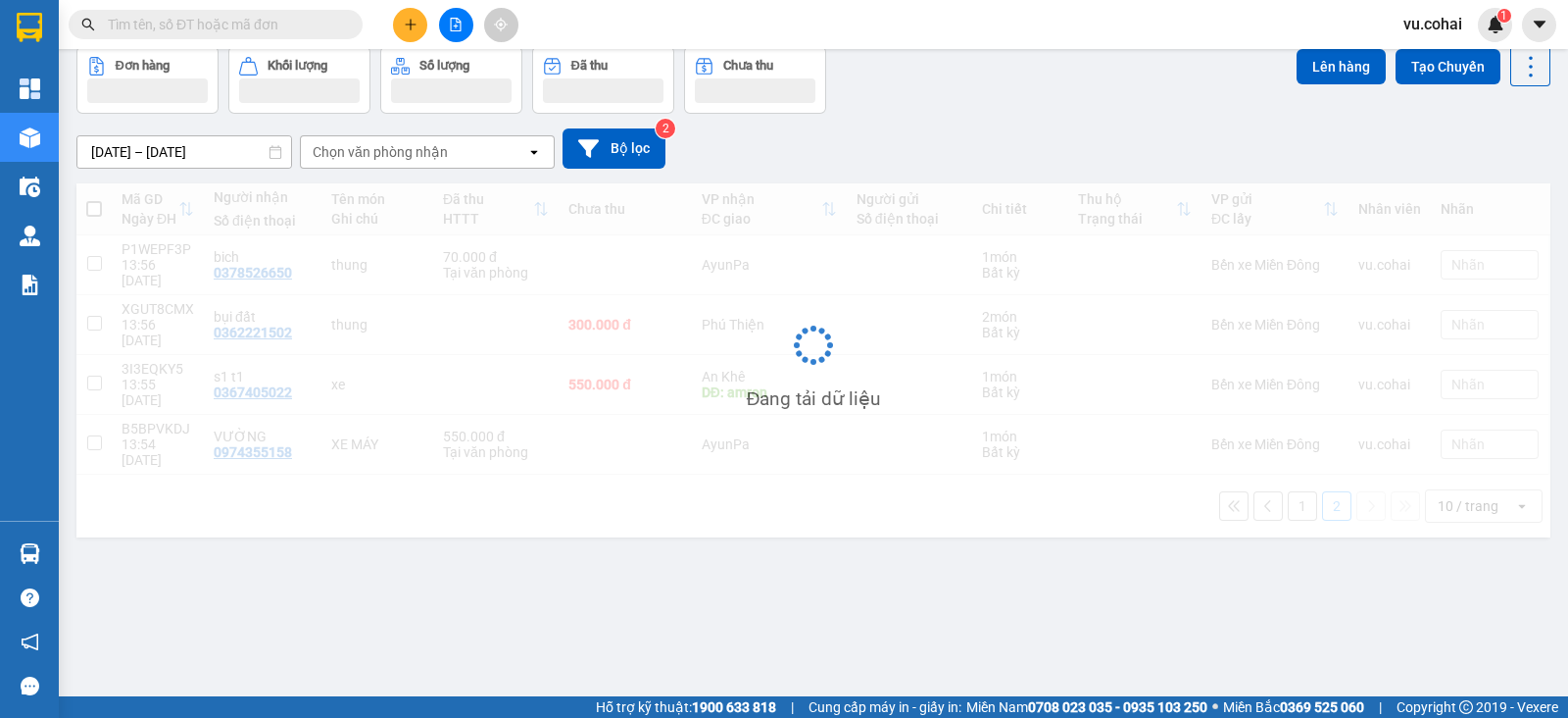
scroll to position [89, 0]
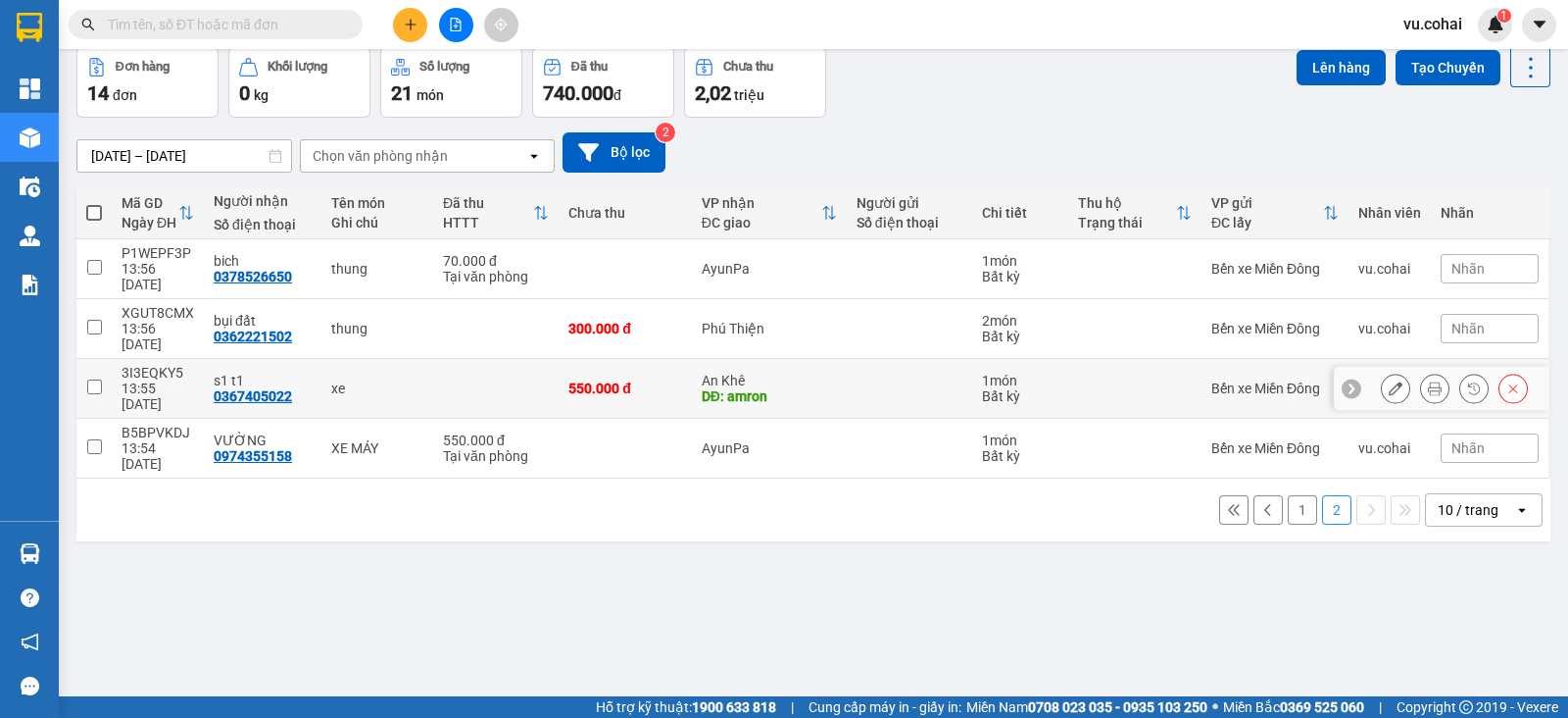
click at [99, 379] on input "checkbox" at bounding box center [94, 386] width 15 height 15
checkbox input "true"
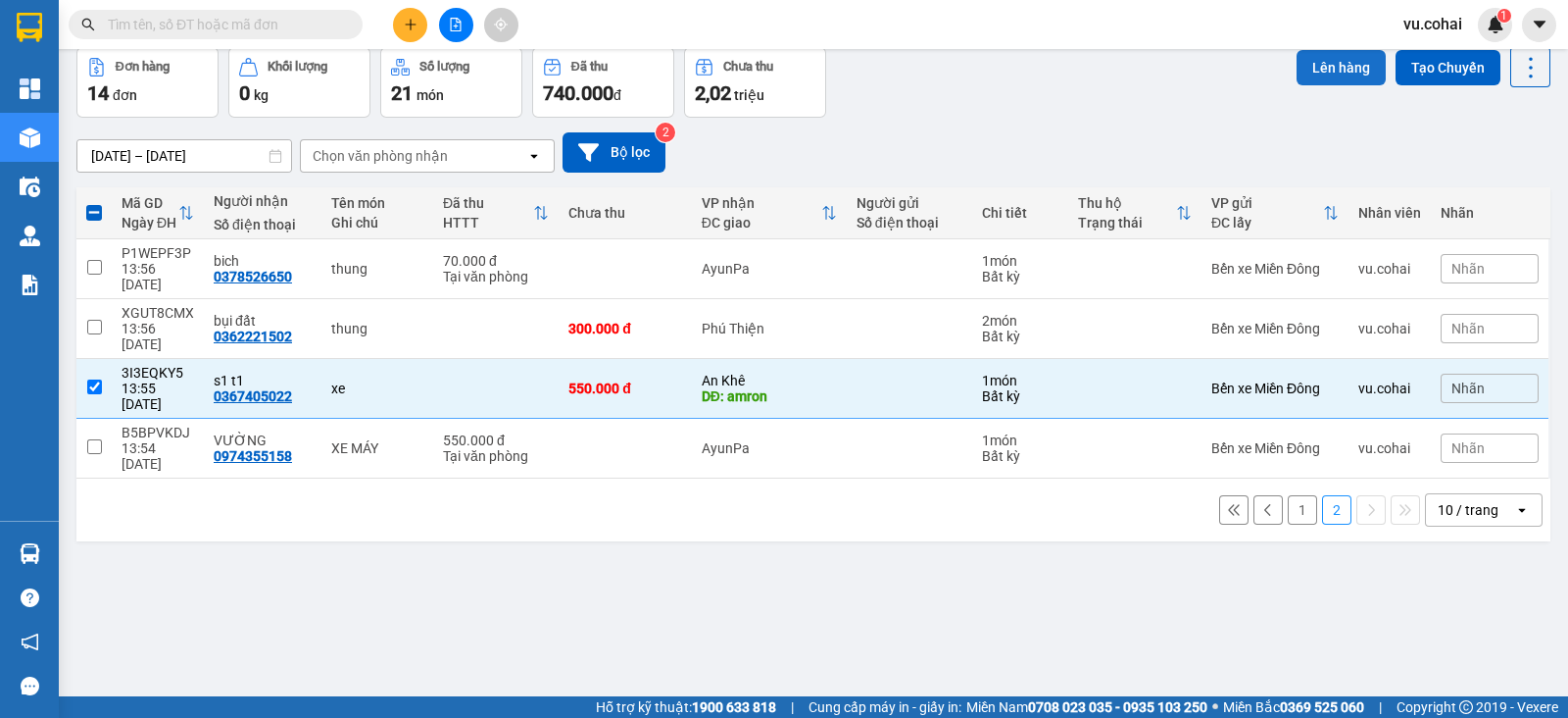
click at [1320, 63] on button "Lên hàng" at bounding box center [1340, 67] width 89 height 35
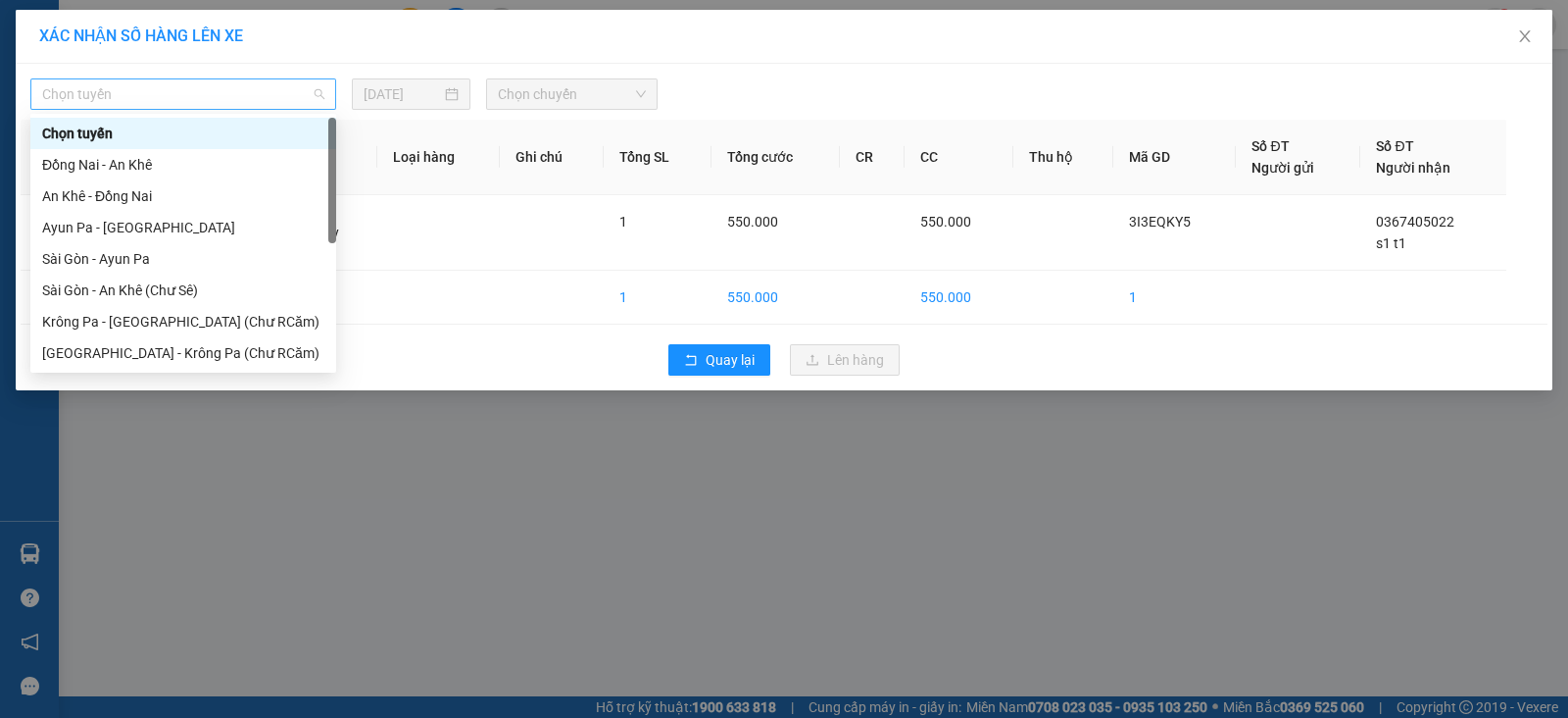
click at [292, 91] on span "Chọn tuyến" at bounding box center [183, 93] width 282 height 29
click at [181, 168] on div "Đồng Nai - An Khê" at bounding box center [183, 165] width 282 height 22
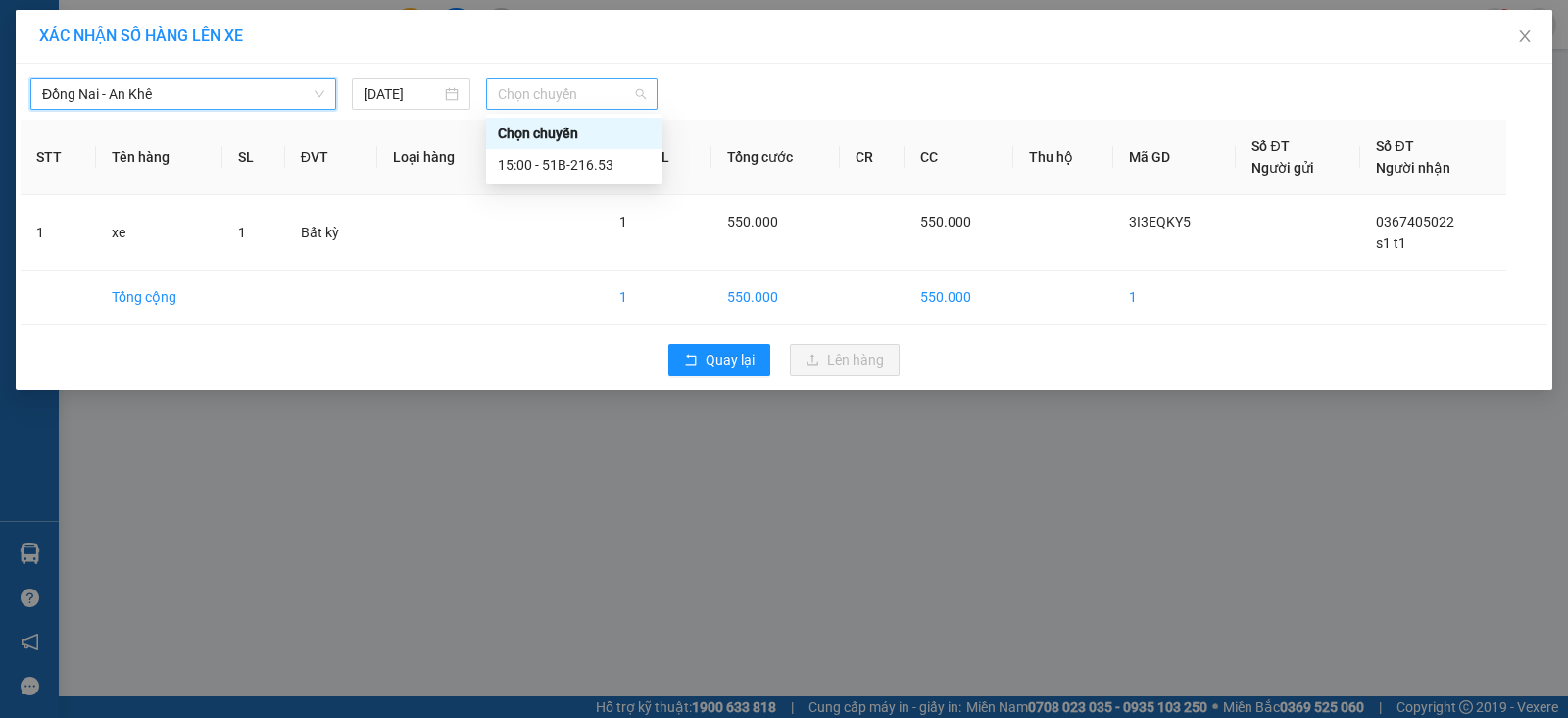
click at [559, 97] on span "Chọn chuyến" at bounding box center [572, 93] width 148 height 29
click at [595, 151] on div "15:00 - 51B-216.53" at bounding box center [574, 164] width 176 height 31
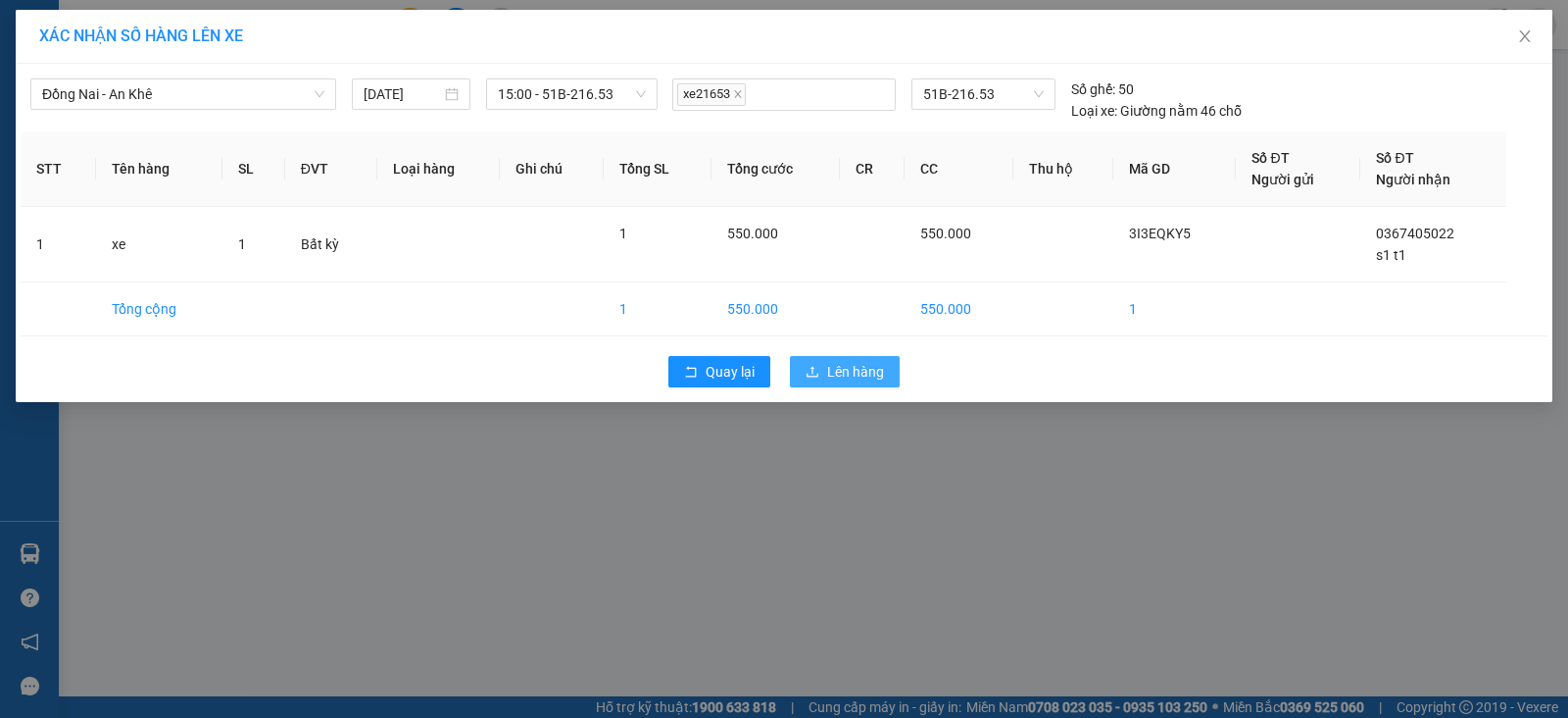
click at [845, 356] on button "Lên hàng" at bounding box center [844, 371] width 110 height 31
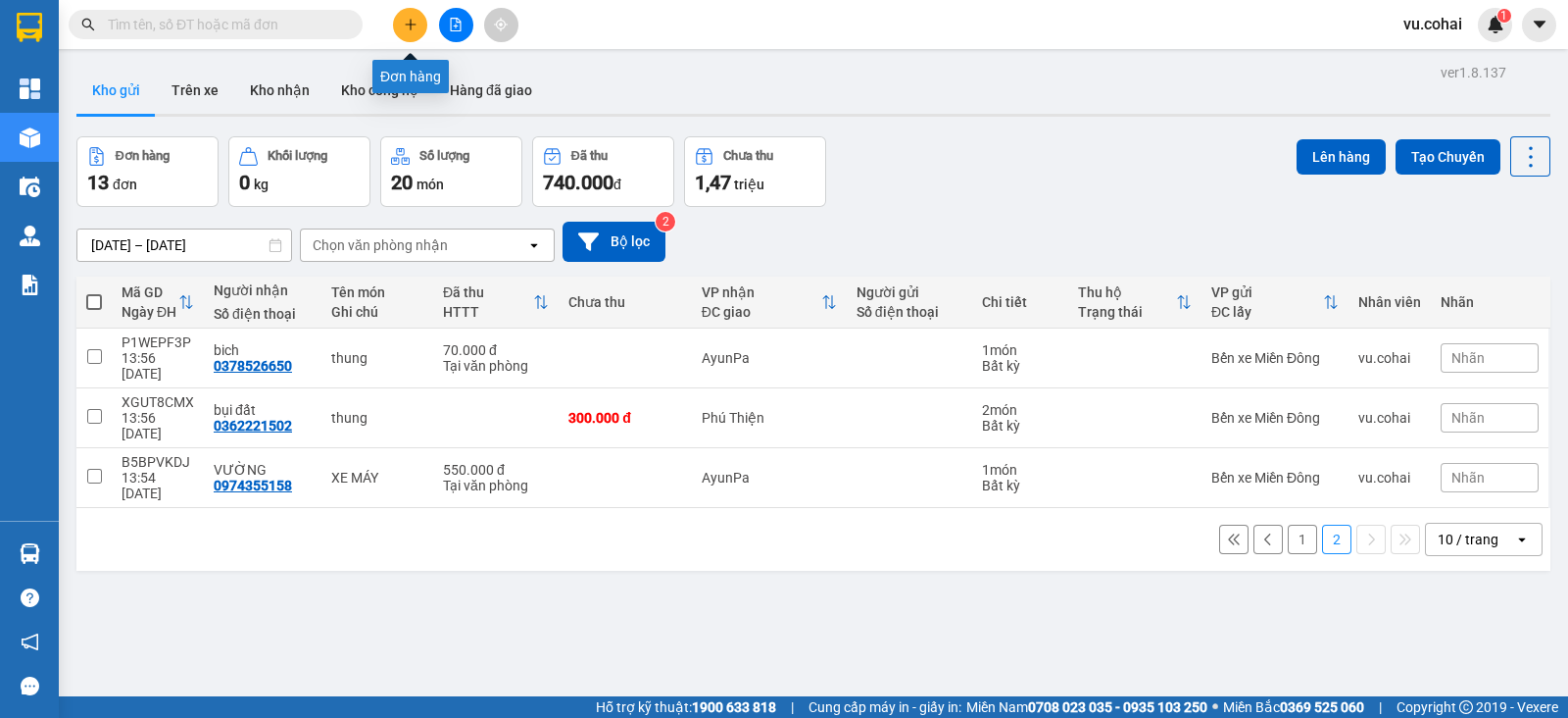
click at [417, 22] on icon "plus" at bounding box center [411, 25] width 14 height 14
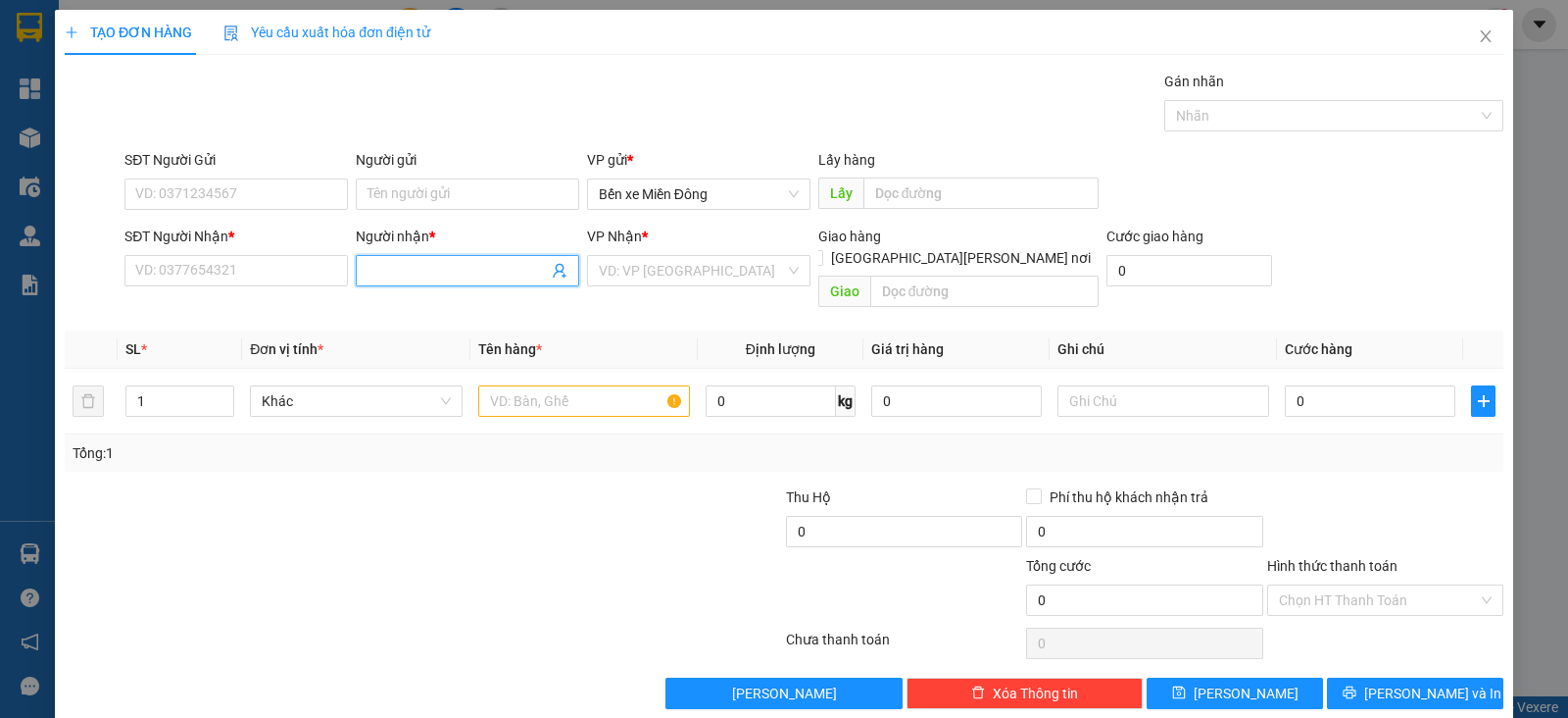
click at [465, 275] on input "Người nhận *" at bounding box center [458, 271] width 180 height 22
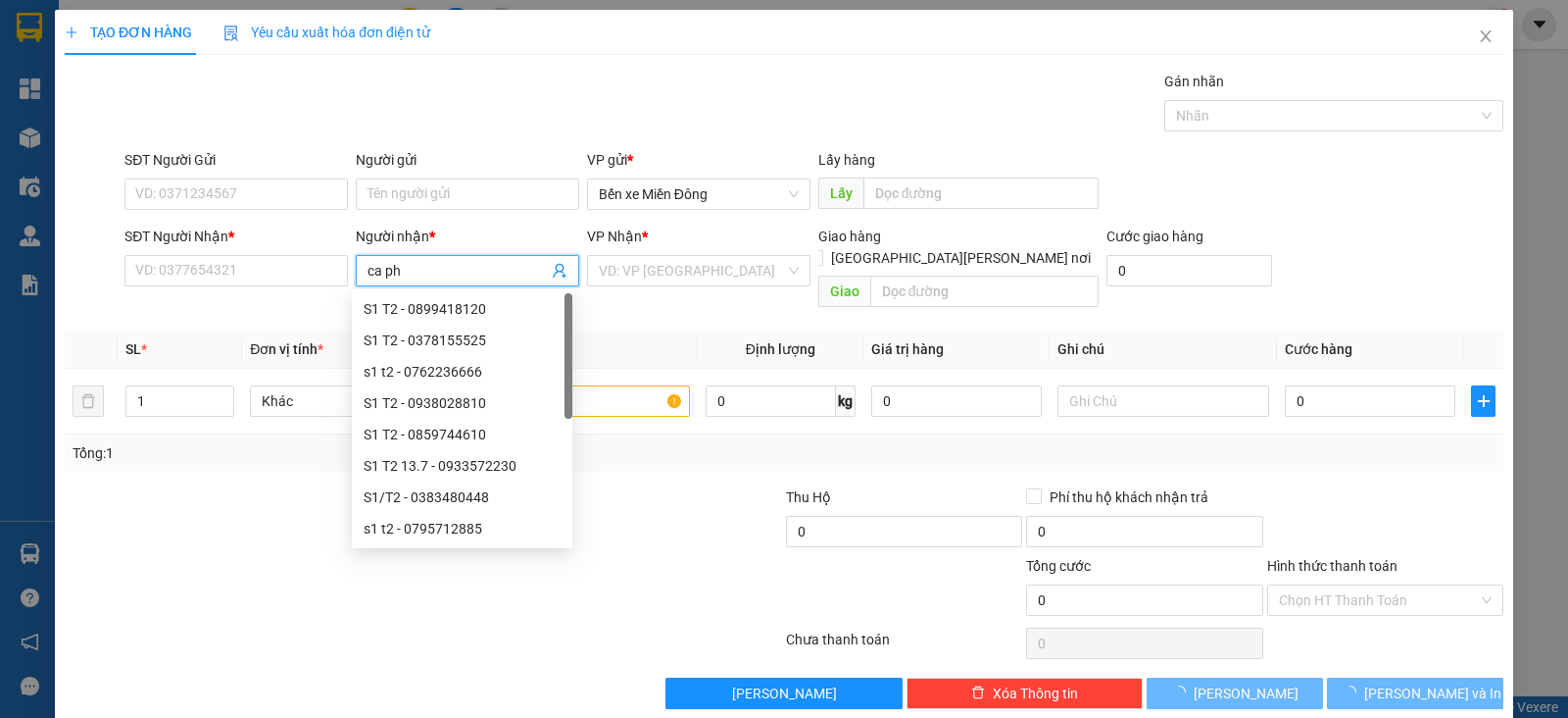
type input "ca phu"
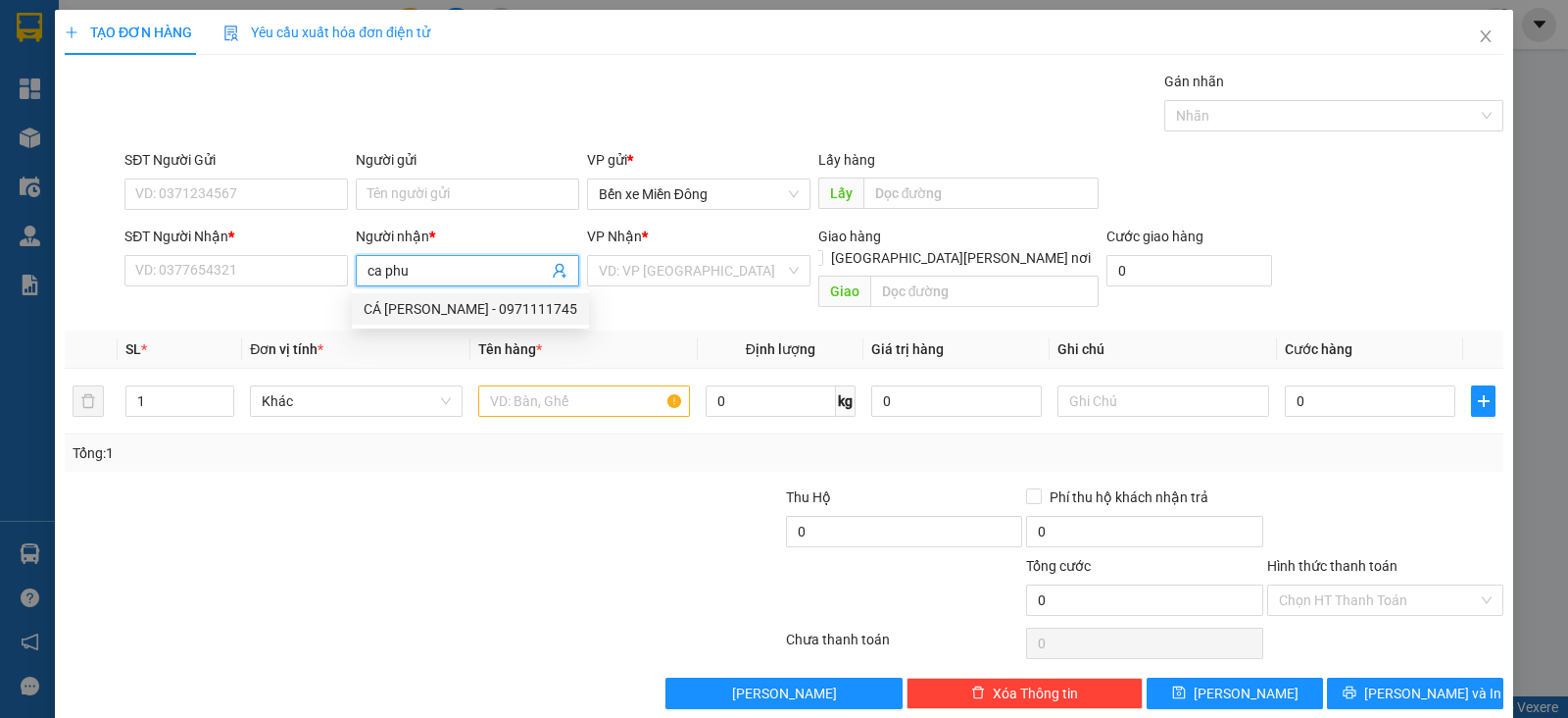
click at [486, 314] on div "CÁ [PERSON_NAME] - 0971111745" at bounding box center [471, 309] width 214 height 22
type input "0971111745"
type input "CÁ [PERSON_NAME]"
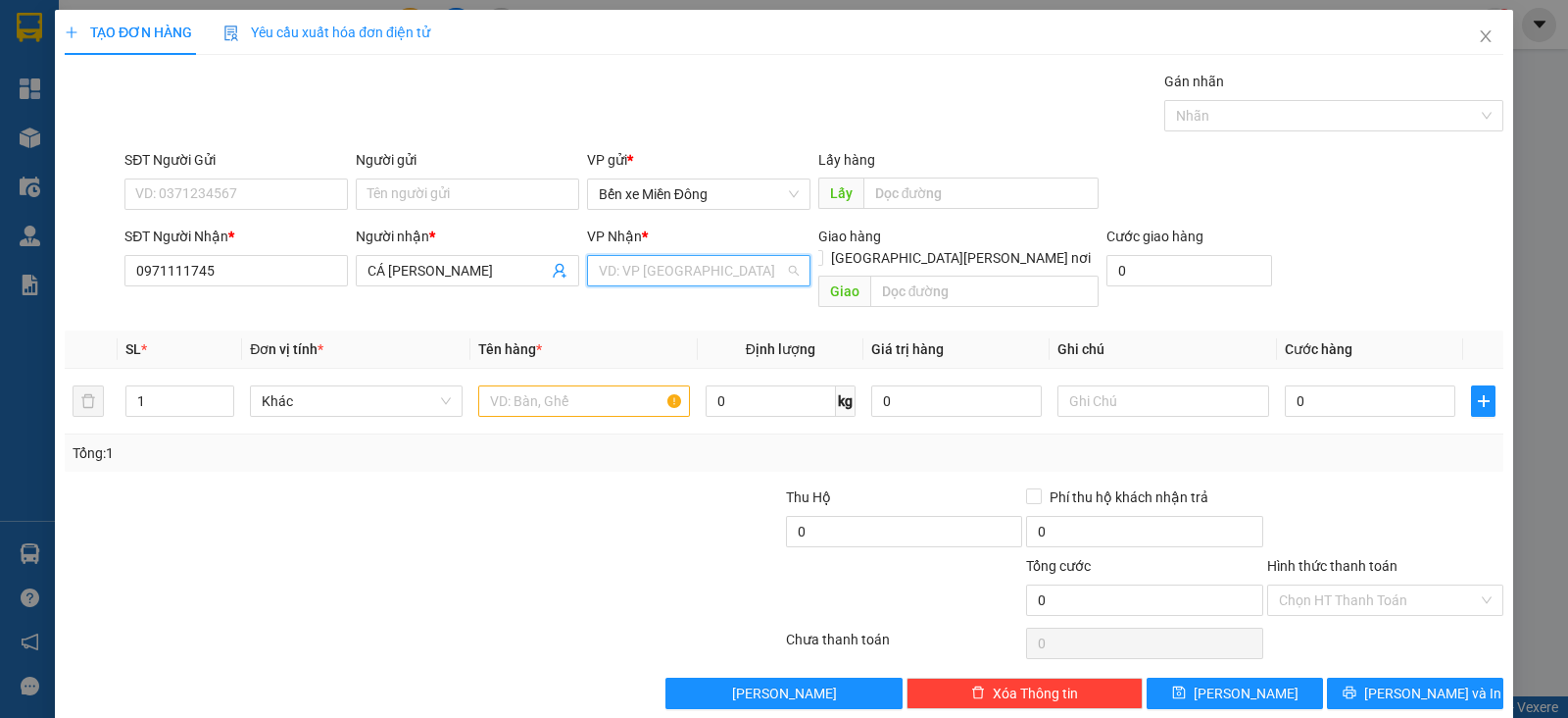
click at [672, 261] on input "search" at bounding box center [692, 270] width 186 height 29
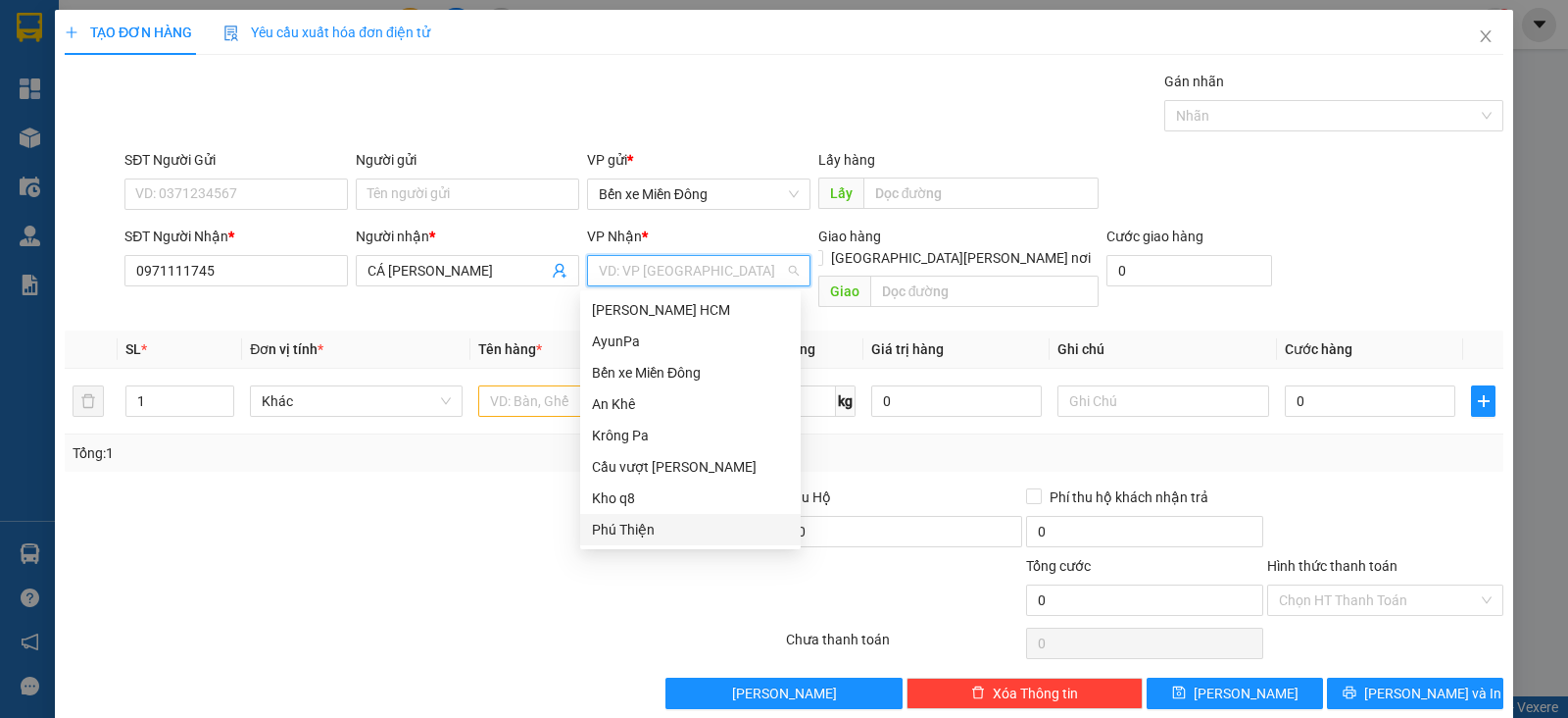
click at [649, 525] on div "Phú Thiện" at bounding box center [690, 530] width 197 height 22
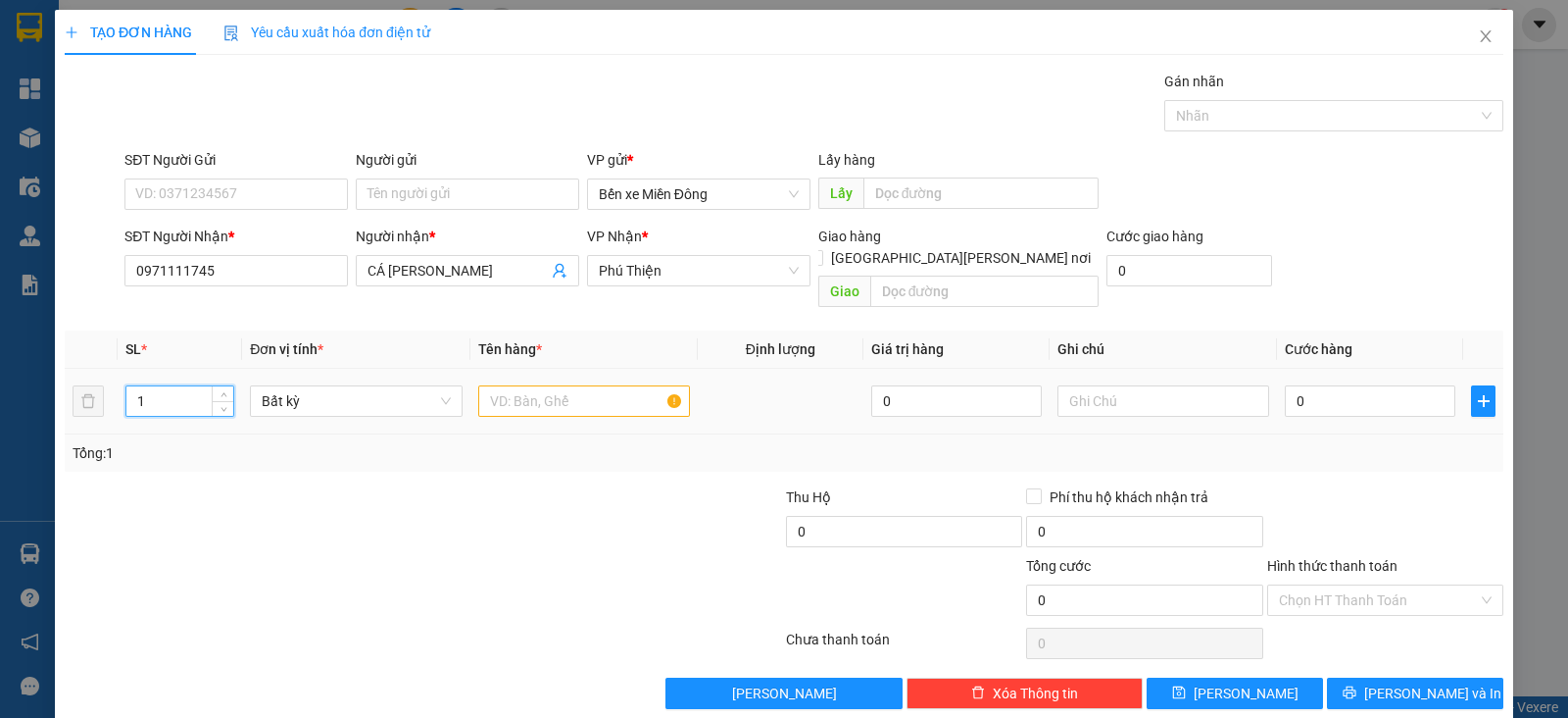
click at [167, 386] on input "1" at bounding box center [179, 400] width 107 height 29
type input "15"
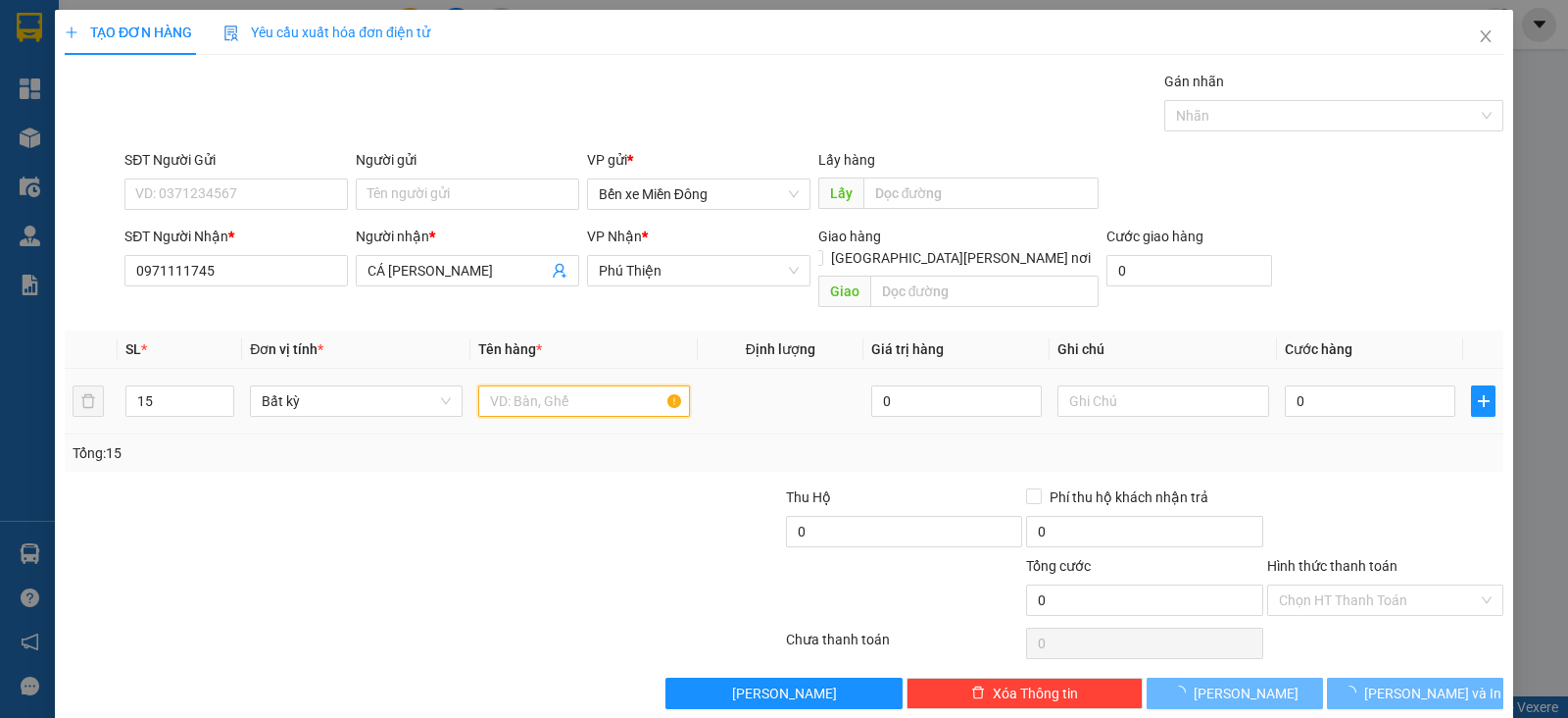
click at [563, 387] on input "text" at bounding box center [584, 400] width 212 height 31
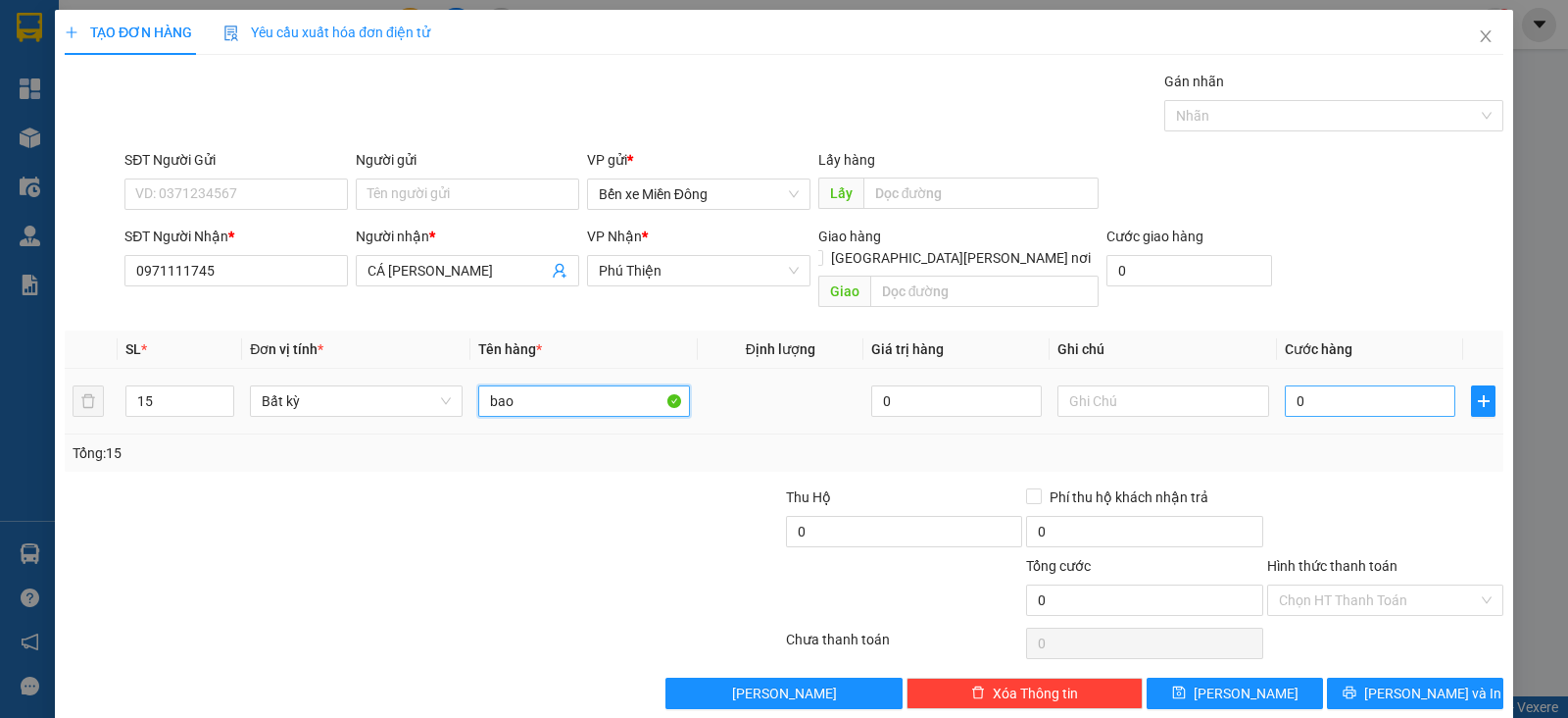
type input "bao"
click at [1321, 389] on input "0" at bounding box center [1369, 400] width 171 height 31
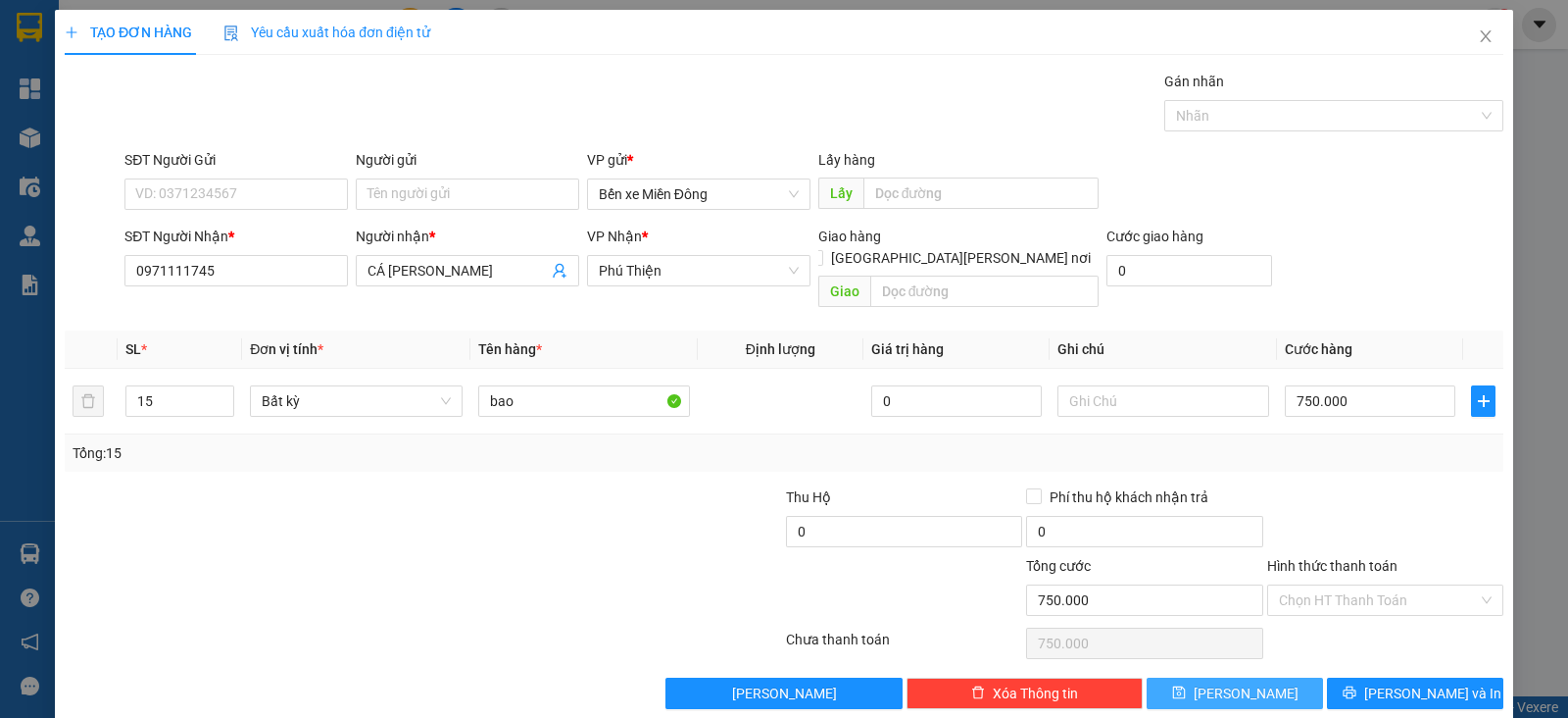
click at [1281, 677] on button "[PERSON_NAME]" at bounding box center [1234, 692] width 176 height 31
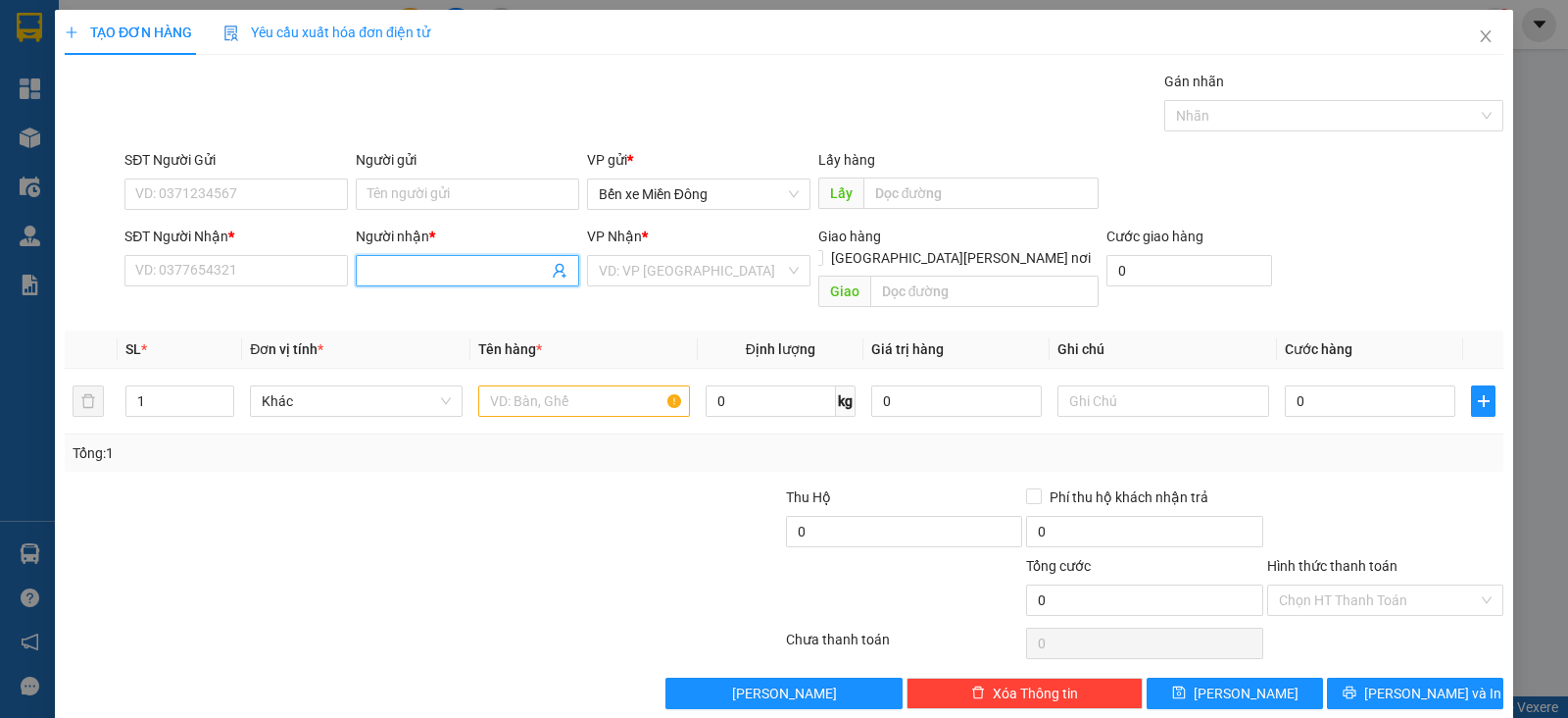
click at [529, 262] on input "Người nhận *" at bounding box center [458, 271] width 180 height 22
click at [504, 306] on div "Cá Chư Gu - 0989497337" at bounding box center [462, 309] width 197 height 22
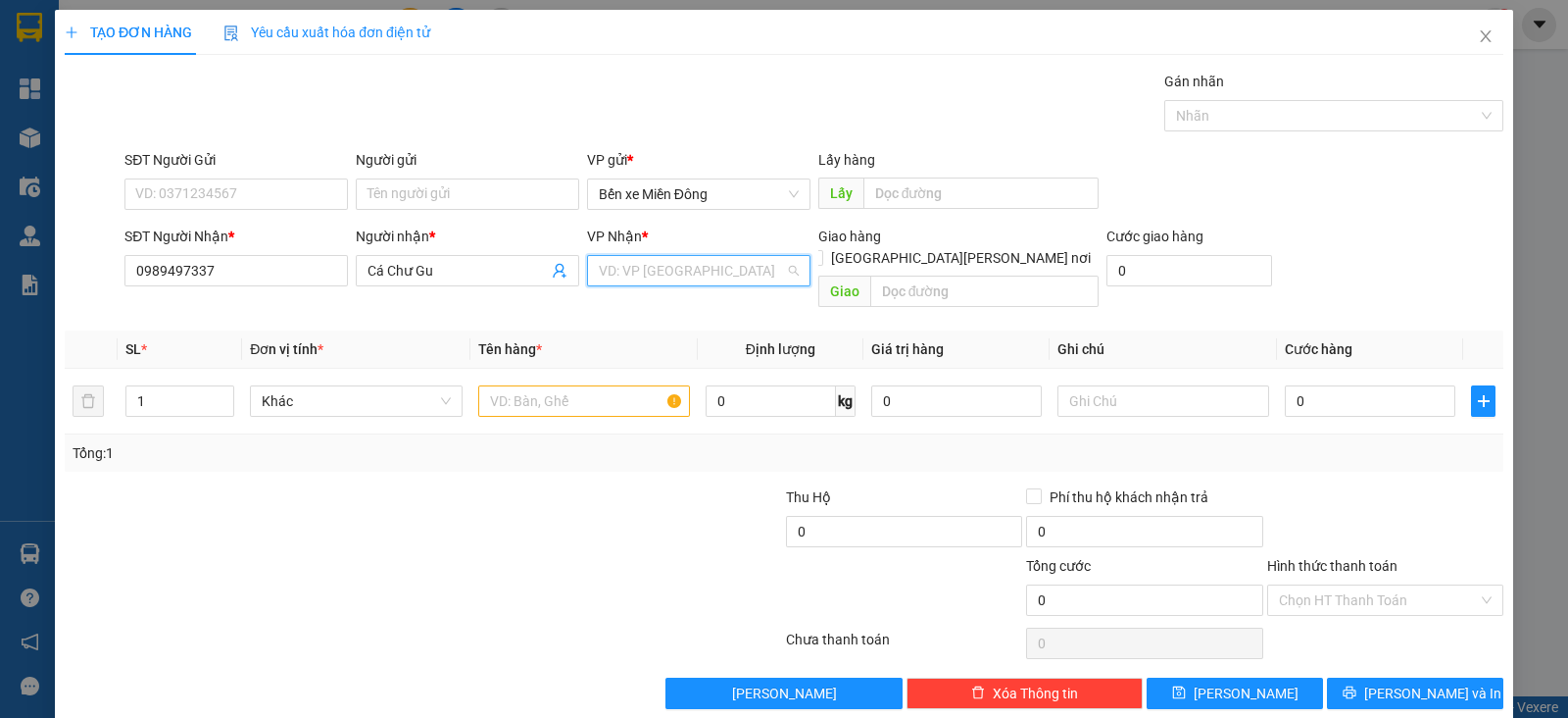
click at [661, 262] on input "search" at bounding box center [692, 270] width 186 height 29
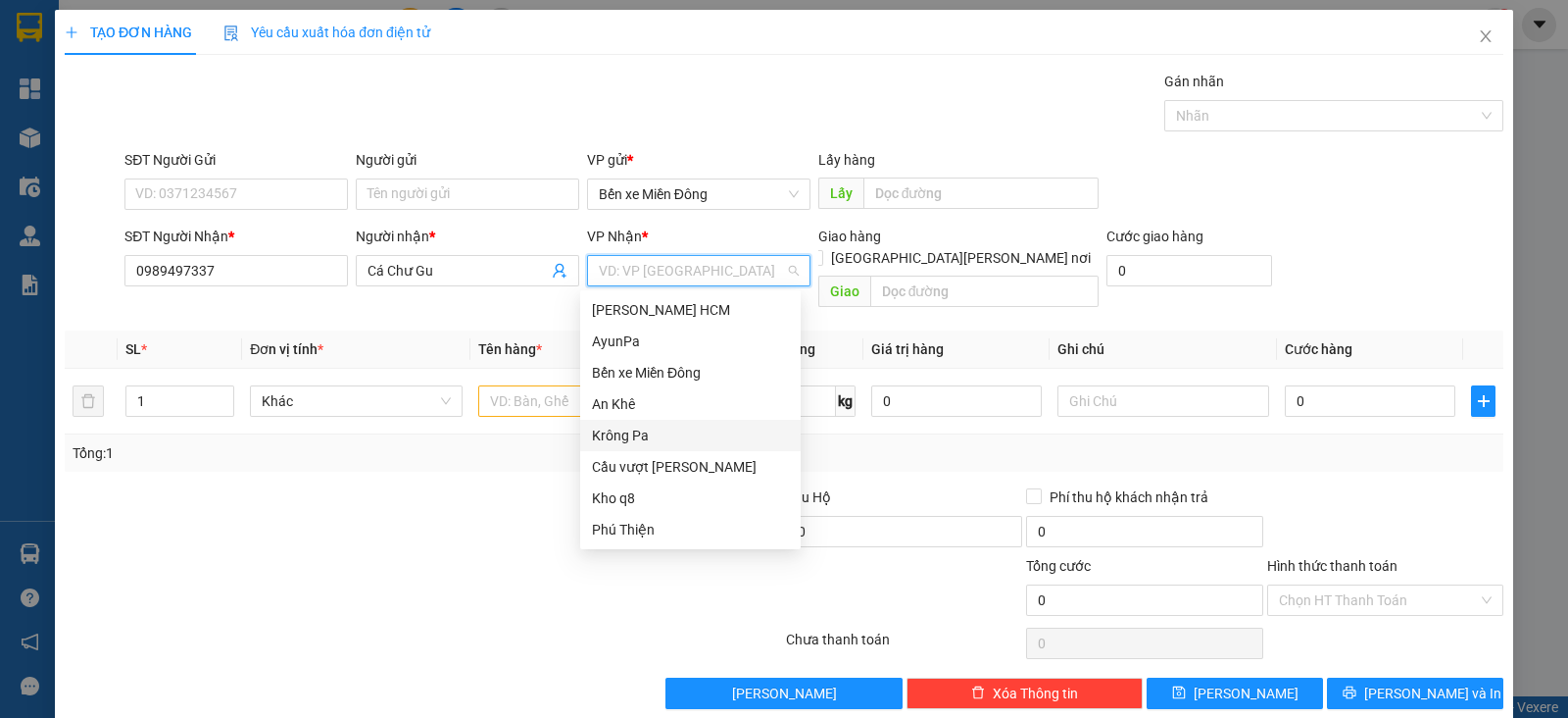
click at [652, 443] on div "Krông Pa" at bounding box center [690, 436] width 197 height 22
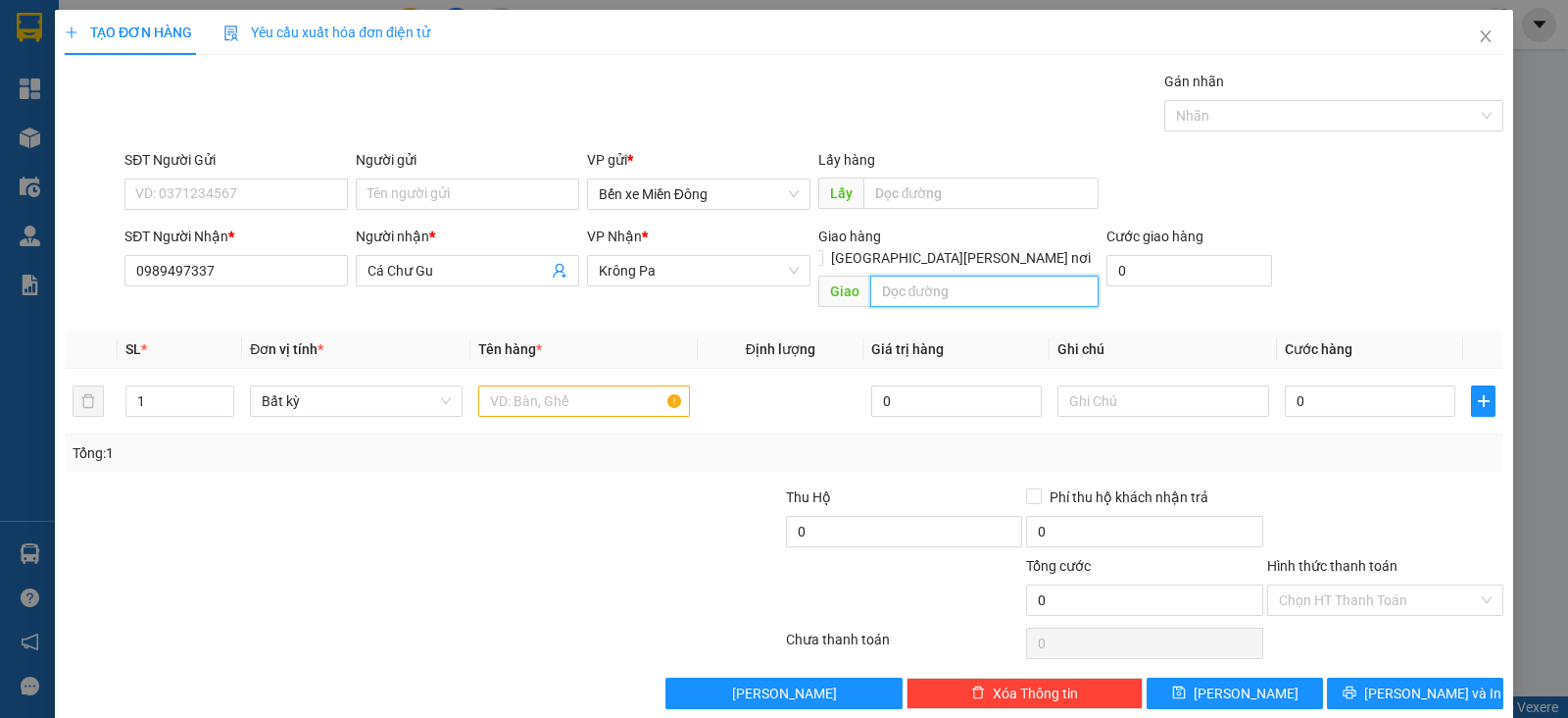
click at [937, 275] on input "text" at bounding box center [984, 290] width 229 height 31
click at [172, 386] on input "1" at bounding box center [179, 400] width 107 height 29
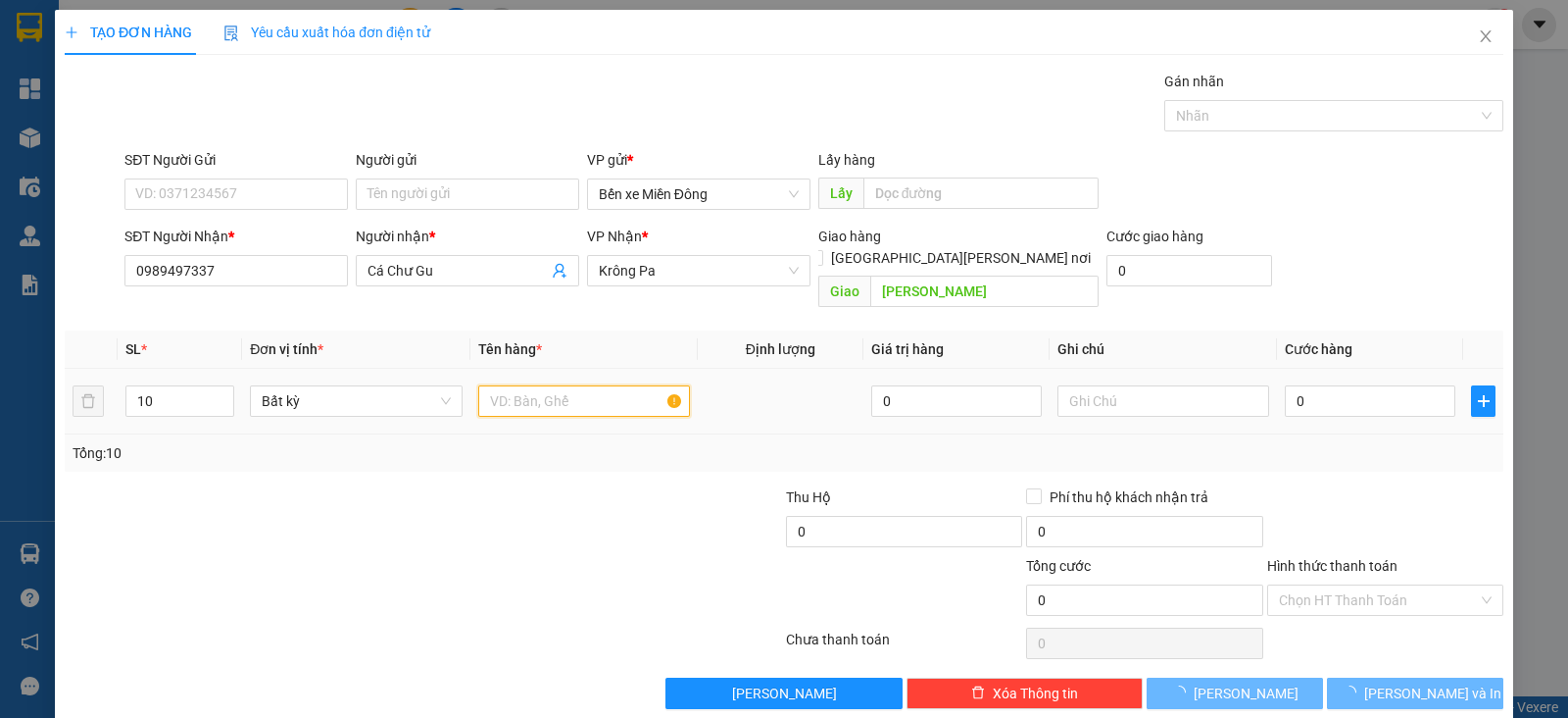
click at [539, 385] on input "text" at bounding box center [584, 400] width 212 height 31
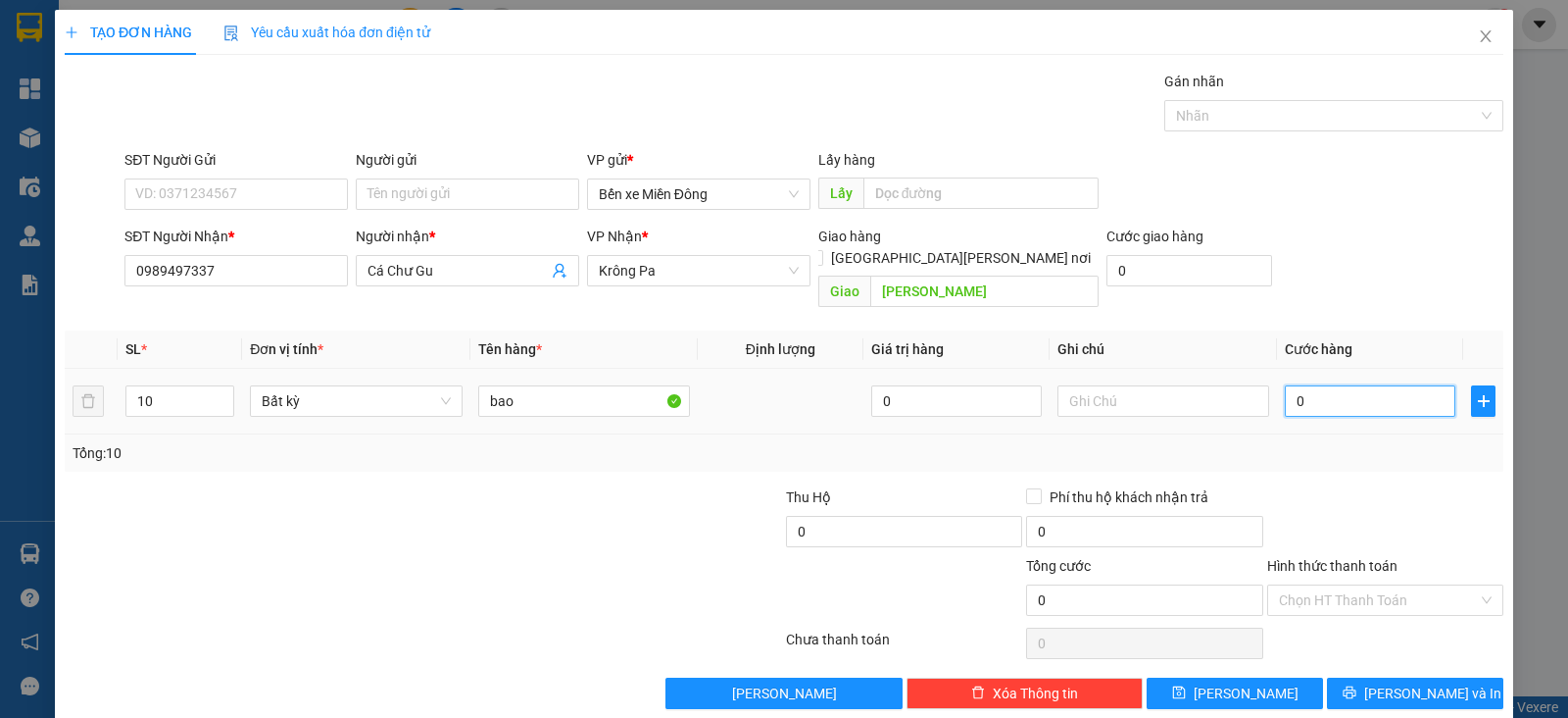
click at [1316, 385] on input "0" at bounding box center [1369, 400] width 171 height 31
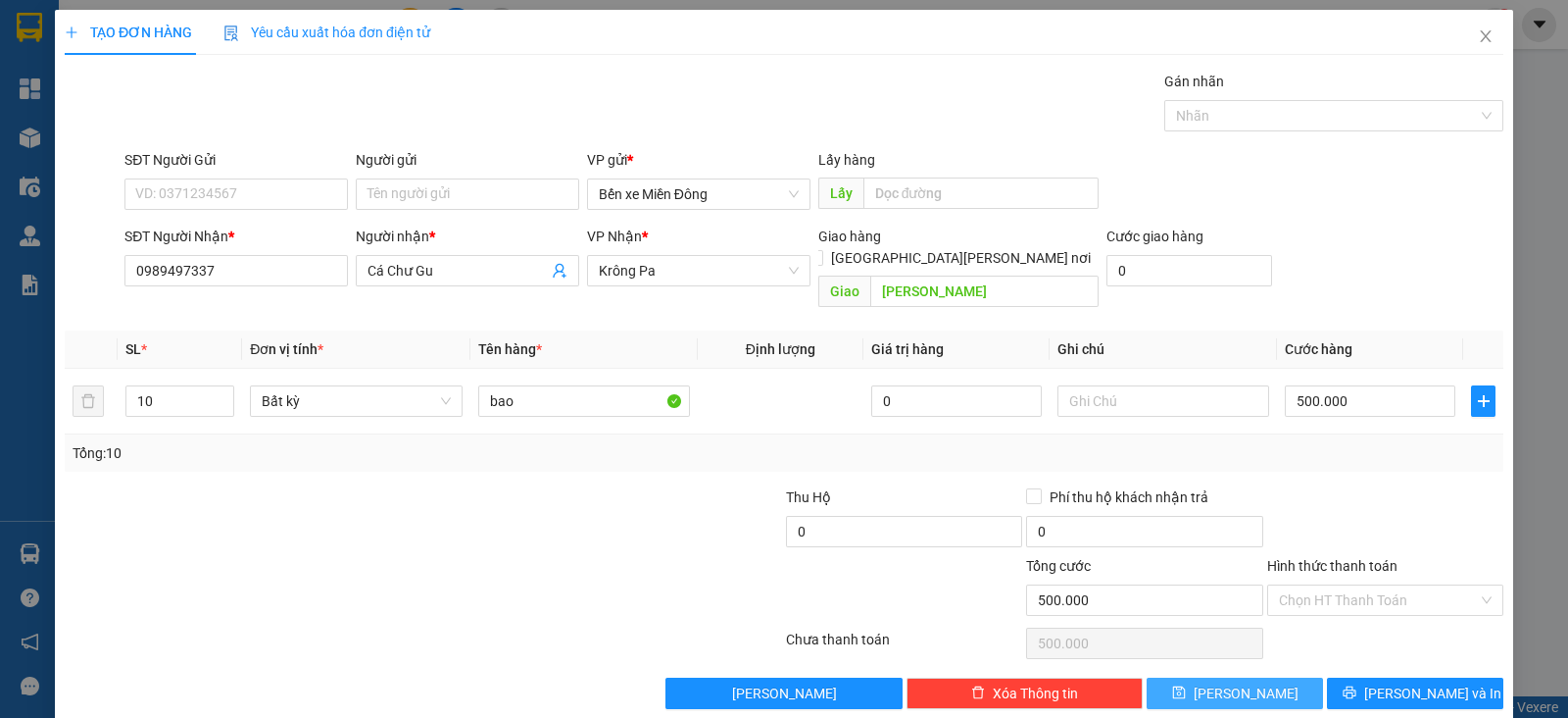
click at [1260, 677] on button "[PERSON_NAME]" at bounding box center [1234, 692] width 176 height 31
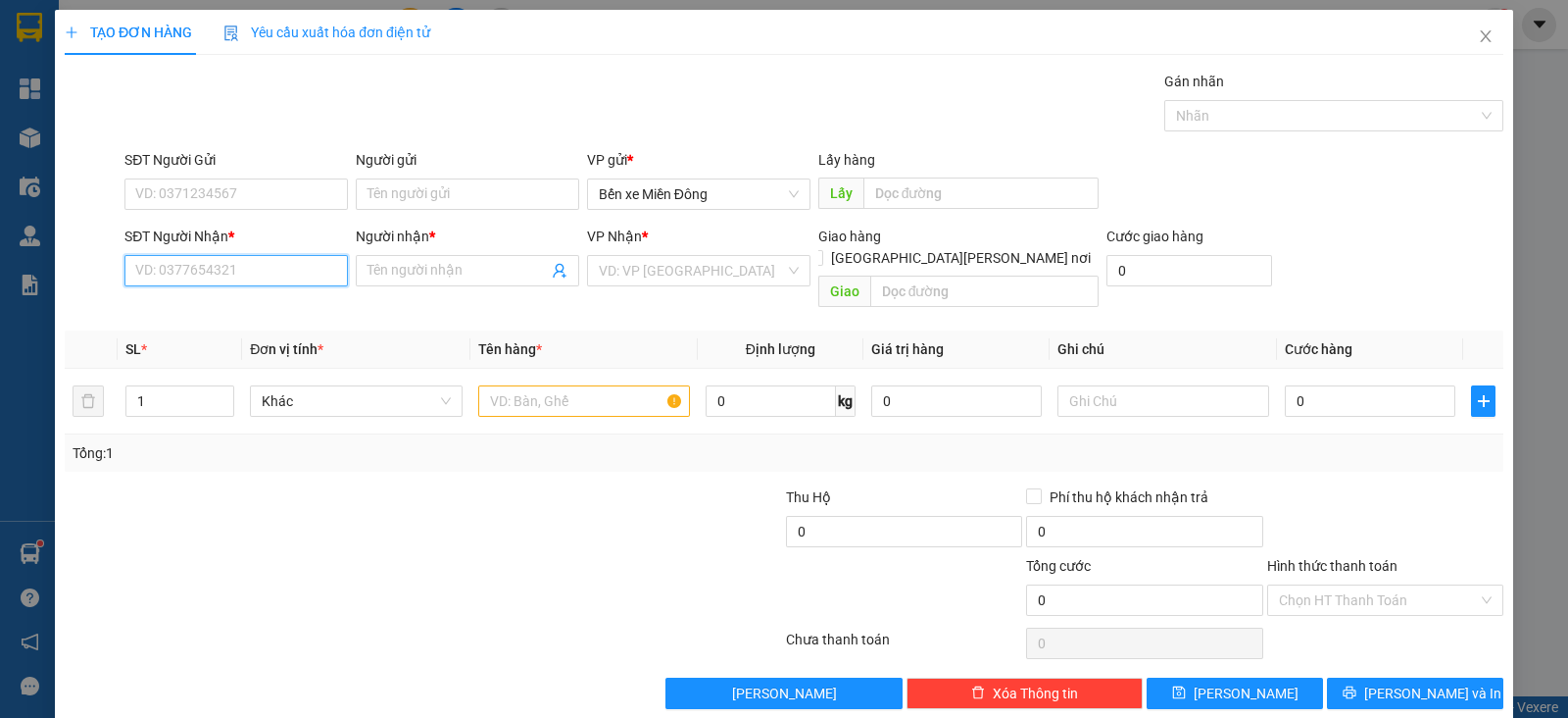
click at [267, 271] on input "SĐT Người Nhận *" at bounding box center [237, 270] width 224 height 31
click at [303, 339] on div "0367267720 - [PERSON_NAME]" at bounding box center [233, 340] width 197 height 22
click at [637, 264] on span "Bến xe Miền Đông" at bounding box center [699, 270] width 200 height 29
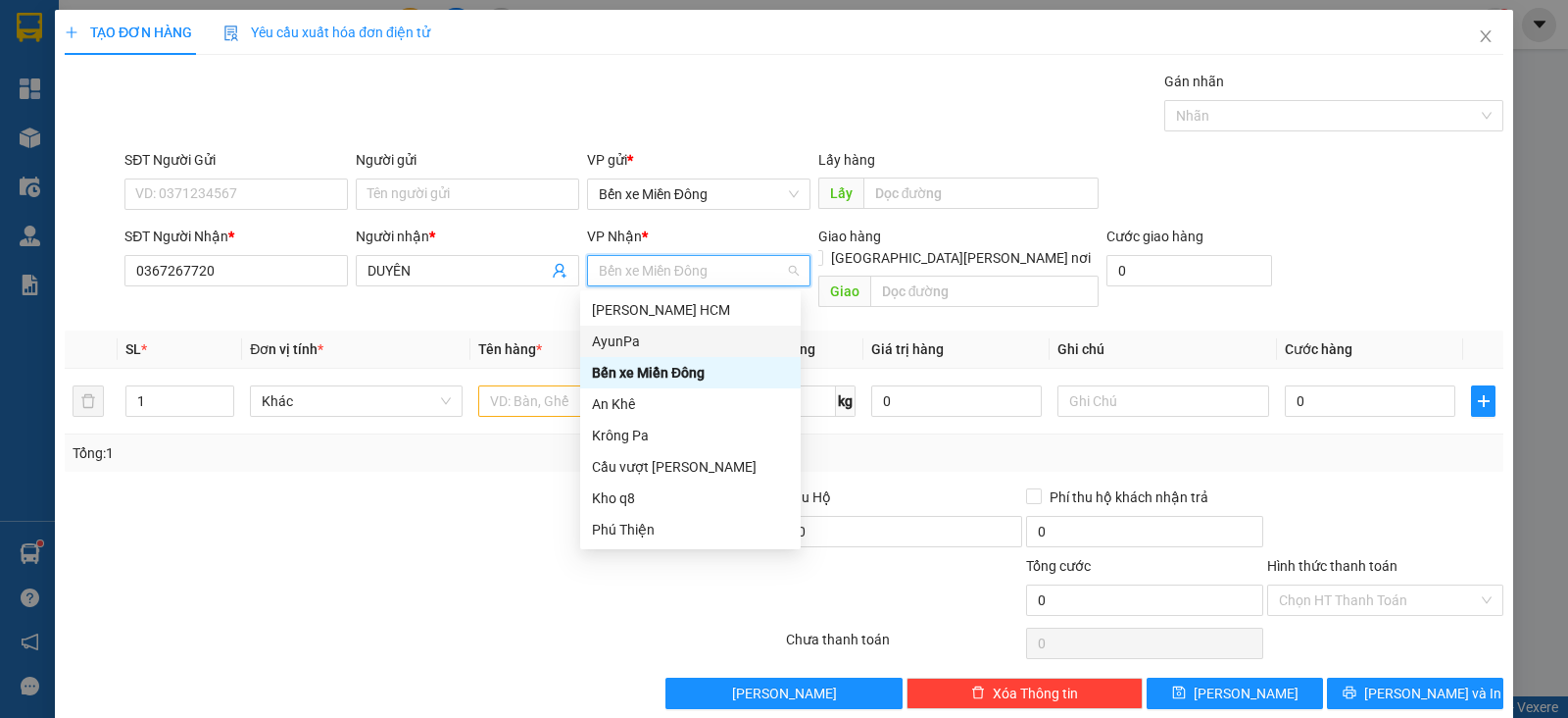
click at [645, 348] on div "AyunPa" at bounding box center [690, 341] width 197 height 22
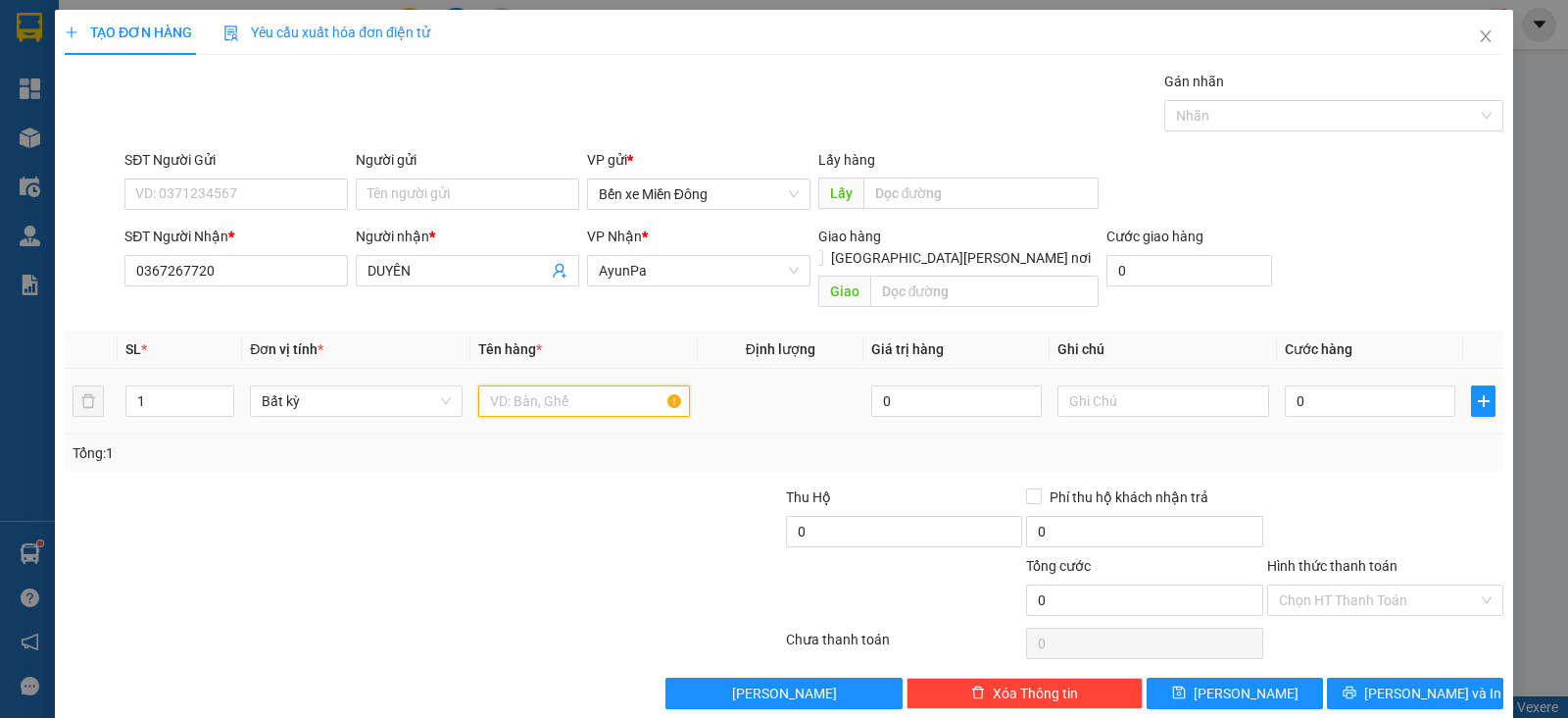
click at [564, 385] on input "text" at bounding box center [584, 400] width 212 height 31
click at [1316, 389] on input "0" at bounding box center [1369, 400] width 171 height 31
click at [1334, 585] on input "Hình thức thanh toán" at bounding box center [1377, 599] width 199 height 29
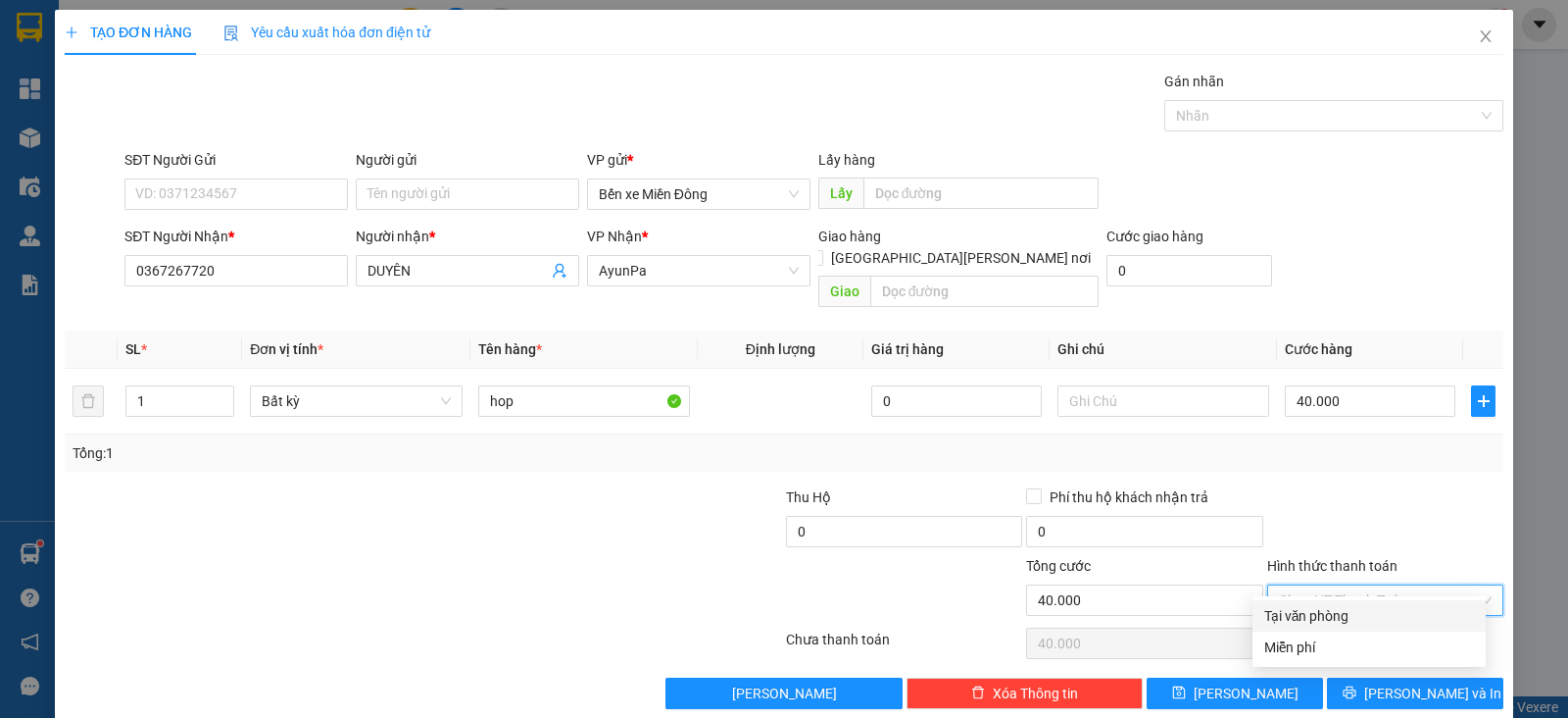
click at [1342, 610] on div "Tại văn phòng" at bounding box center [1369, 616] width 210 height 22
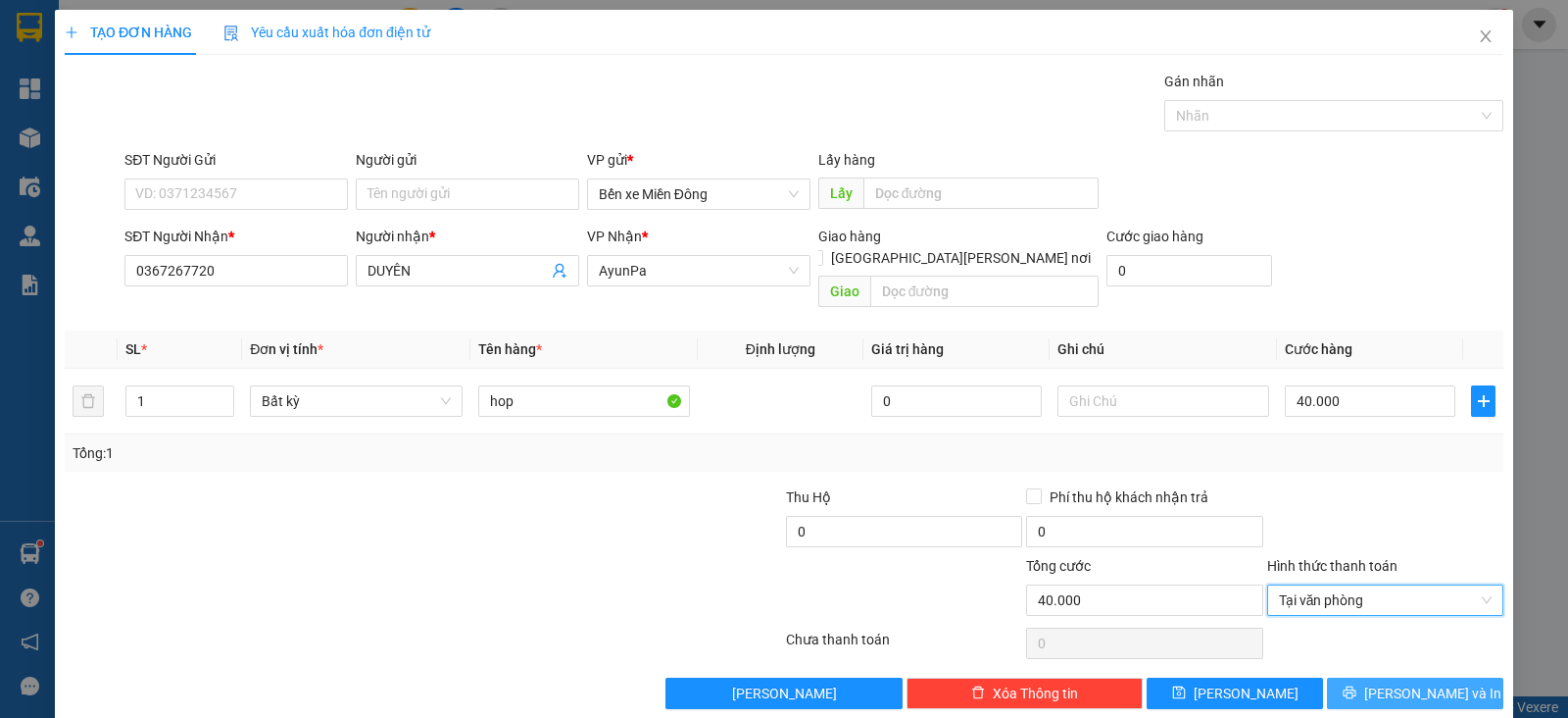
click at [1356, 685] on icon "printer" at bounding box center [1349, 692] width 14 height 14
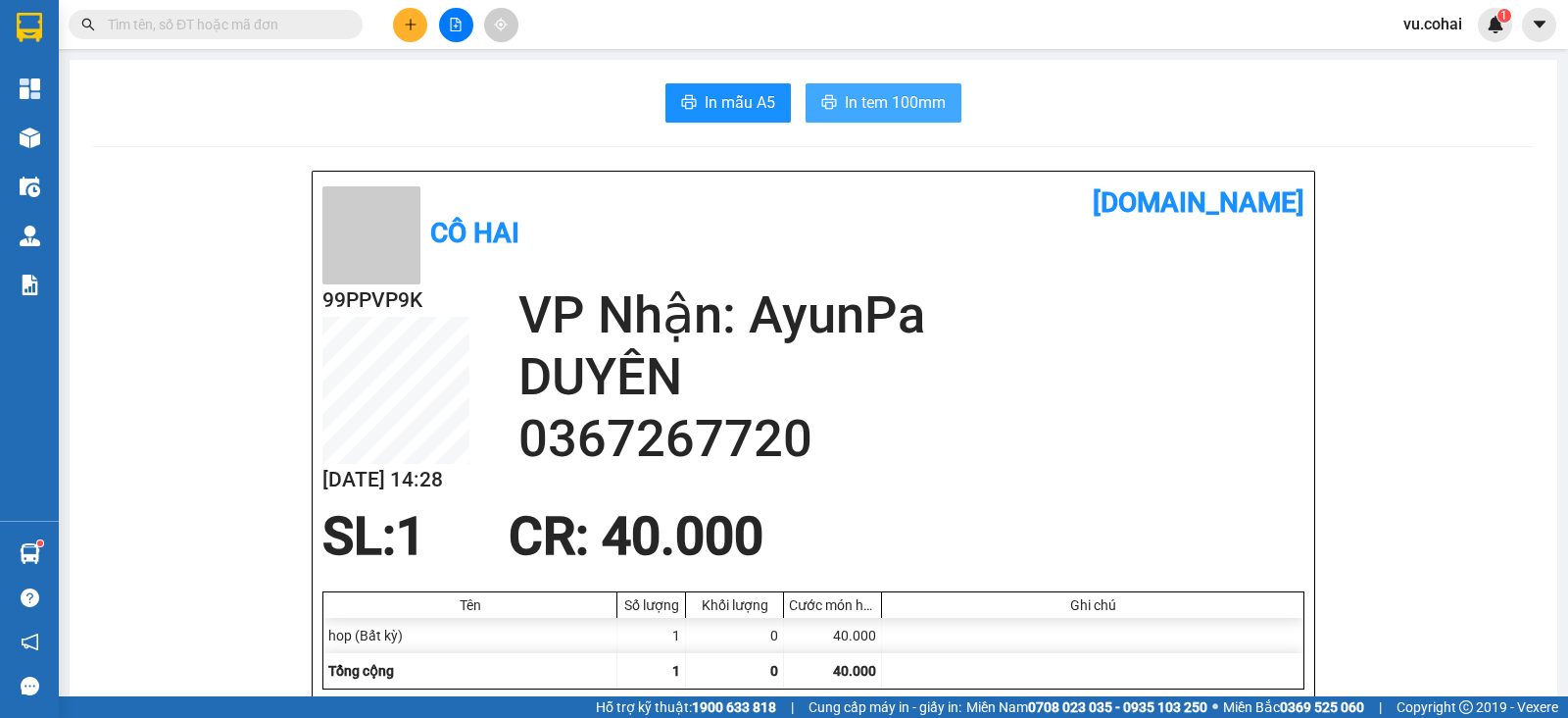
click at [904, 96] on span "In tem 100mm" at bounding box center [894, 102] width 101 height 25
click at [409, 34] on button at bounding box center [410, 25] width 34 height 34
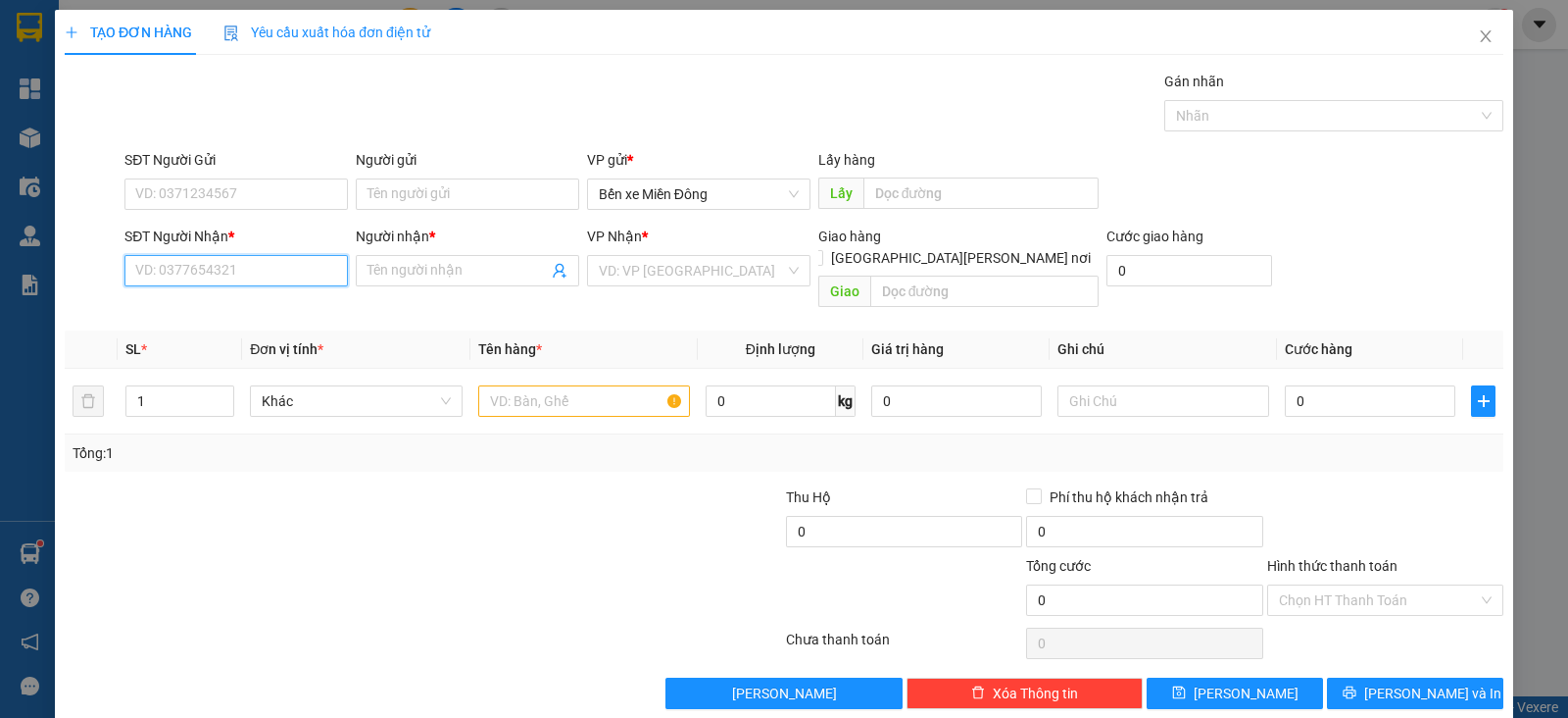
click at [233, 273] on input "SĐT Người Nhận *" at bounding box center [237, 270] width 224 height 31
click at [275, 304] on div "0933002868 - [PERSON_NAME]" at bounding box center [233, 309] width 197 height 22
click at [538, 386] on input "text" at bounding box center [584, 400] width 212 height 31
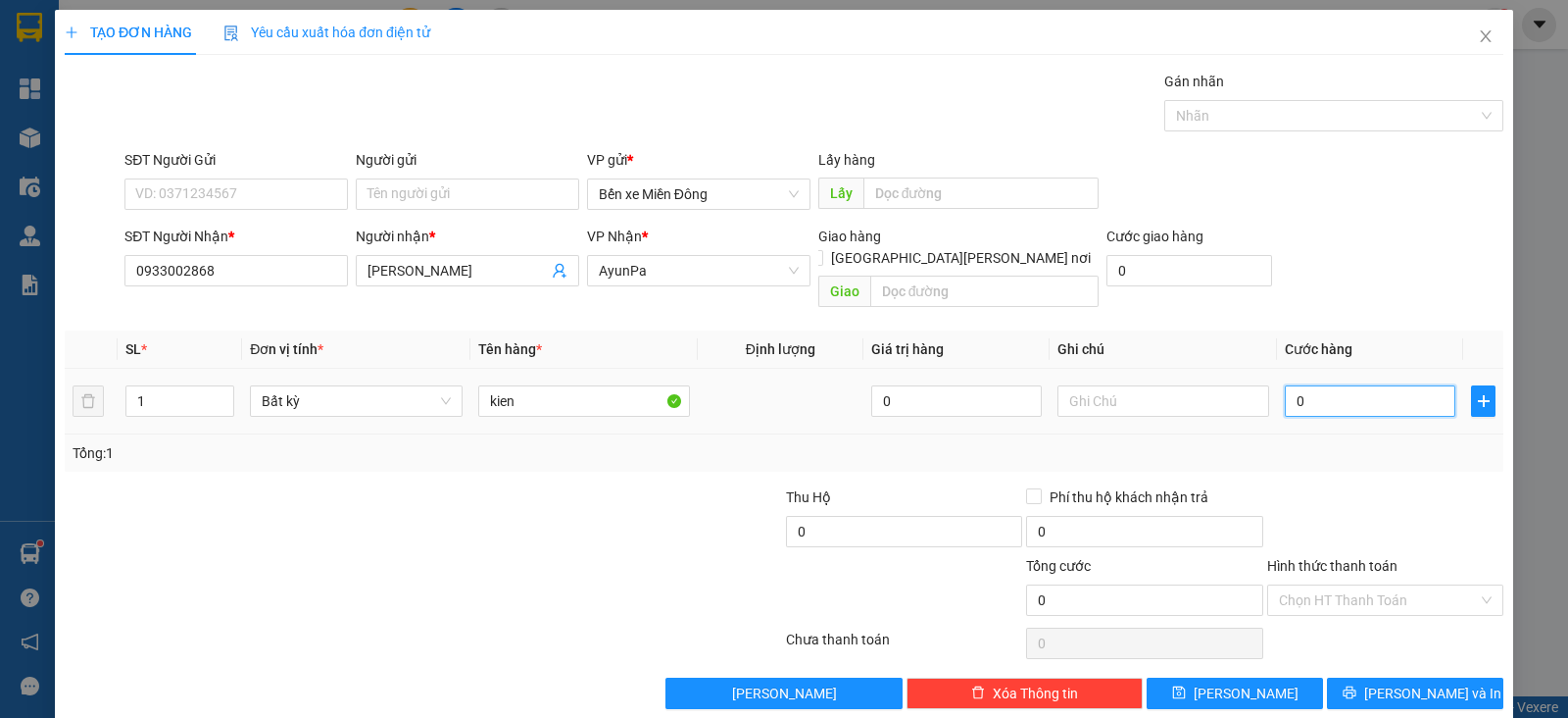
click at [1312, 385] on input "0" at bounding box center [1369, 400] width 171 height 31
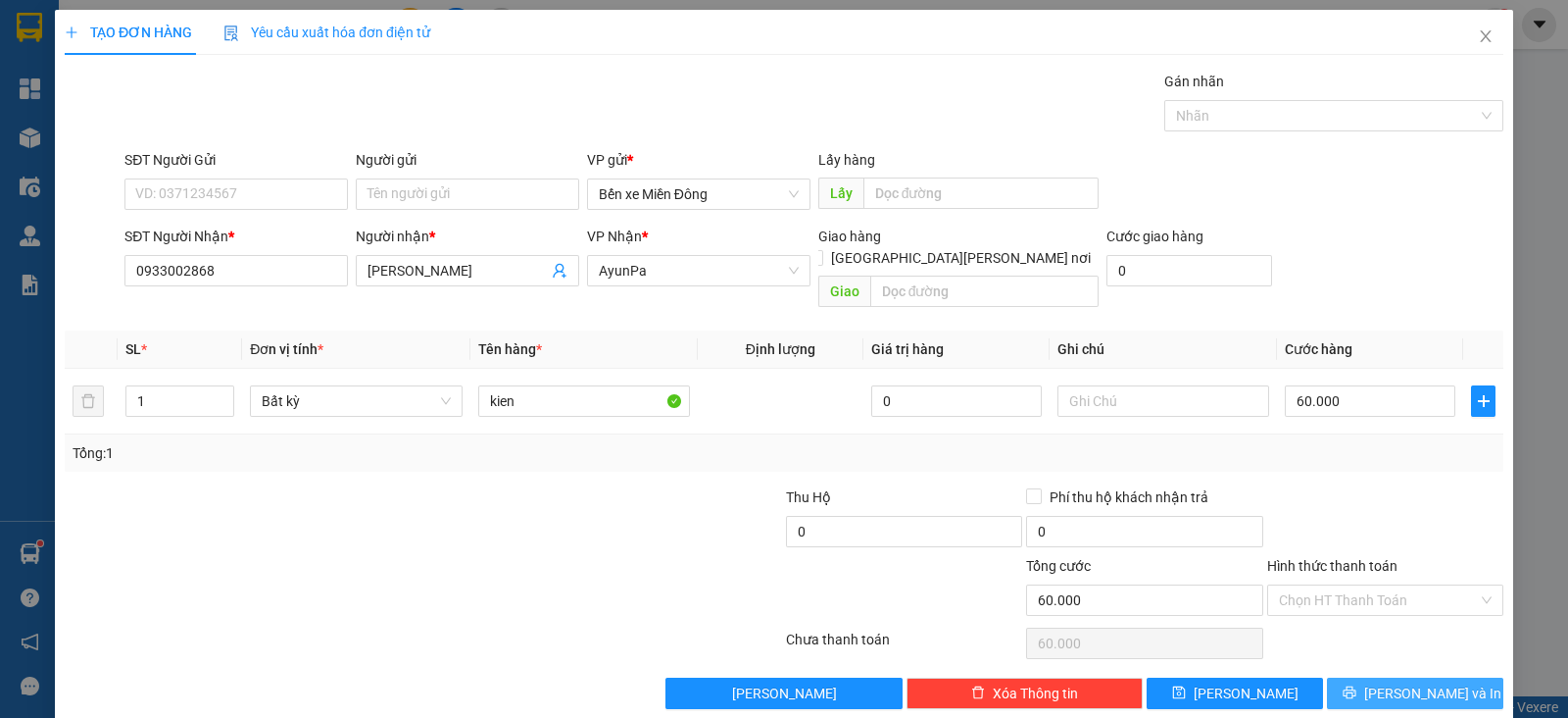
click at [1393, 682] on span "[PERSON_NAME] và In" at bounding box center [1432, 693] width 137 height 22
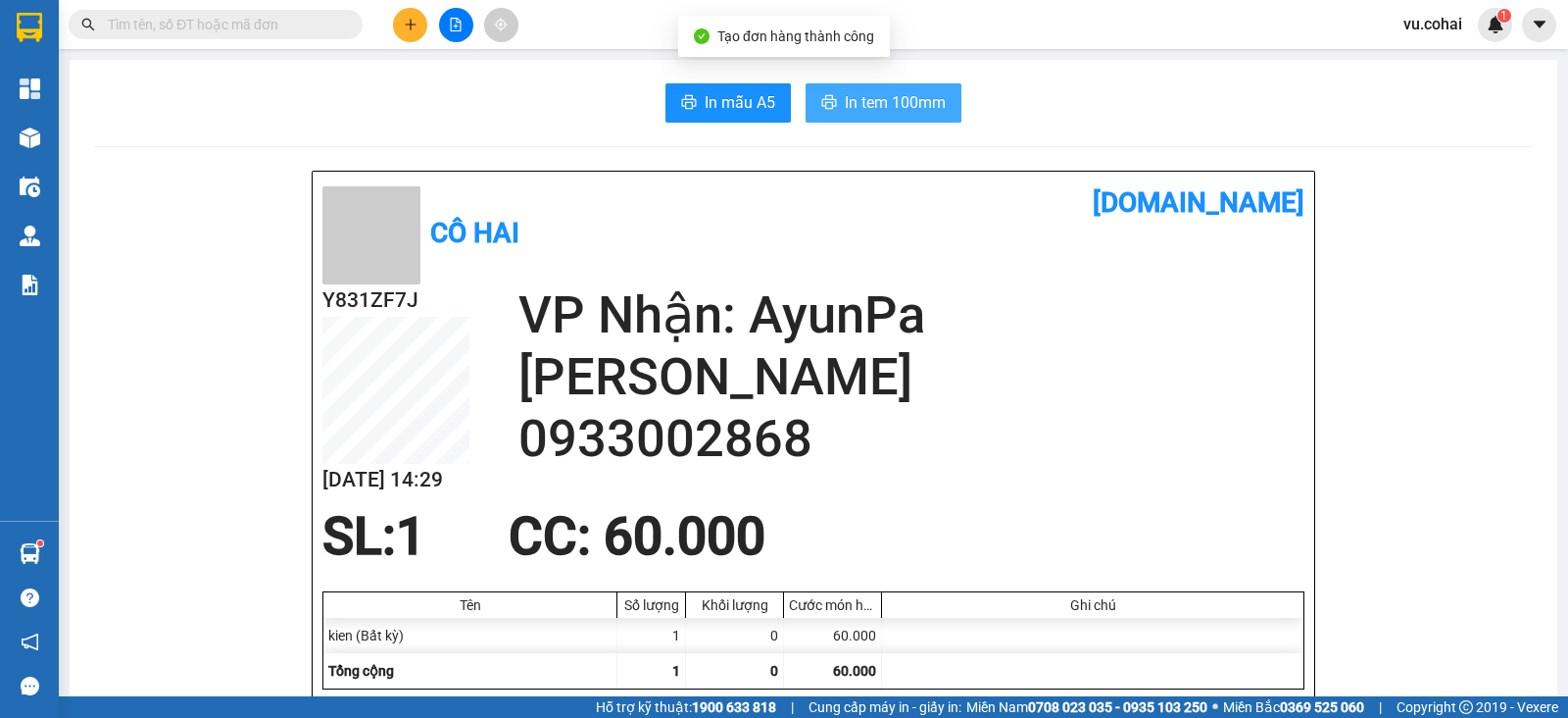
click at [898, 95] on span "In tem 100mm" at bounding box center [894, 102] width 101 height 25
